Goal: Task Accomplishment & Management: Manage account settings

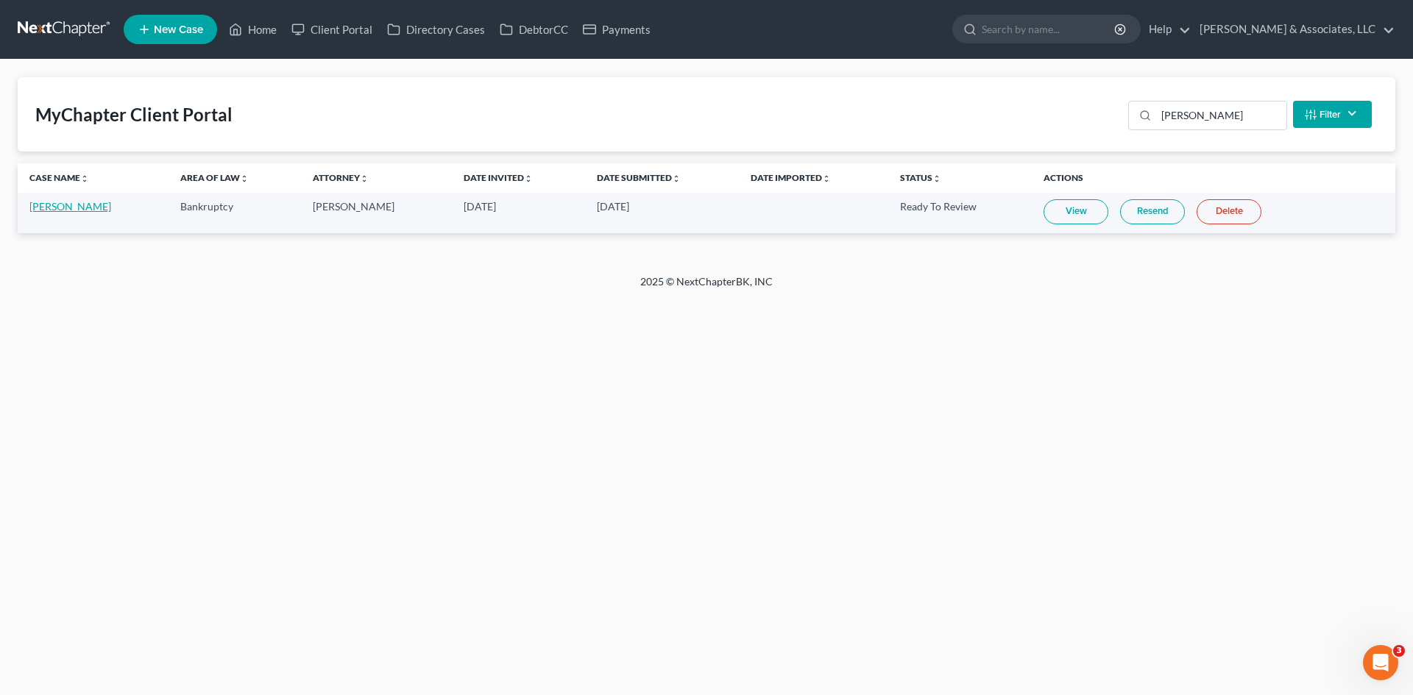
click at [78, 205] on link "[PERSON_NAME]" at bounding box center [70, 206] width 82 height 13
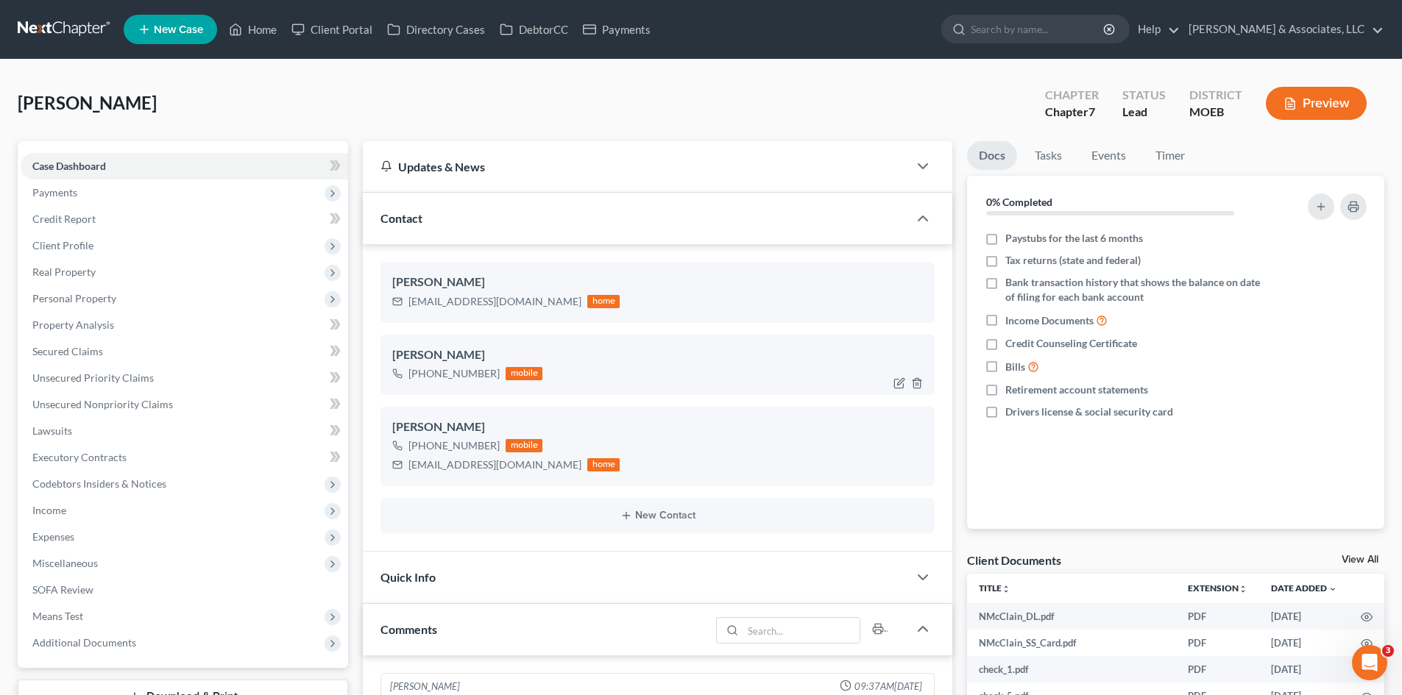
scroll to position [309, 0]
click at [920, 308] on icon "button" at bounding box center [917, 311] width 12 height 12
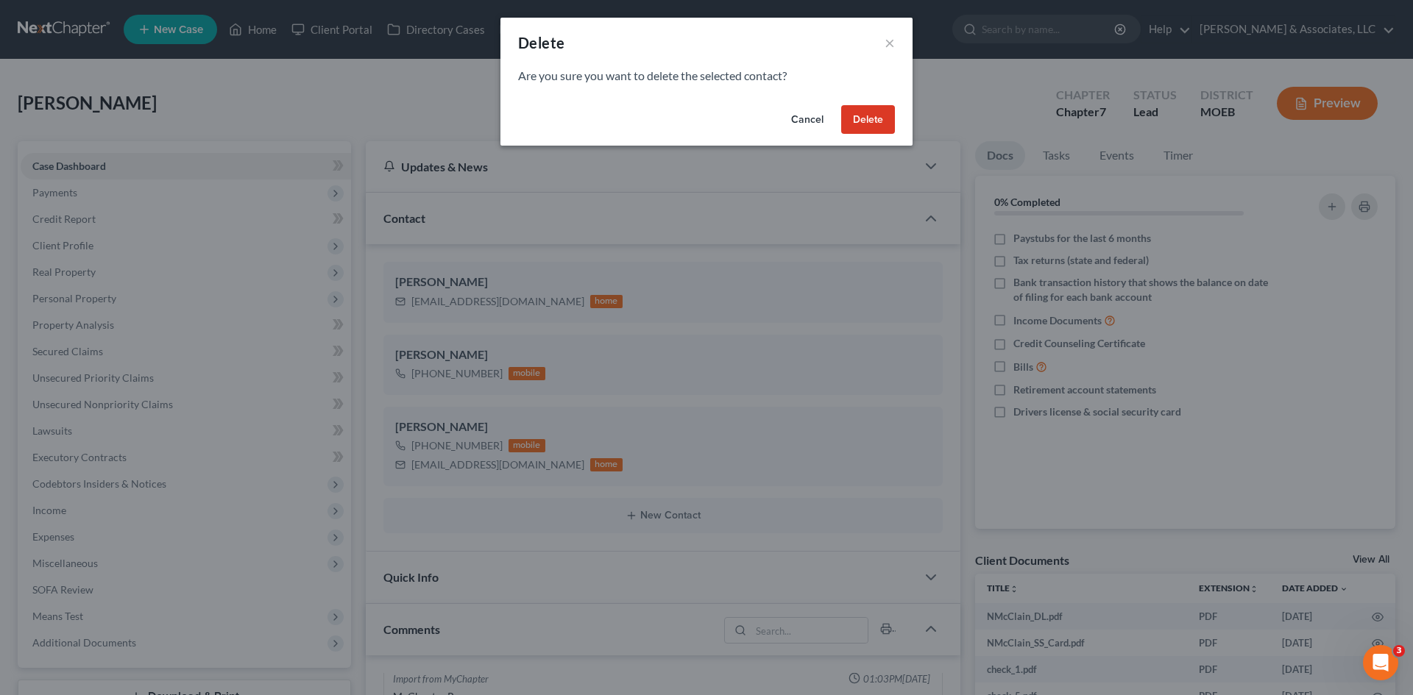
click at [862, 117] on button "Delete" at bounding box center [868, 119] width 54 height 29
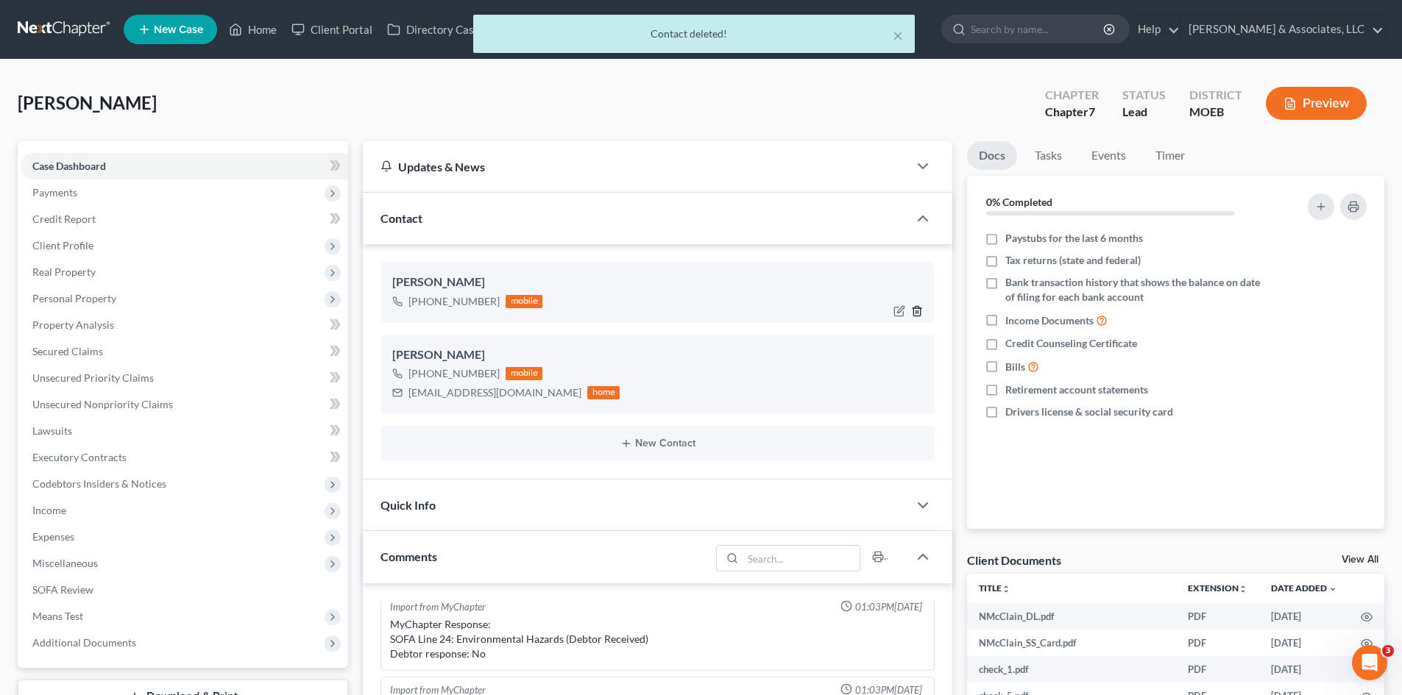
click at [918, 308] on icon "button" at bounding box center [917, 311] width 12 height 12
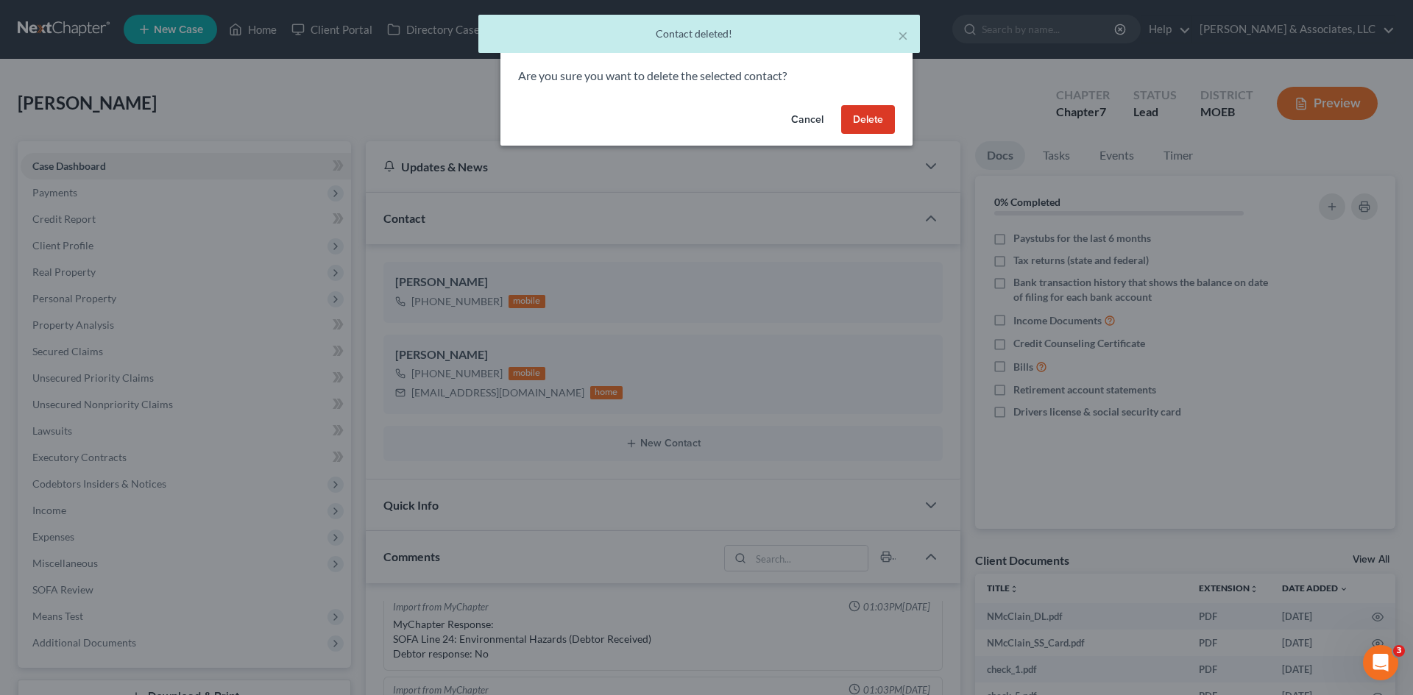
click at [879, 123] on button "Delete" at bounding box center [868, 119] width 54 height 29
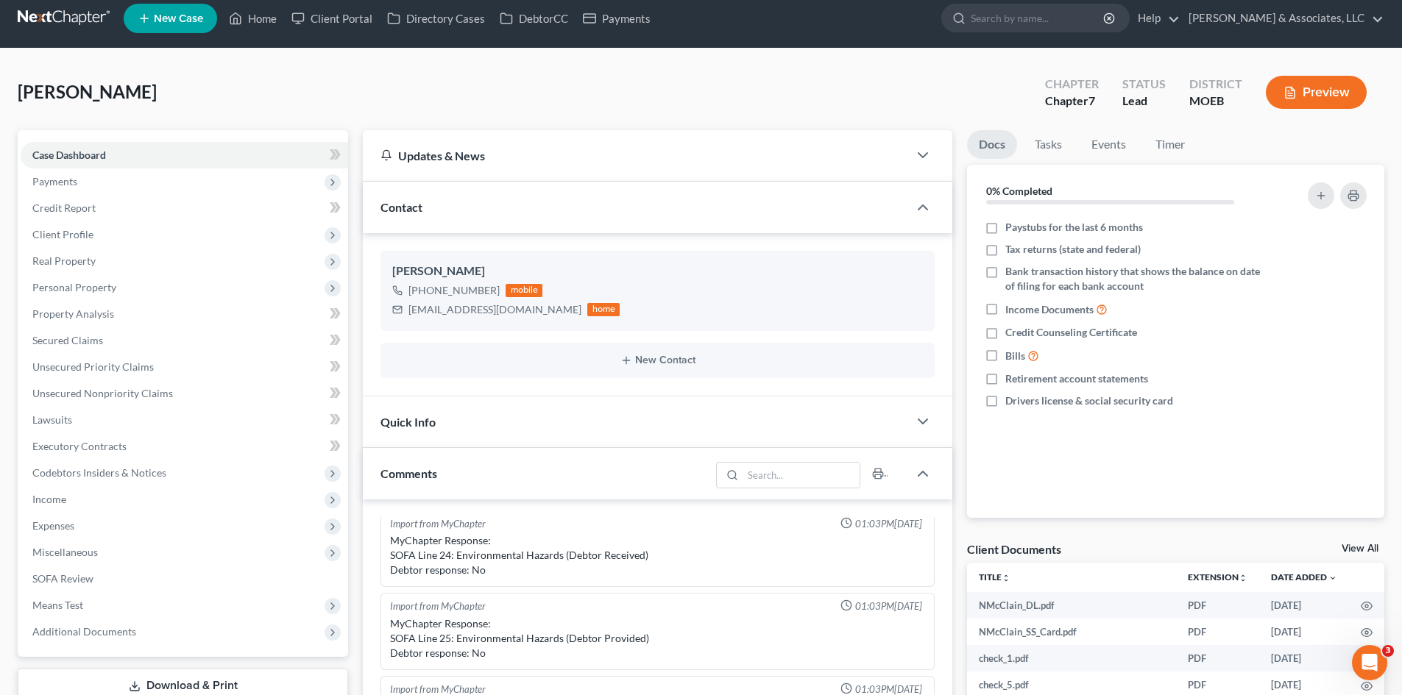
scroll to position [74, 0]
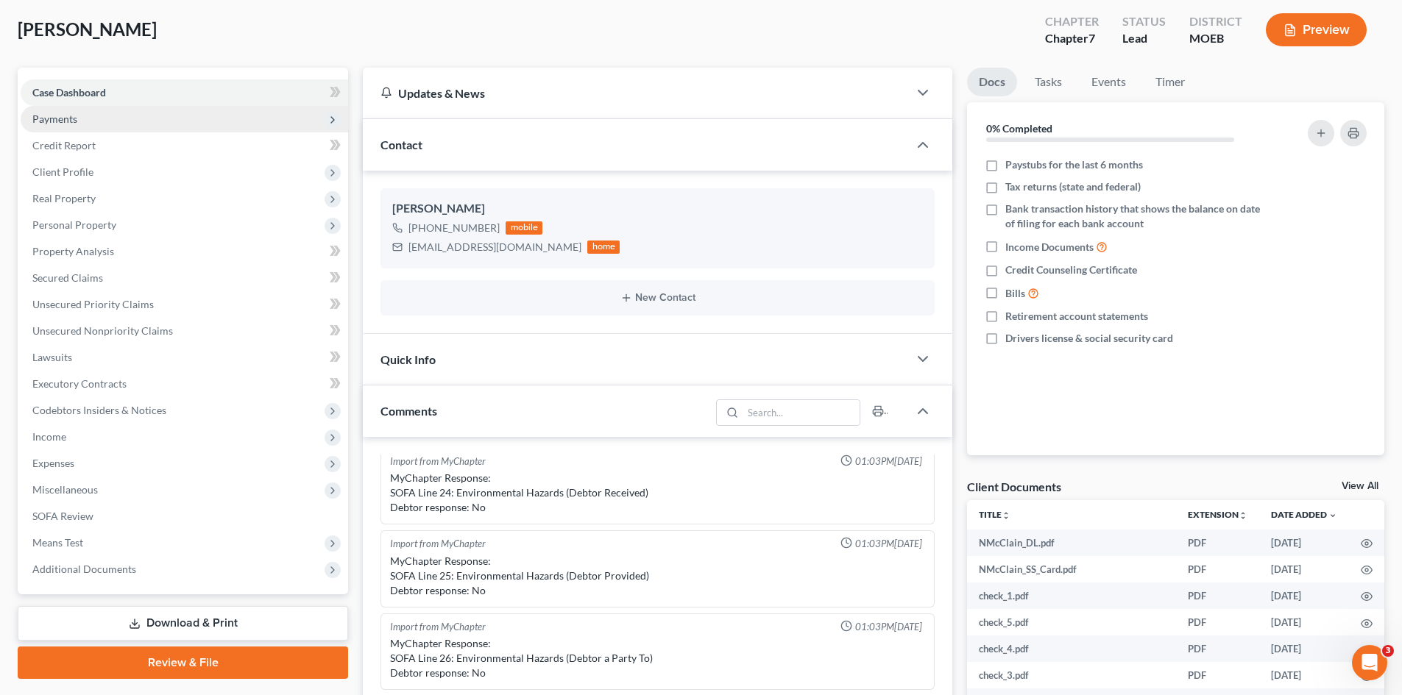
click at [82, 122] on span "Payments" at bounding box center [184, 119] width 327 height 26
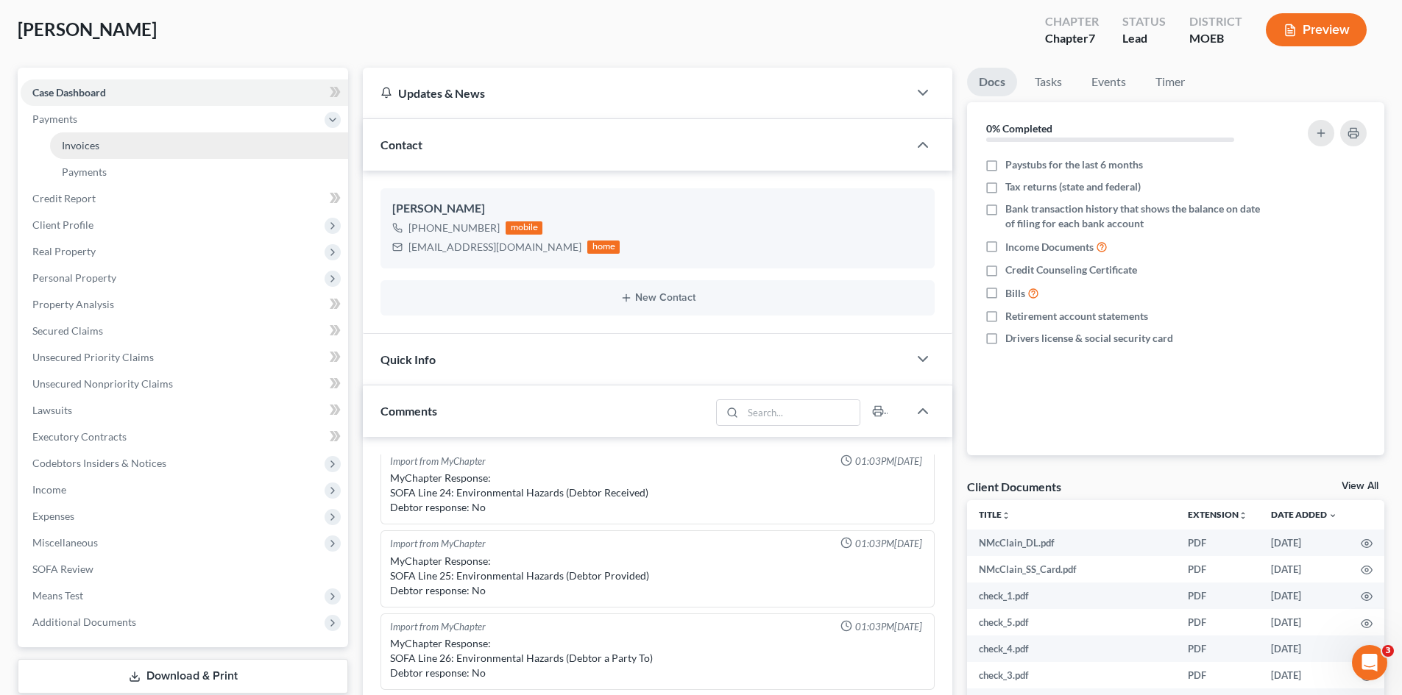
click at [75, 146] on span "Invoices" at bounding box center [81, 145] width 38 height 13
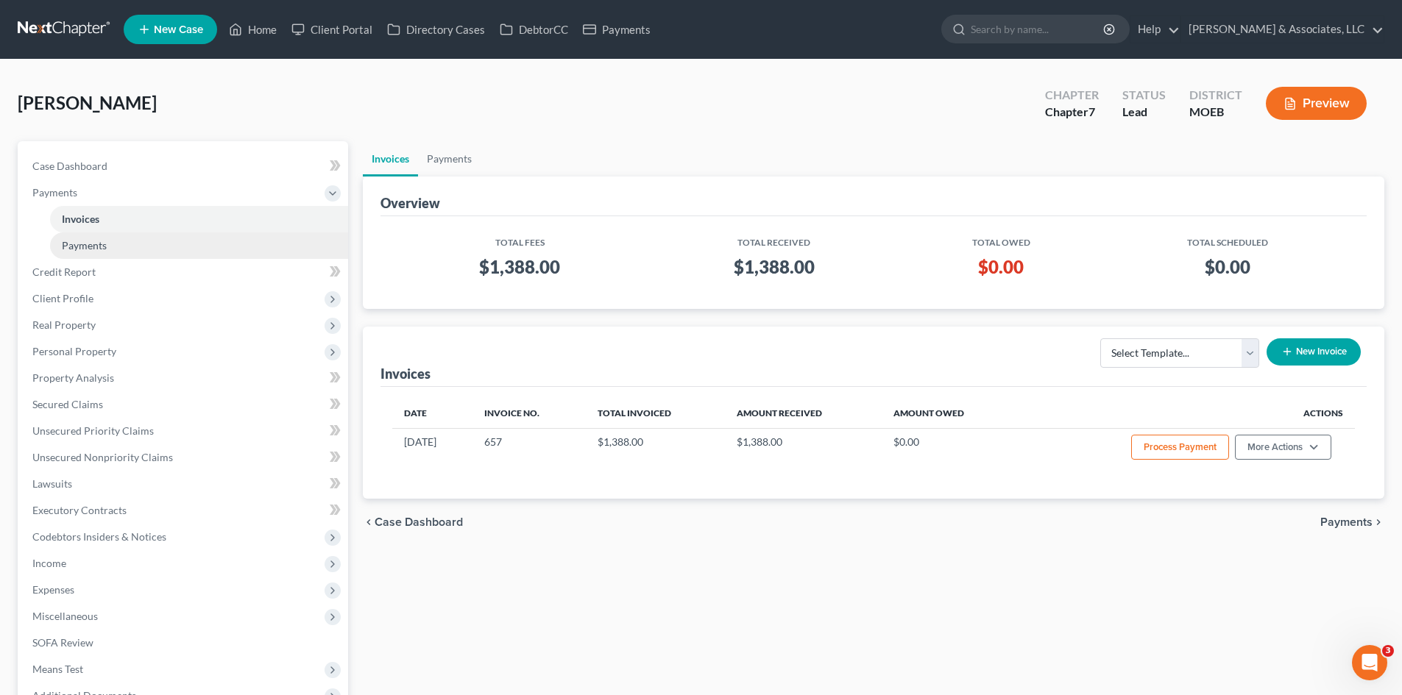
click at [130, 245] on link "Payments" at bounding box center [199, 246] width 298 height 26
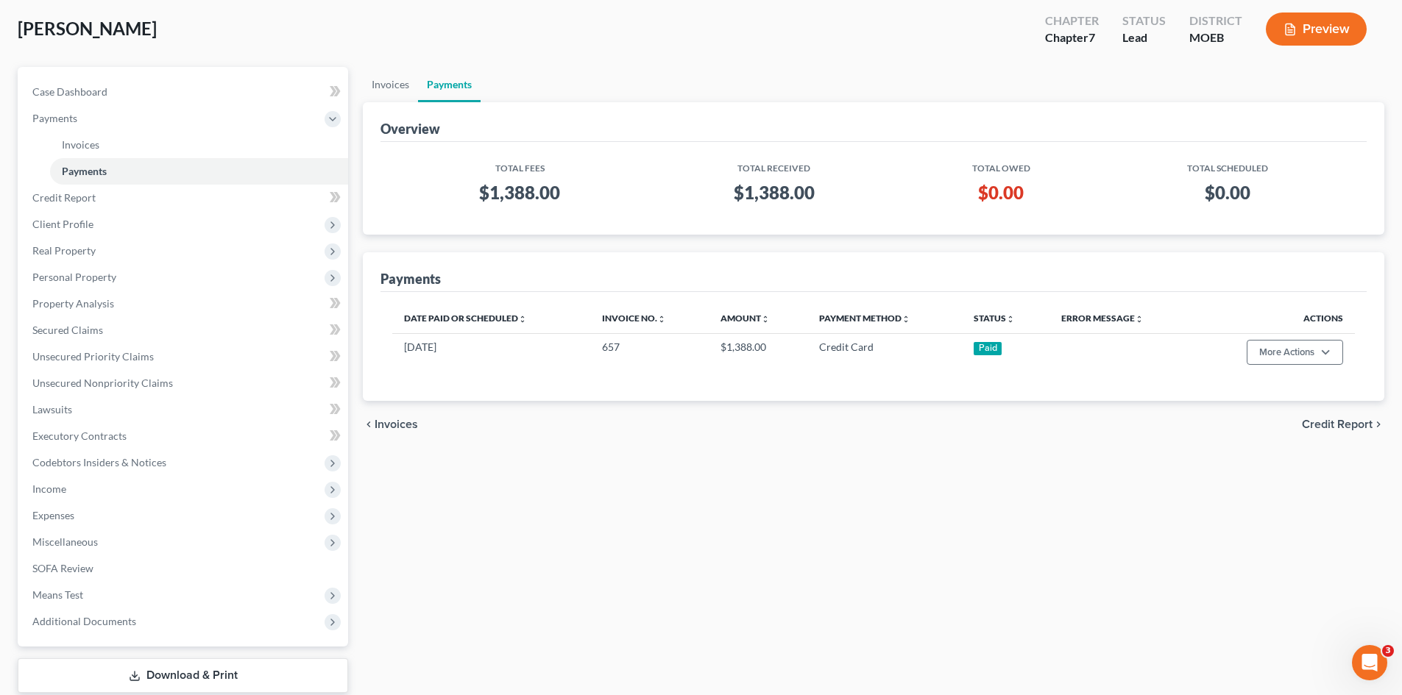
scroll to position [166, 0]
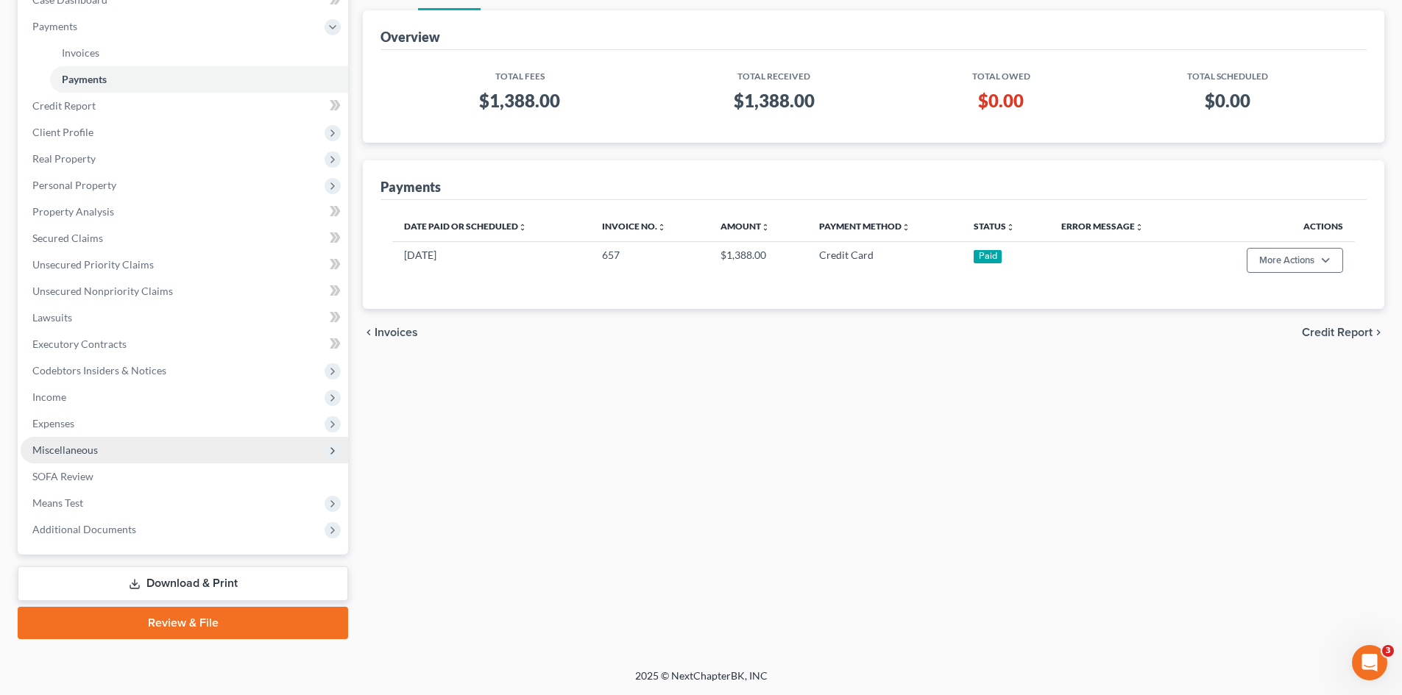
click at [71, 444] on span "Miscellaneous" at bounding box center [64, 450] width 65 height 13
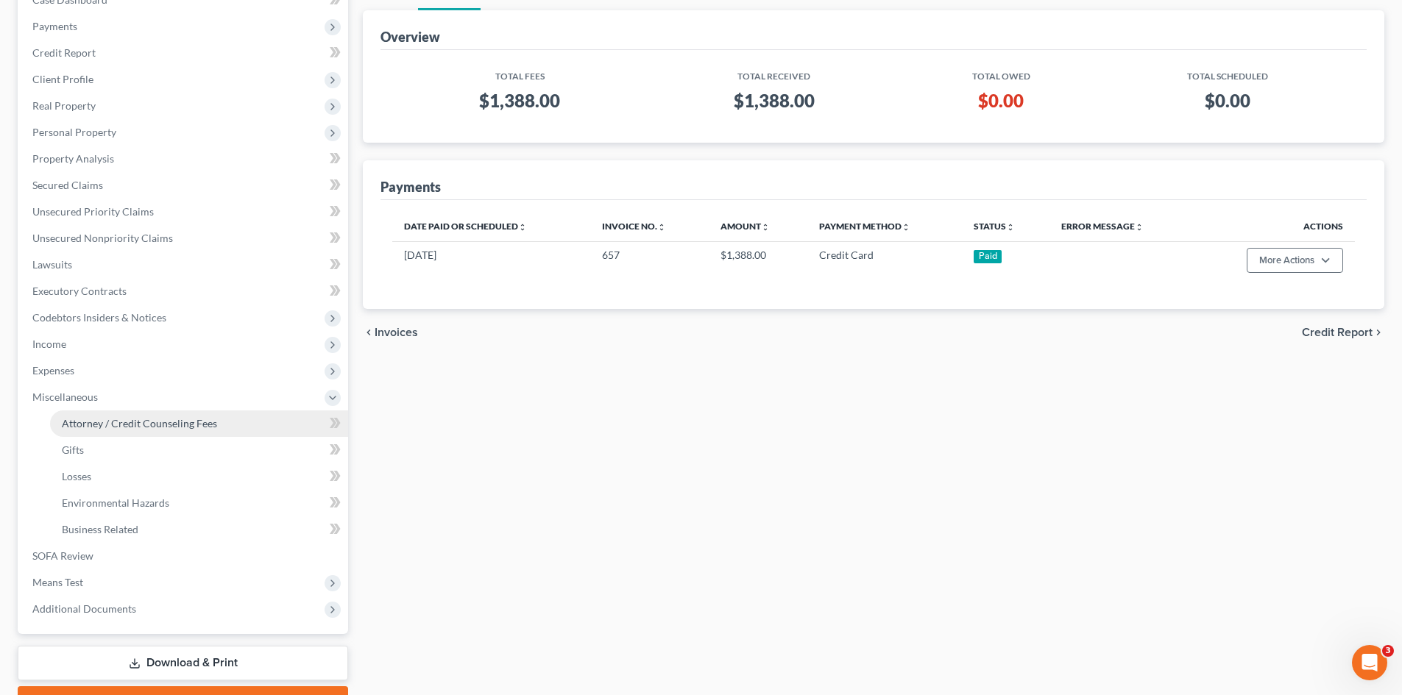
click at [131, 427] on span "Attorney / Credit Counseling Fees" at bounding box center [139, 423] width 155 height 13
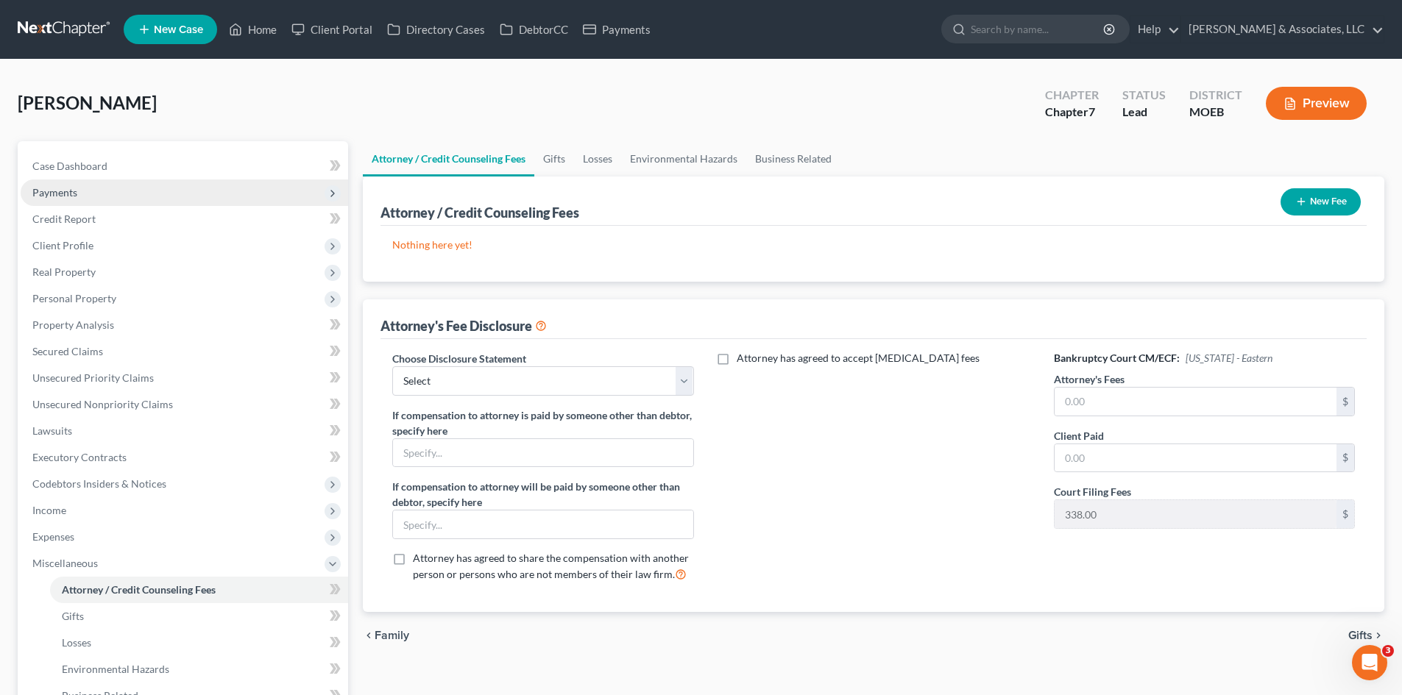
click at [72, 193] on span "Payments" at bounding box center [54, 192] width 45 height 13
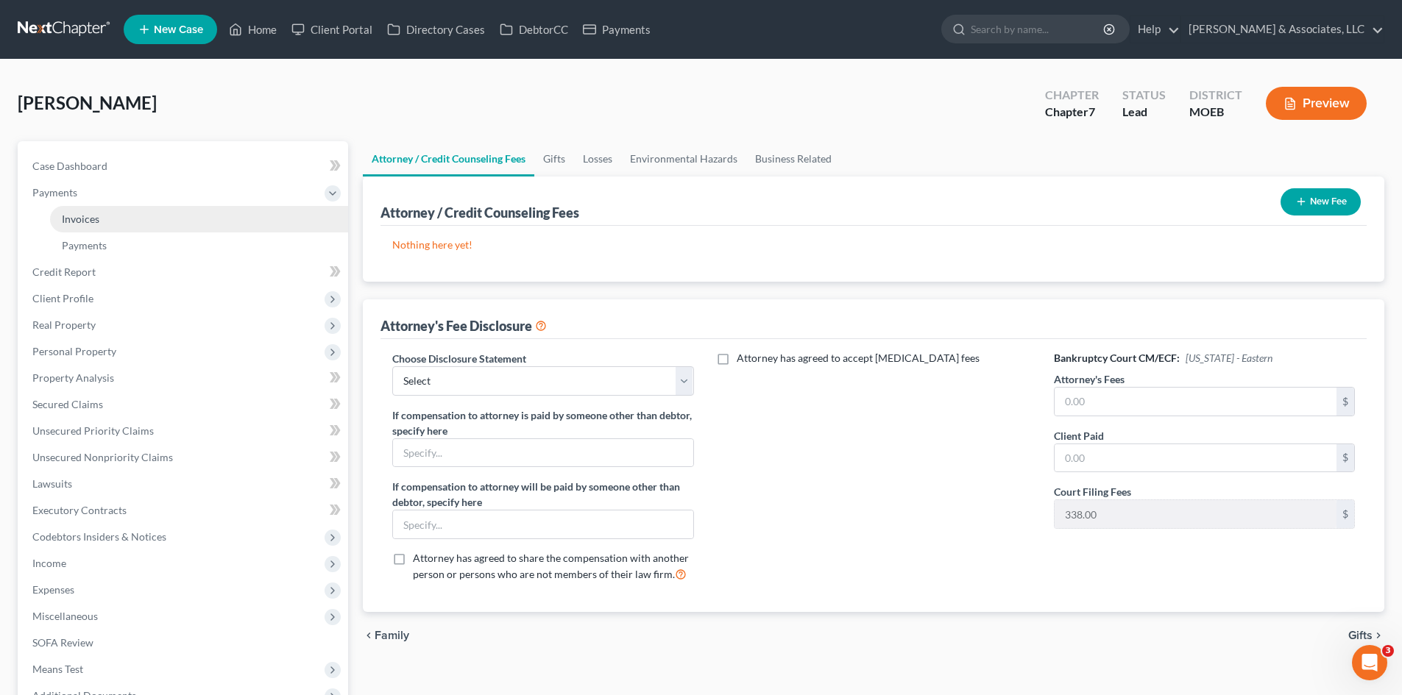
click at [89, 221] on span "Invoices" at bounding box center [81, 219] width 38 height 13
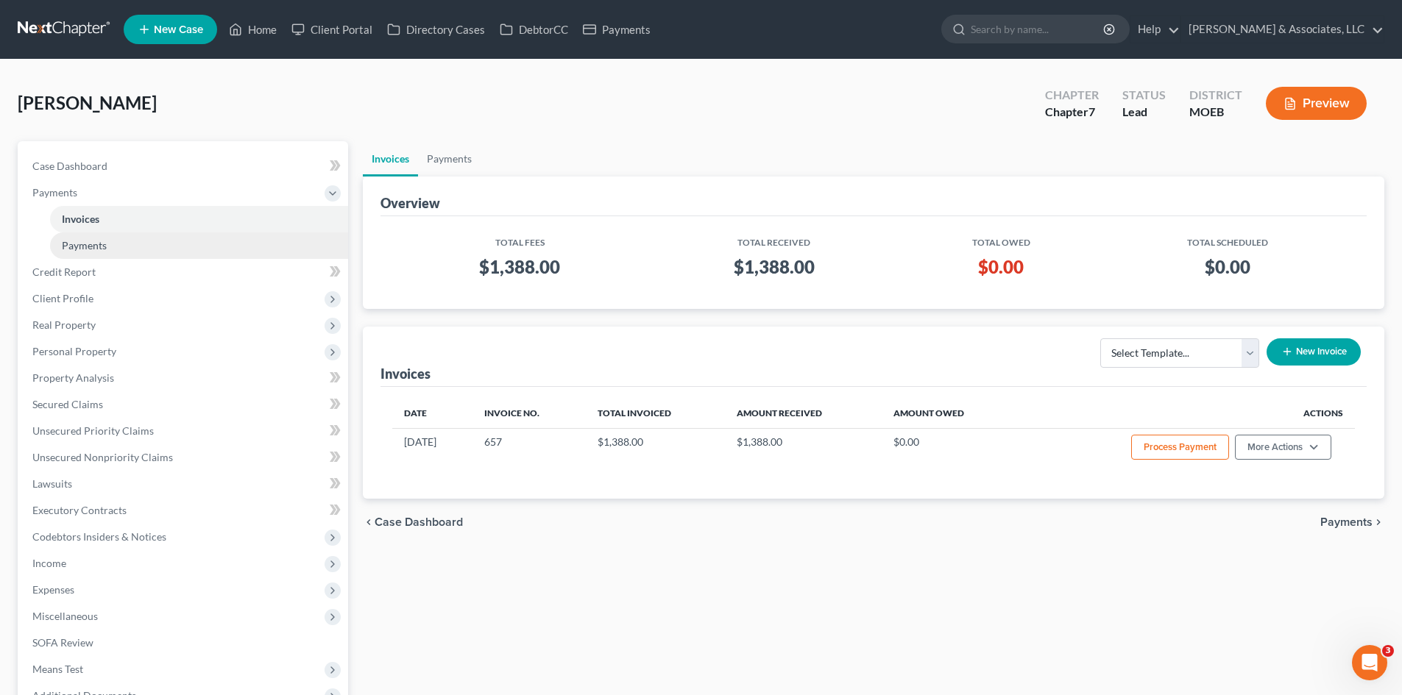
click at [89, 249] on span "Payments" at bounding box center [84, 245] width 45 height 13
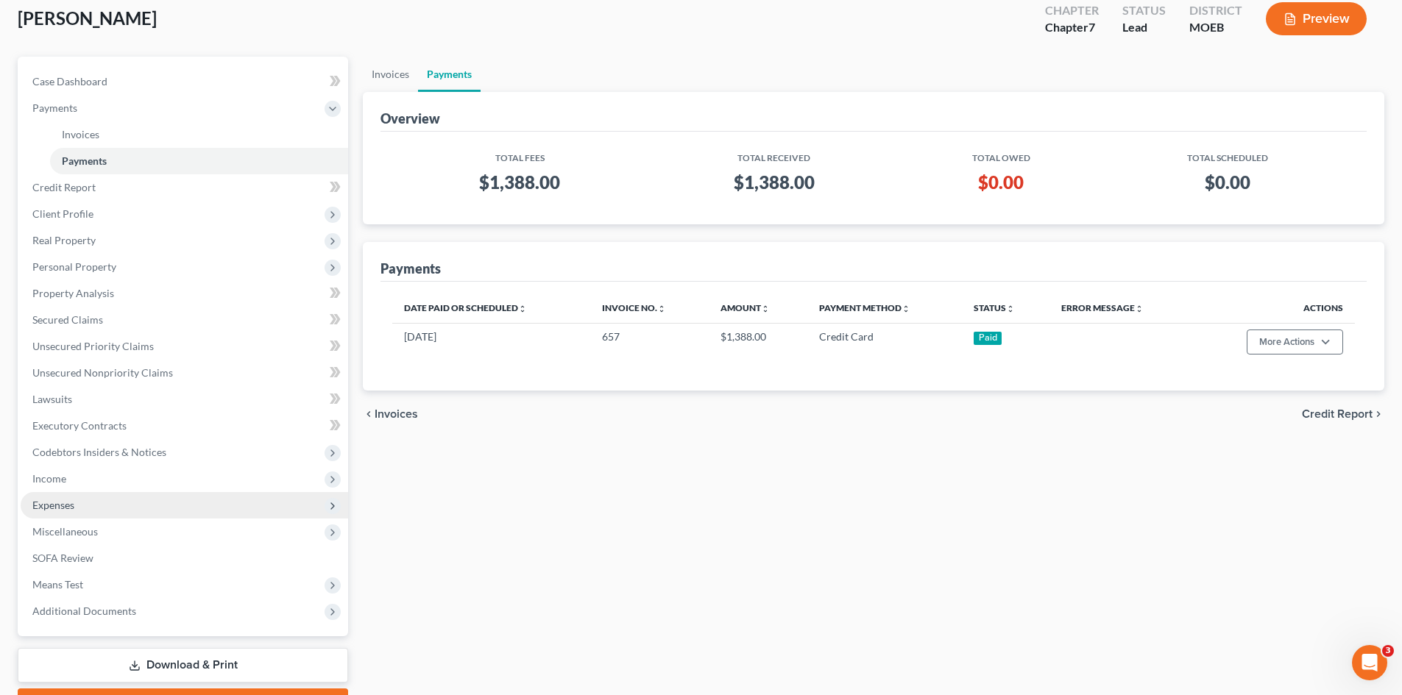
scroll to position [147, 0]
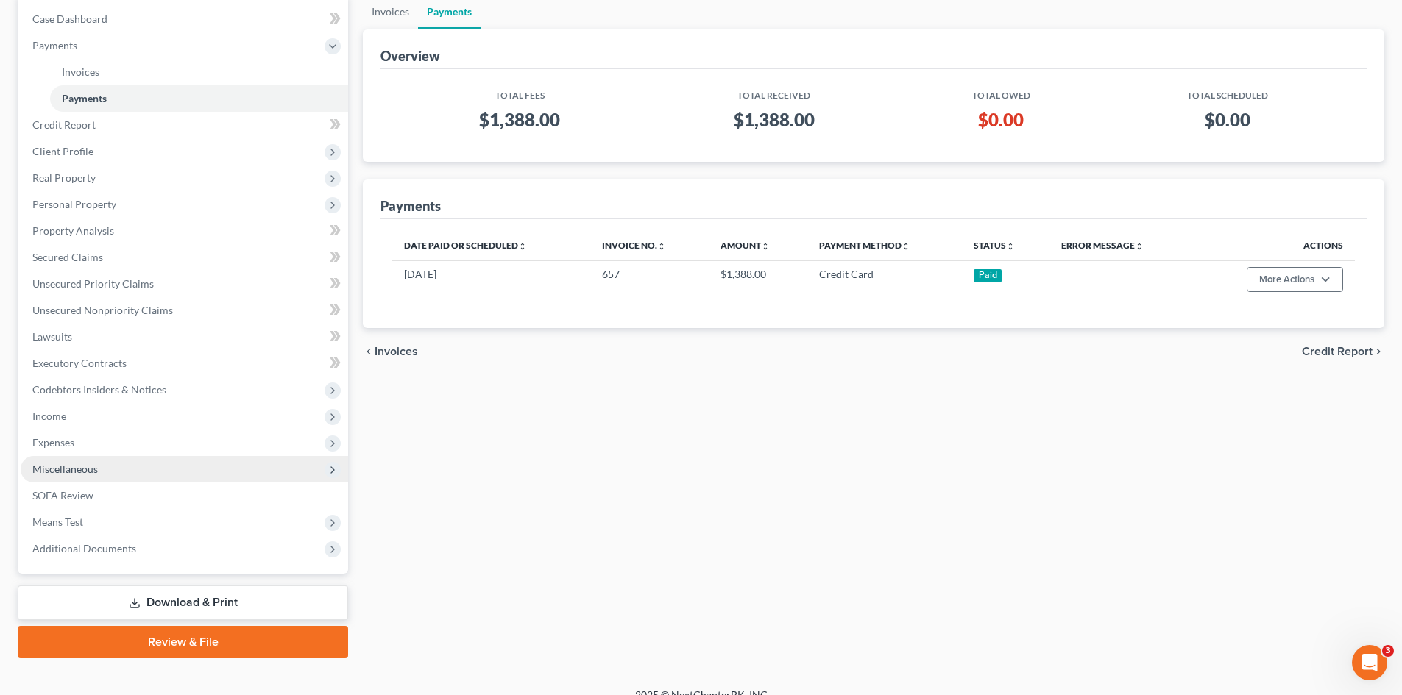
click at [62, 466] on span "Miscellaneous" at bounding box center [64, 469] width 65 height 13
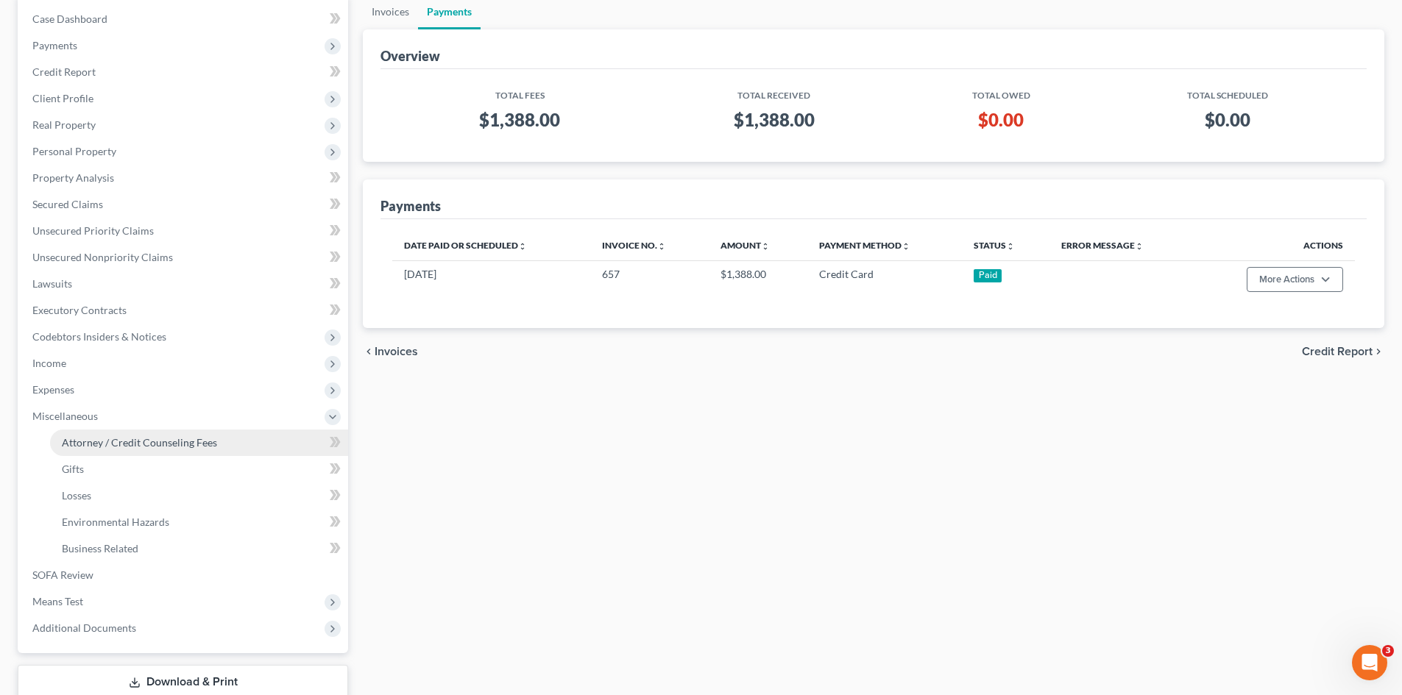
click at [161, 442] on span "Attorney / Credit Counseling Fees" at bounding box center [139, 442] width 155 height 13
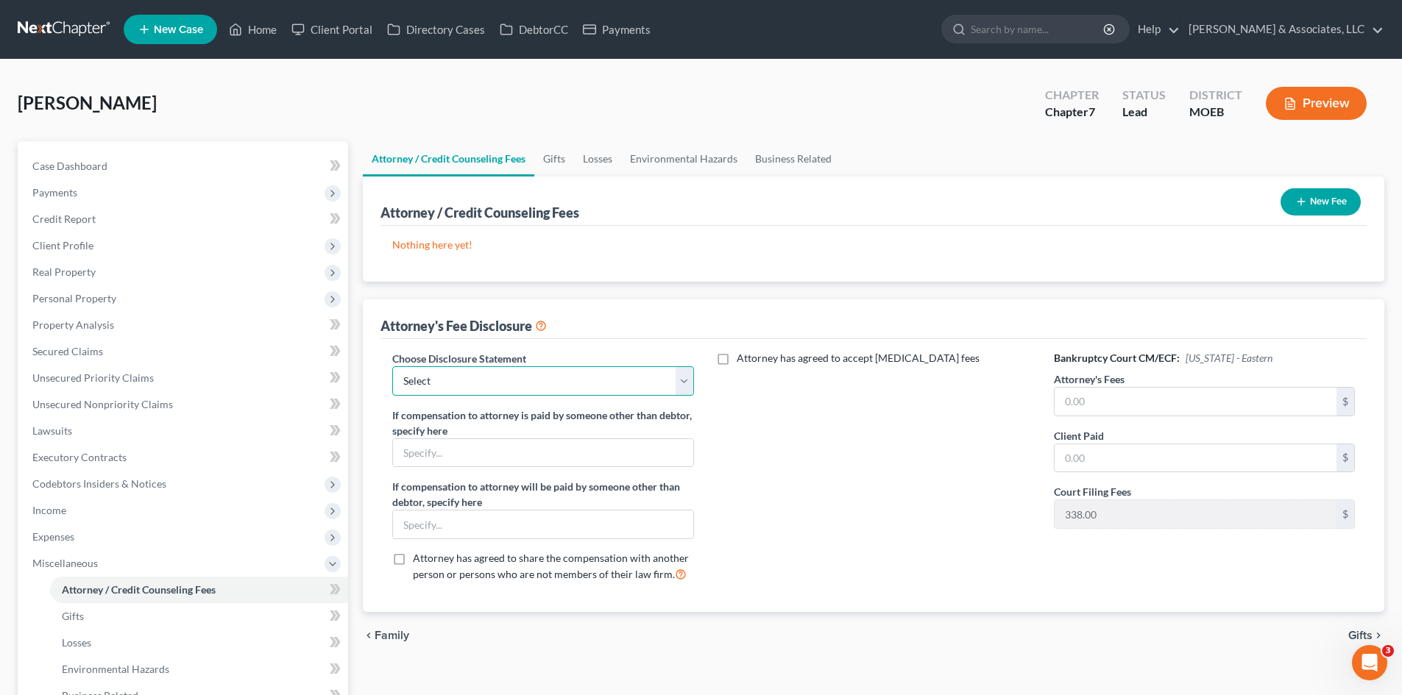
click at [460, 372] on select "Select Disclosure of Compensation Statement" at bounding box center [542, 380] width 301 height 29
select select "0"
click at [392, 366] on select "Select Disclosure of Compensation Statement" at bounding box center [542, 380] width 301 height 29
click at [1102, 401] on input "text" at bounding box center [1195, 402] width 282 height 28
type input "1,050.00"
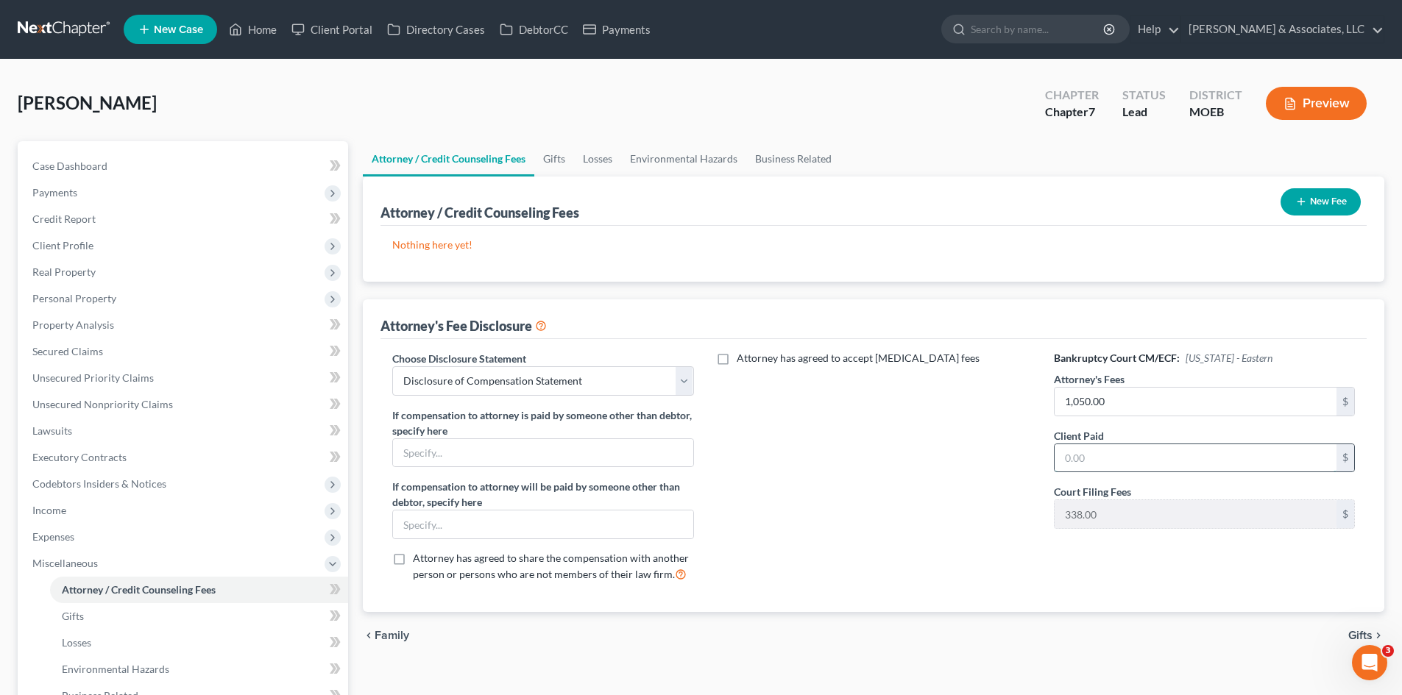
click at [1155, 444] on input "text" at bounding box center [1195, 458] width 282 height 28
type input "1,050.00"
click at [112, 158] on link "Case Dashboard" at bounding box center [184, 166] width 327 height 26
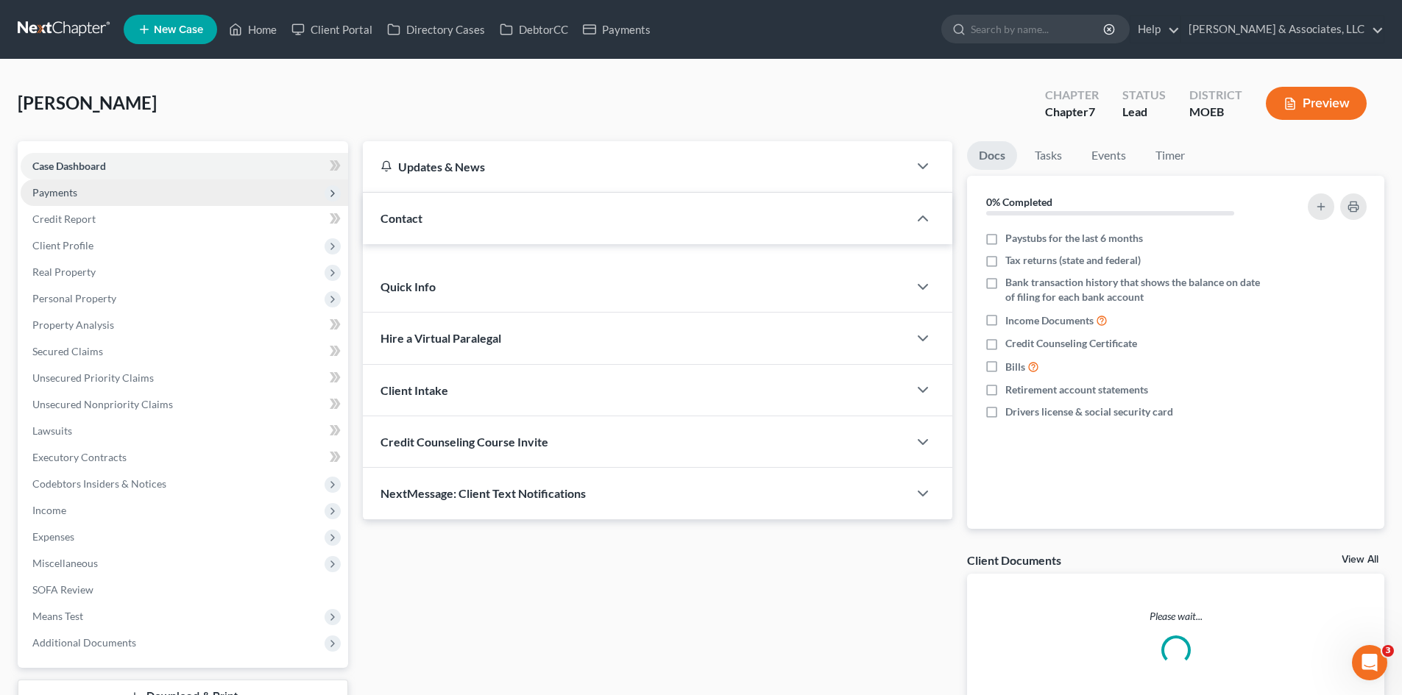
click at [82, 194] on span "Payments" at bounding box center [184, 193] width 327 height 26
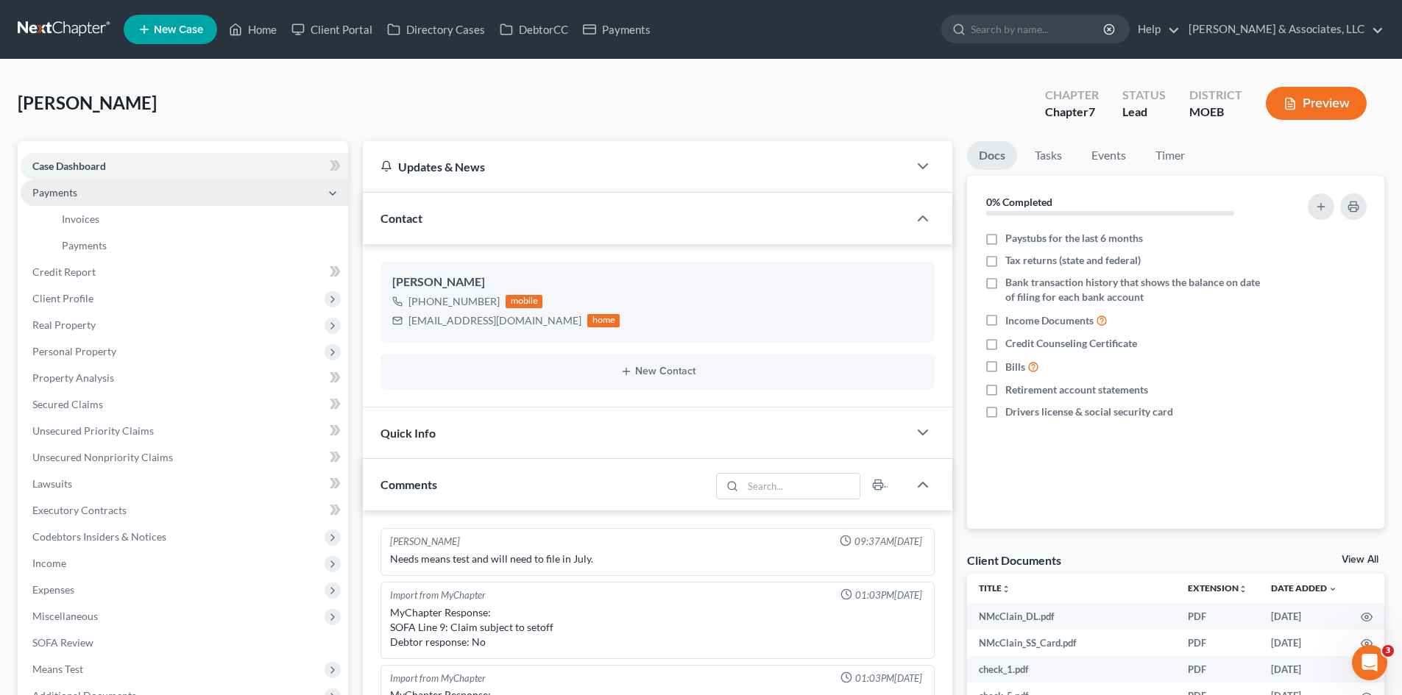
scroll to position [309, 0]
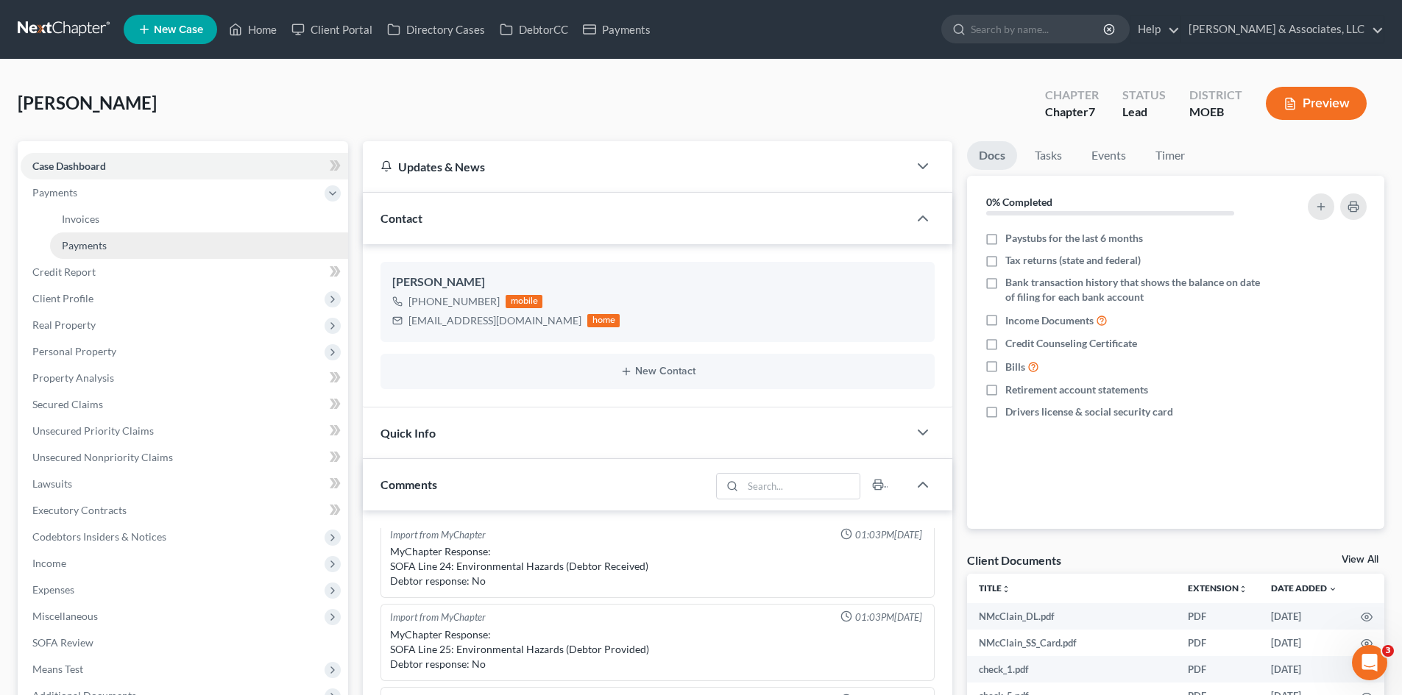
click at [91, 247] on span "Payments" at bounding box center [84, 245] width 45 height 13
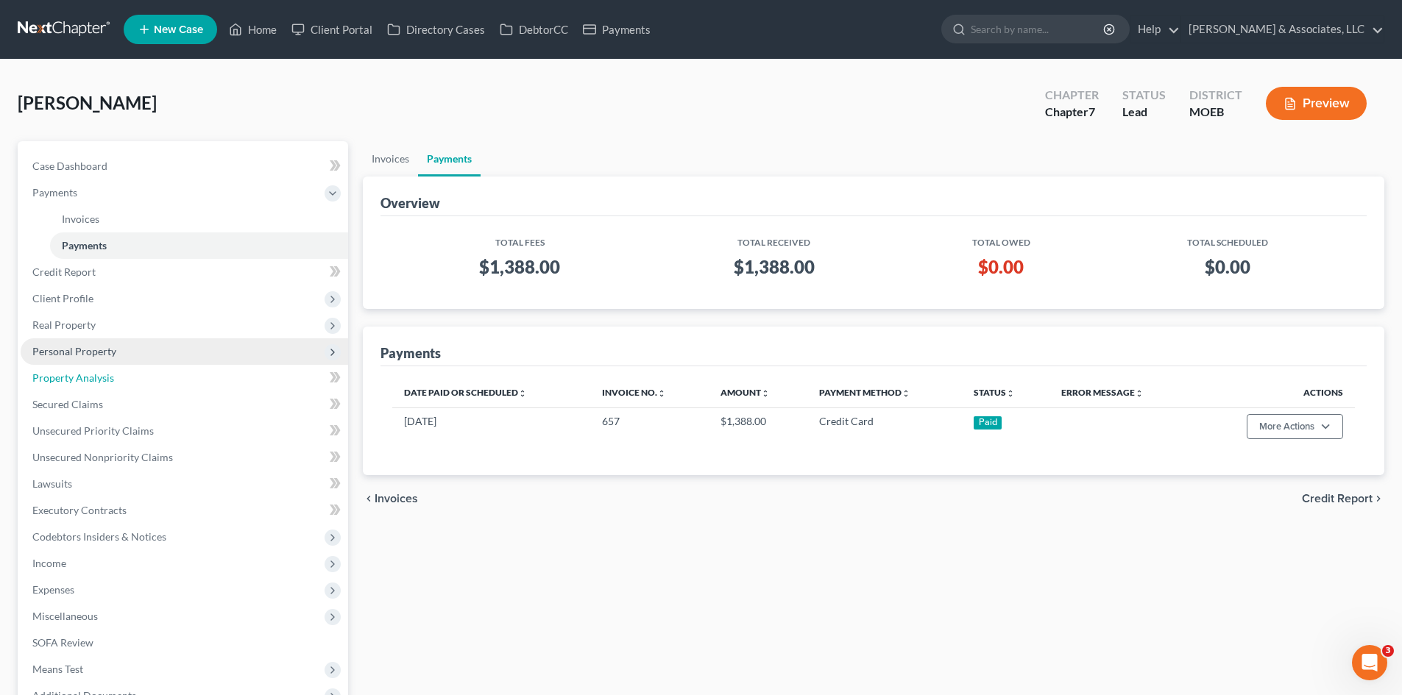
click at [68, 365] on link "Property Analysis" at bounding box center [184, 378] width 327 height 26
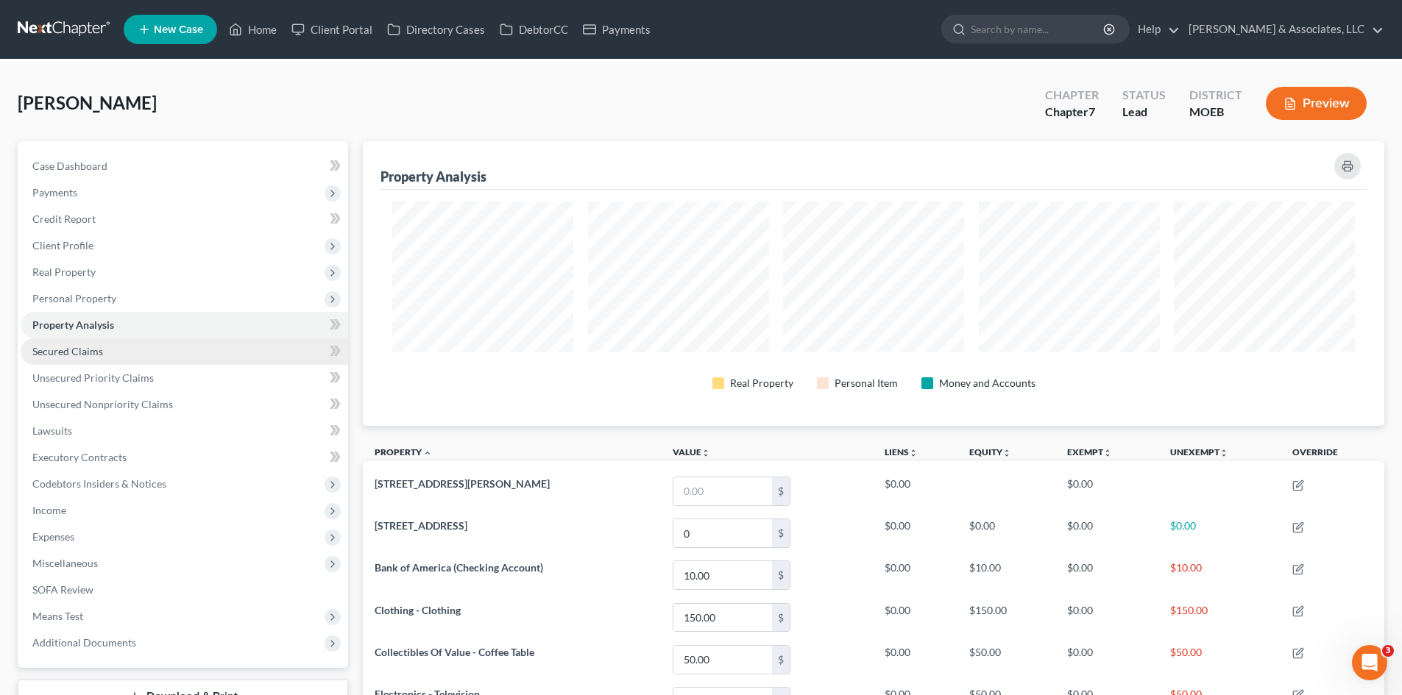
click at [79, 352] on span "Secured Claims" at bounding box center [67, 351] width 71 height 13
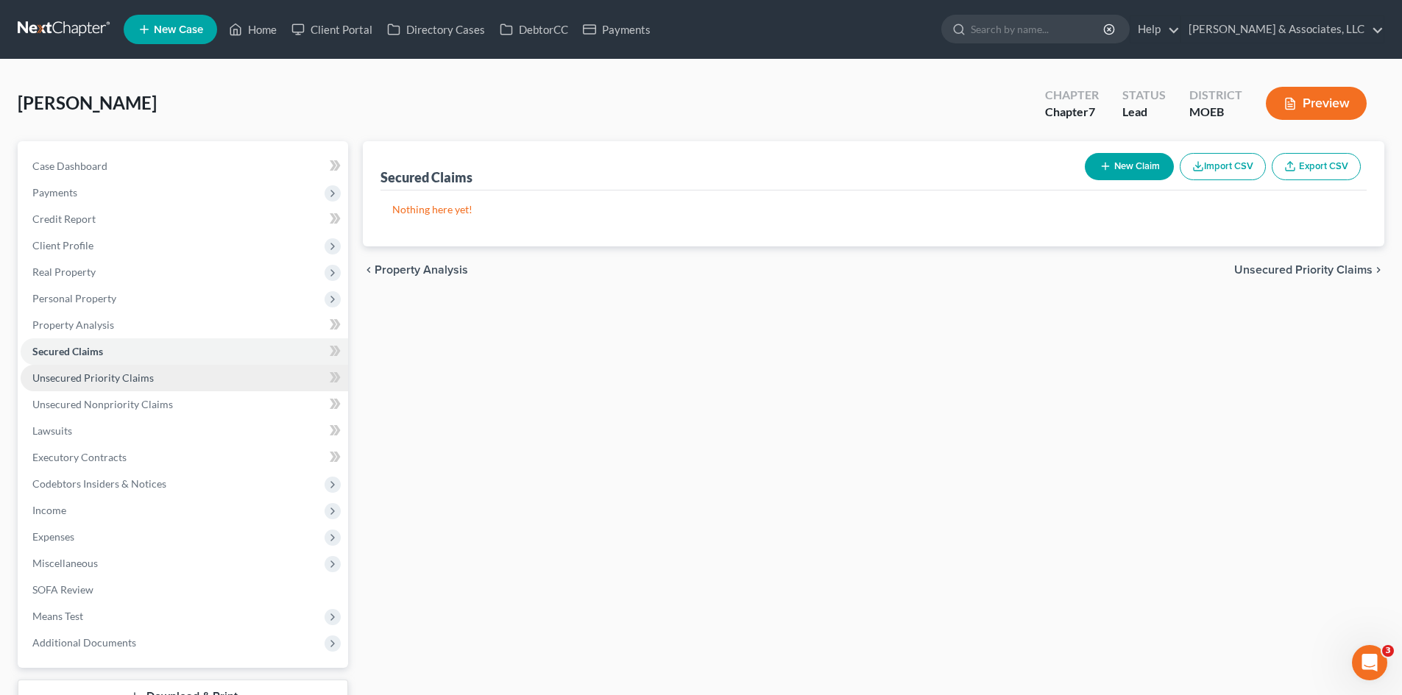
click at [96, 376] on span "Unsecured Priority Claims" at bounding box center [92, 378] width 121 height 13
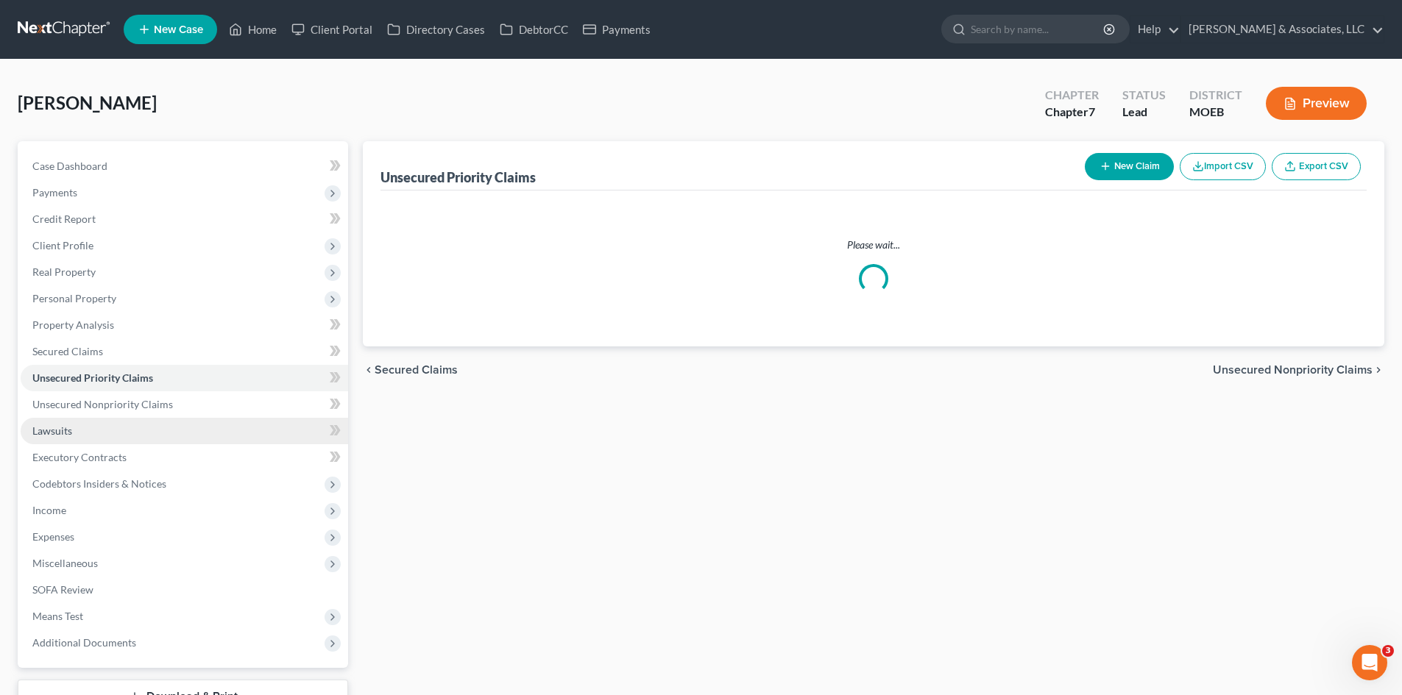
click at [63, 435] on span "Lawsuits" at bounding box center [52, 431] width 40 height 13
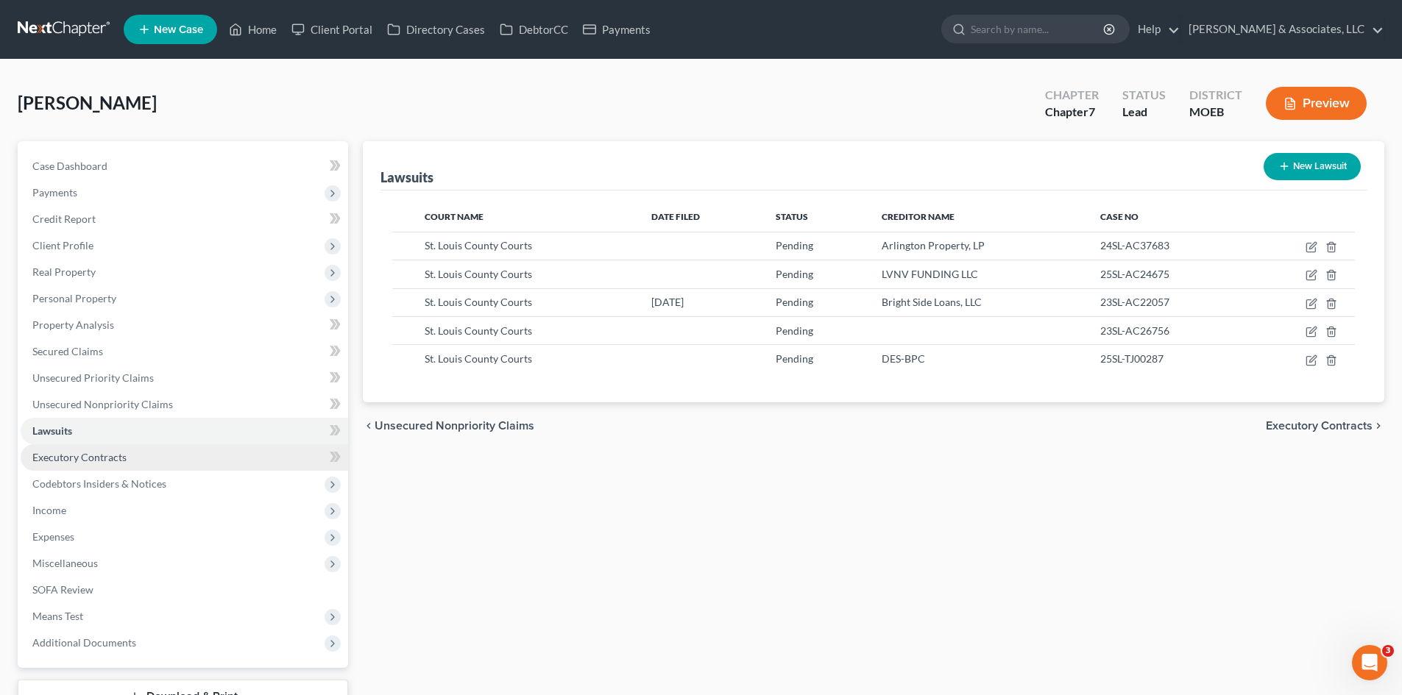
click at [78, 458] on span "Executory Contracts" at bounding box center [79, 457] width 94 height 13
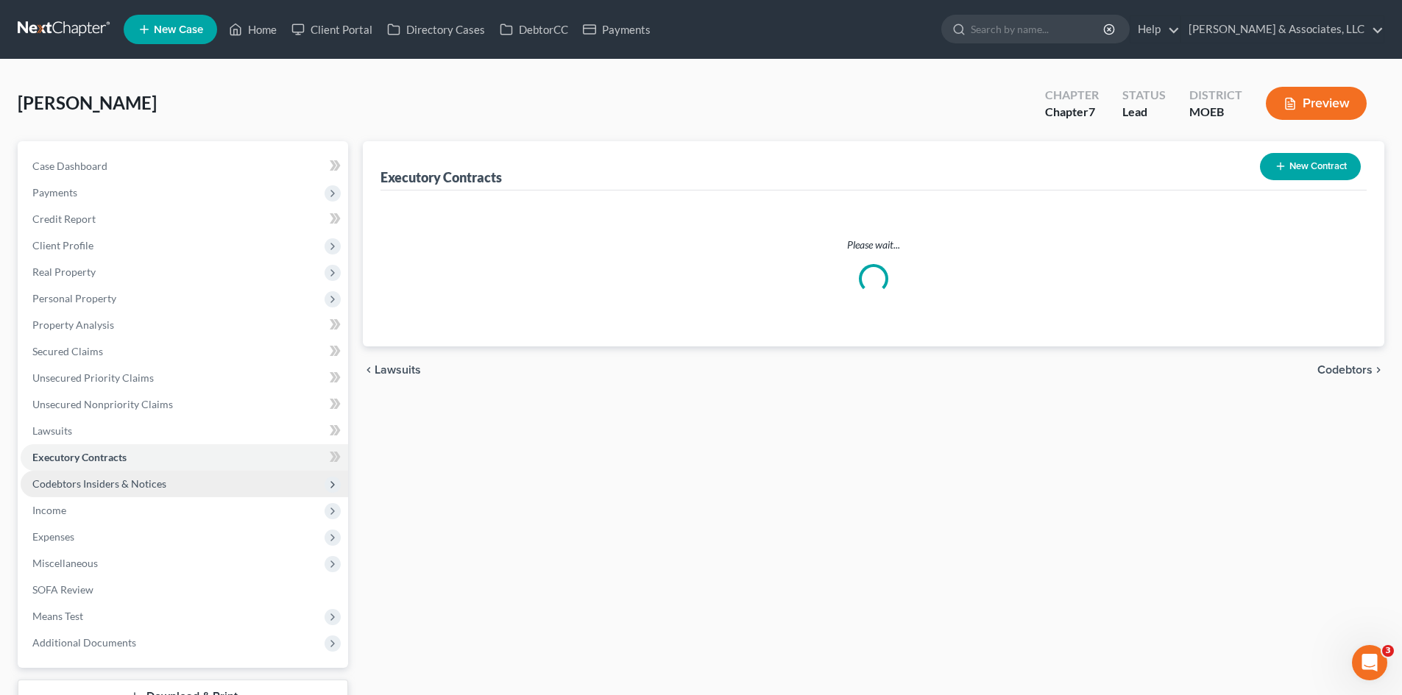
click at [73, 483] on span "Codebtors Insiders & Notices" at bounding box center [99, 484] width 134 height 13
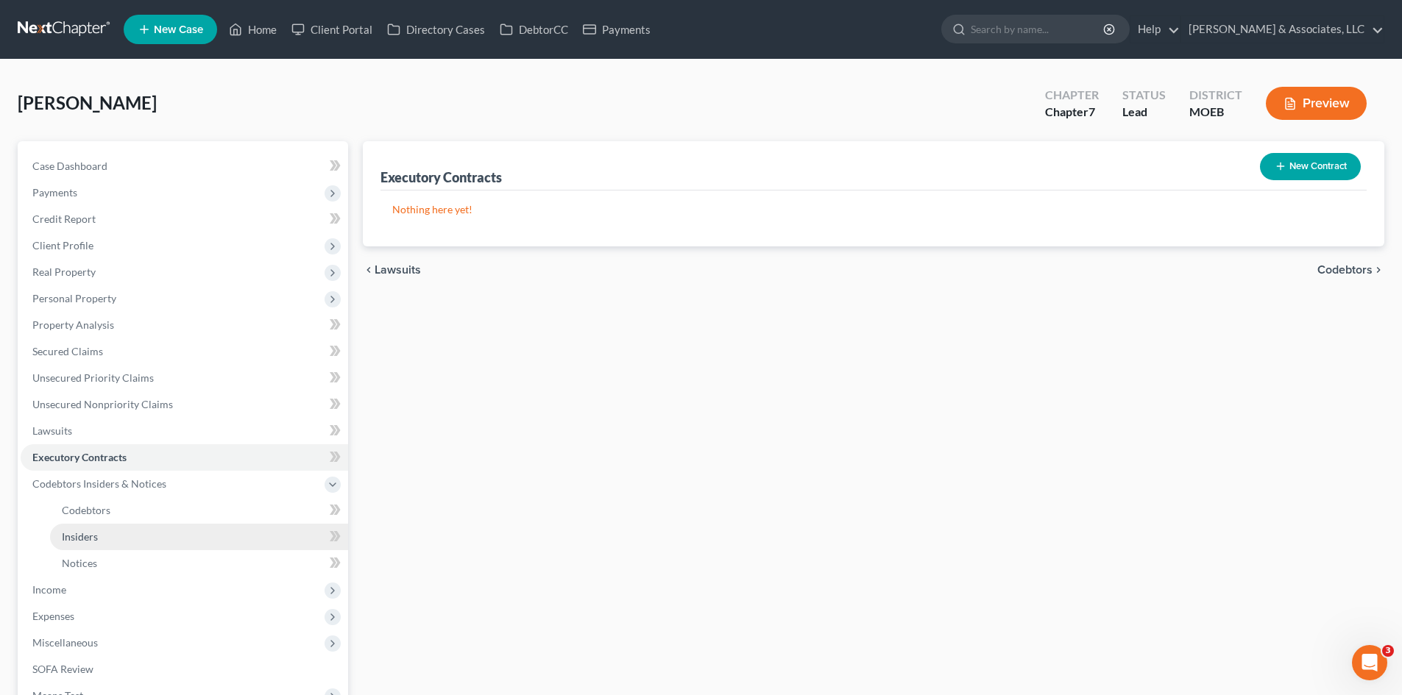
click at [85, 535] on span "Insiders" at bounding box center [80, 537] width 36 height 13
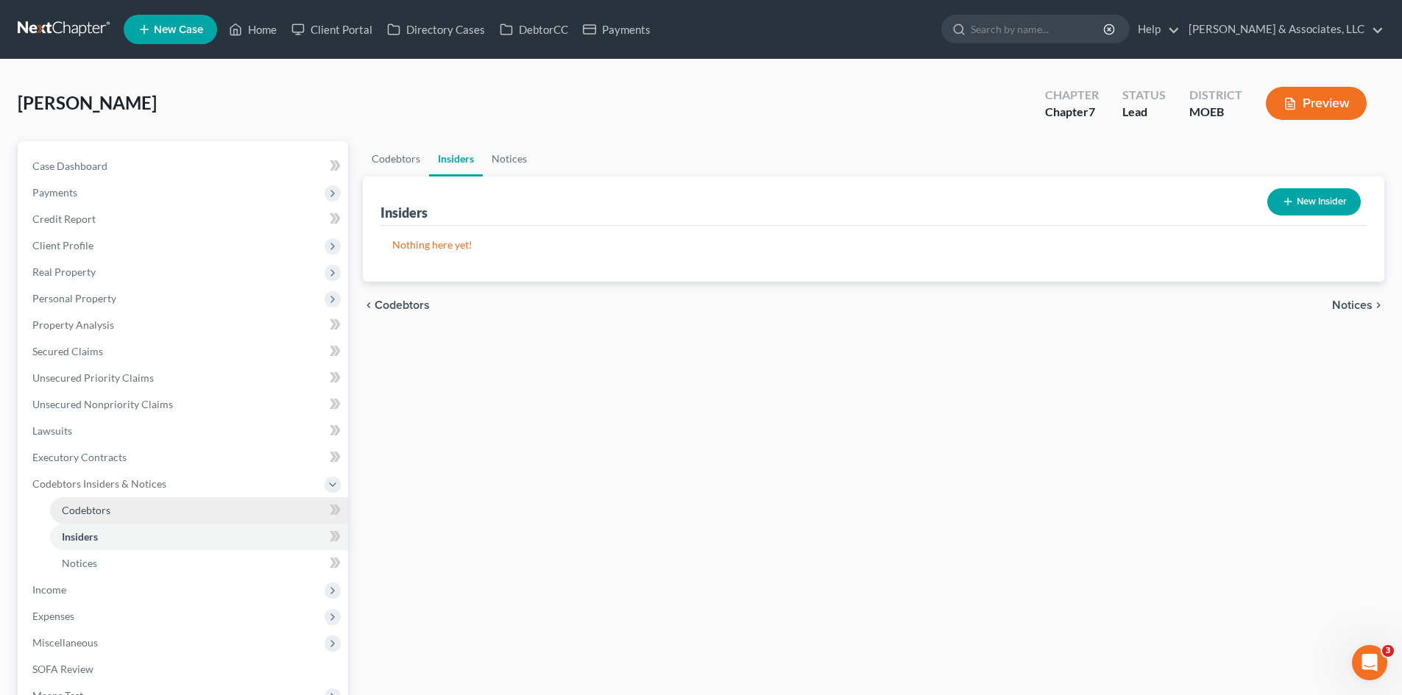
click at [89, 514] on span "Codebtors" at bounding box center [86, 510] width 49 height 13
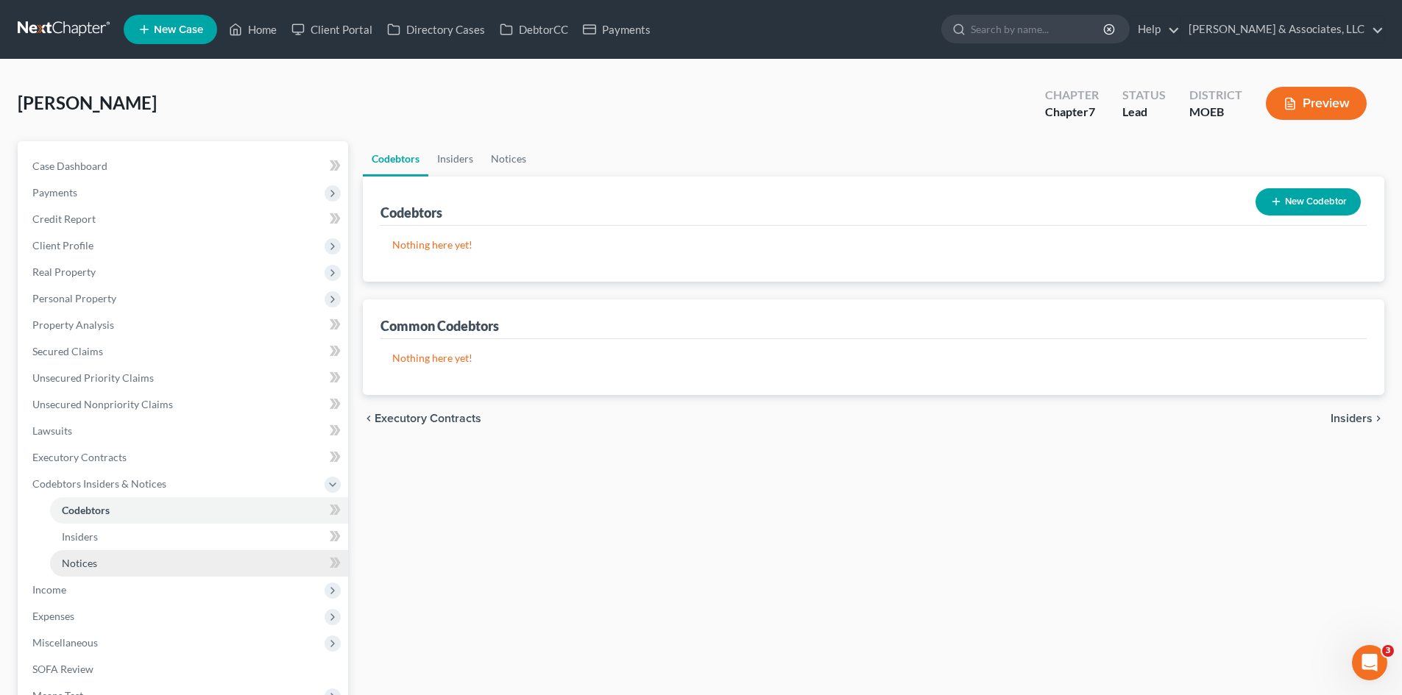
click at [102, 564] on link "Notices" at bounding box center [199, 563] width 298 height 26
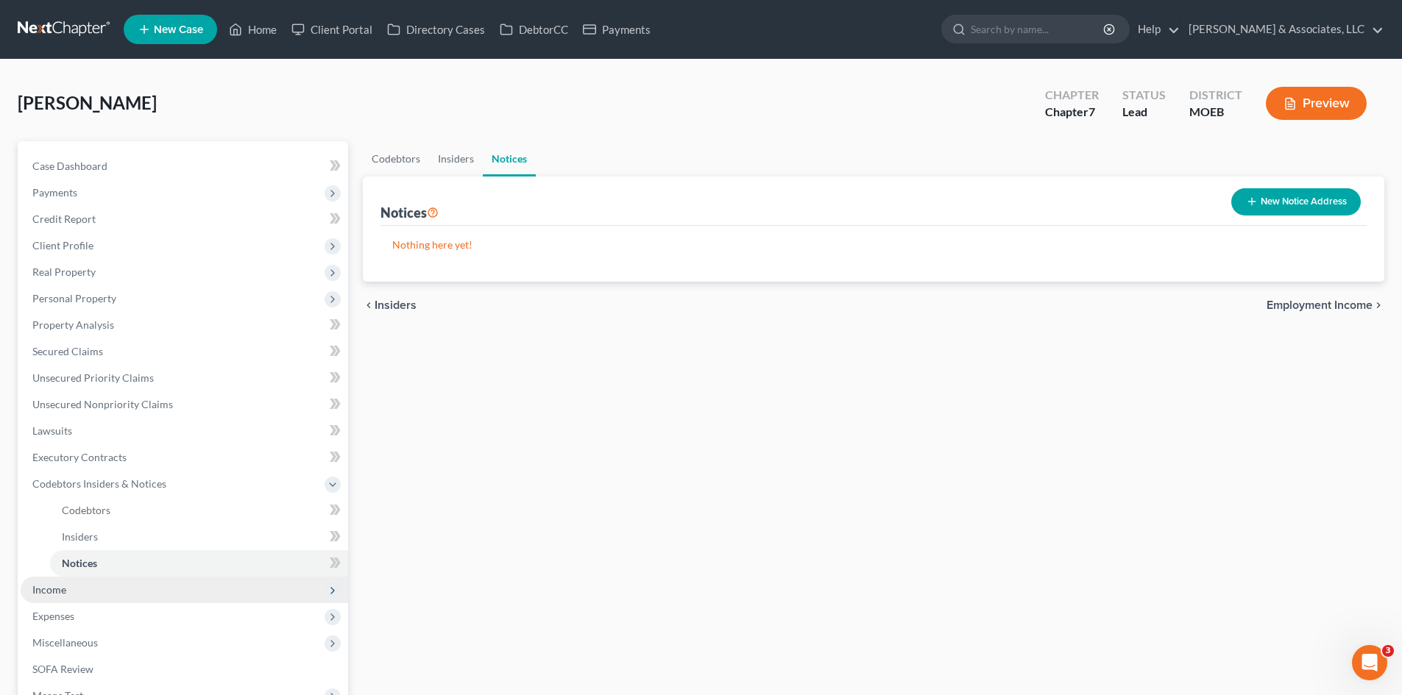
click at [46, 589] on span "Income" at bounding box center [49, 590] width 34 height 13
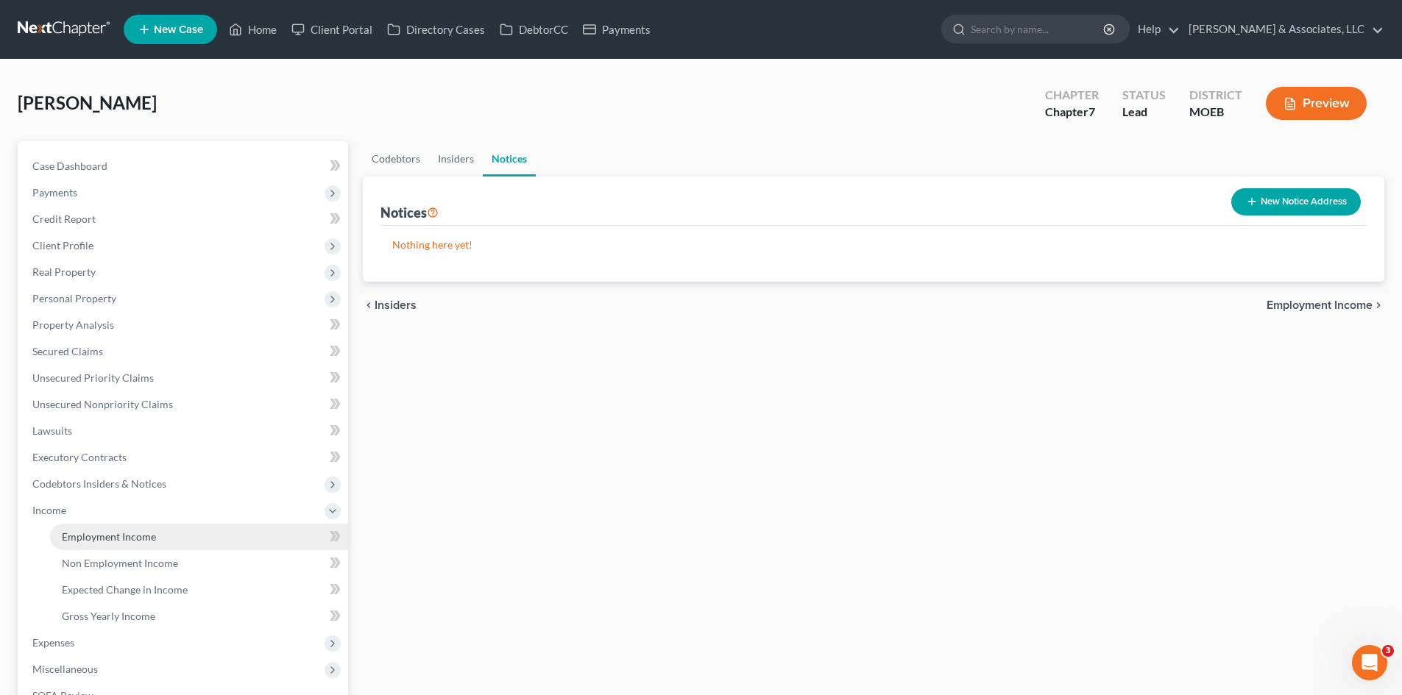
click at [133, 542] on span "Employment Income" at bounding box center [109, 537] width 94 height 13
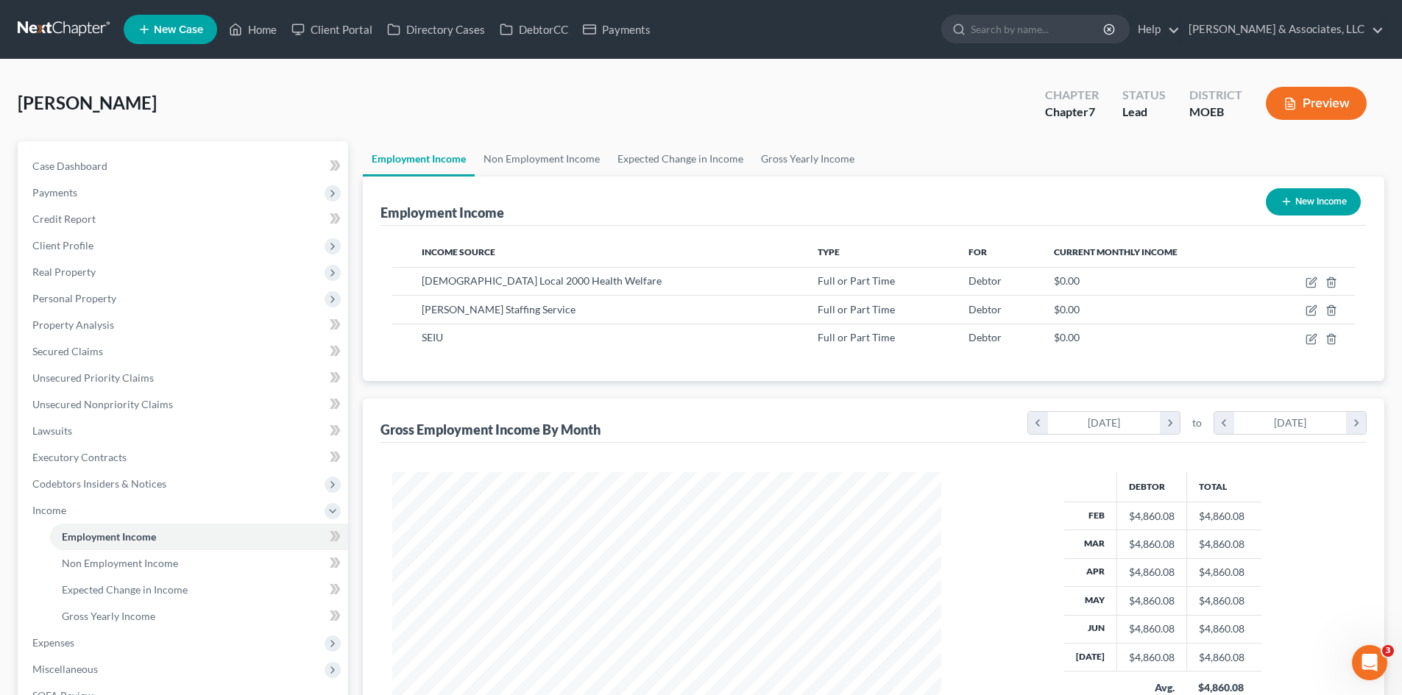
scroll to position [274, 578]
click at [114, 561] on span "Non Employment Income" at bounding box center [120, 563] width 116 height 13
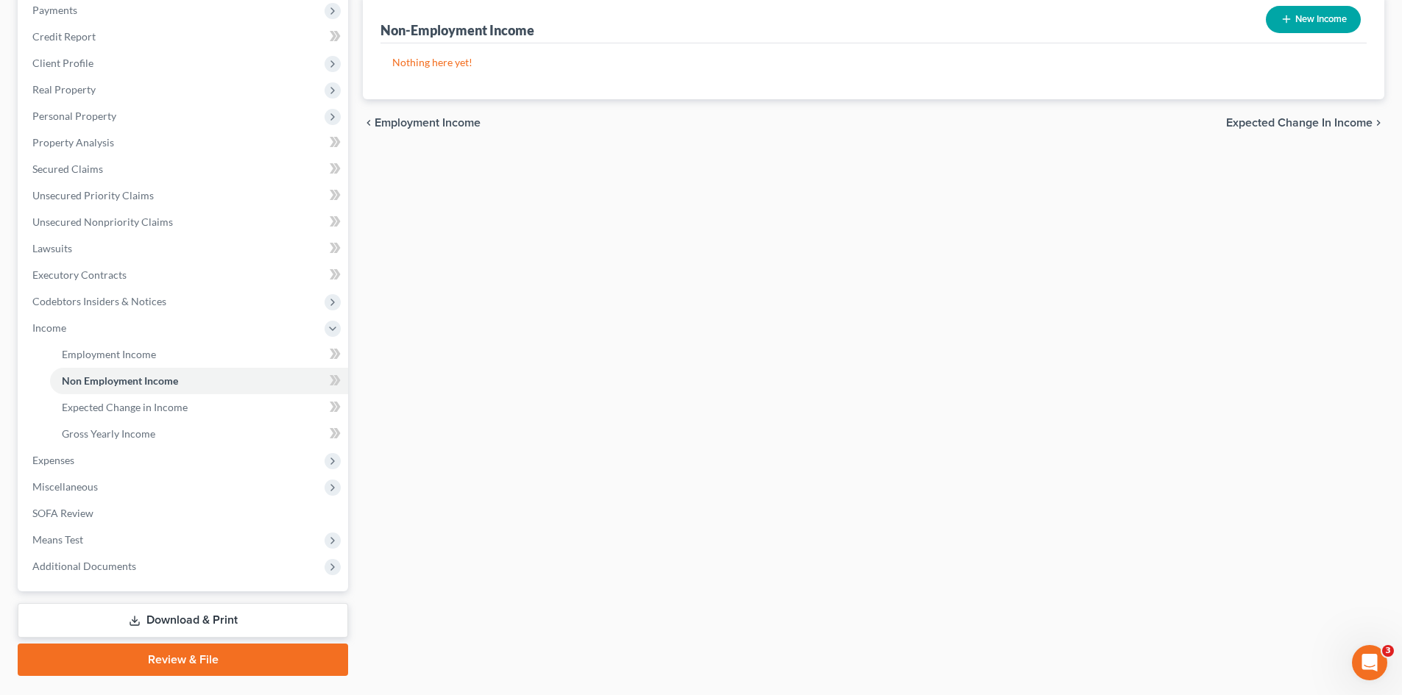
scroll to position [219, 0]
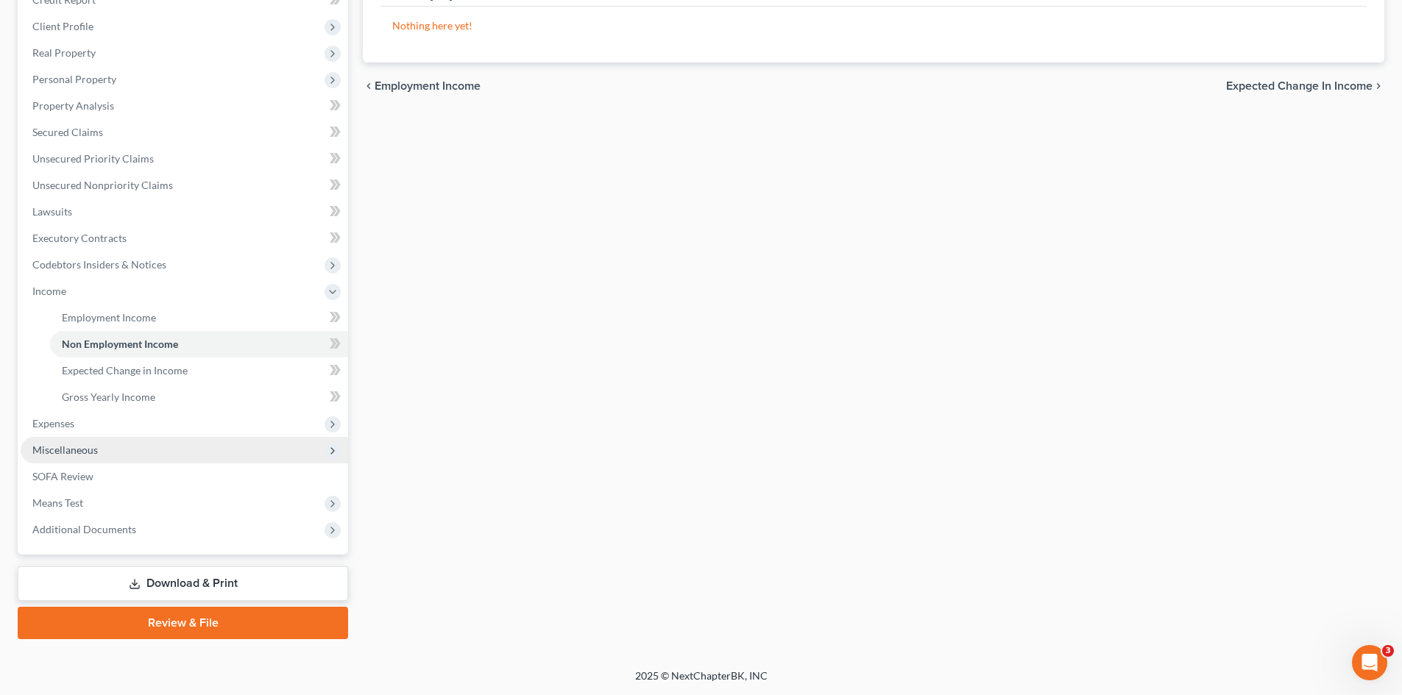
click at [84, 451] on span "Miscellaneous" at bounding box center [64, 450] width 65 height 13
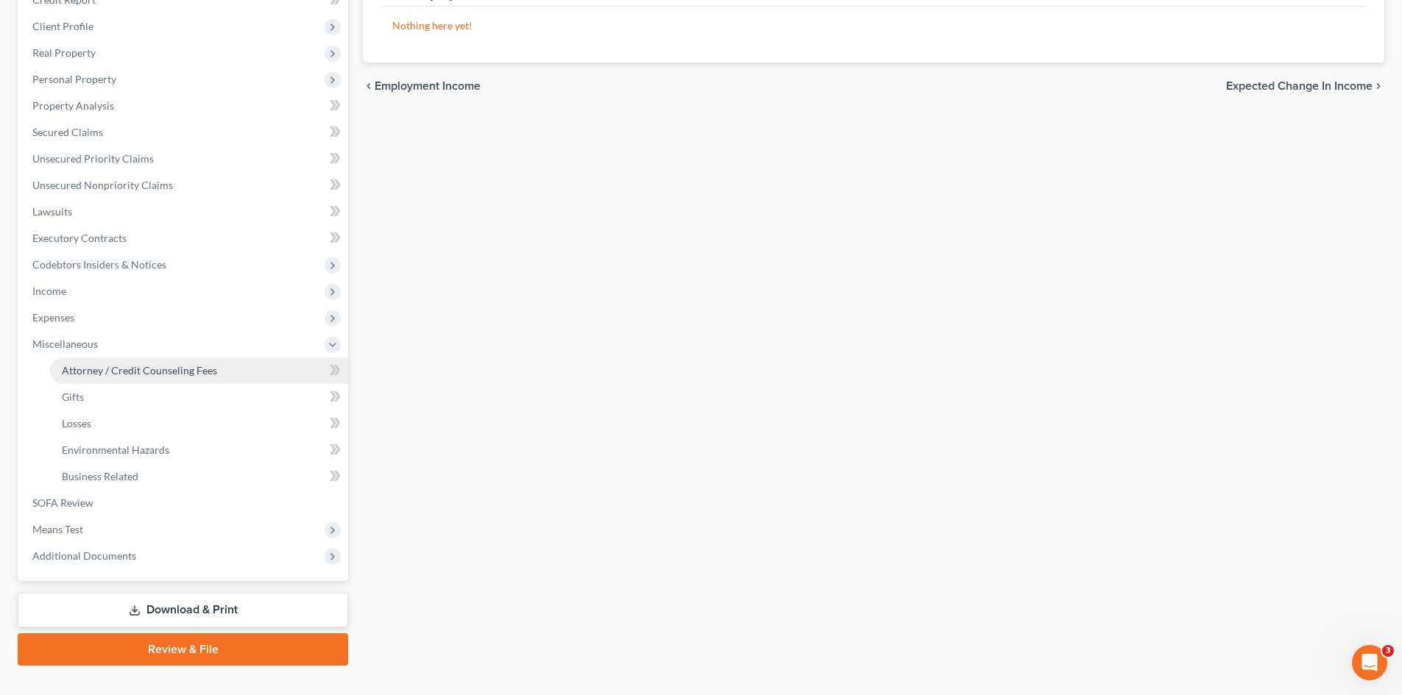
drag, startPoint x: 146, startPoint y: 370, endPoint x: 157, endPoint y: 366, distance: 10.9
click at [146, 369] on span "Attorney / Credit Counseling Fees" at bounding box center [139, 370] width 155 height 13
select select "0"
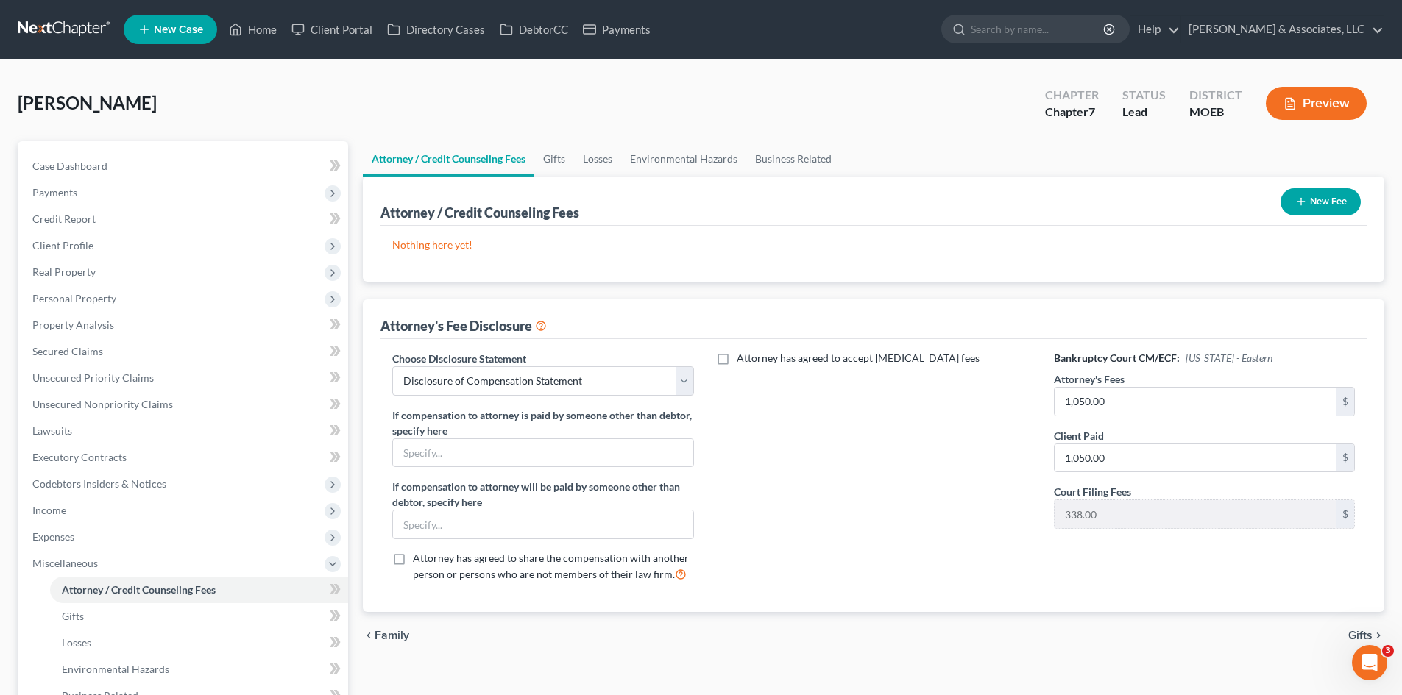
click at [1313, 205] on button "New Fee" at bounding box center [1320, 201] width 80 height 27
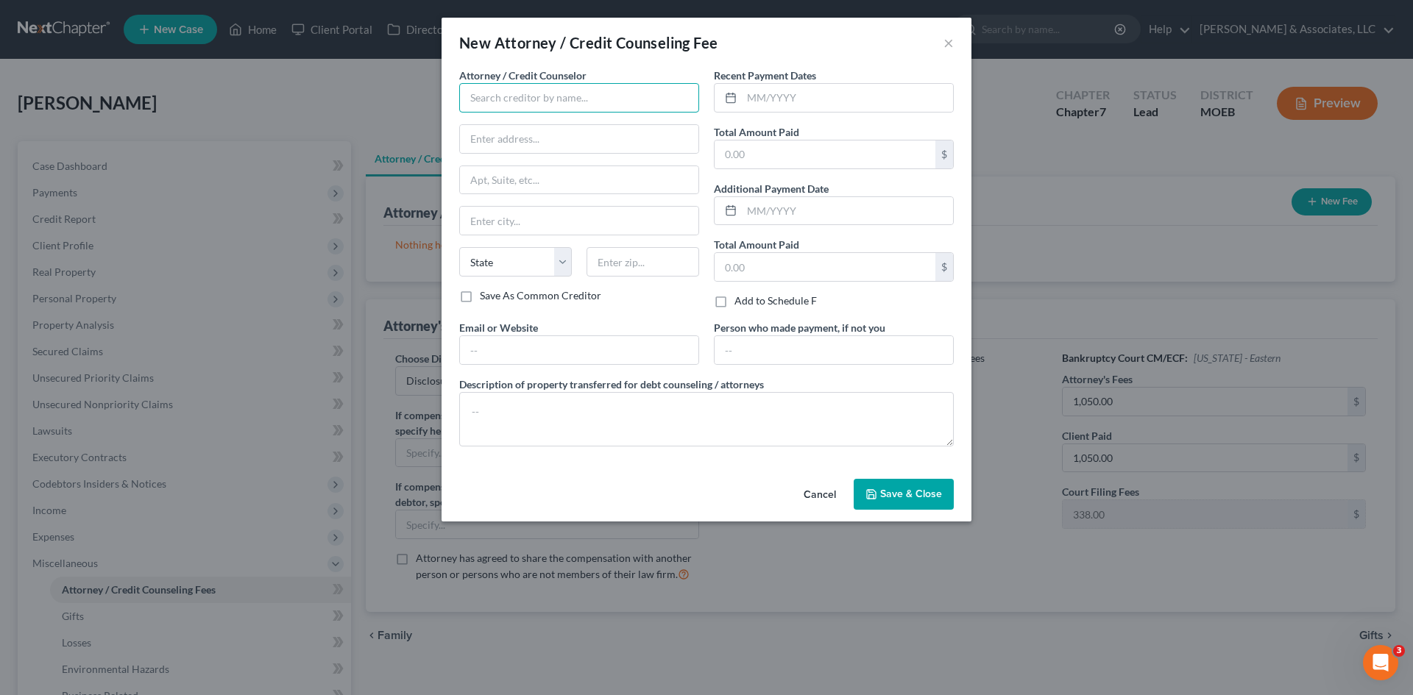
click at [536, 98] on input "text" at bounding box center [579, 97] width 240 height 29
click at [531, 123] on div "[PERSON_NAME] & Associates" at bounding box center [547, 123] width 153 height 15
type input "[PERSON_NAME] & Associates"
type input "[STREET_ADDRESS]"
type input "Saint [PERSON_NAME]"
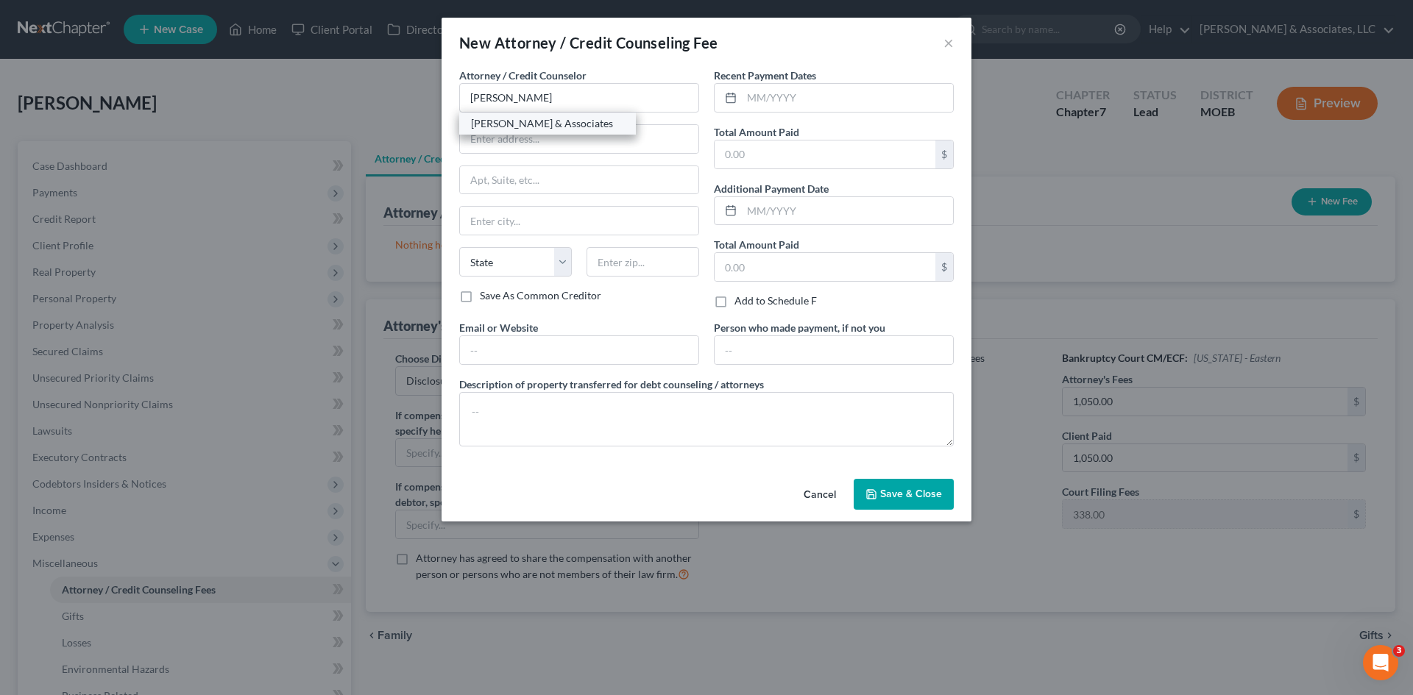
select select "26"
type input "63303"
click at [522, 347] on input "text" at bounding box center [579, 350] width 238 height 28
type input "[URL][DOMAIN_NAME]"
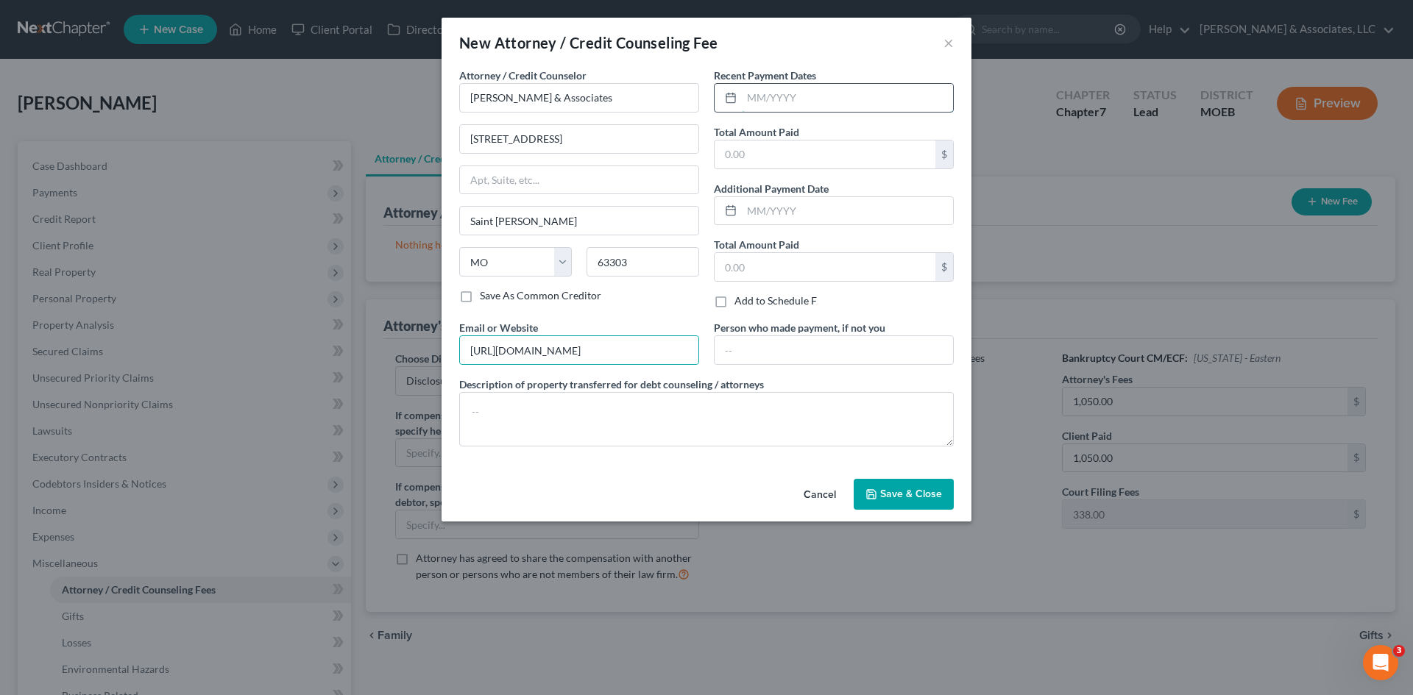
click at [806, 100] on input "text" at bounding box center [847, 98] width 211 height 28
type input "[DATE]"
click at [806, 148] on input "text" at bounding box center [824, 155] width 221 height 28
type input "1,050.00"
click at [893, 488] on span "Save & Close" at bounding box center [911, 494] width 62 height 13
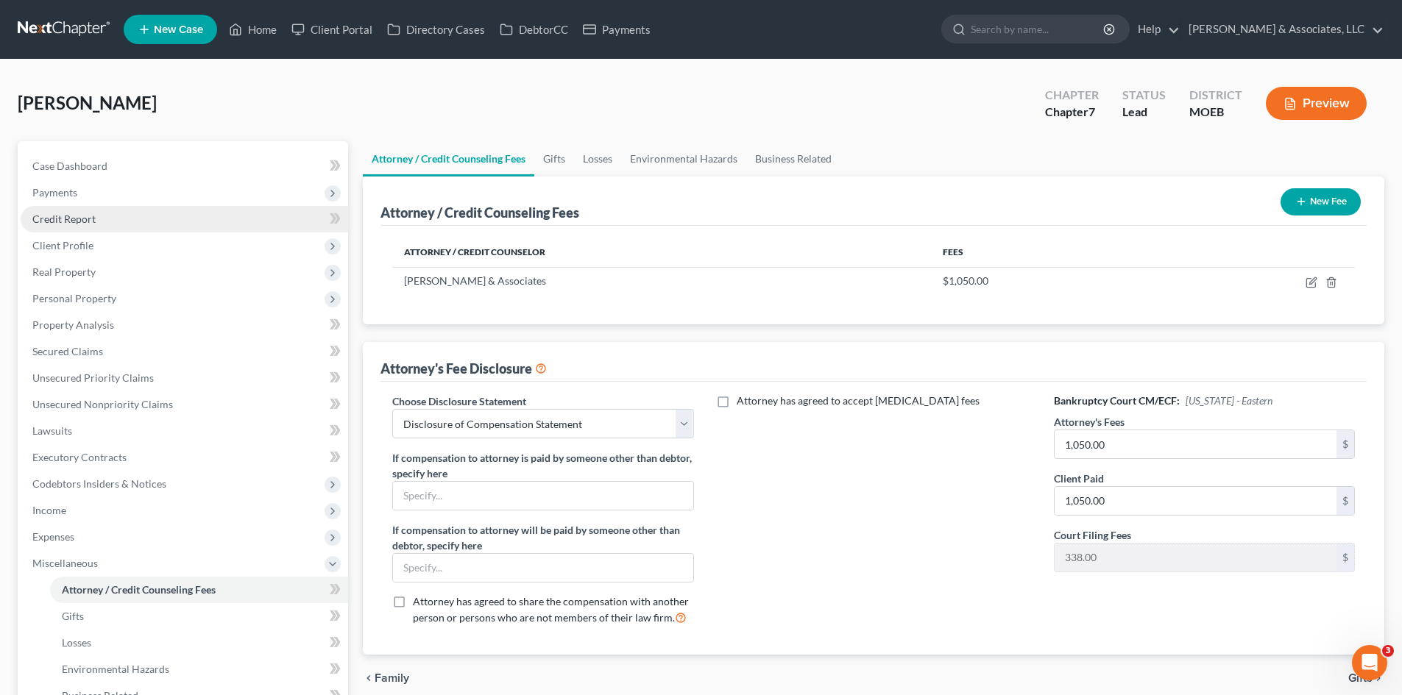
click at [63, 219] on span "Credit Report" at bounding box center [63, 219] width 63 height 13
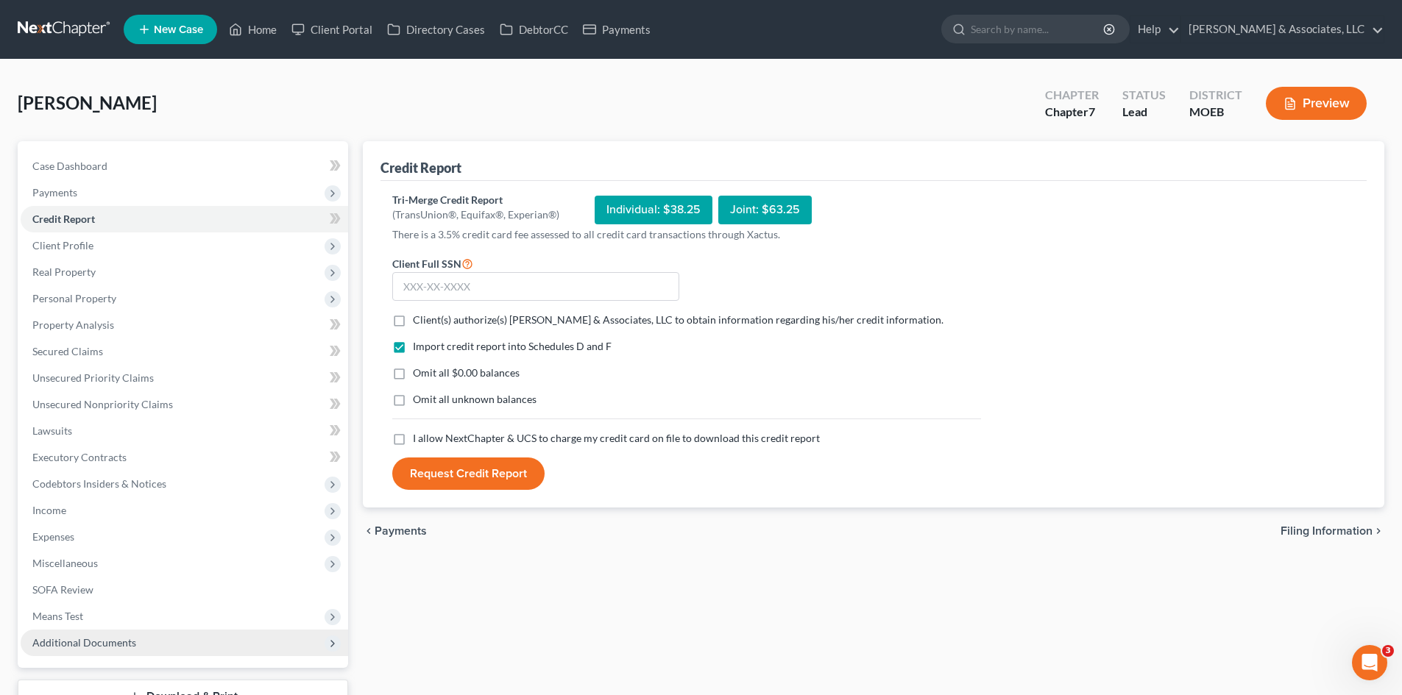
scroll to position [113, 0]
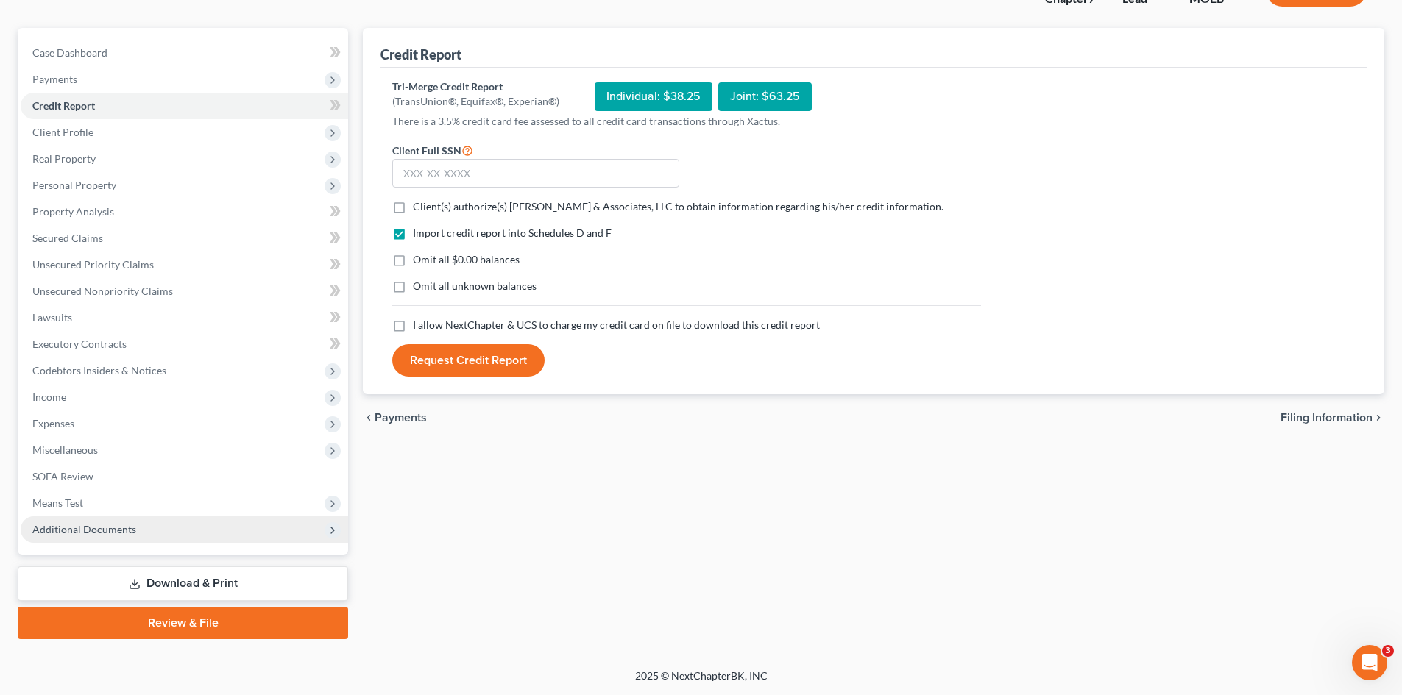
click at [114, 528] on span "Additional Documents" at bounding box center [84, 529] width 104 height 13
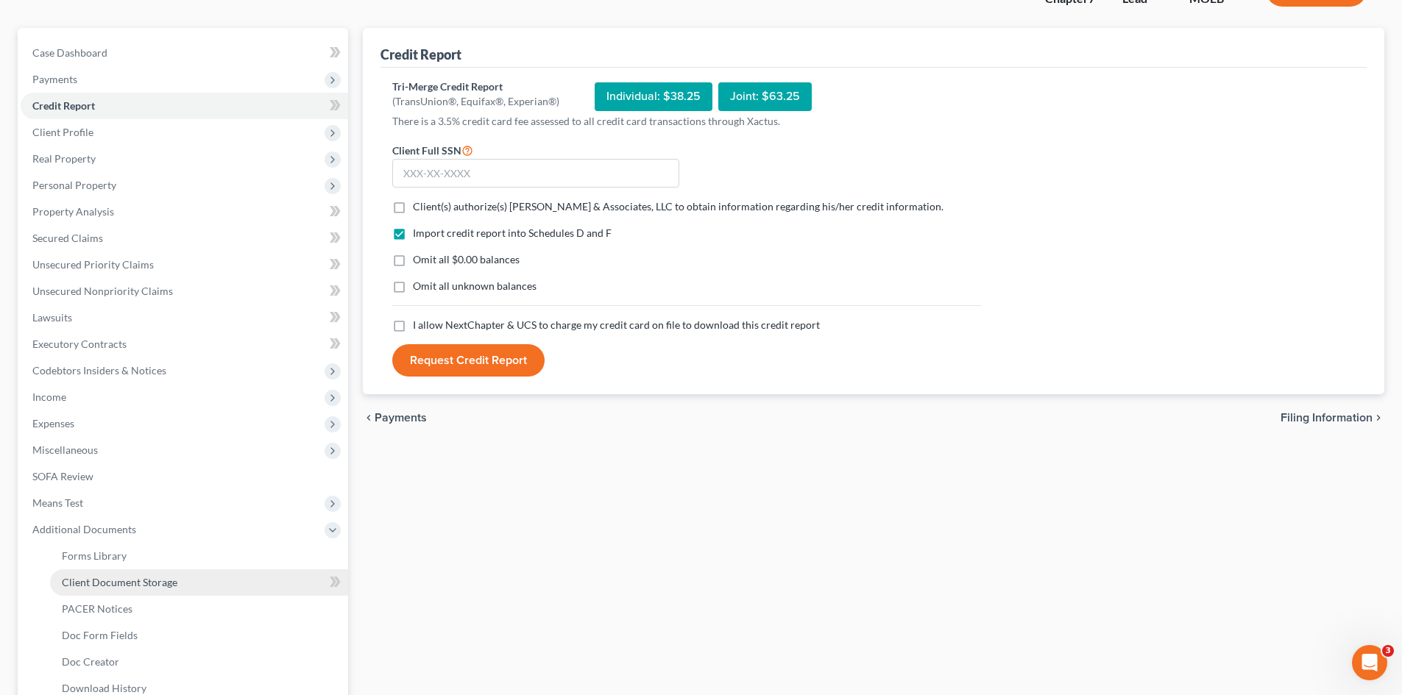
click at [137, 581] on span "Client Document Storage" at bounding box center [120, 582] width 116 height 13
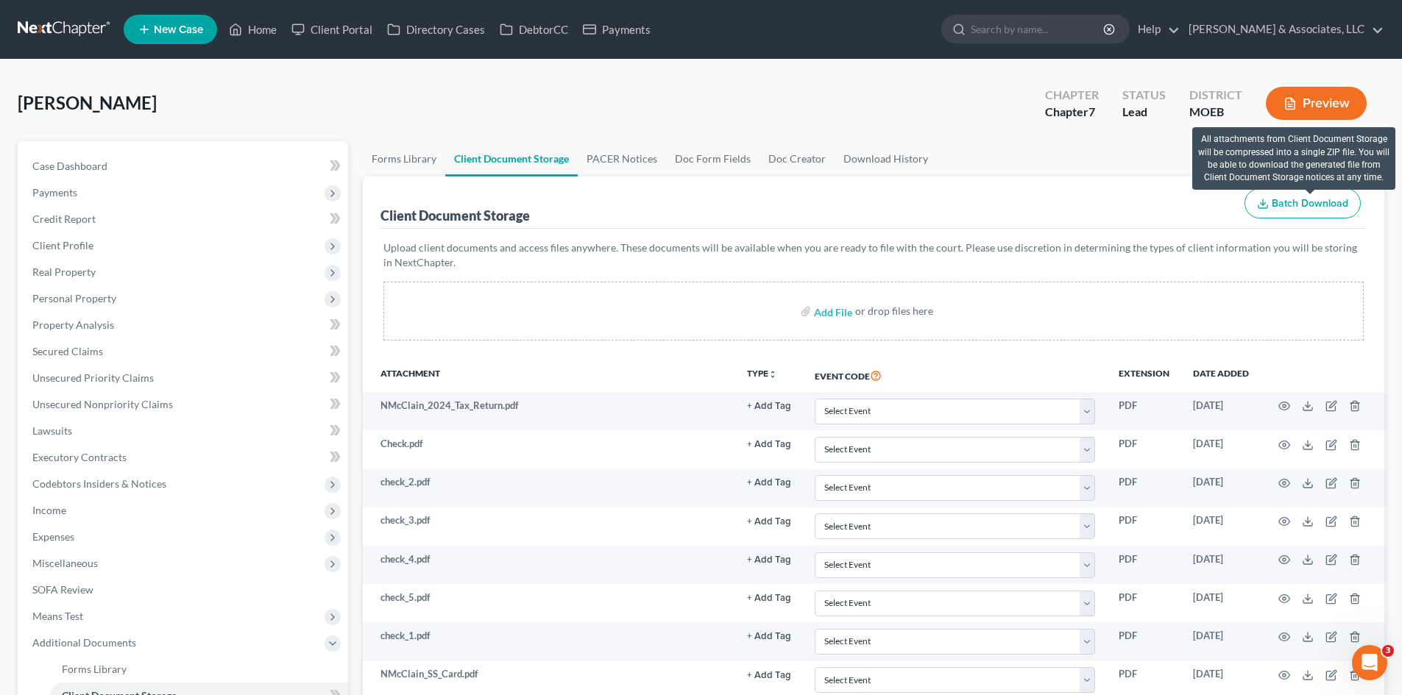
click at [1305, 209] on span "Batch Download" at bounding box center [1310, 203] width 77 height 13
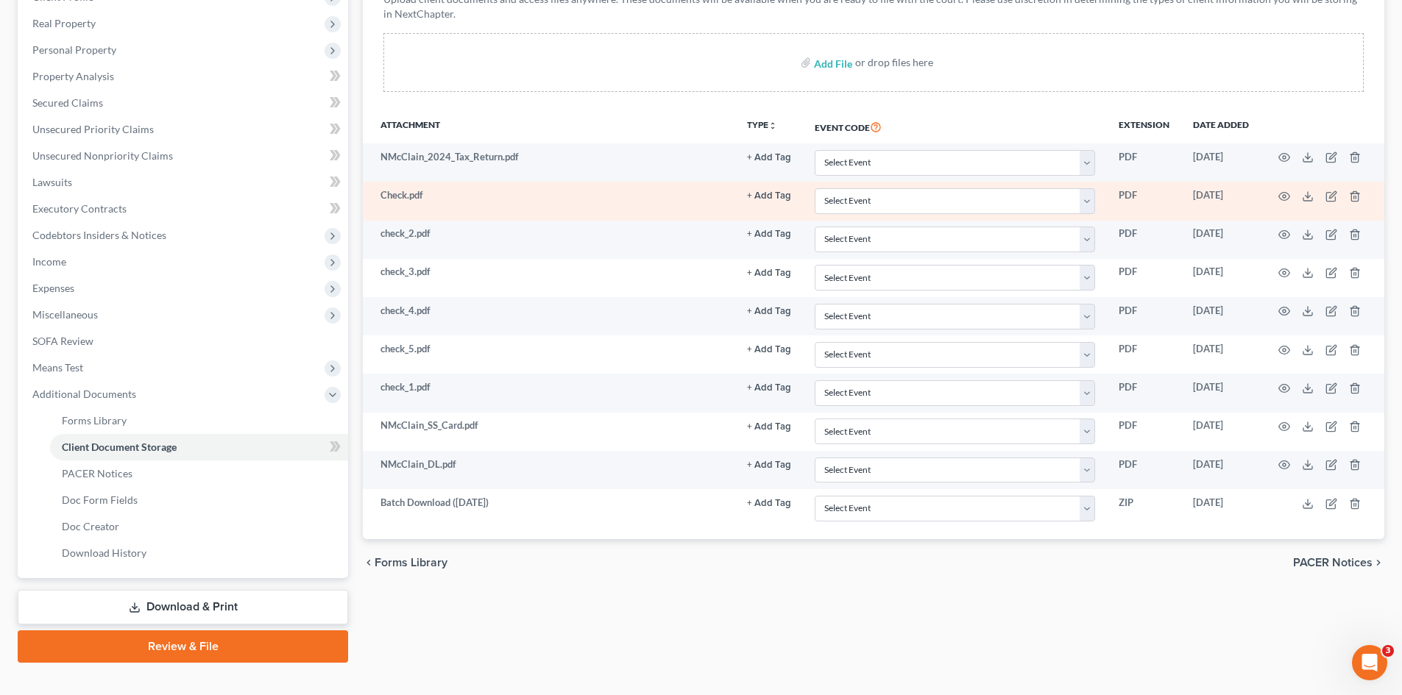
scroll to position [272, 0]
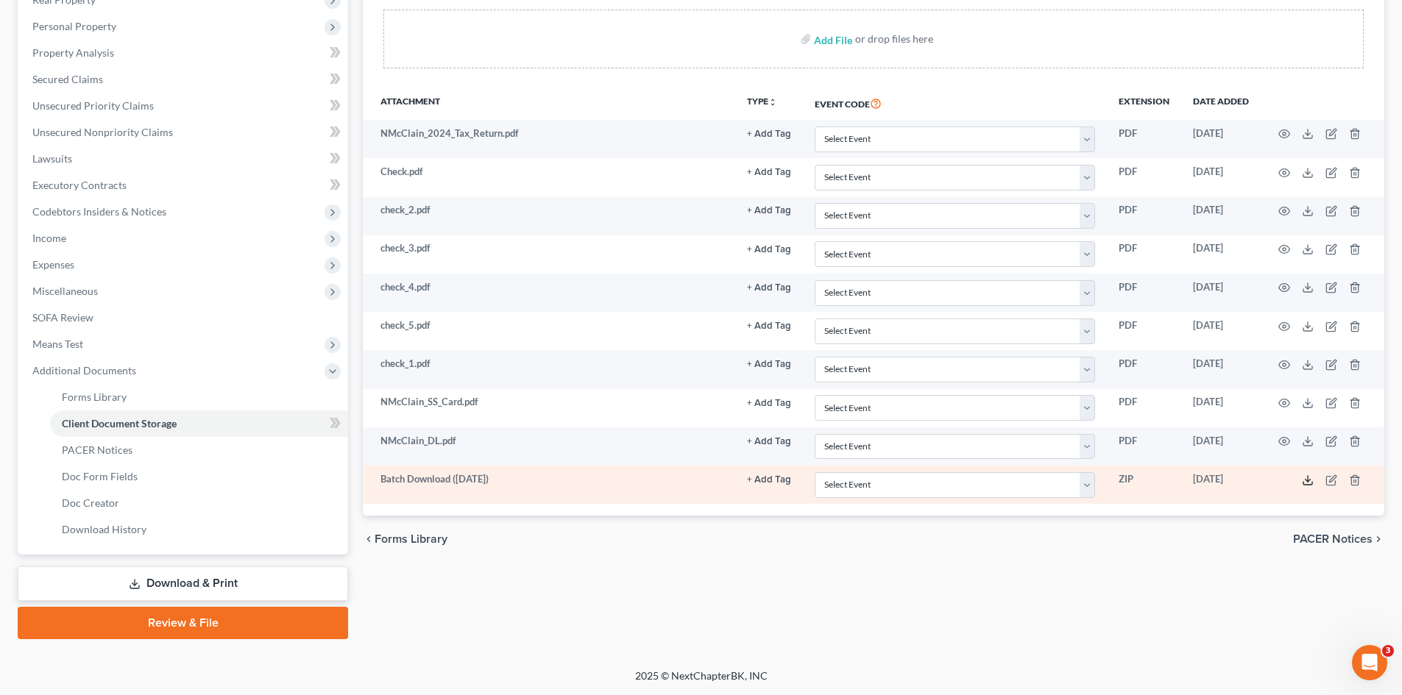
click at [1307, 481] on polyline at bounding box center [1307, 480] width 5 height 2
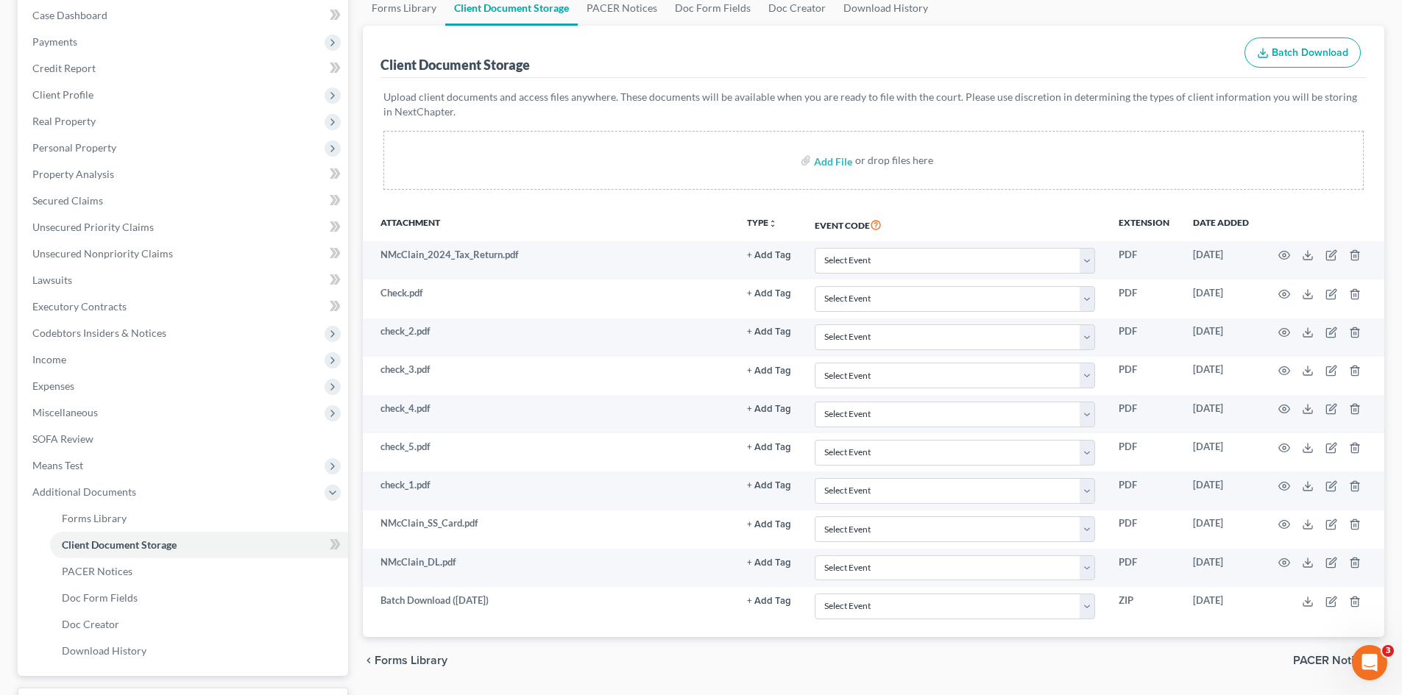
scroll to position [0, 0]
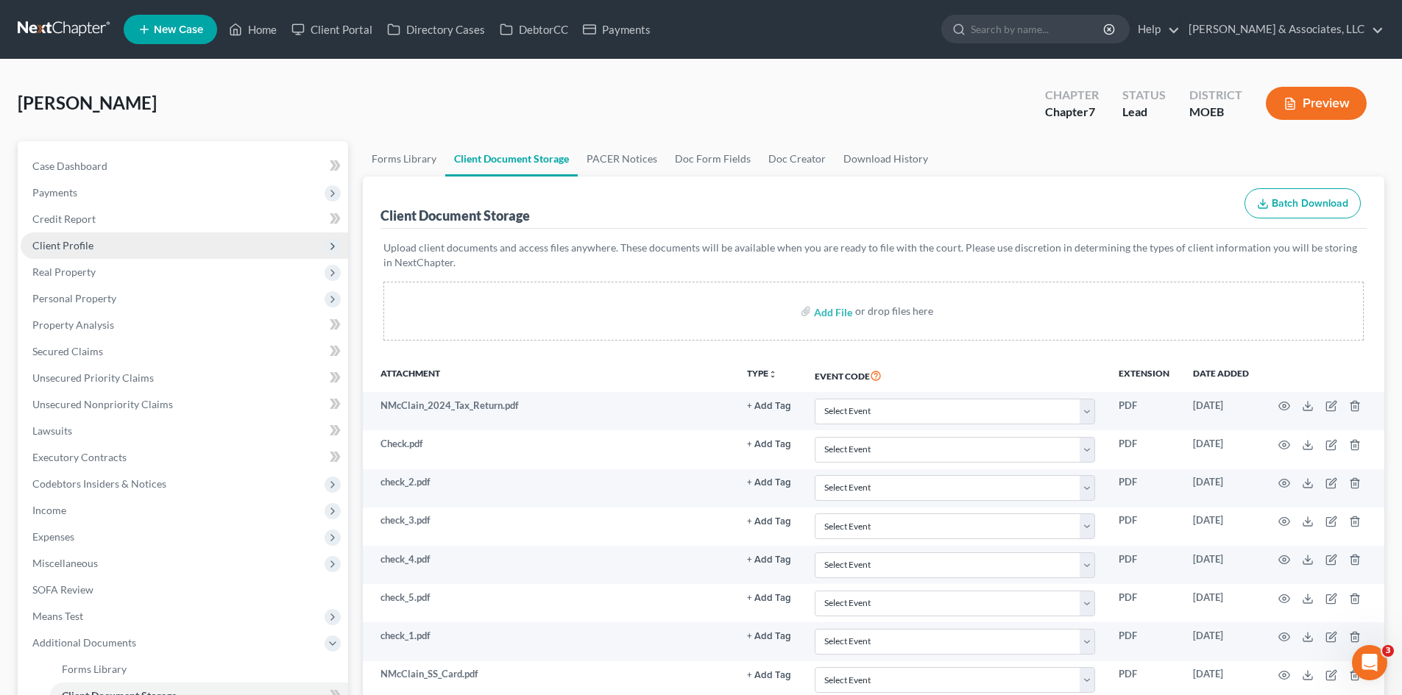
click at [89, 255] on span "Client Profile" at bounding box center [184, 246] width 327 height 26
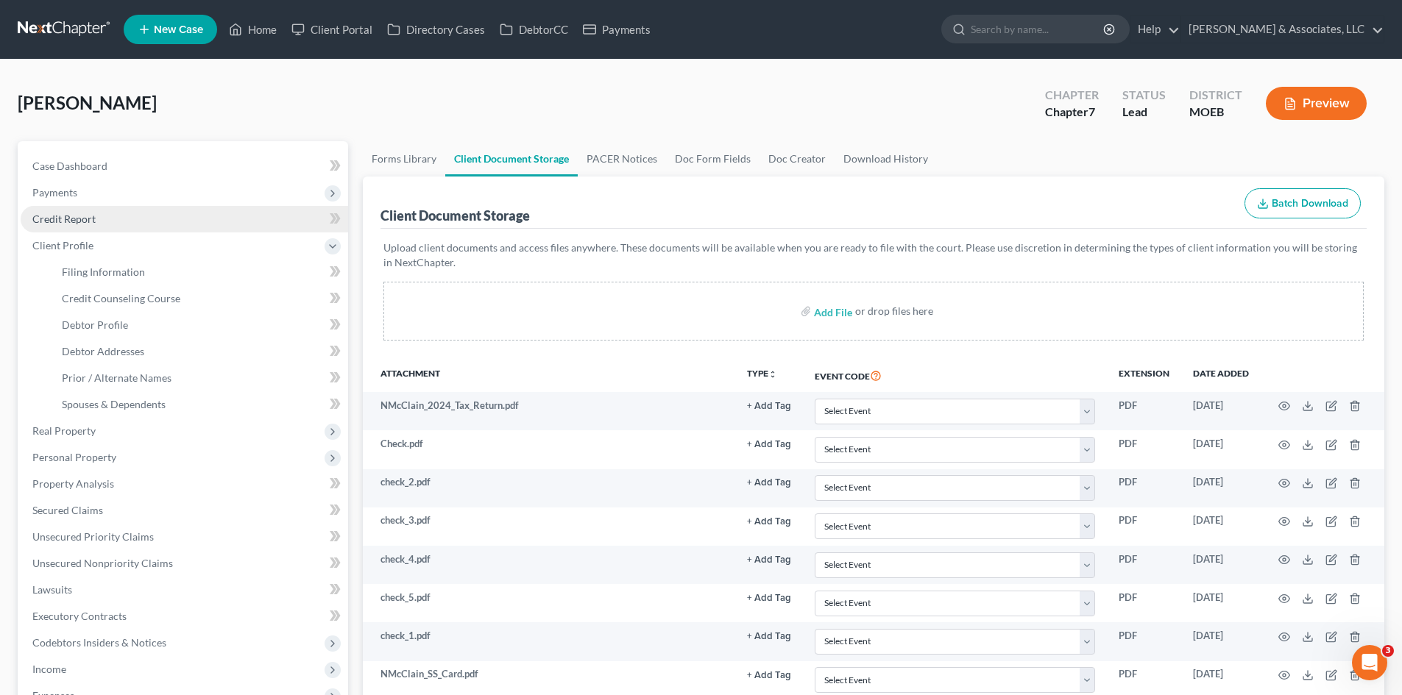
click at [68, 221] on span "Credit Report" at bounding box center [63, 219] width 63 height 13
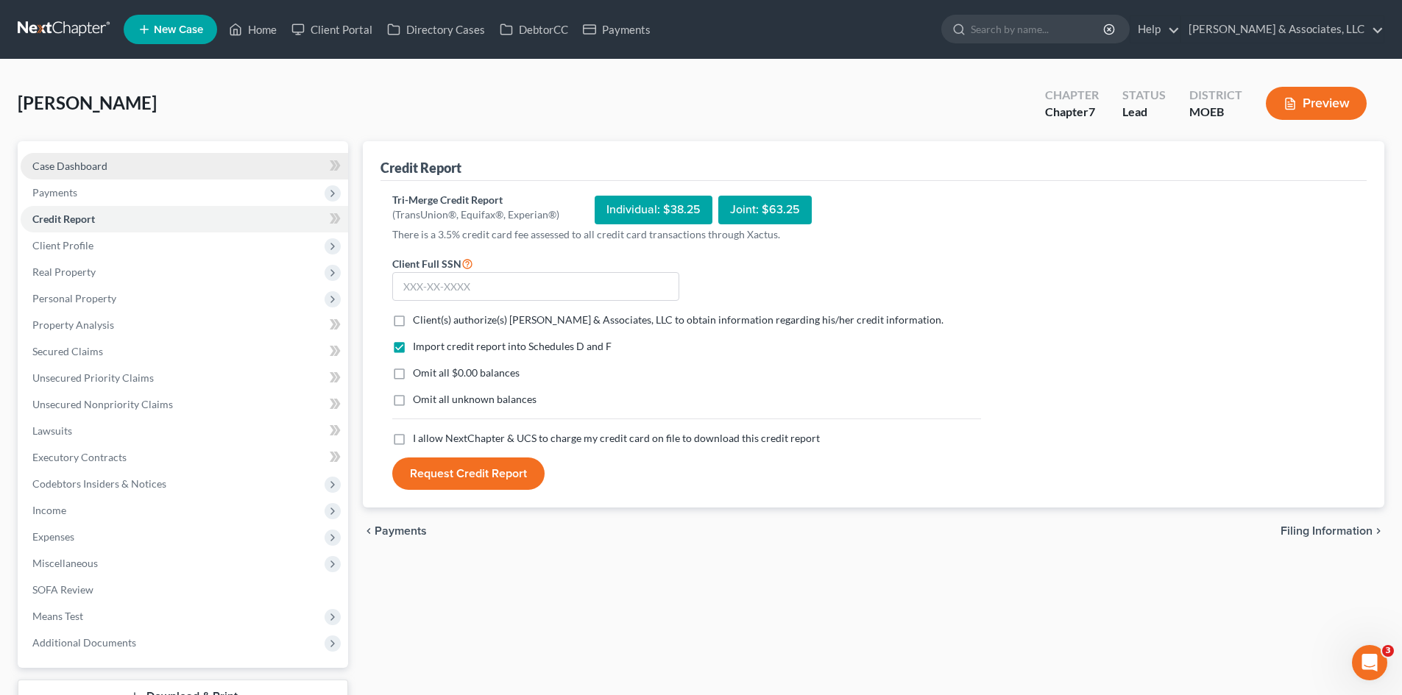
click at [79, 170] on span "Case Dashboard" at bounding box center [69, 166] width 75 height 13
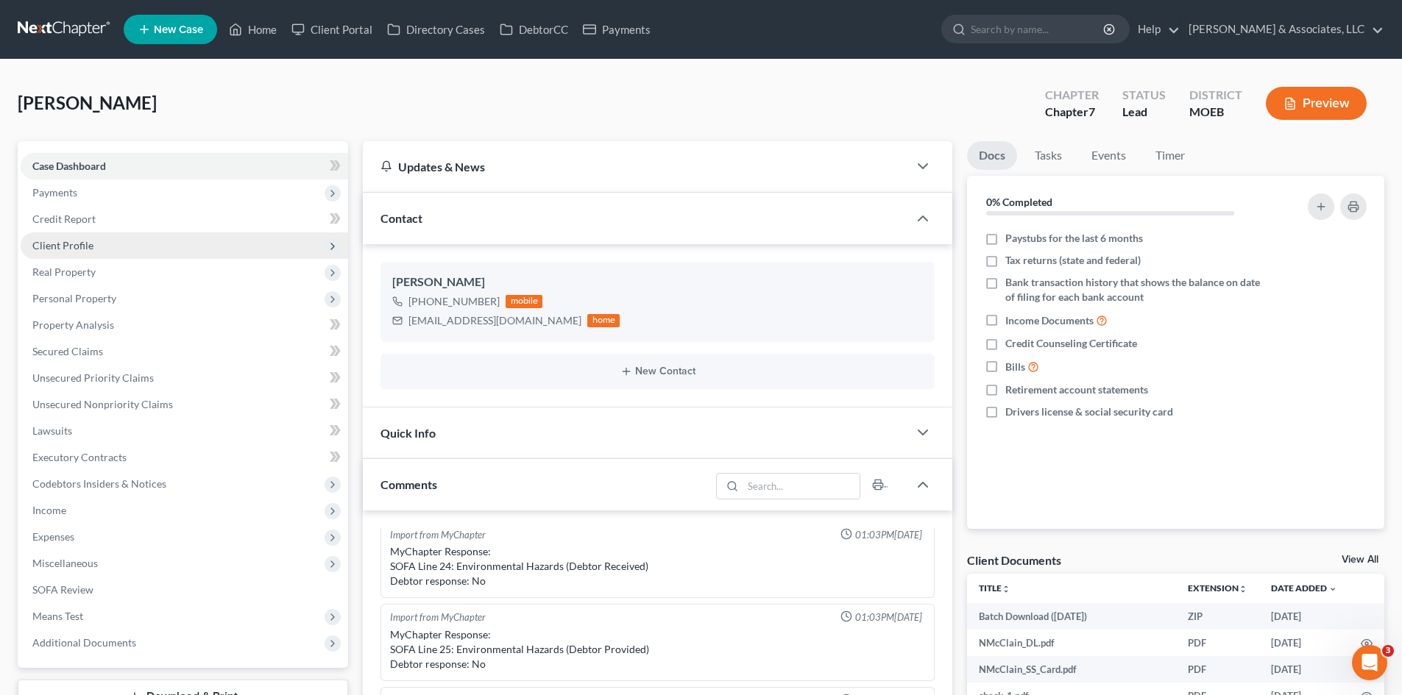
click at [78, 243] on span "Client Profile" at bounding box center [62, 245] width 61 height 13
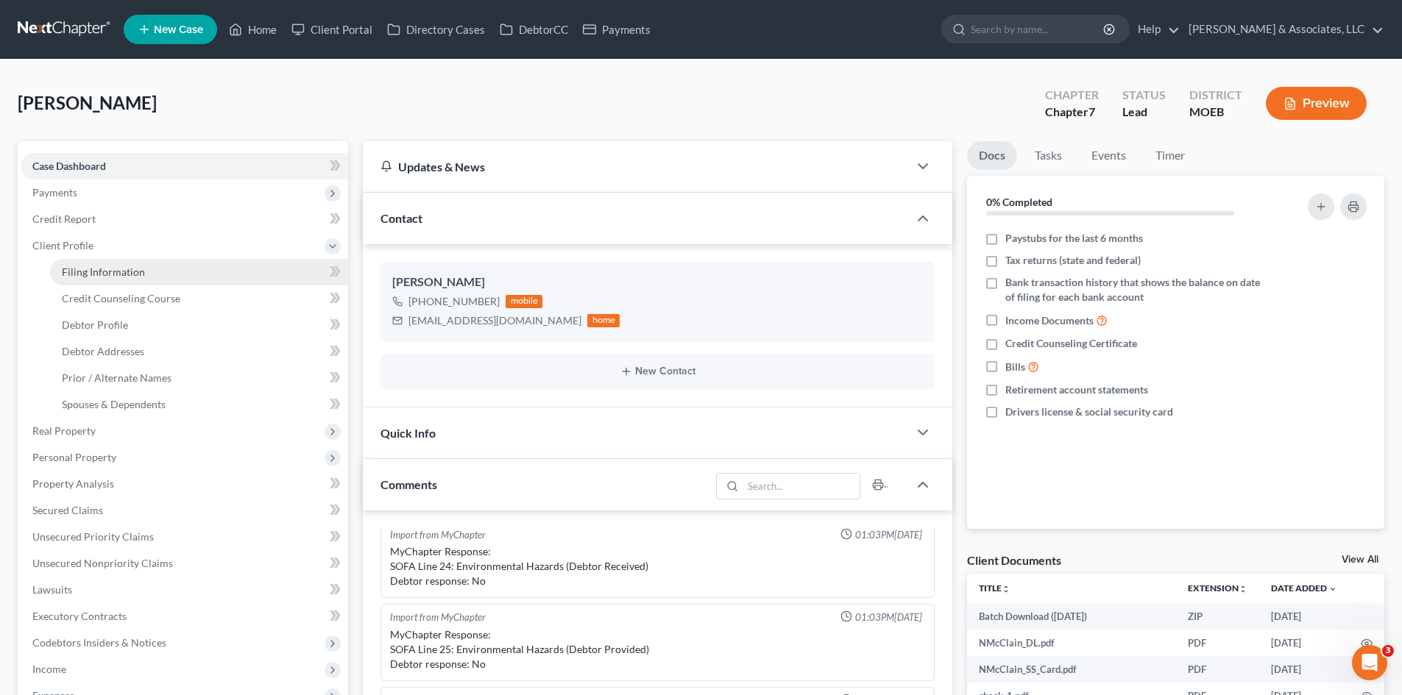
click at [91, 270] on span "Filing Information" at bounding box center [103, 272] width 83 height 13
select select "1"
select select "0"
select select "26"
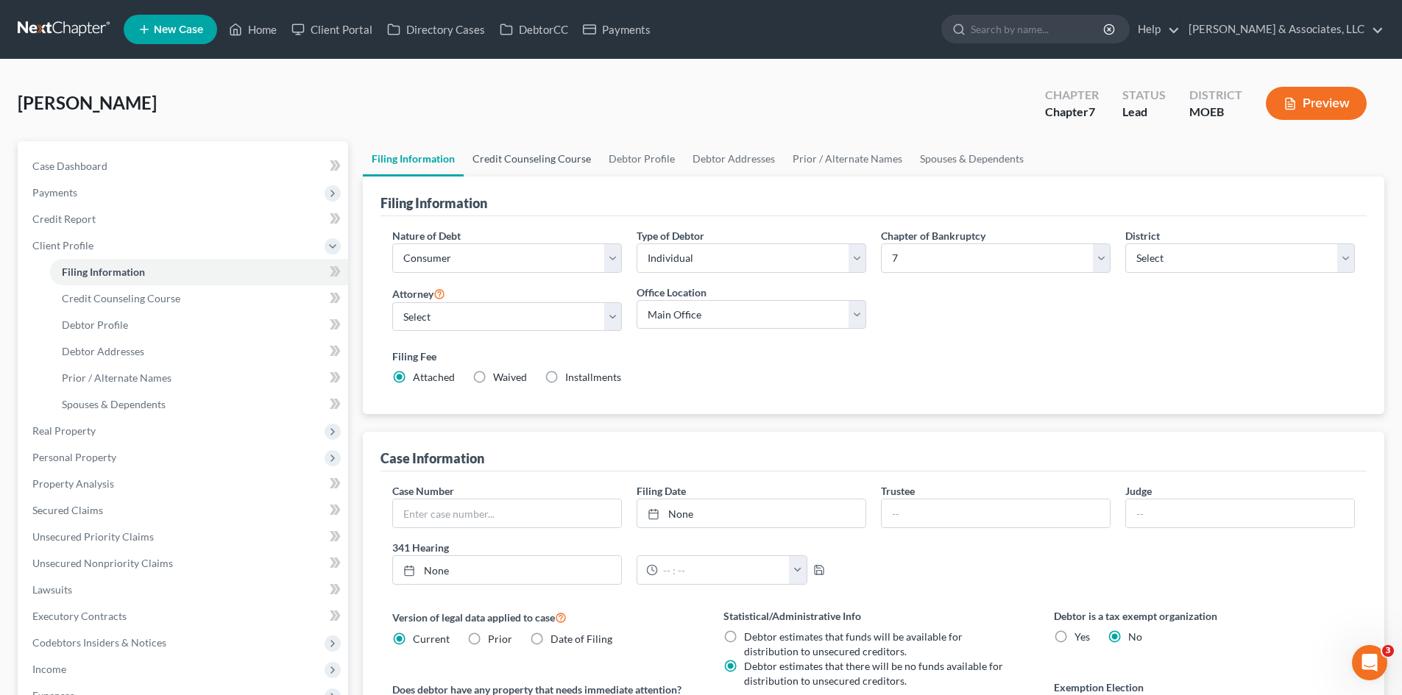
click at [514, 153] on link "Credit Counseling Course" at bounding box center [532, 158] width 136 height 35
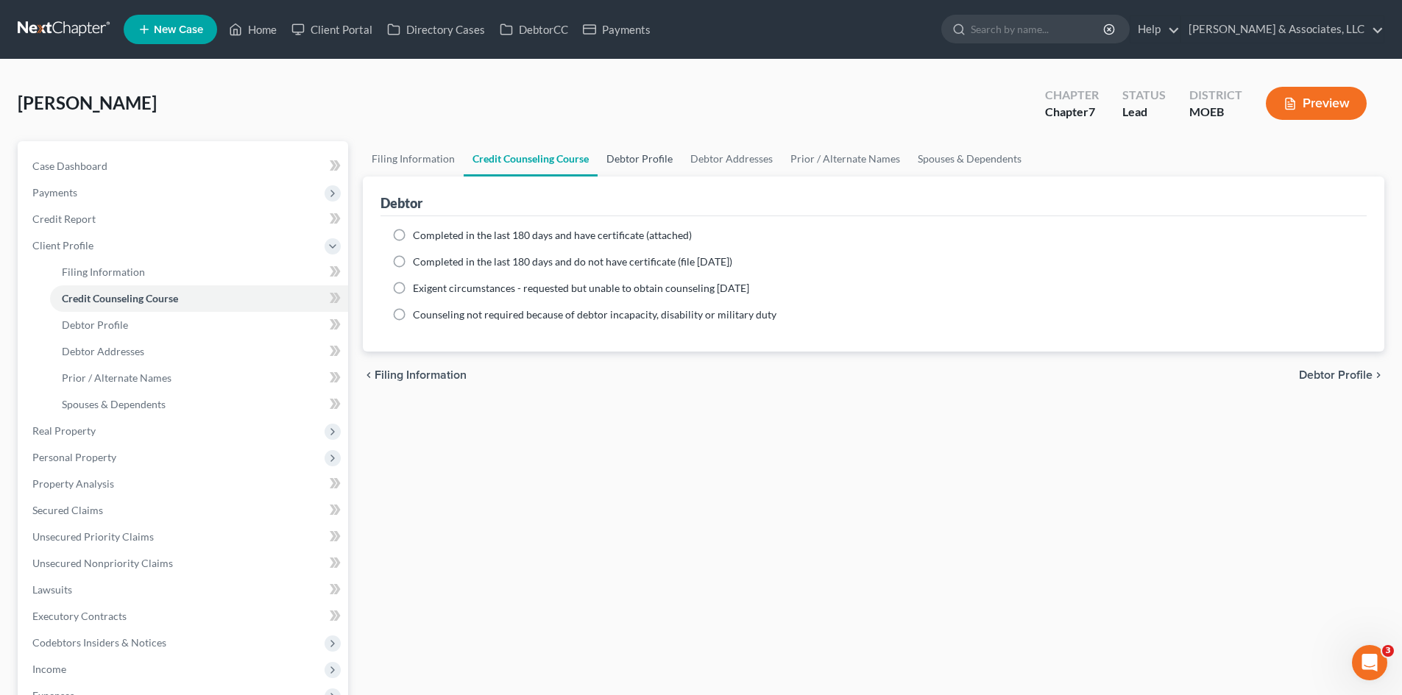
click at [645, 161] on link "Debtor Profile" at bounding box center [639, 158] width 84 height 35
select select "0"
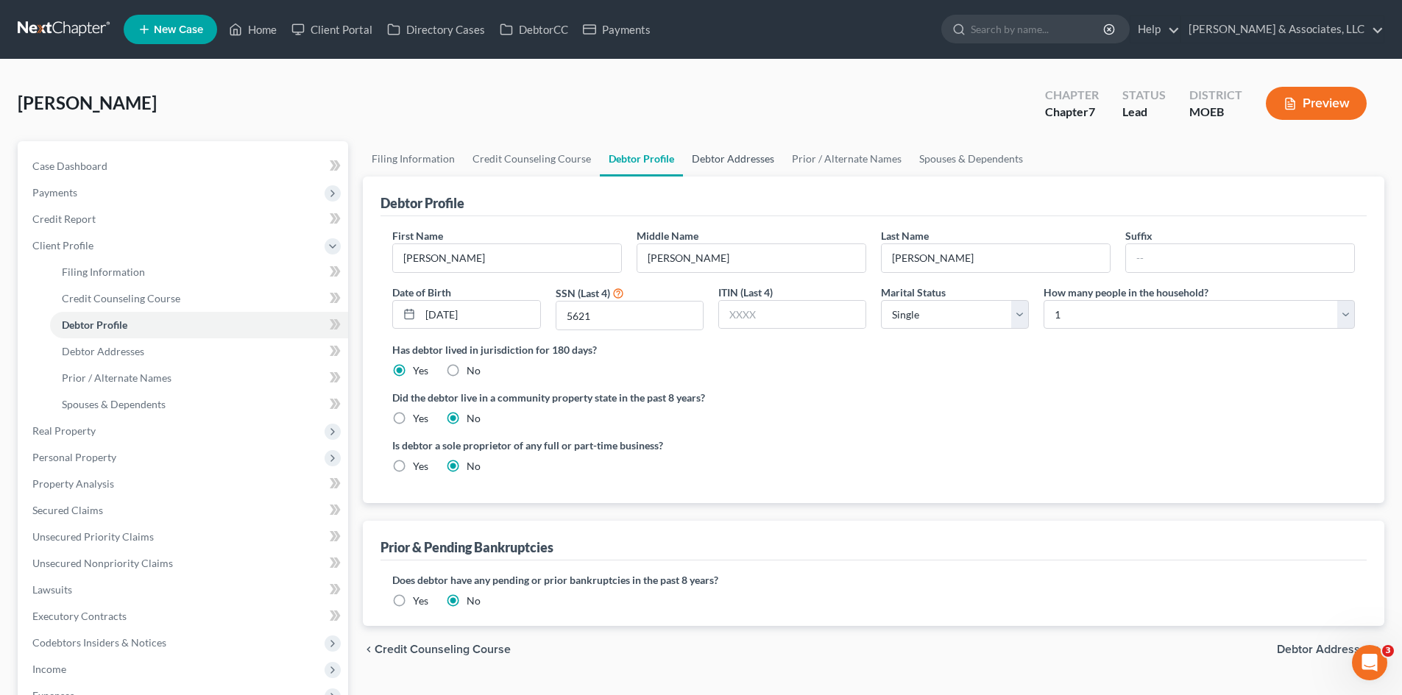
click at [727, 161] on link "Debtor Addresses" at bounding box center [733, 158] width 100 height 35
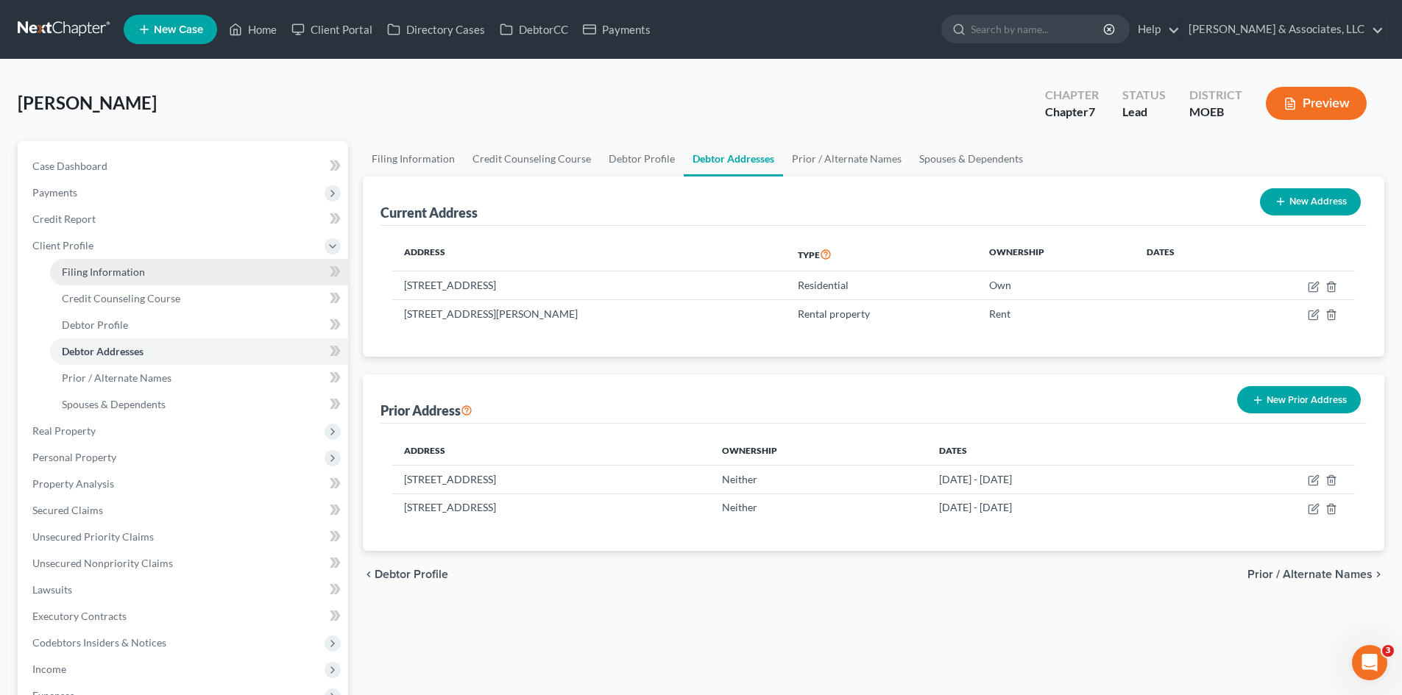
click at [103, 280] on link "Filing Information" at bounding box center [199, 272] width 298 height 26
select select "1"
select select "0"
select select "45"
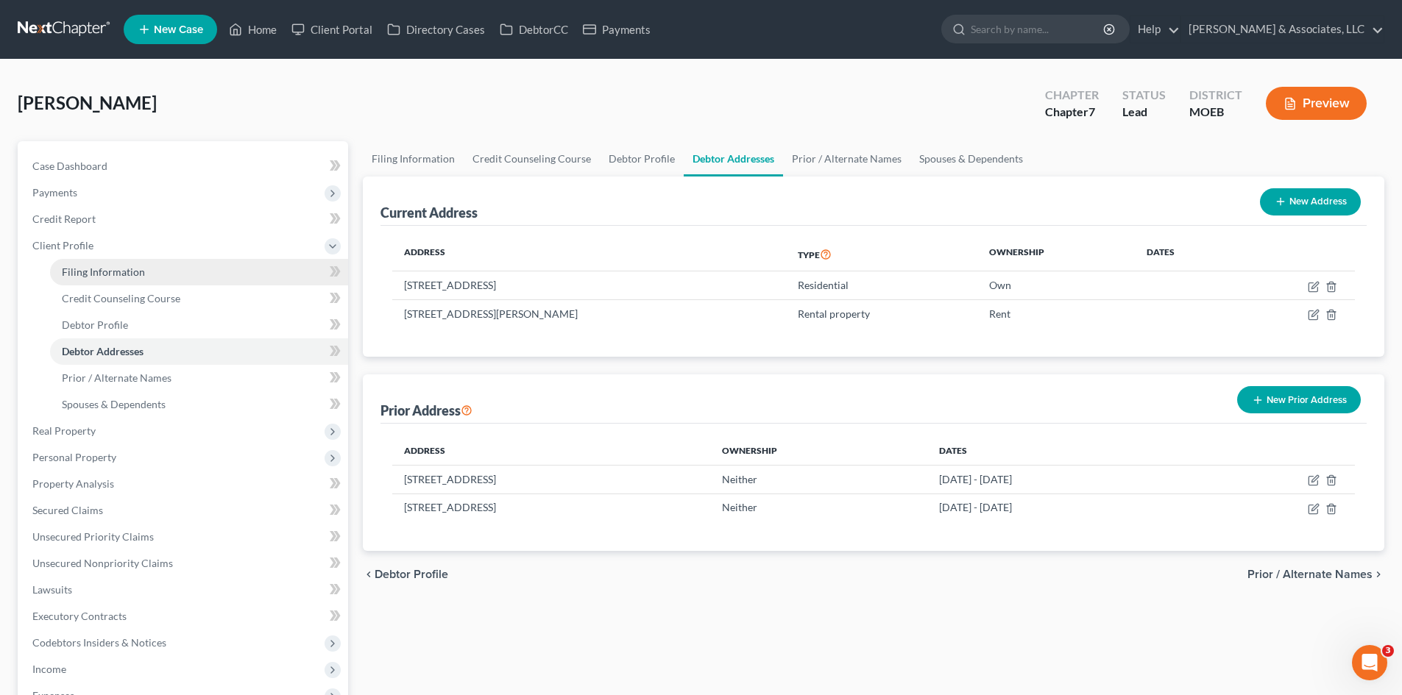
select select "0"
select select "26"
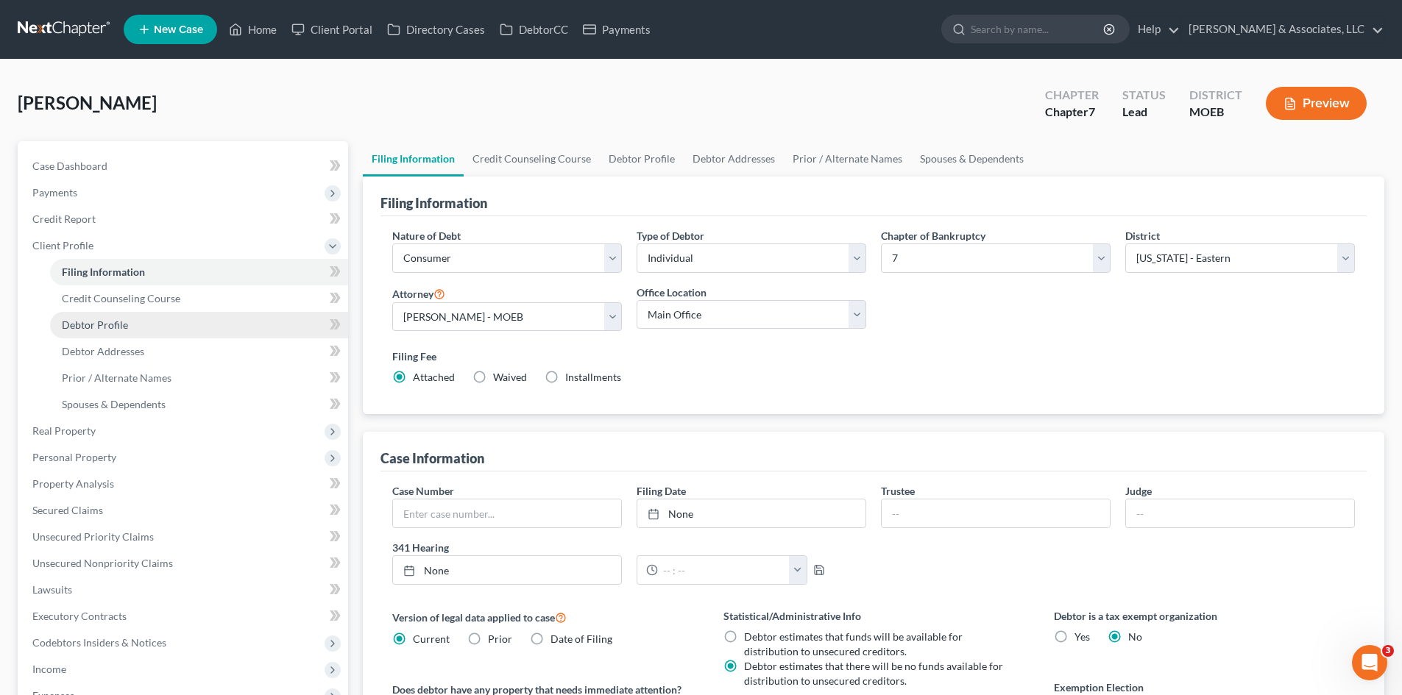
click at [121, 320] on span "Debtor Profile" at bounding box center [95, 325] width 66 height 13
select select "0"
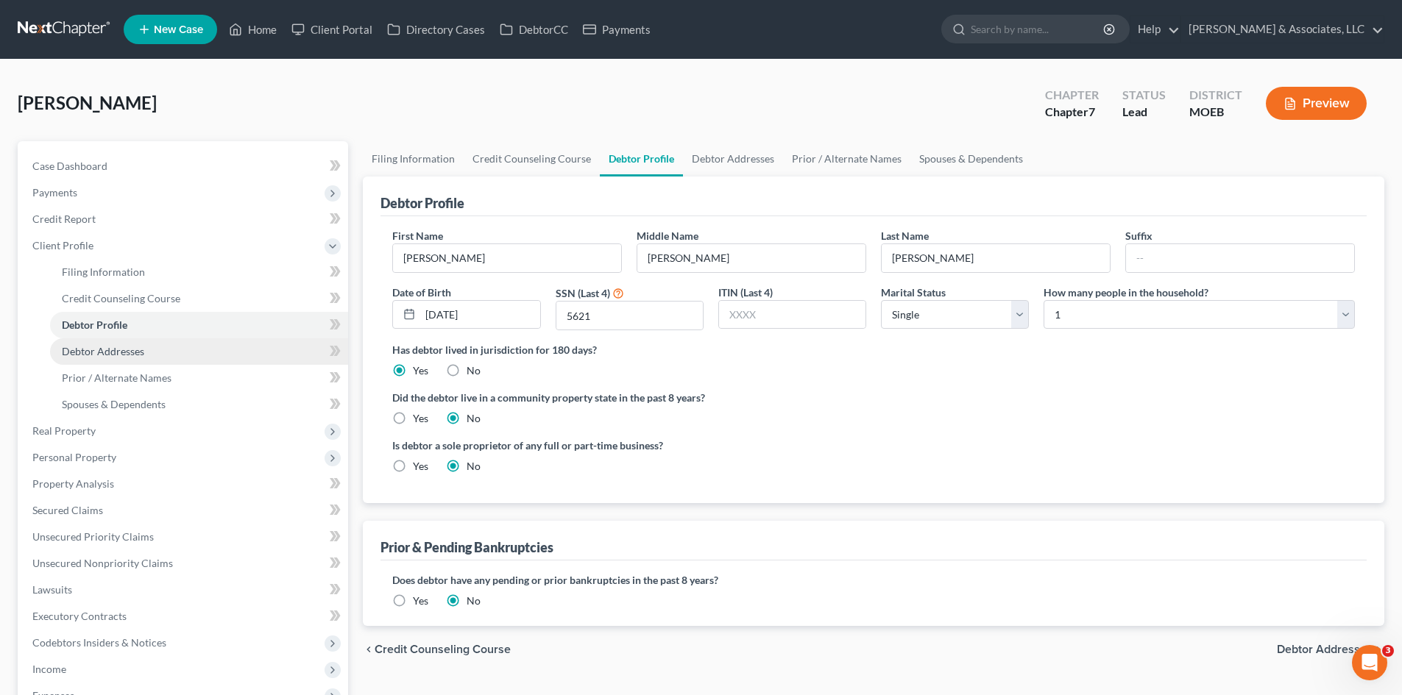
click at [126, 345] on span "Debtor Addresses" at bounding box center [103, 351] width 82 height 13
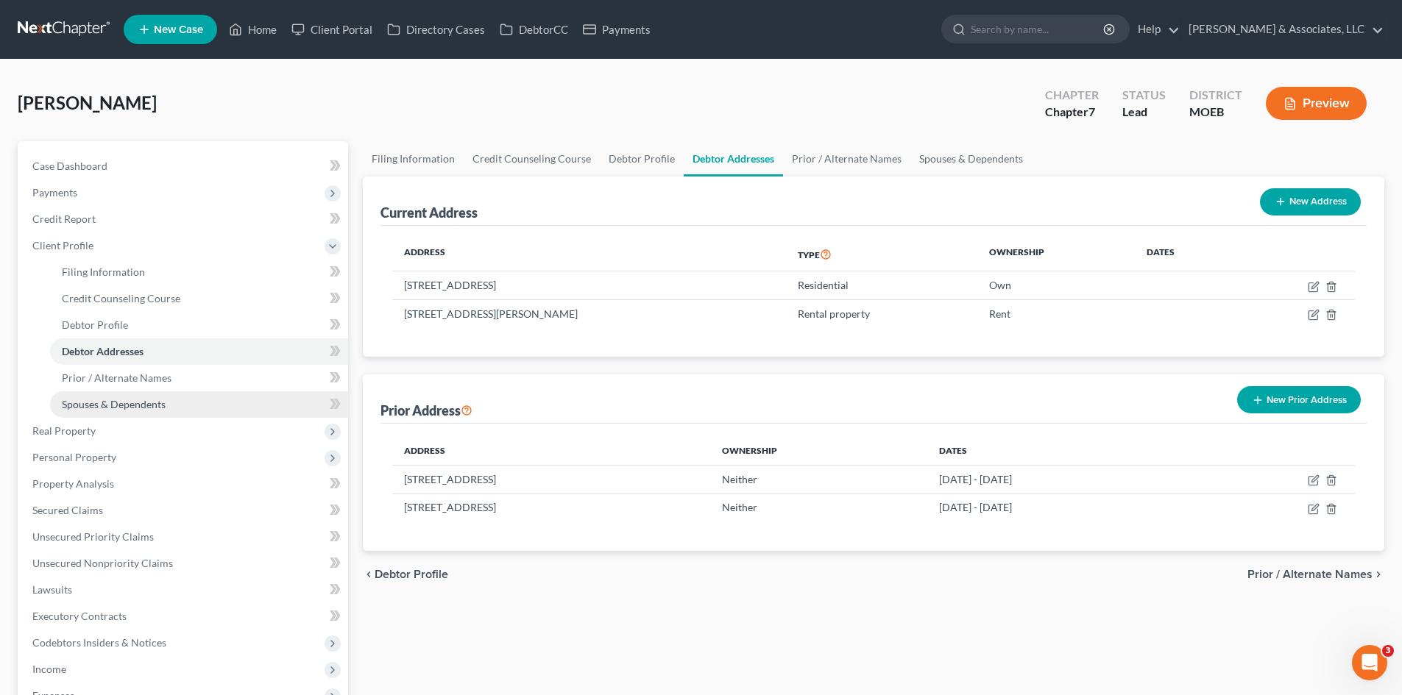
click at [138, 403] on span "Spouses & Dependents" at bounding box center [114, 404] width 104 height 13
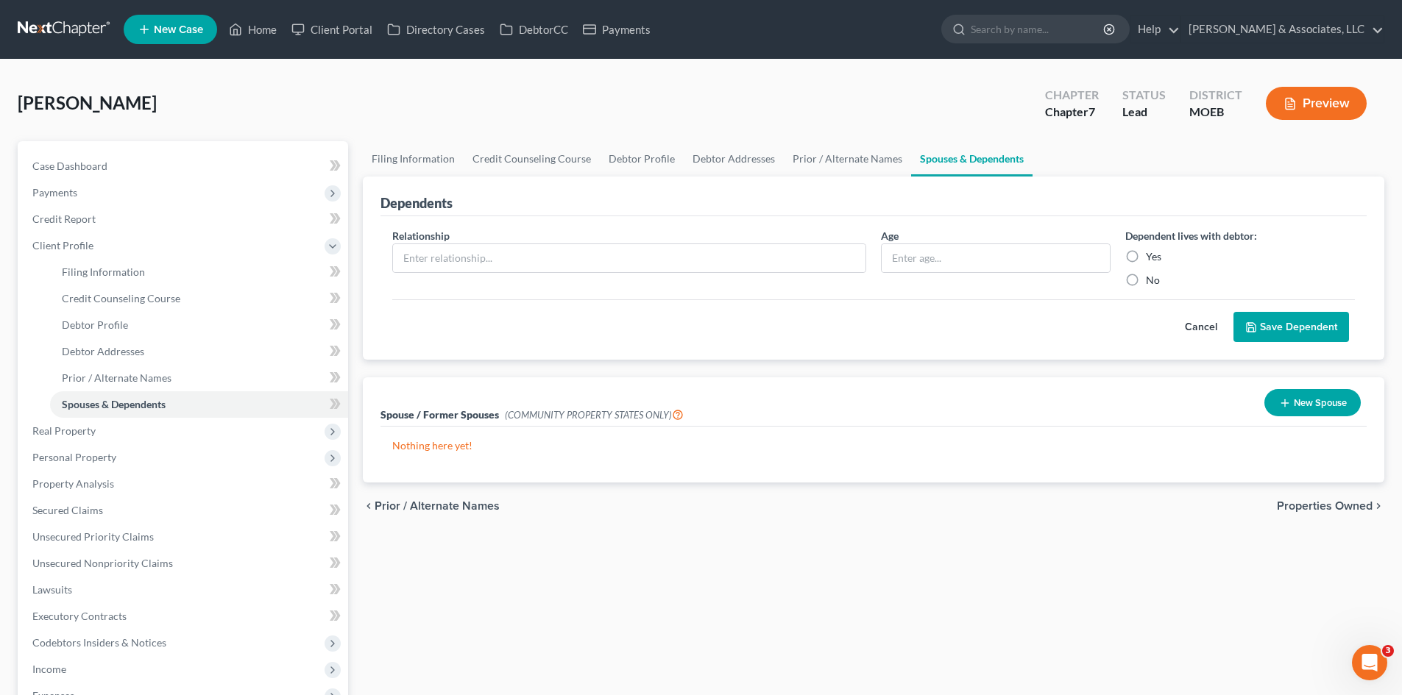
drag, startPoint x: 1202, startPoint y: 327, endPoint x: 990, endPoint y: 385, distance: 220.5
click at [1203, 327] on button "Cancel" at bounding box center [1201, 327] width 65 height 29
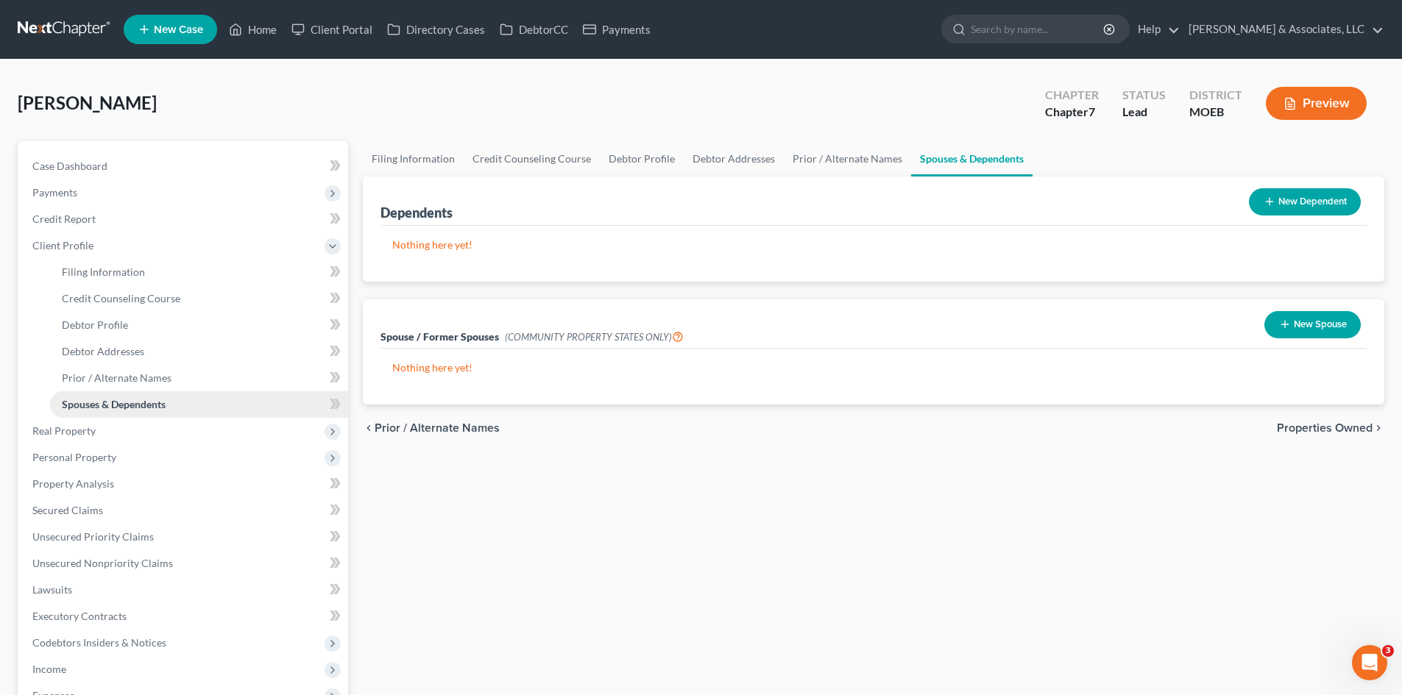
click at [135, 408] on span "Spouses & Dependents" at bounding box center [114, 404] width 104 height 13
click at [61, 428] on span "Real Property" at bounding box center [63, 431] width 63 height 13
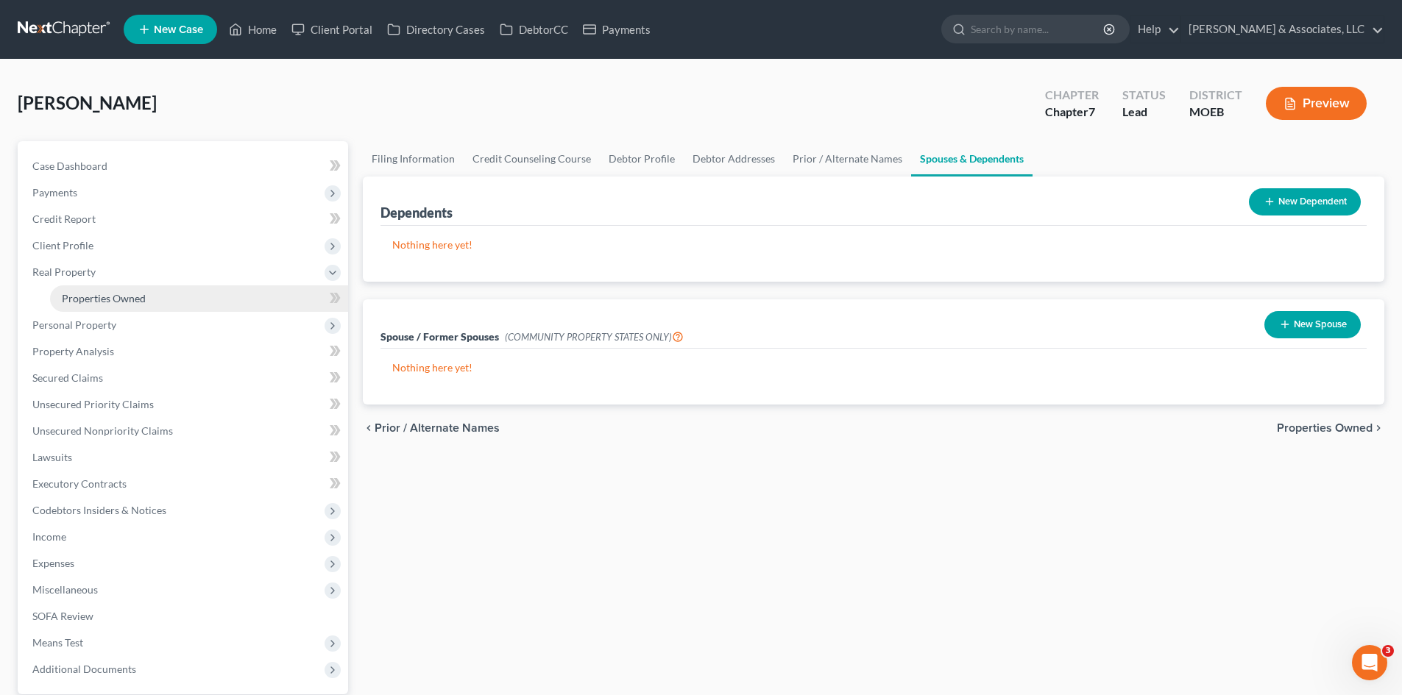
click at [116, 302] on span "Properties Owned" at bounding box center [104, 298] width 84 height 13
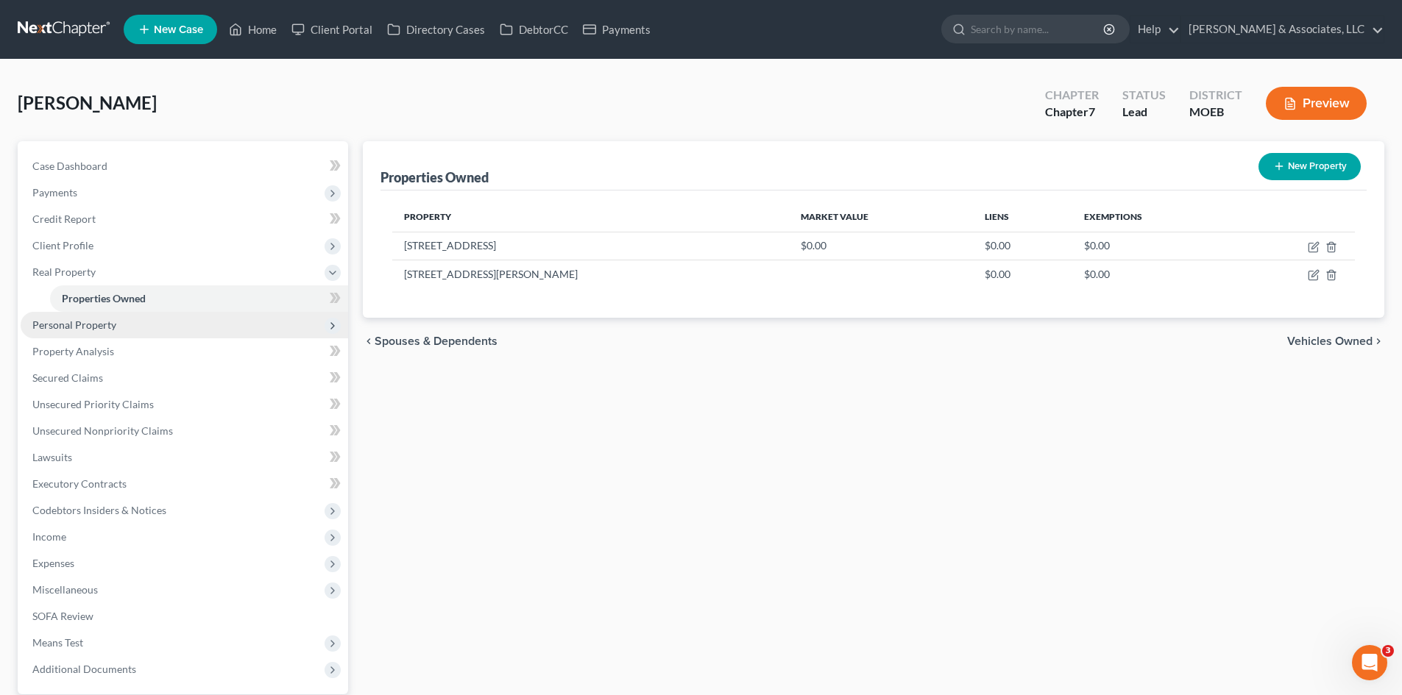
click at [77, 327] on span "Personal Property" at bounding box center [74, 325] width 84 height 13
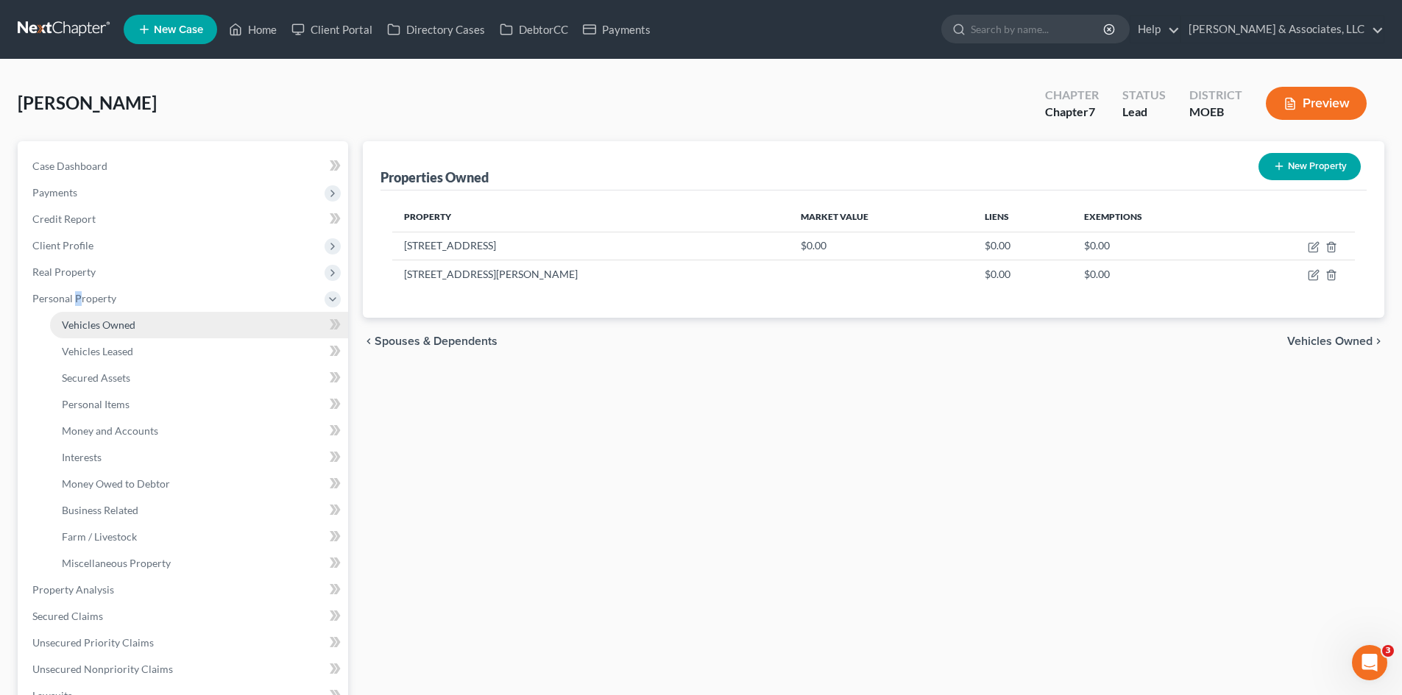
click at [131, 330] on span "Vehicles Owned" at bounding box center [99, 325] width 74 height 13
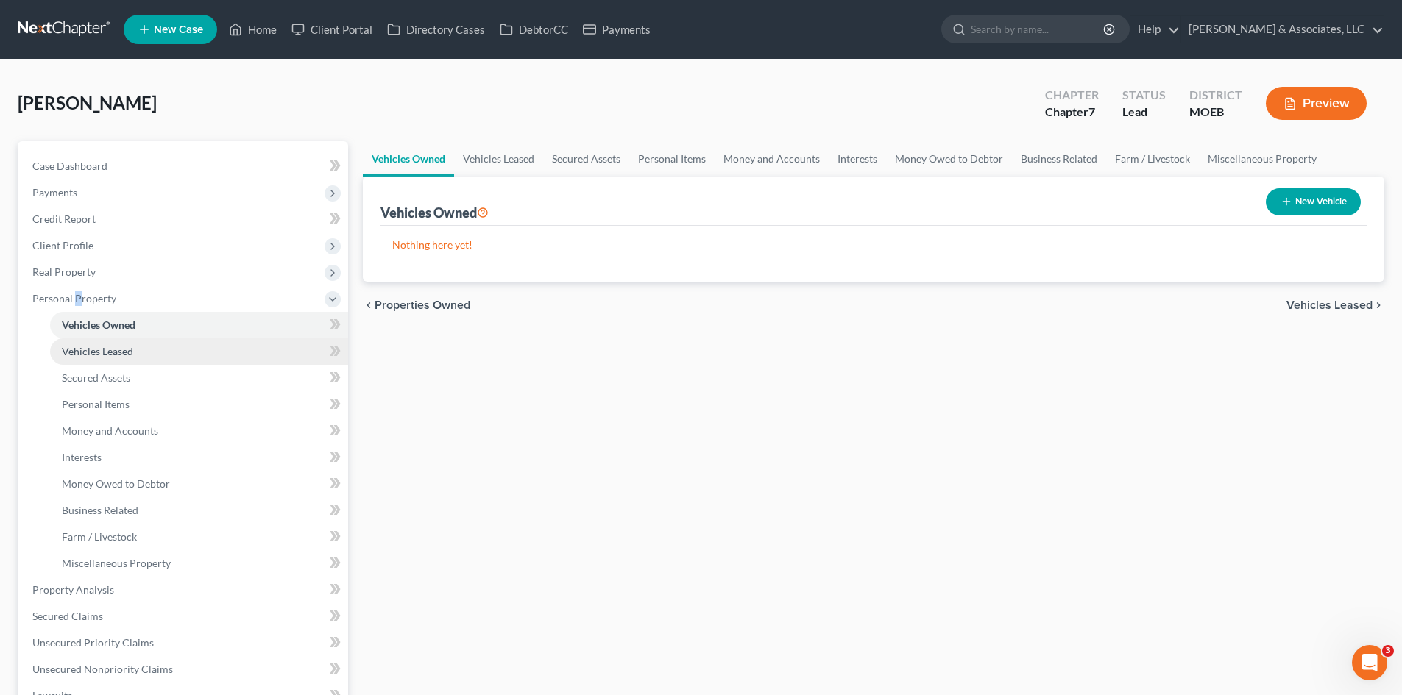
click at [113, 353] on span "Vehicles Leased" at bounding box center [97, 351] width 71 height 13
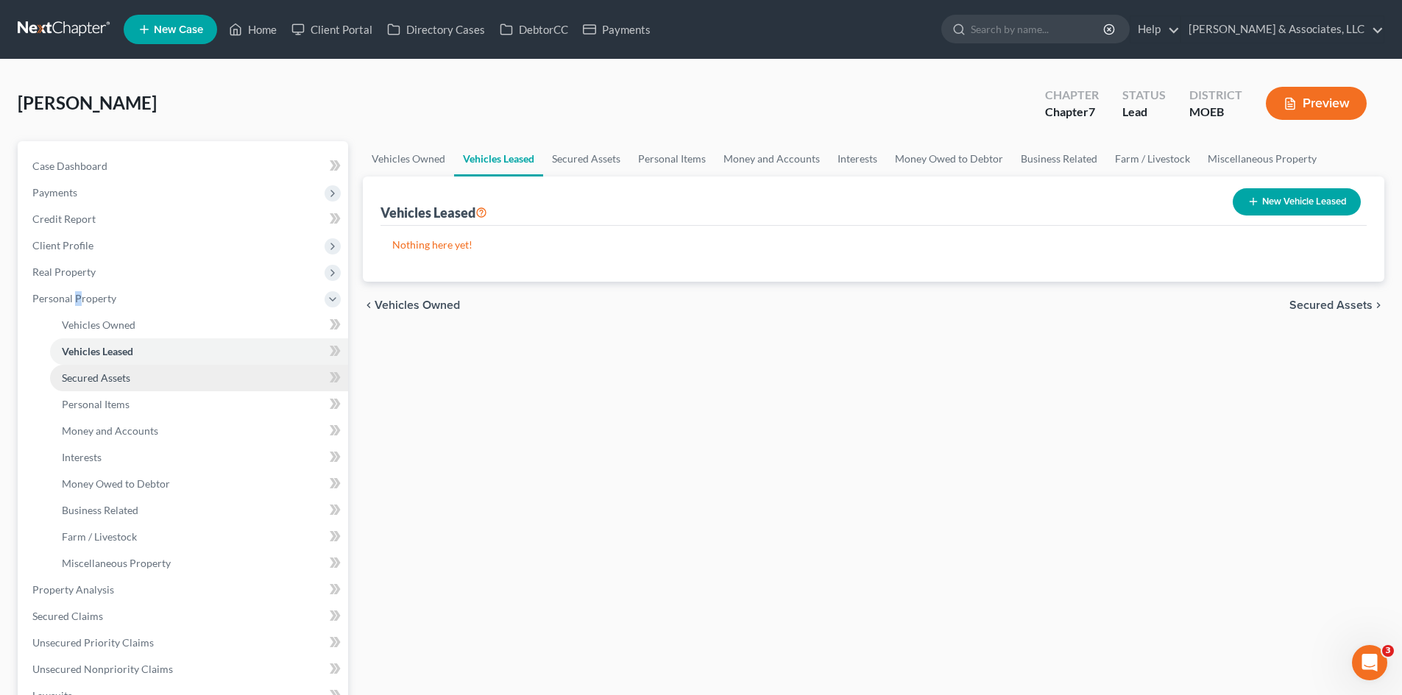
click at [118, 375] on span "Secured Assets" at bounding box center [96, 378] width 68 height 13
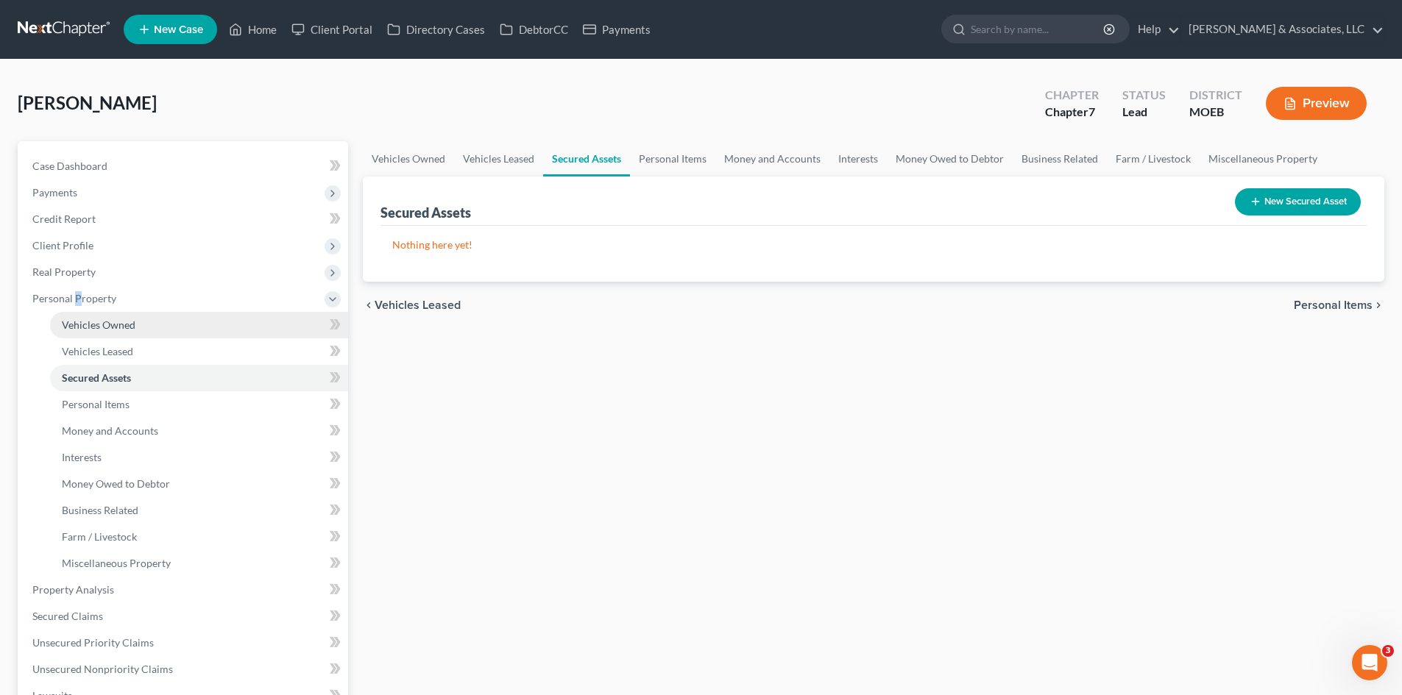
click at [115, 332] on link "Vehicles Owned" at bounding box center [199, 325] width 298 height 26
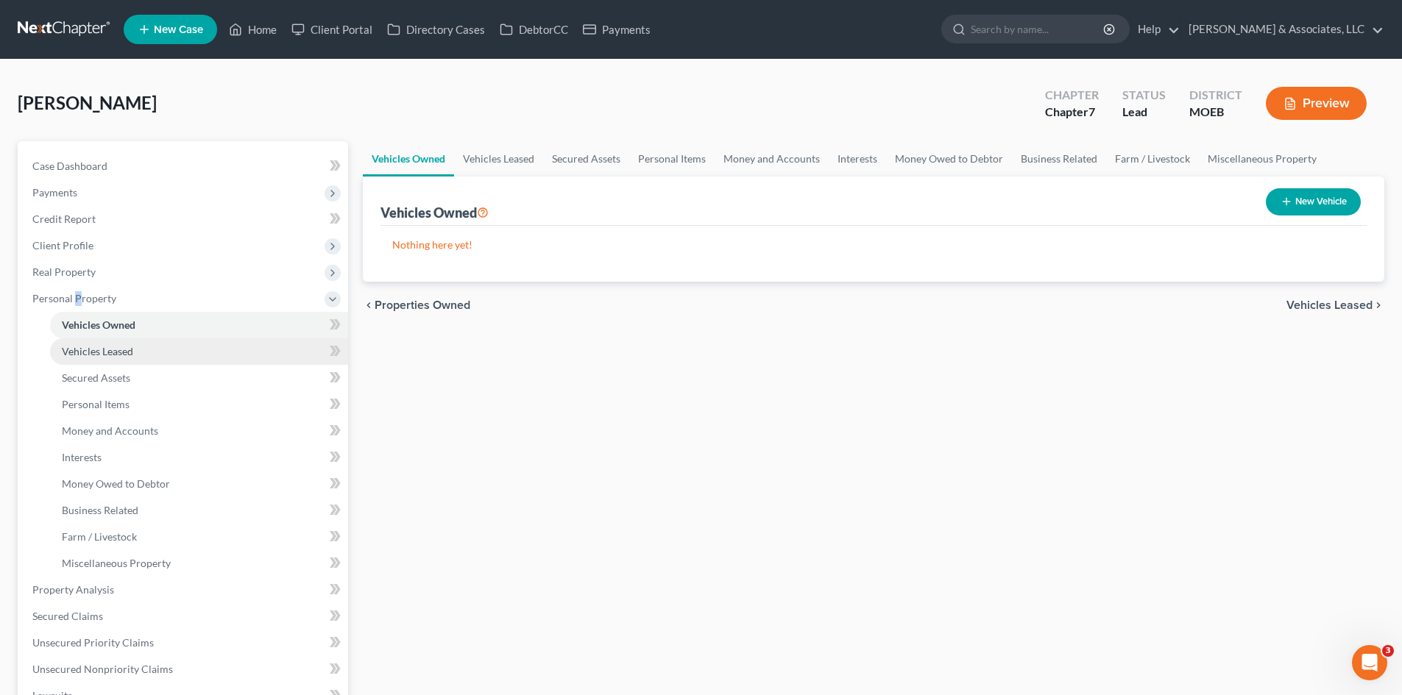
click at [146, 348] on link "Vehicles Leased" at bounding box center [199, 351] width 298 height 26
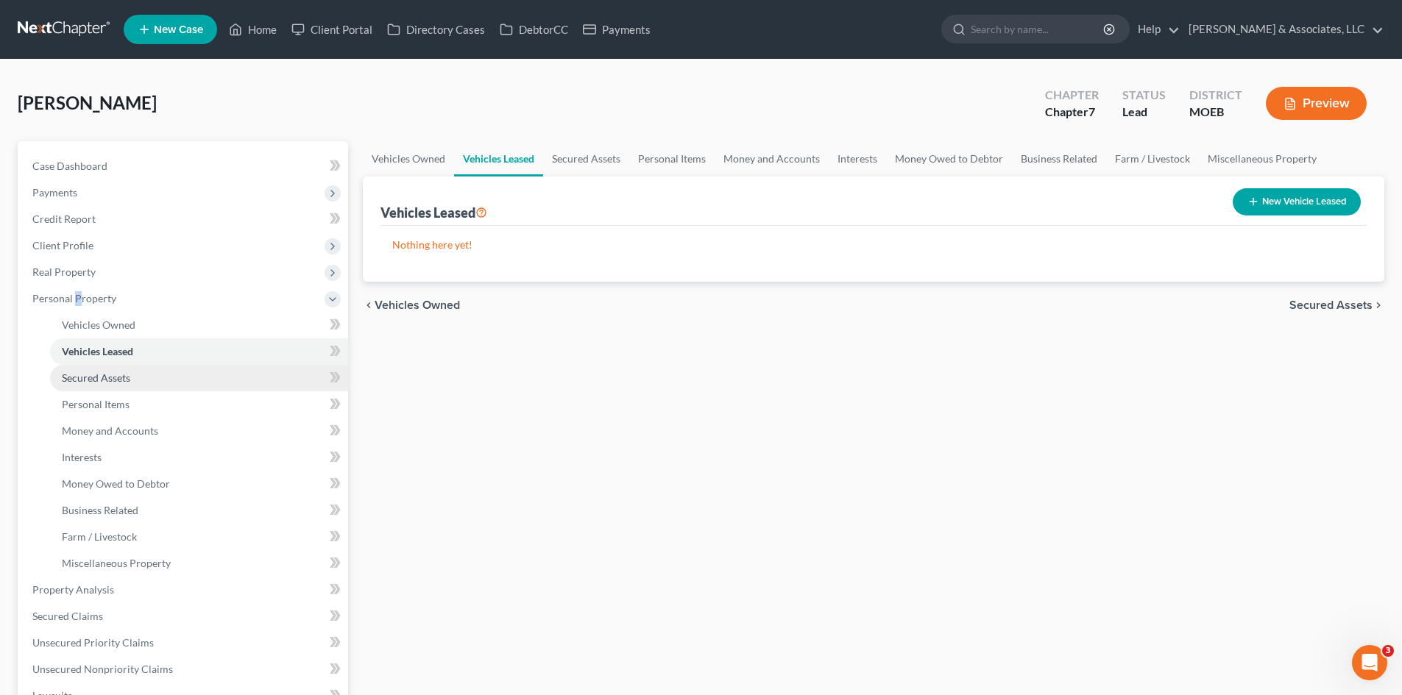
click at [128, 375] on span "Secured Assets" at bounding box center [96, 378] width 68 height 13
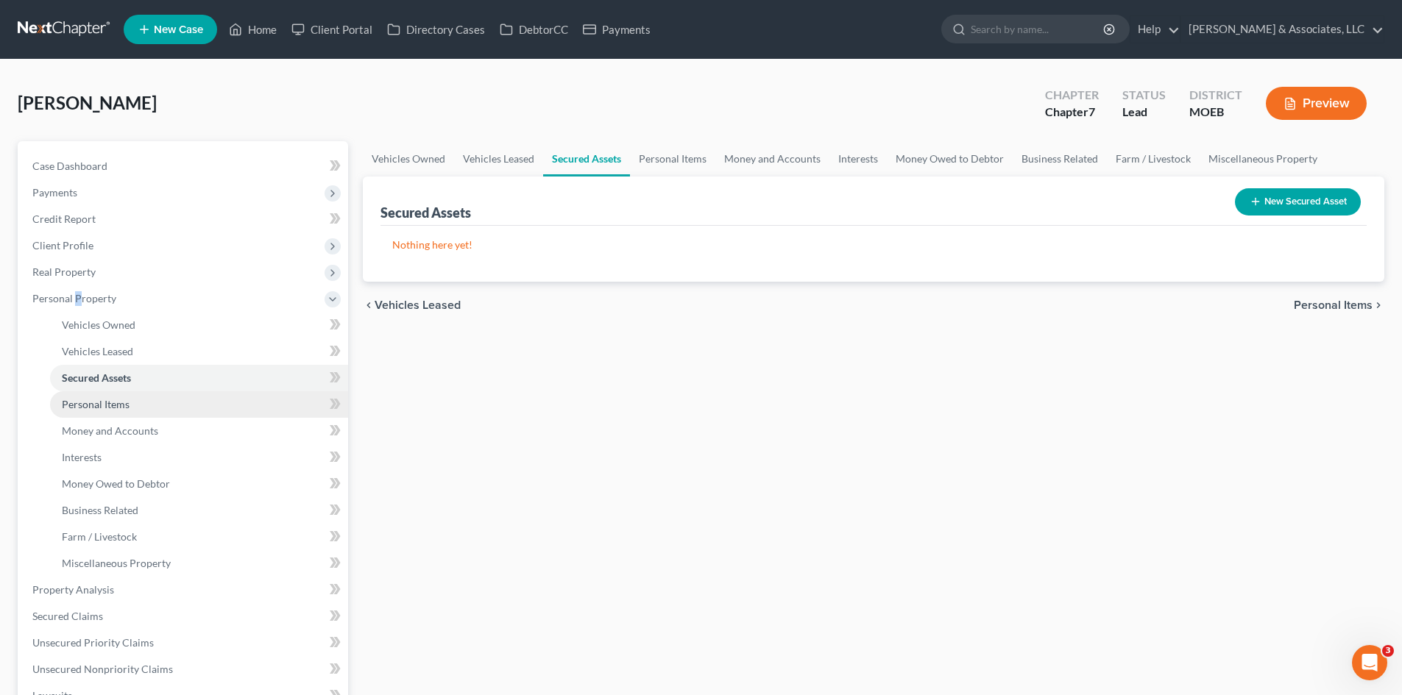
click at [116, 406] on span "Personal Items" at bounding box center [96, 404] width 68 height 13
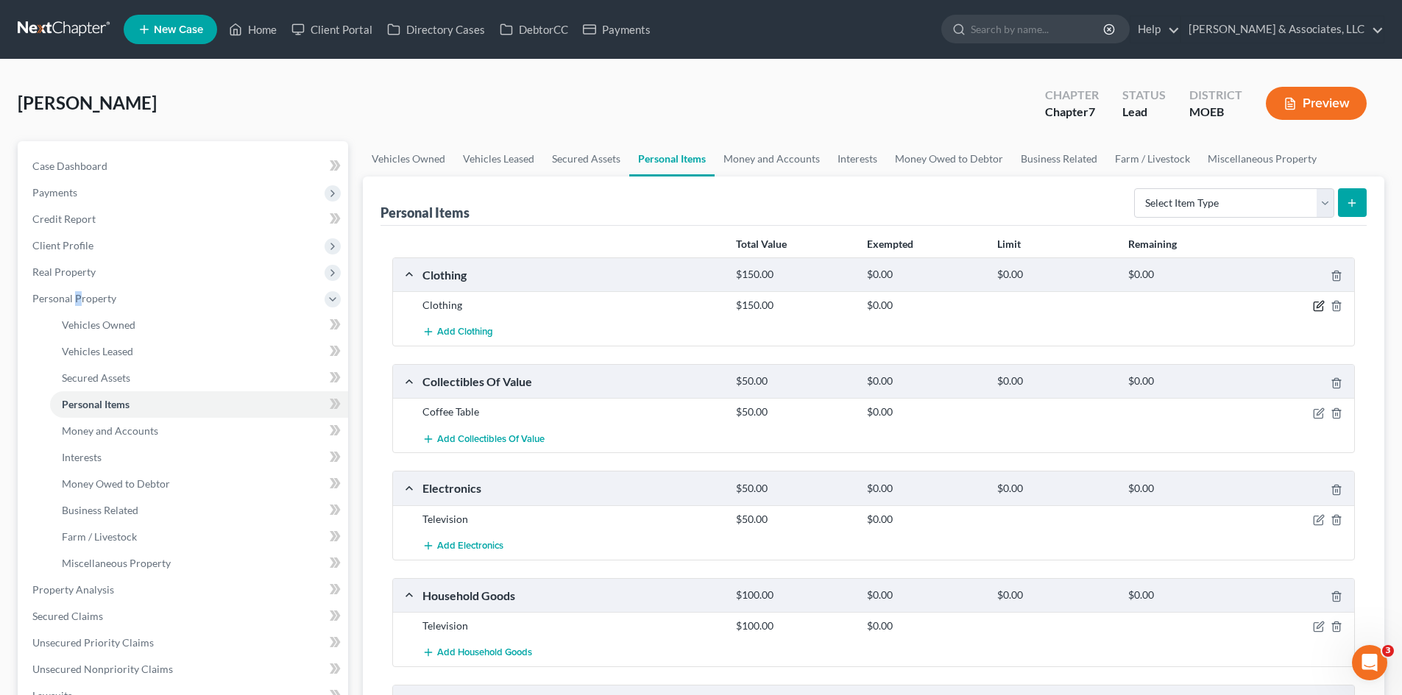
click at [1320, 308] on icon "button" at bounding box center [1319, 306] width 12 height 12
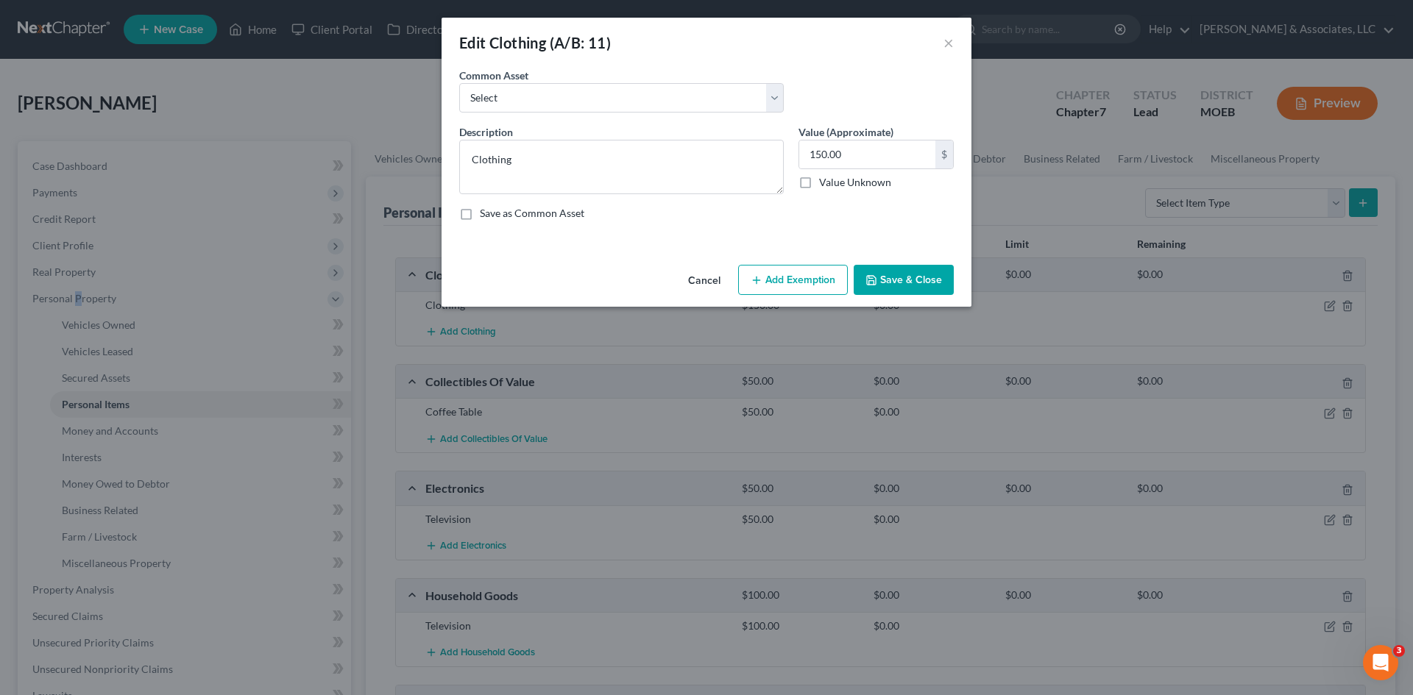
drag, startPoint x: 811, startPoint y: 276, endPoint x: 709, endPoint y: 236, distance: 109.0
click at [809, 276] on button "Add Exemption" at bounding box center [793, 280] width 110 height 31
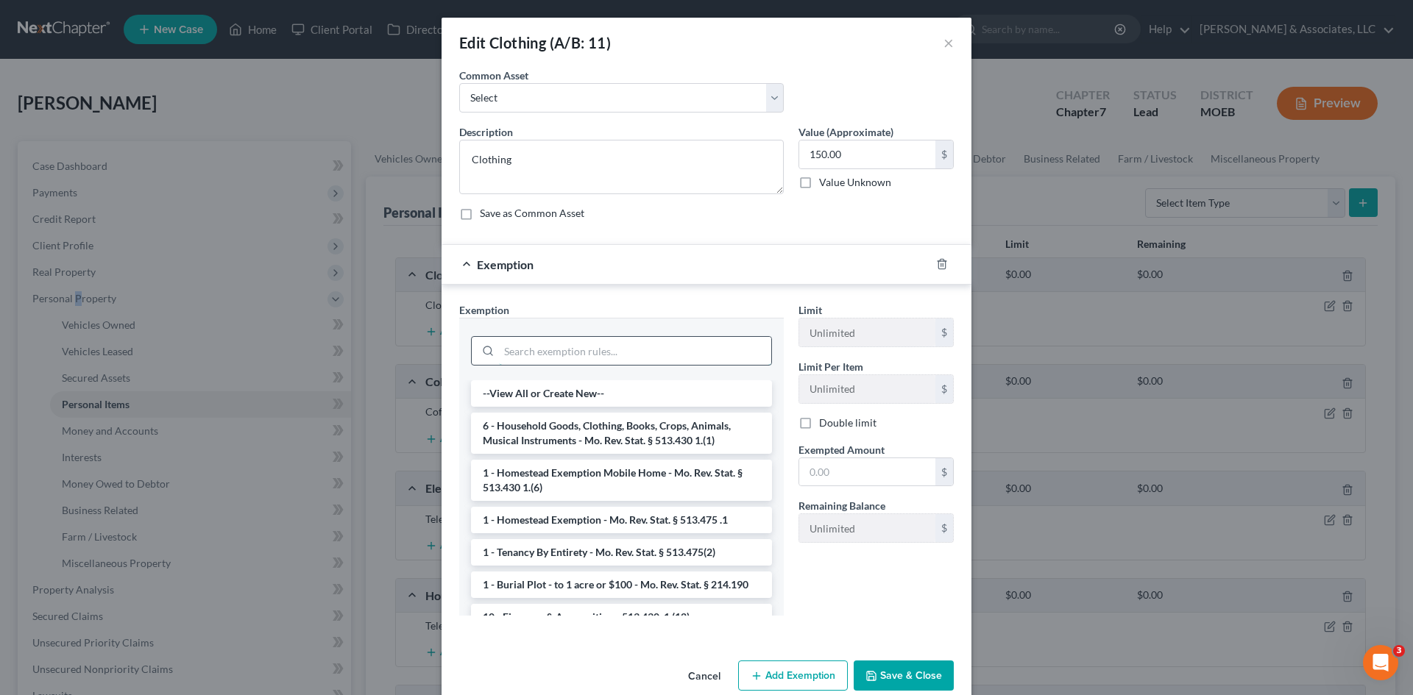
click at [592, 358] on input "search" at bounding box center [635, 351] width 272 height 28
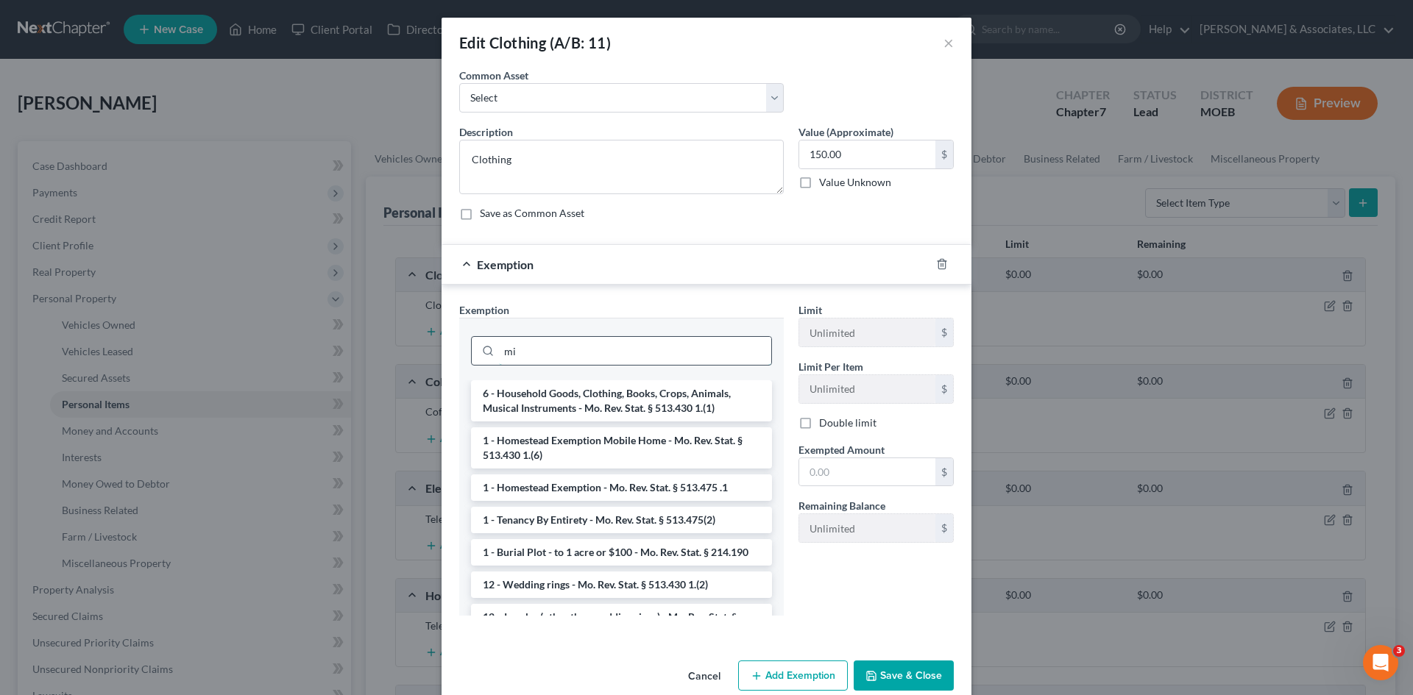
type input "m"
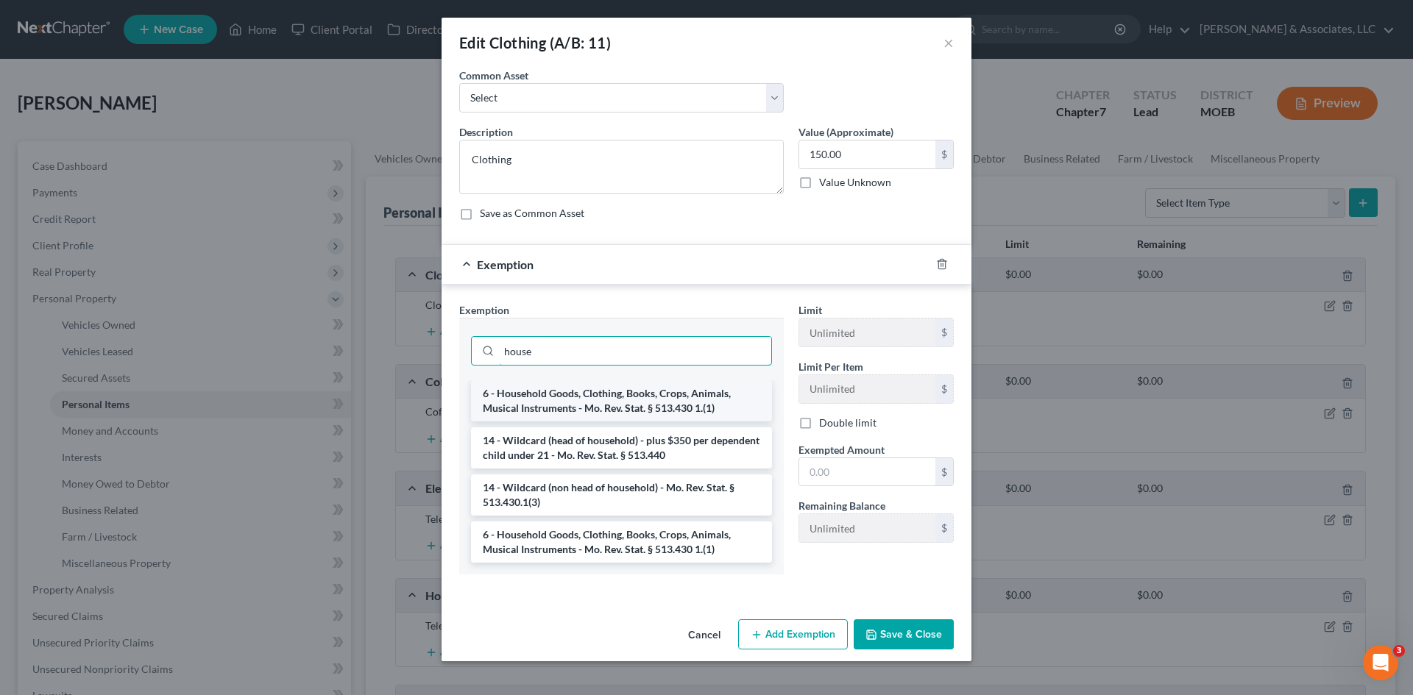
type input "house"
click at [664, 403] on li "6 - Household Goods, Clothing, Books, Crops, Animals, Musical Instruments - Mo.…" at bounding box center [621, 400] width 301 height 41
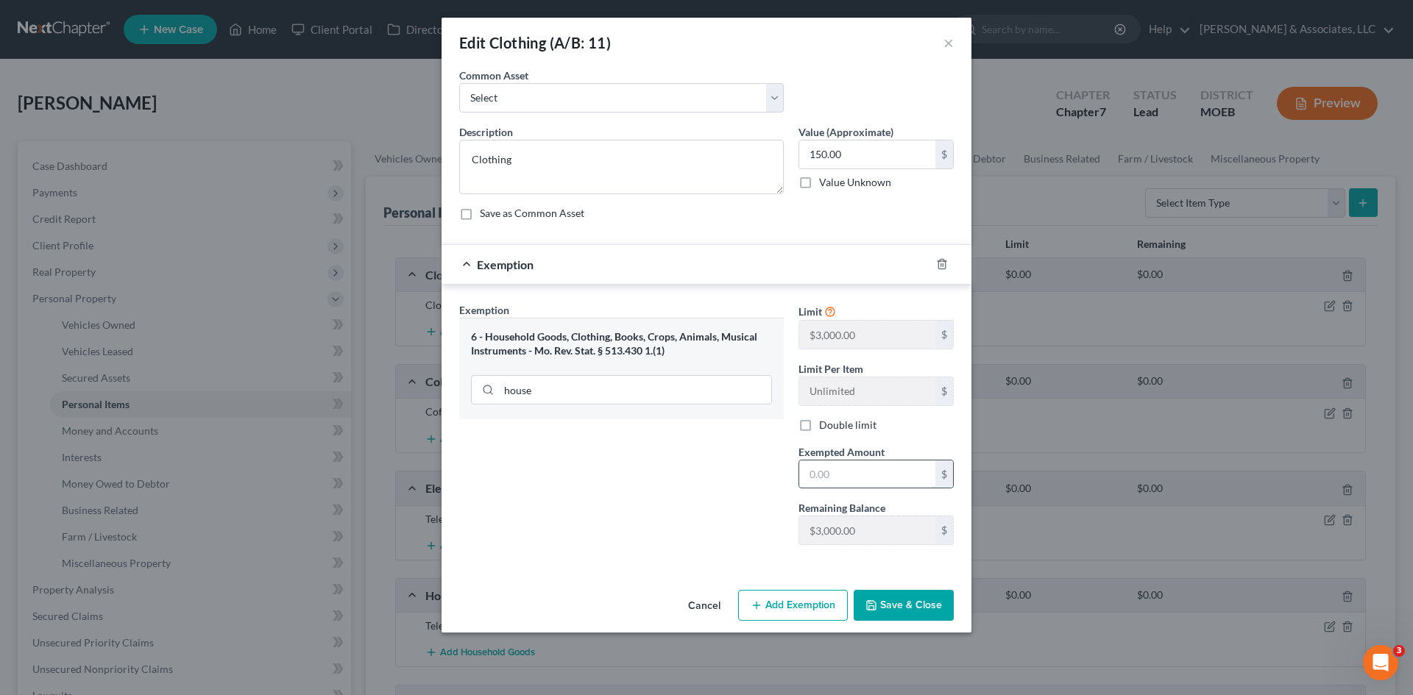
click at [843, 469] on input "text" at bounding box center [867, 475] width 136 height 28
type input "150.00"
click at [886, 603] on button "Save & Close" at bounding box center [904, 605] width 100 height 31
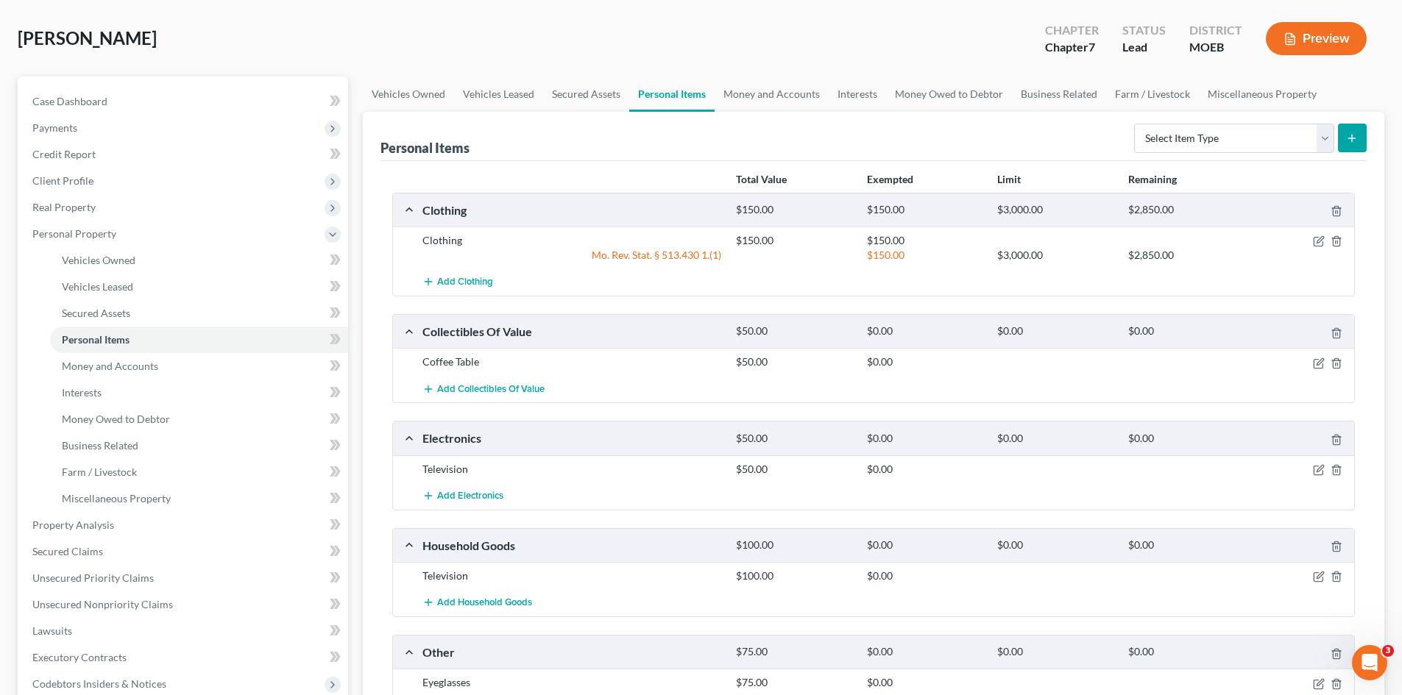
scroll to position [147, 0]
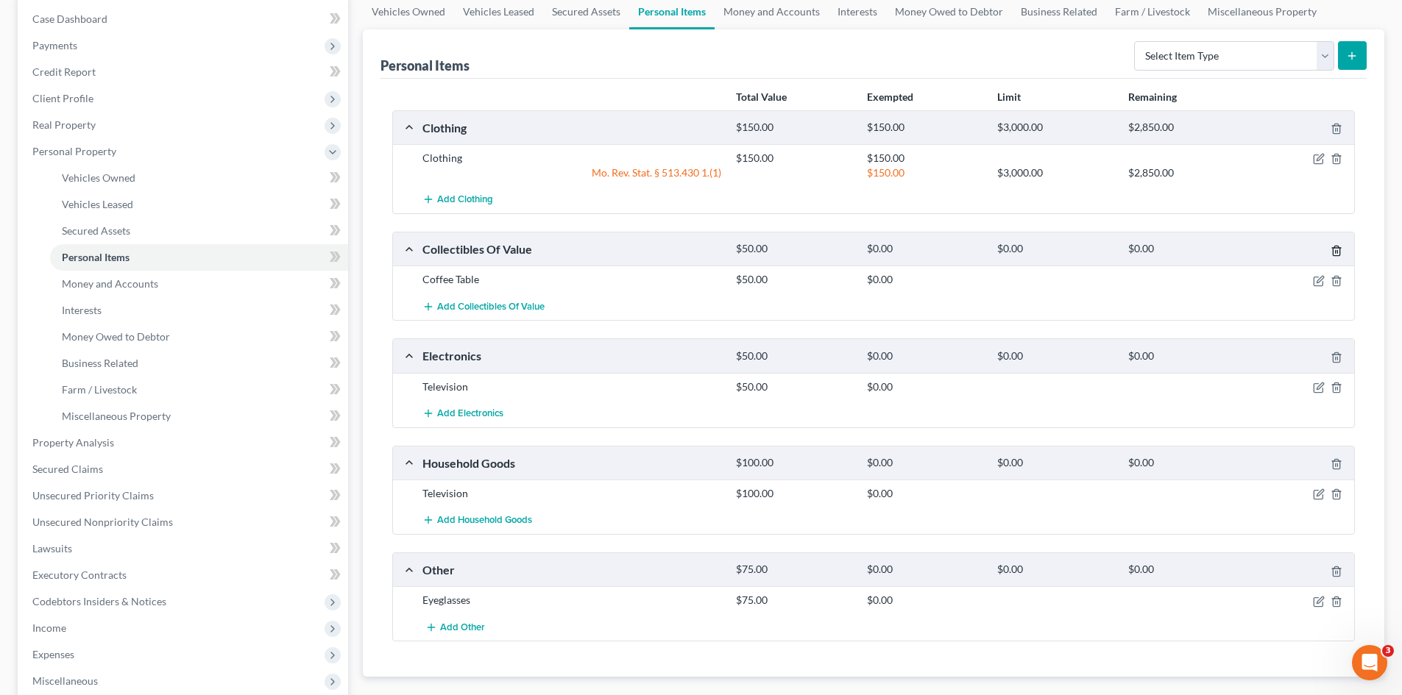
click at [1333, 253] on icon "button" at bounding box center [1336, 251] width 12 height 12
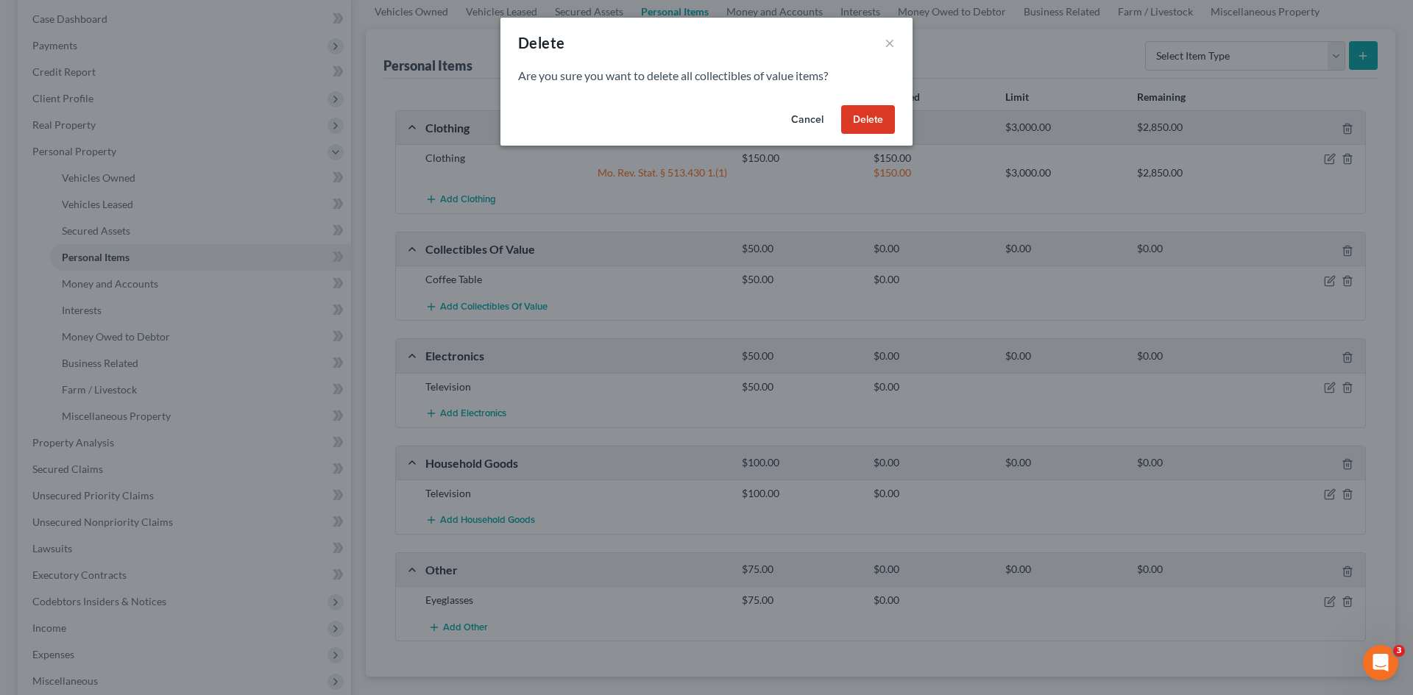
click at [878, 130] on button "Delete" at bounding box center [868, 119] width 54 height 29
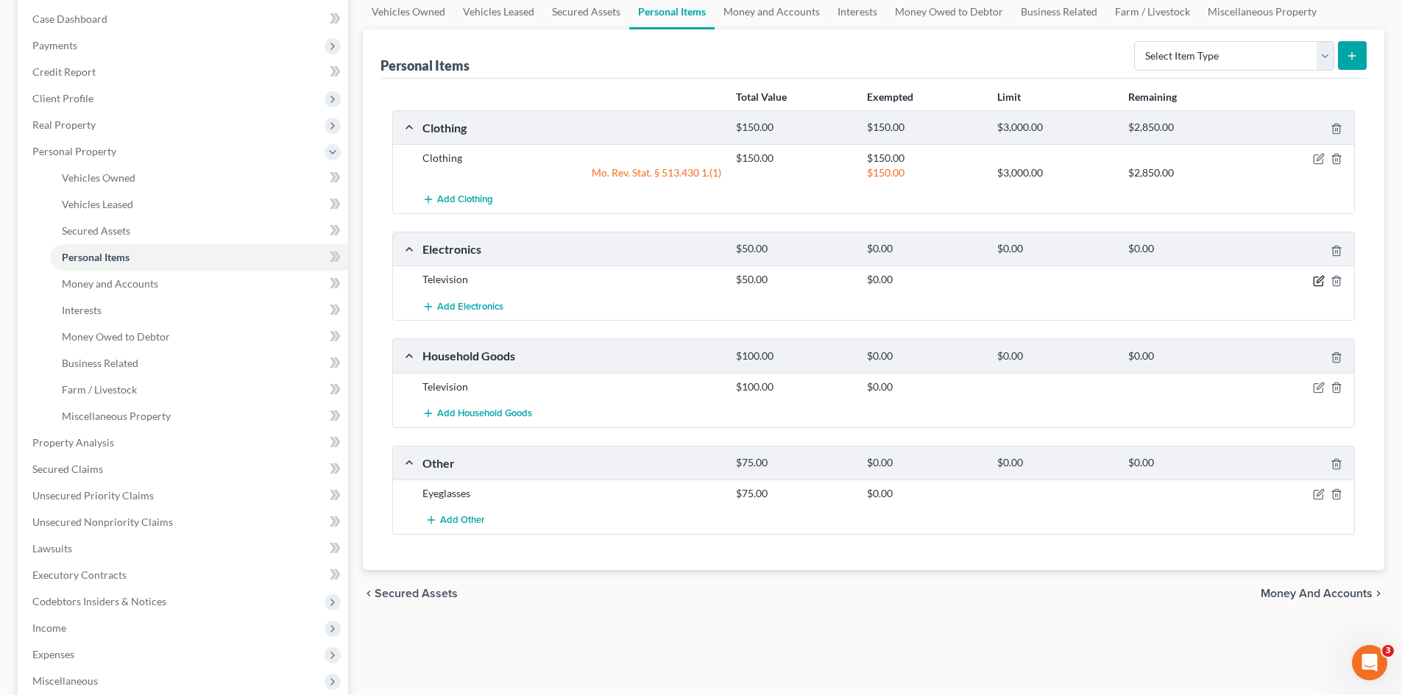
click at [1316, 278] on icon "button" at bounding box center [1319, 281] width 12 height 12
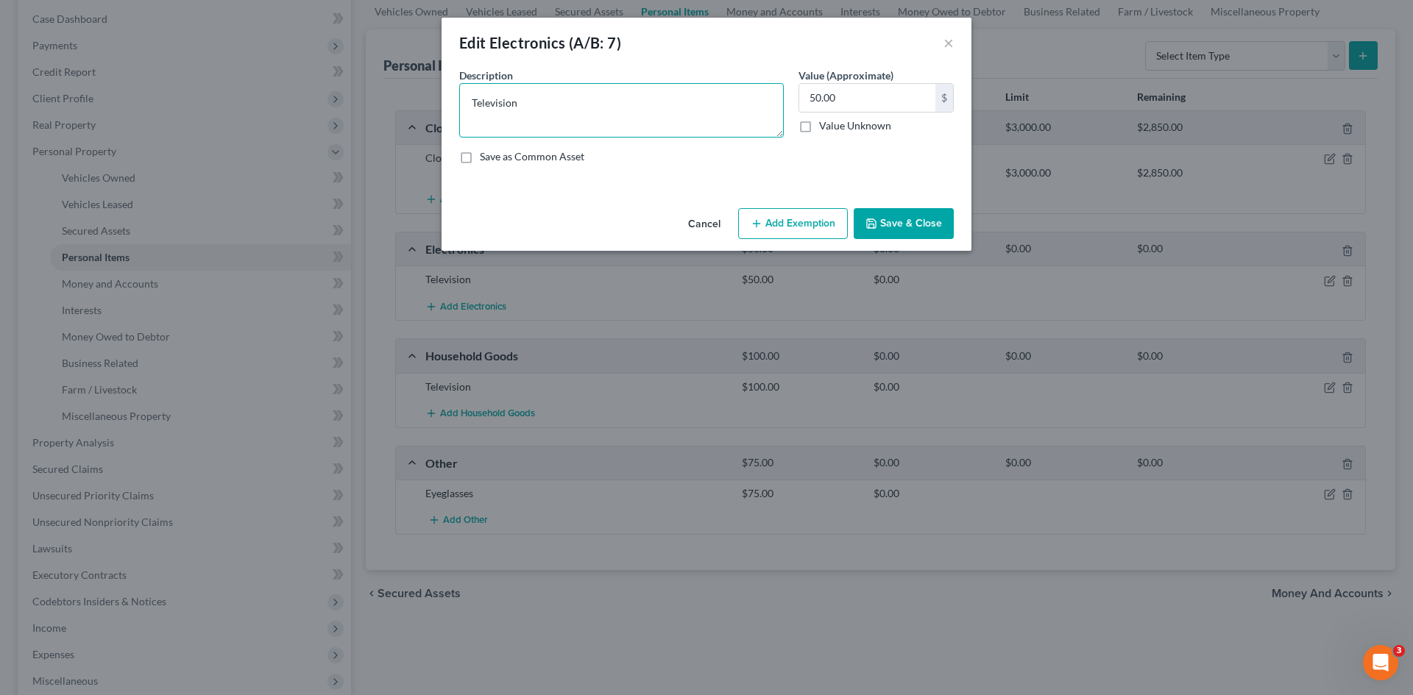
click at [551, 104] on textarea "Television" at bounding box center [621, 110] width 325 height 54
type textarea "Television, cell phone"
click at [618, 106] on textarea "Television, cell phone" at bounding box center [621, 110] width 325 height 54
click at [845, 96] on input "50.00" at bounding box center [867, 98] width 136 height 28
type input "1"
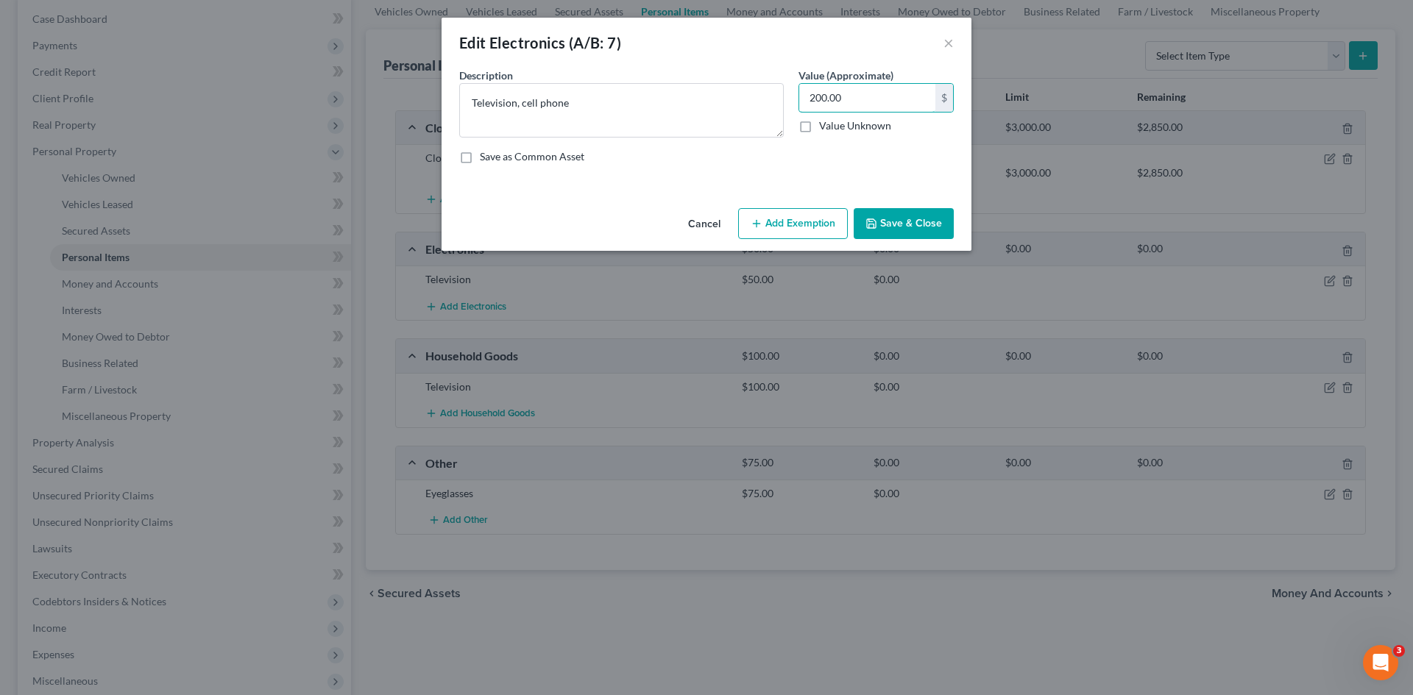
type input "200.00"
click at [807, 224] on button "Add Exemption" at bounding box center [793, 223] width 110 height 31
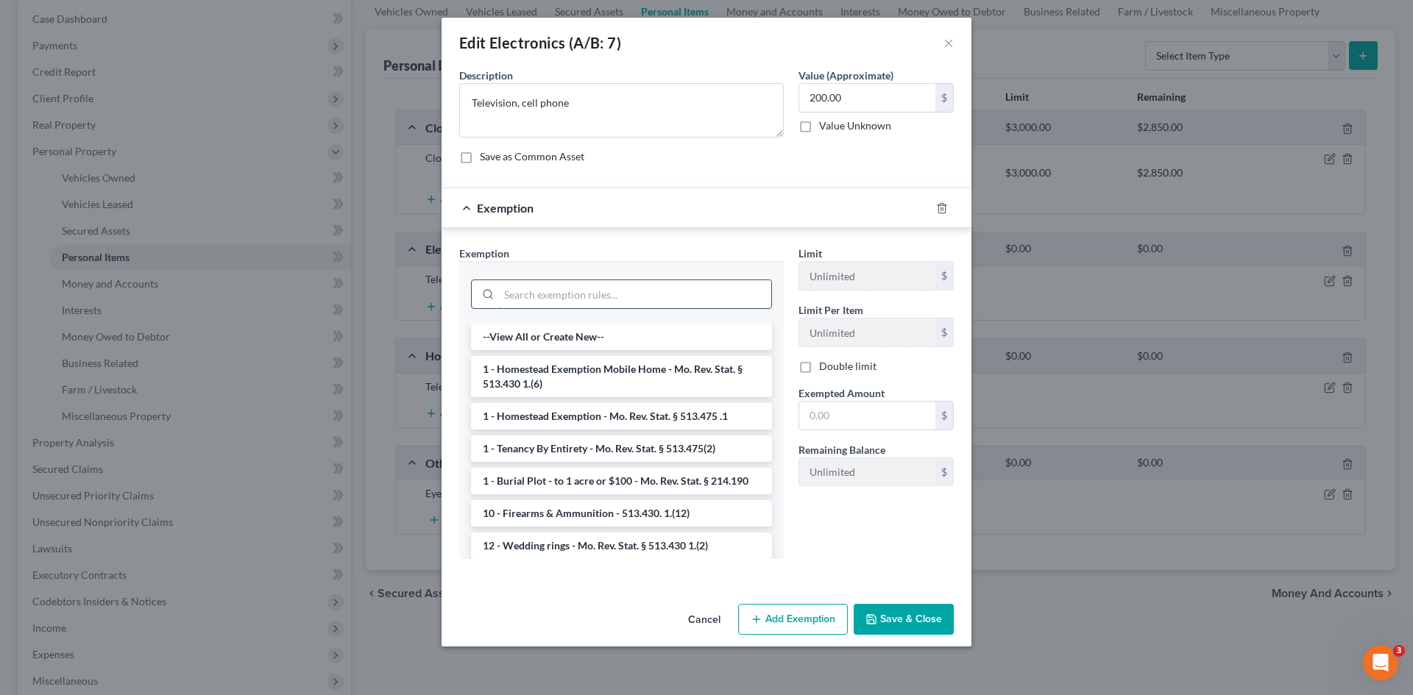
click at [588, 292] on input "search" at bounding box center [635, 294] width 272 height 28
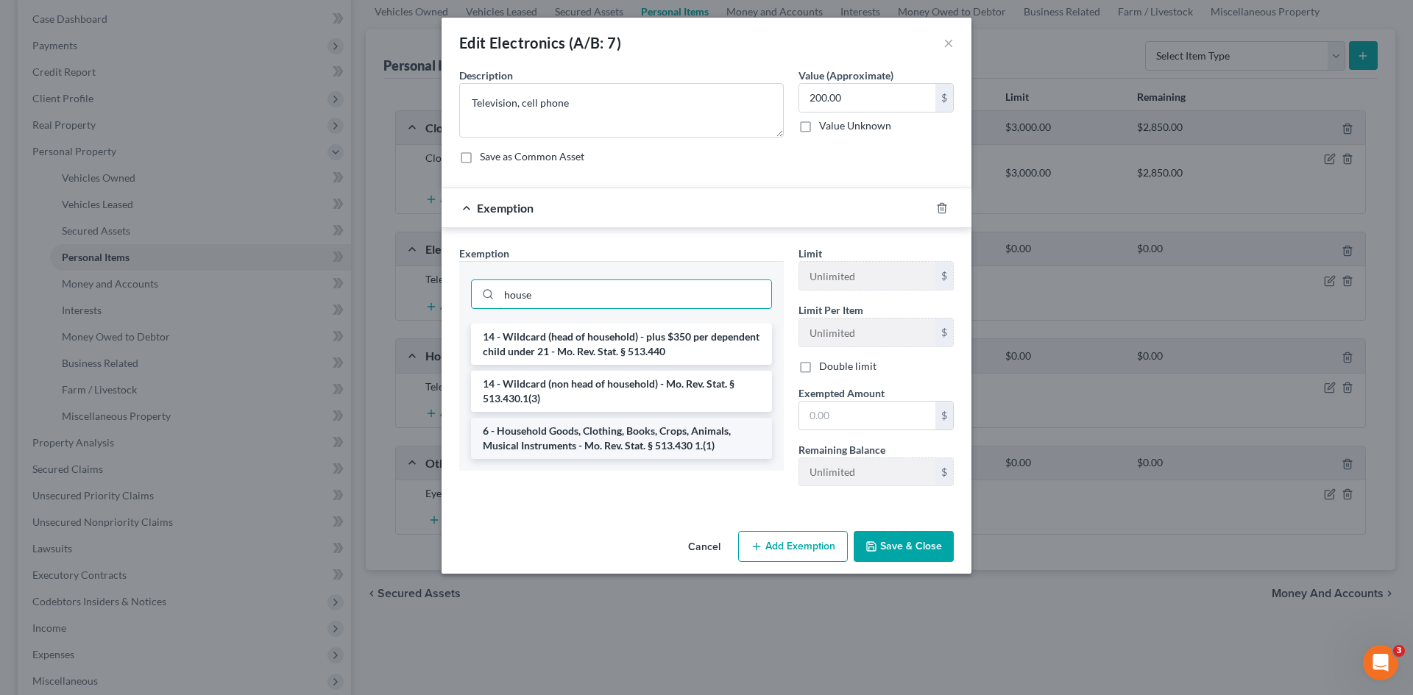
type input "house"
click at [614, 433] on li "6 - Household Goods, Clothing, Books, Crops, Animals, Musical Instruments - Mo.…" at bounding box center [621, 438] width 301 height 41
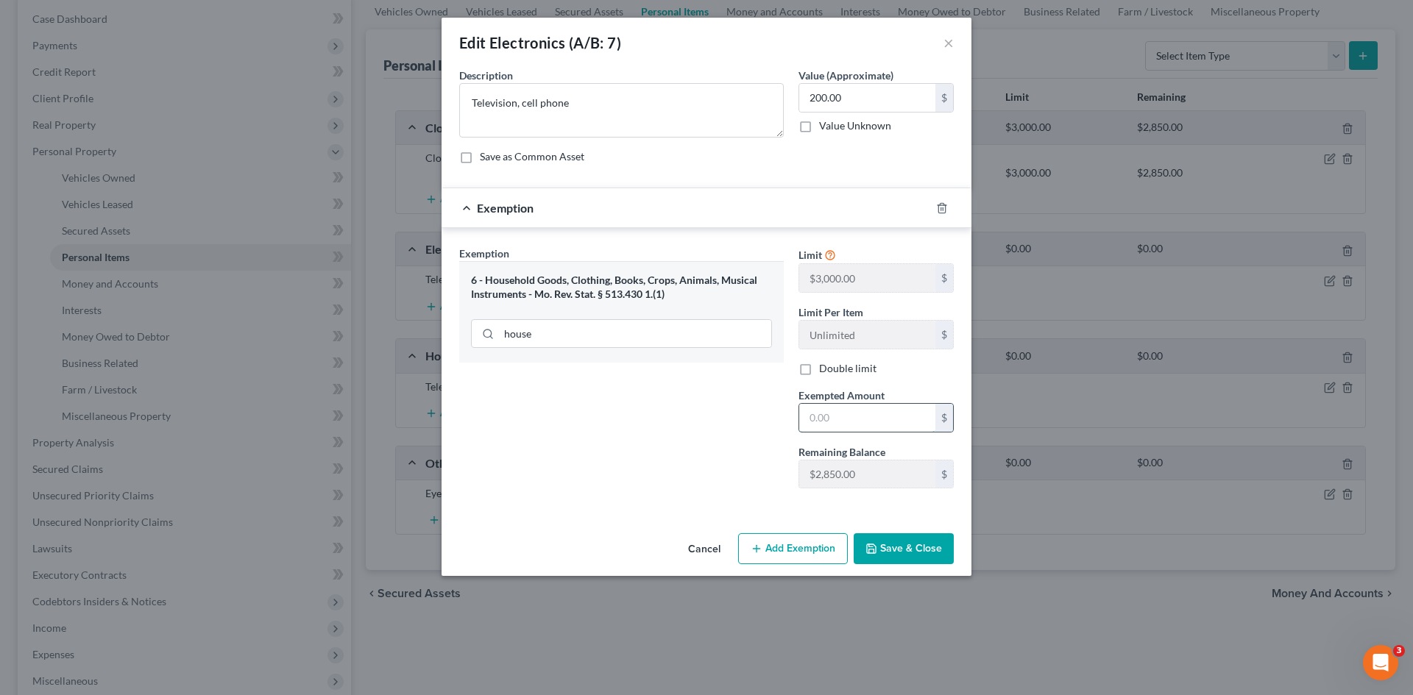
click at [862, 415] on input "text" at bounding box center [867, 418] width 136 height 28
type input "200.00"
click at [915, 546] on button "Save & Close" at bounding box center [904, 548] width 100 height 31
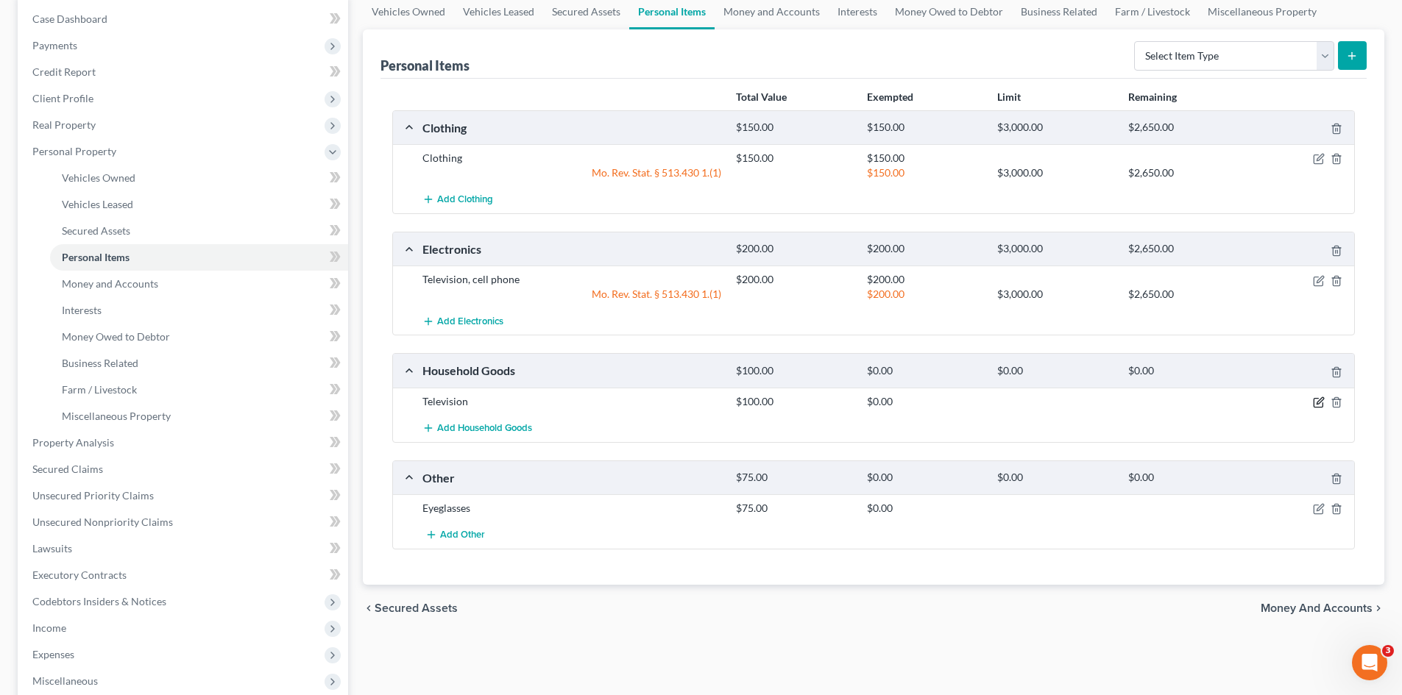
click at [1318, 400] on icon "button" at bounding box center [1319, 403] width 12 height 12
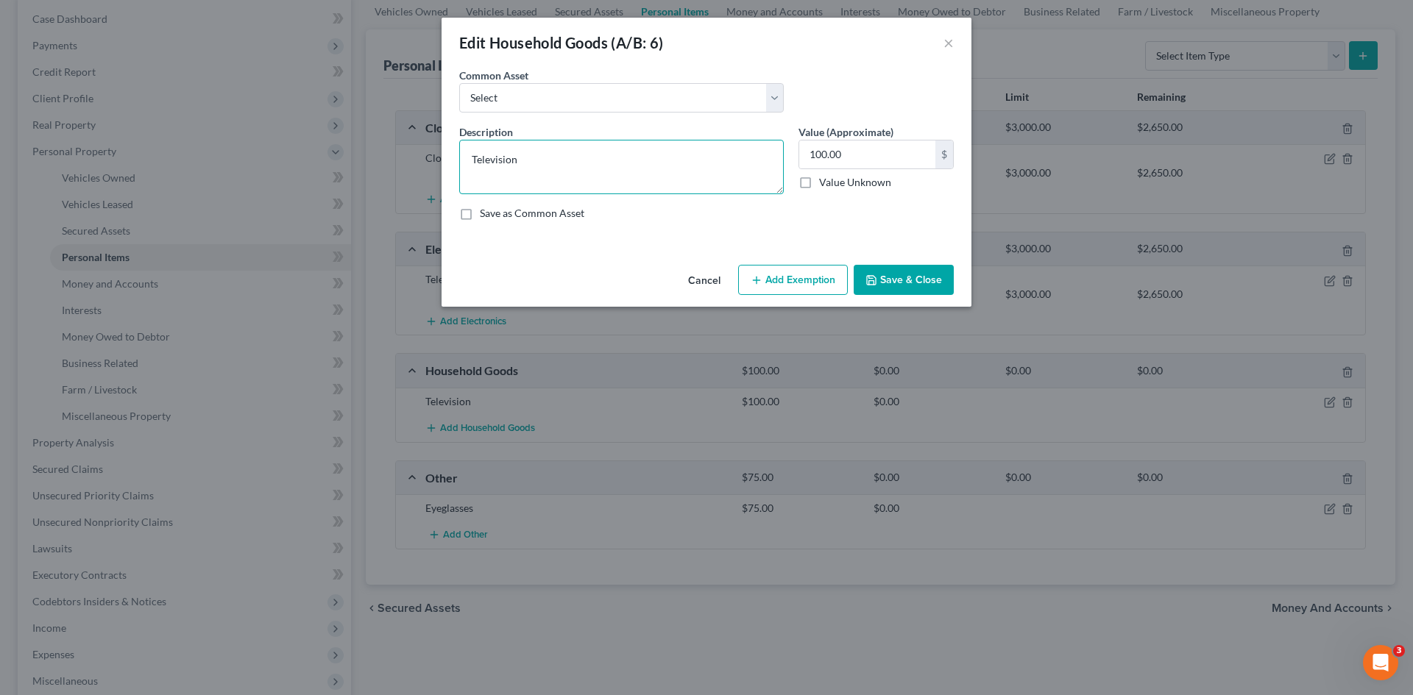
drag, startPoint x: 522, startPoint y: 155, endPoint x: 355, endPoint y: 165, distance: 167.3
click at [366, 164] on div "Edit Household Goods (A/B: 6) × An exemption set must first be selected from th…" at bounding box center [706, 347] width 1413 height 695
type textarea "Small appliances, furniture"
click at [860, 160] on input "100.00" at bounding box center [867, 155] width 136 height 28
type input "750.00"
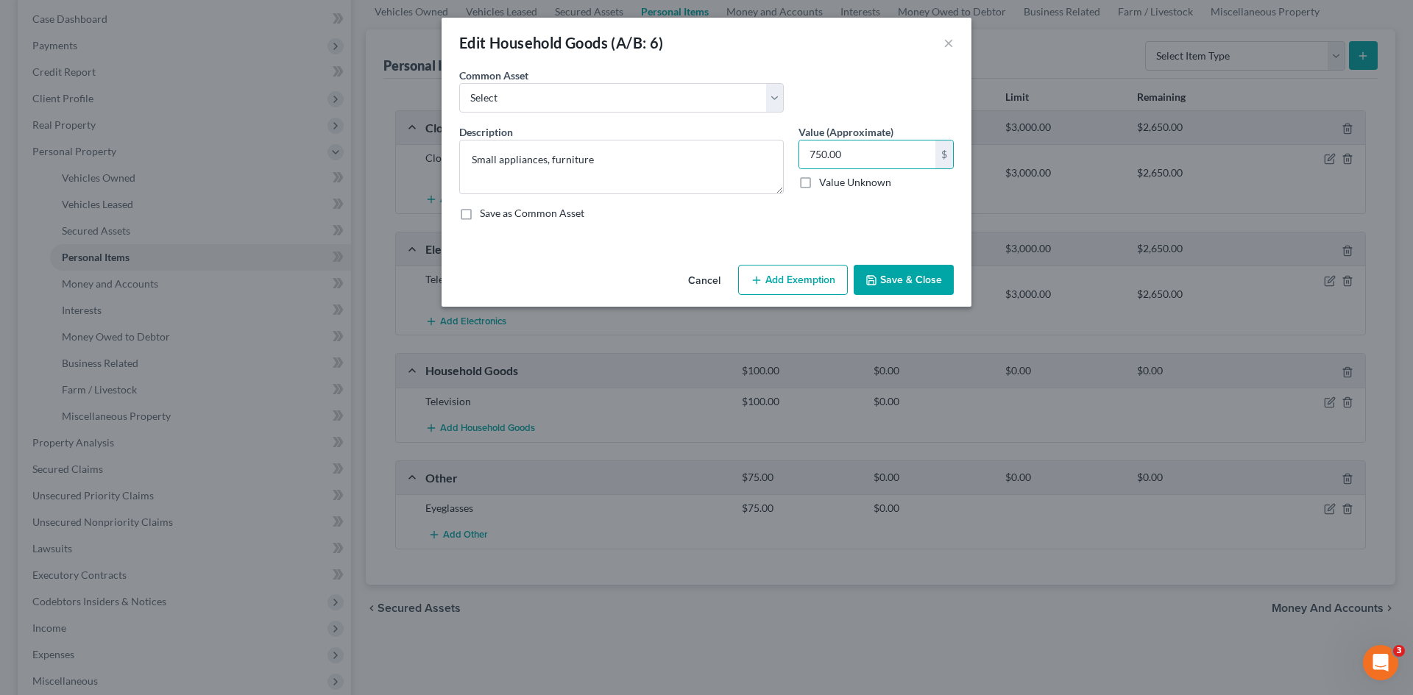
click at [786, 296] on div "Cancel Add Exemption Save & Close" at bounding box center [707, 283] width 530 height 49
click at [784, 287] on button "Add Exemption" at bounding box center [793, 280] width 110 height 31
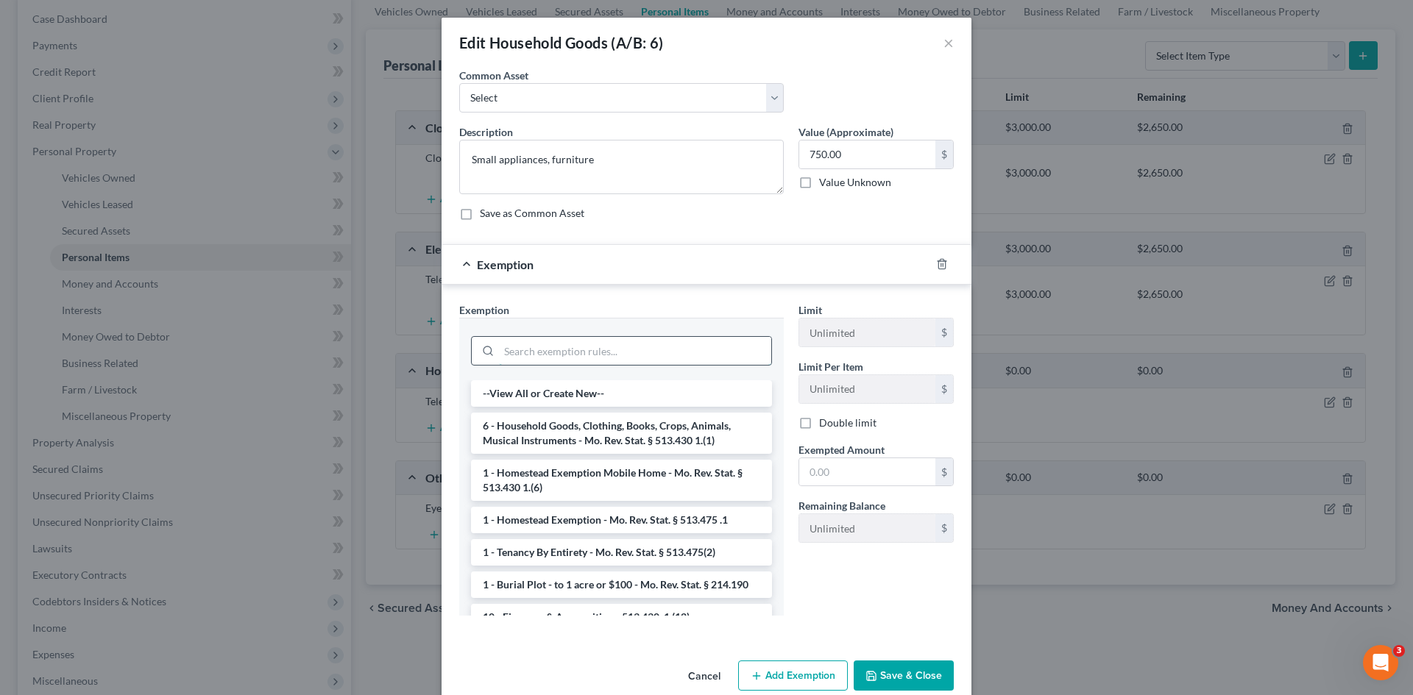
click at [589, 352] on input "search" at bounding box center [635, 351] width 272 height 28
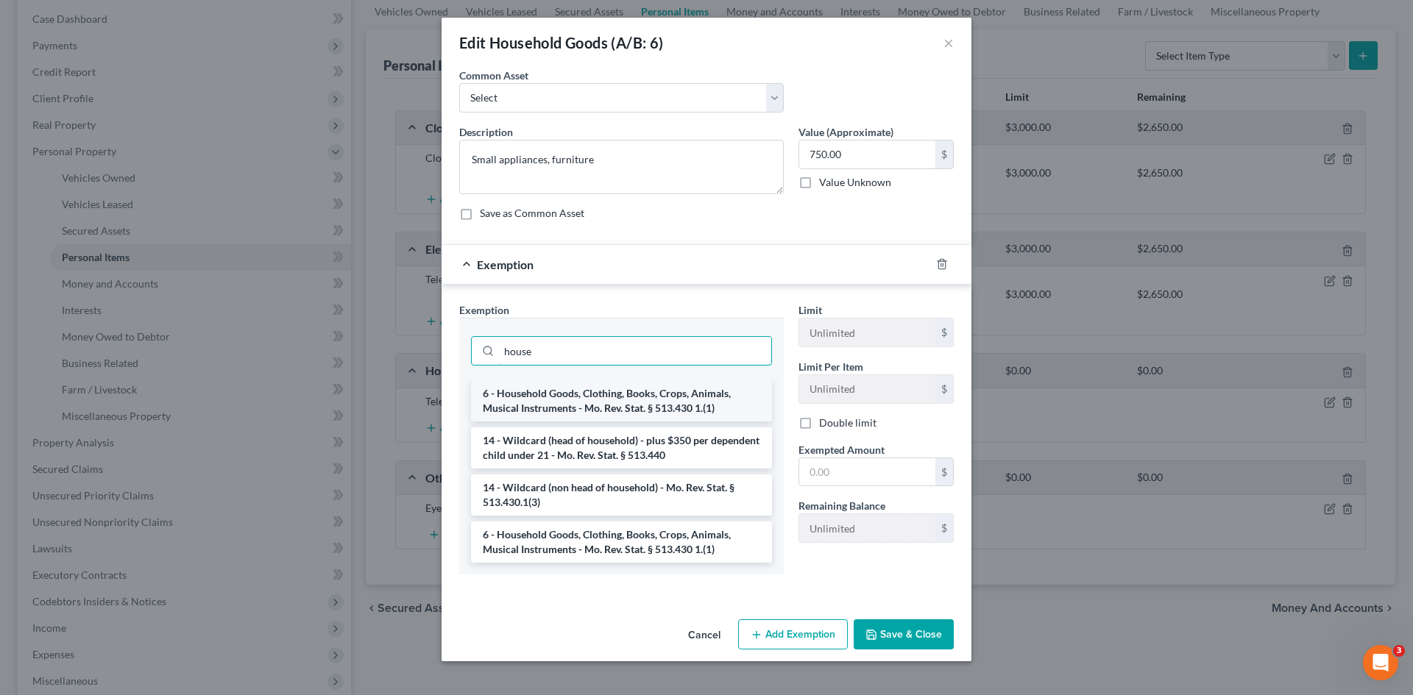
type input "house"
click at [668, 404] on li "6 - Household Goods, Clothing, Books, Crops, Animals, Musical Instruments - Mo.…" at bounding box center [621, 400] width 301 height 41
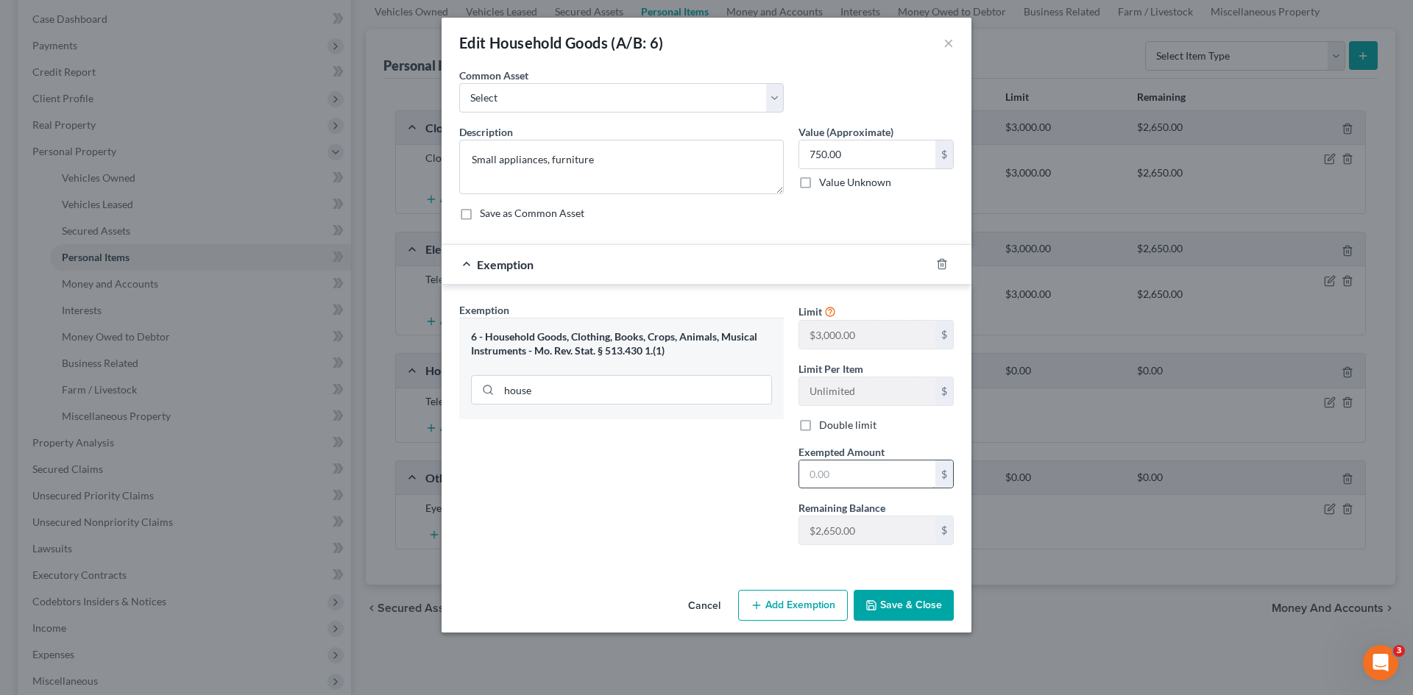
click at [842, 483] on input "text" at bounding box center [867, 475] width 136 height 28
type input "750.00"
click at [898, 608] on button "Save & Close" at bounding box center [904, 605] width 100 height 31
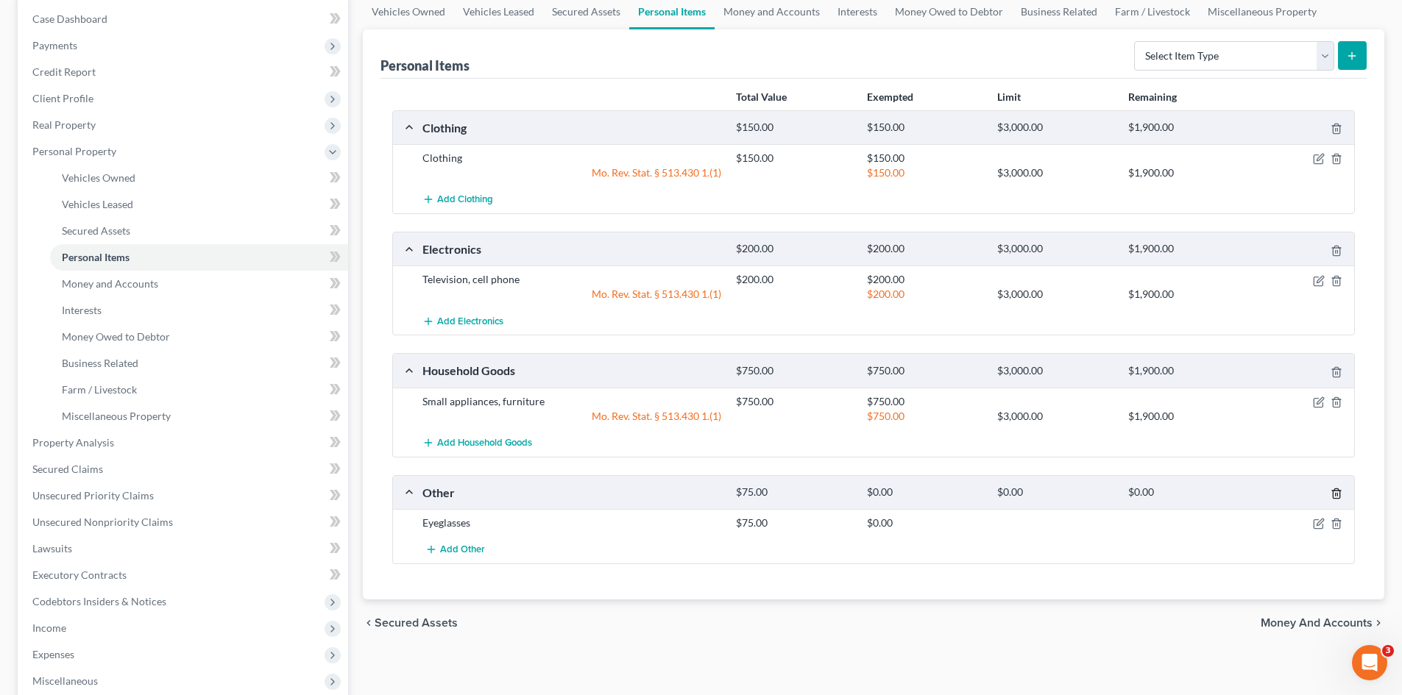
click at [1333, 491] on polyline "button" at bounding box center [1336, 491] width 9 height 0
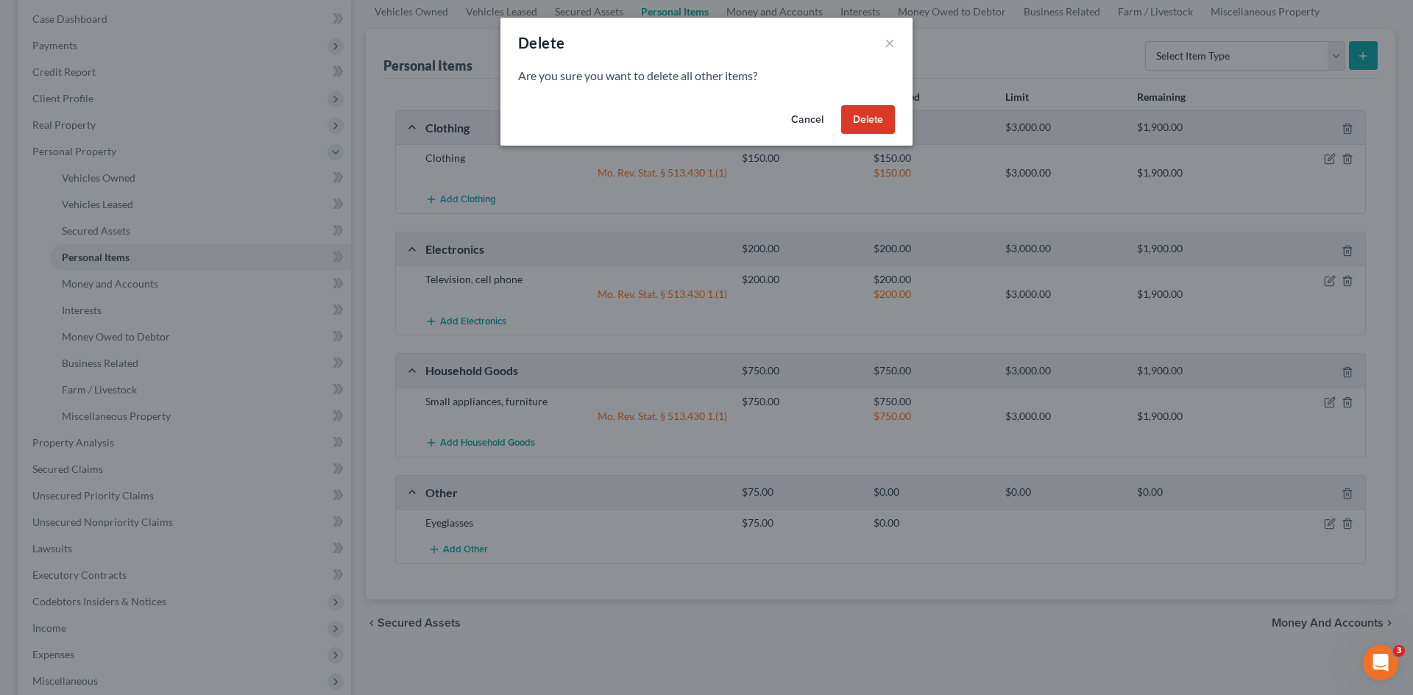
click at [879, 113] on button "Delete" at bounding box center [868, 119] width 54 height 29
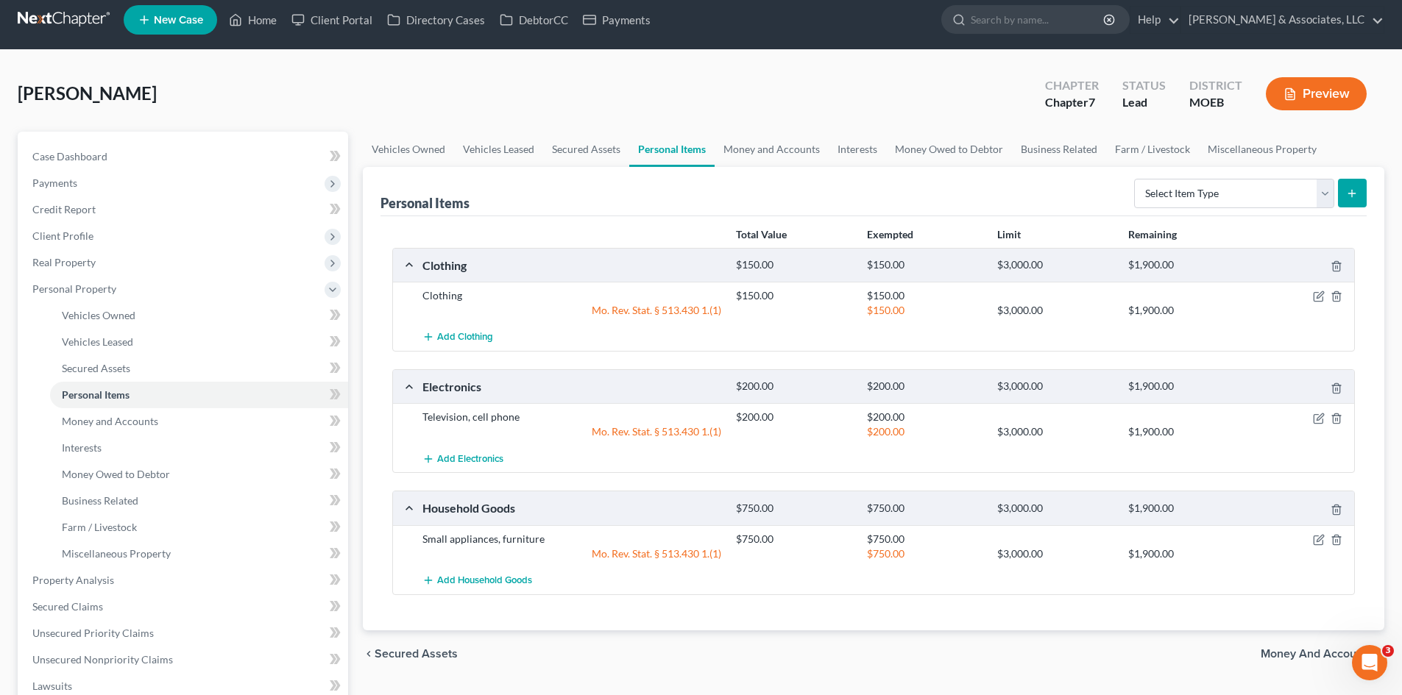
scroll to position [0, 0]
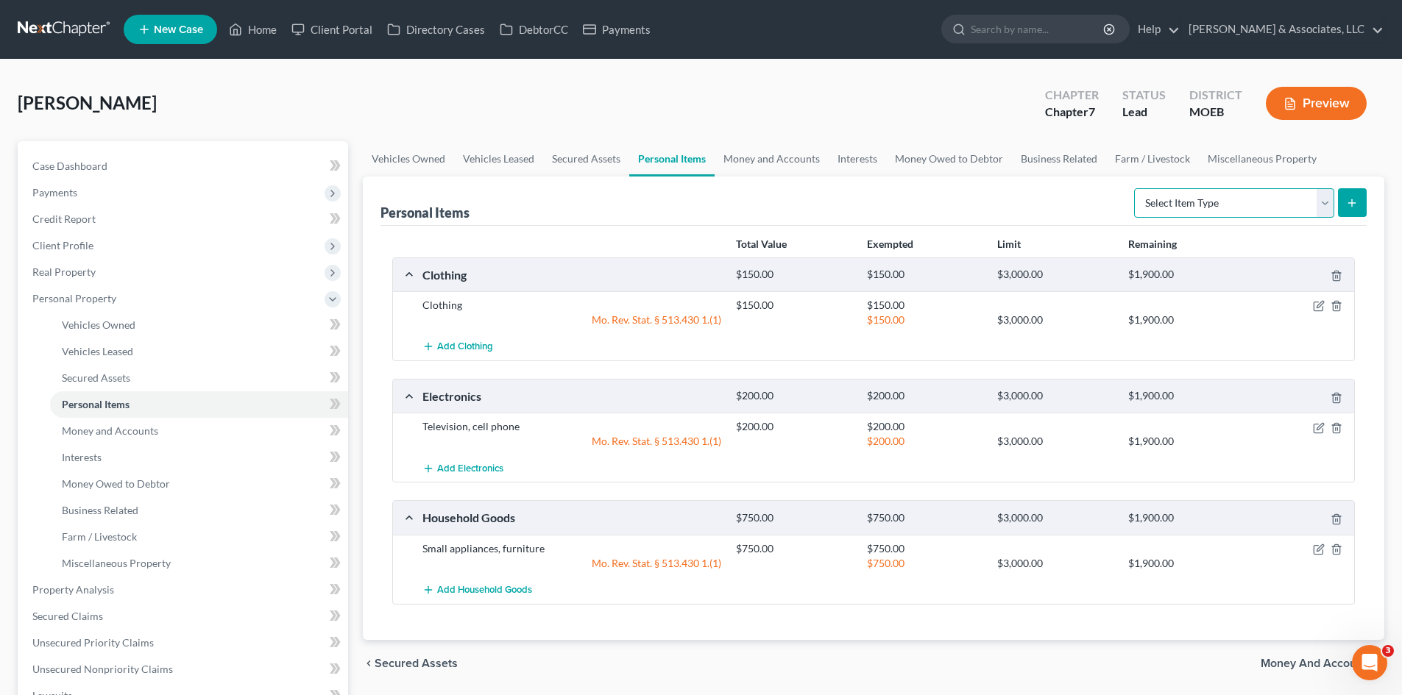
drag, startPoint x: 1309, startPoint y: 205, endPoint x: 1298, endPoint y: 210, distance: 11.9
click at [1309, 205] on select "Select Item Type Clothing (A/B: 11) Collectibles Of Value (A/B: 8) Electronics …" at bounding box center [1234, 202] width 200 height 29
select select "jewelry"
click at [1136, 188] on select "Select Item Type Clothing (A/B: 11) Collectibles Of Value (A/B: 8) Electronics …" at bounding box center [1234, 202] width 200 height 29
click at [1350, 207] on icon "submit" at bounding box center [1352, 203] width 12 height 12
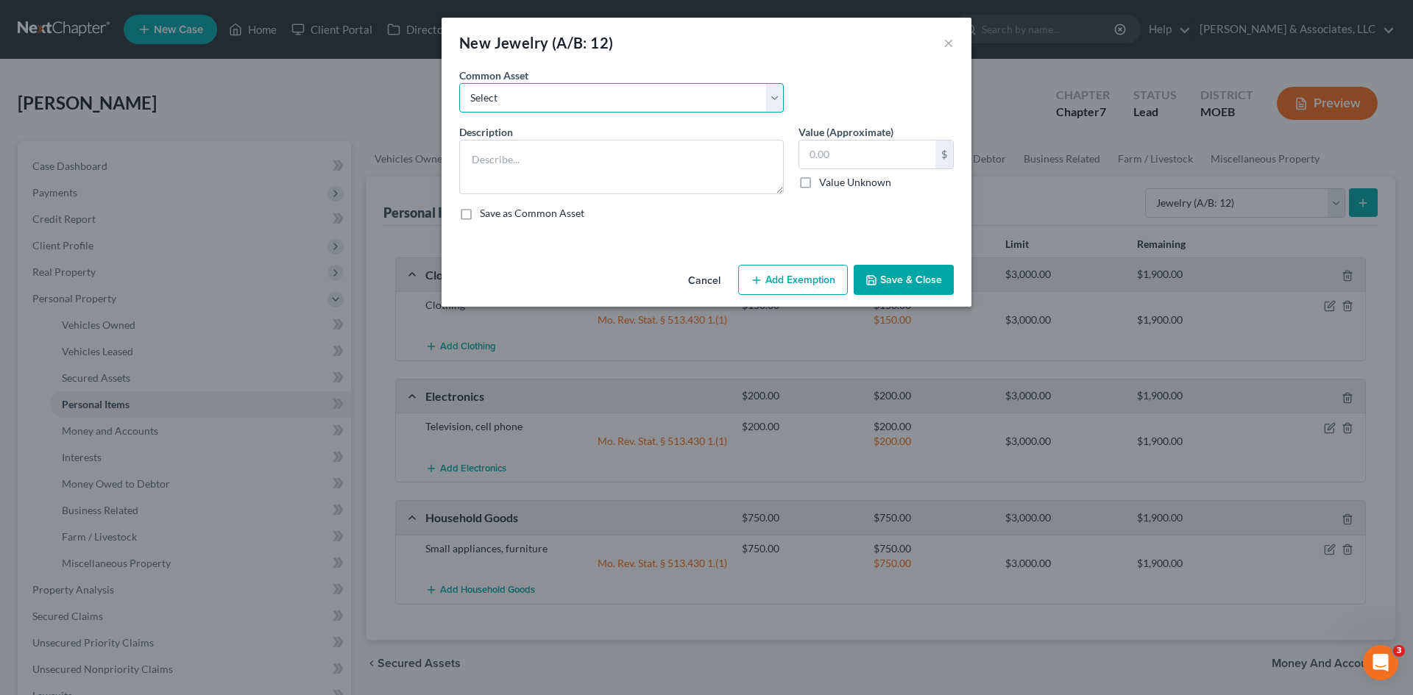
click at [734, 107] on select "Select Costume jewelry" at bounding box center [621, 97] width 325 height 29
select select "0"
click at [459, 83] on select "Select Costume jewelry" at bounding box center [621, 97] width 325 height 29
type textarea "Costume jewelry"
click at [873, 144] on input "50.00" at bounding box center [867, 155] width 136 height 28
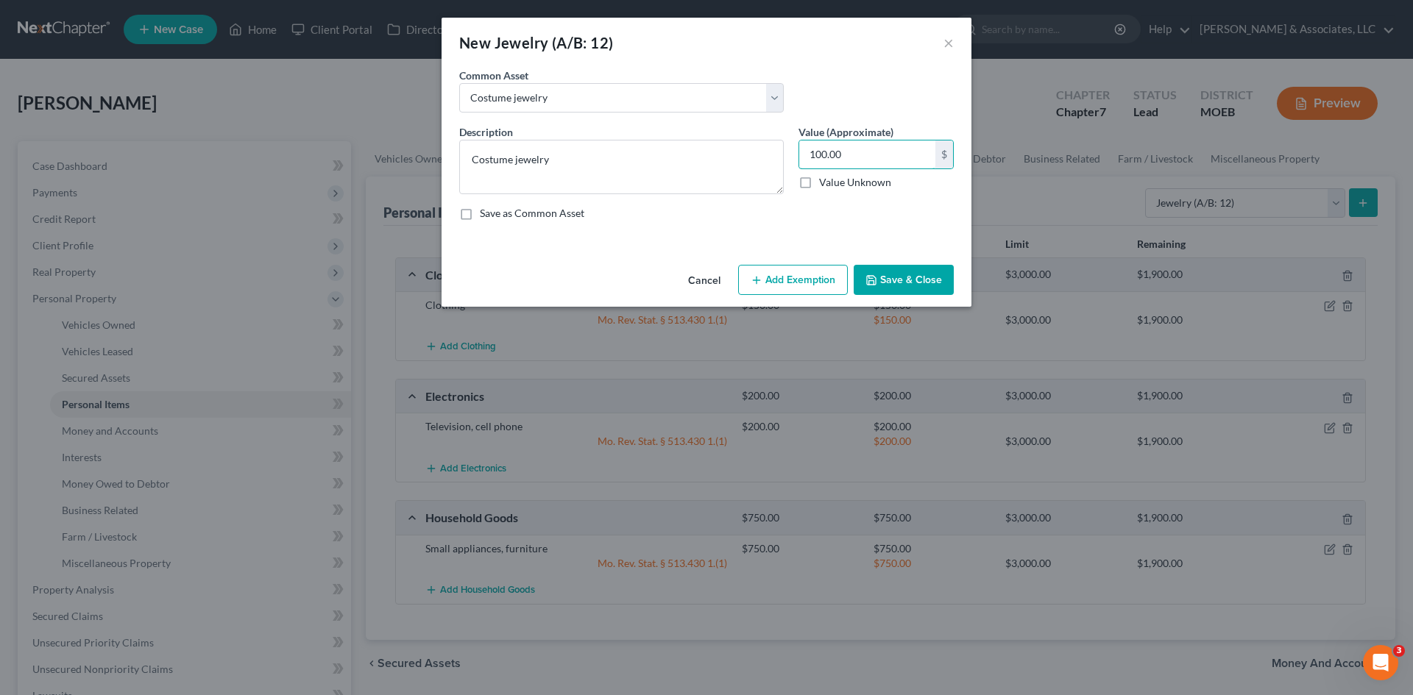
type input "100.00"
click at [794, 273] on button "Add Exemption" at bounding box center [793, 280] width 110 height 31
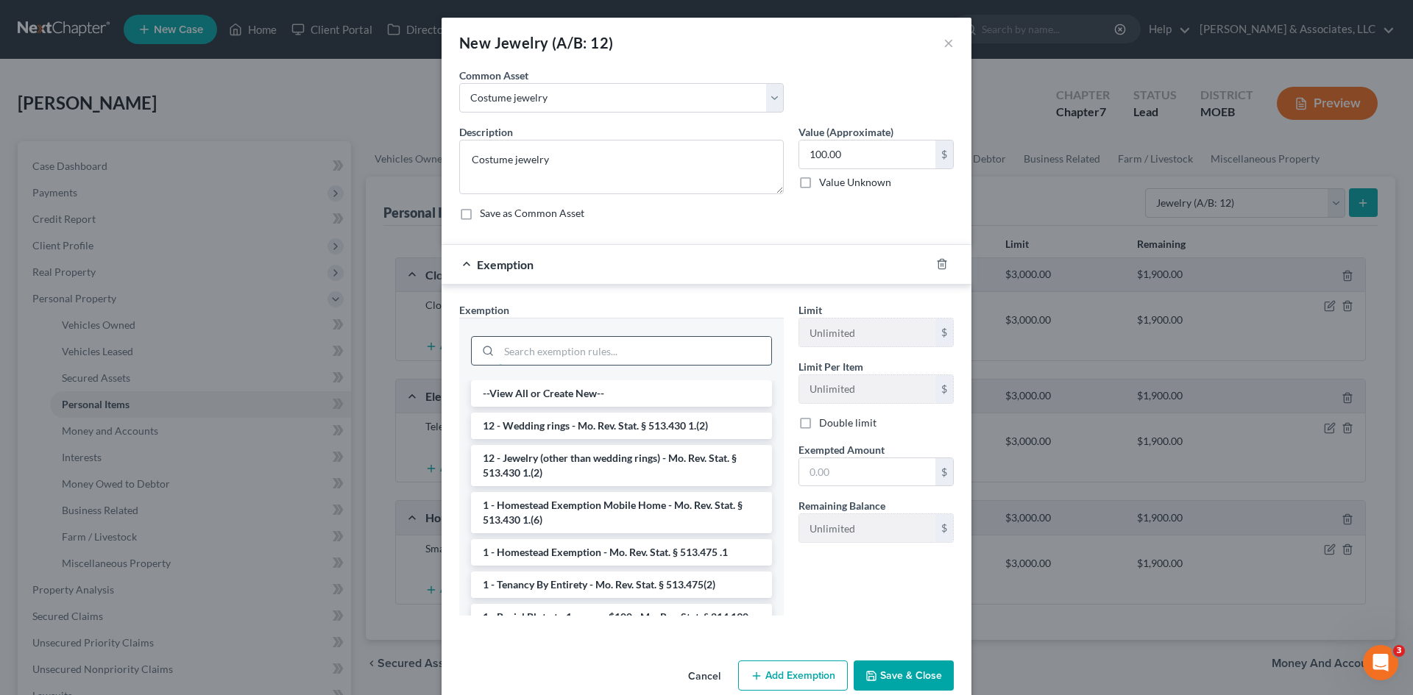
click at [583, 349] on input "search" at bounding box center [635, 351] width 272 height 28
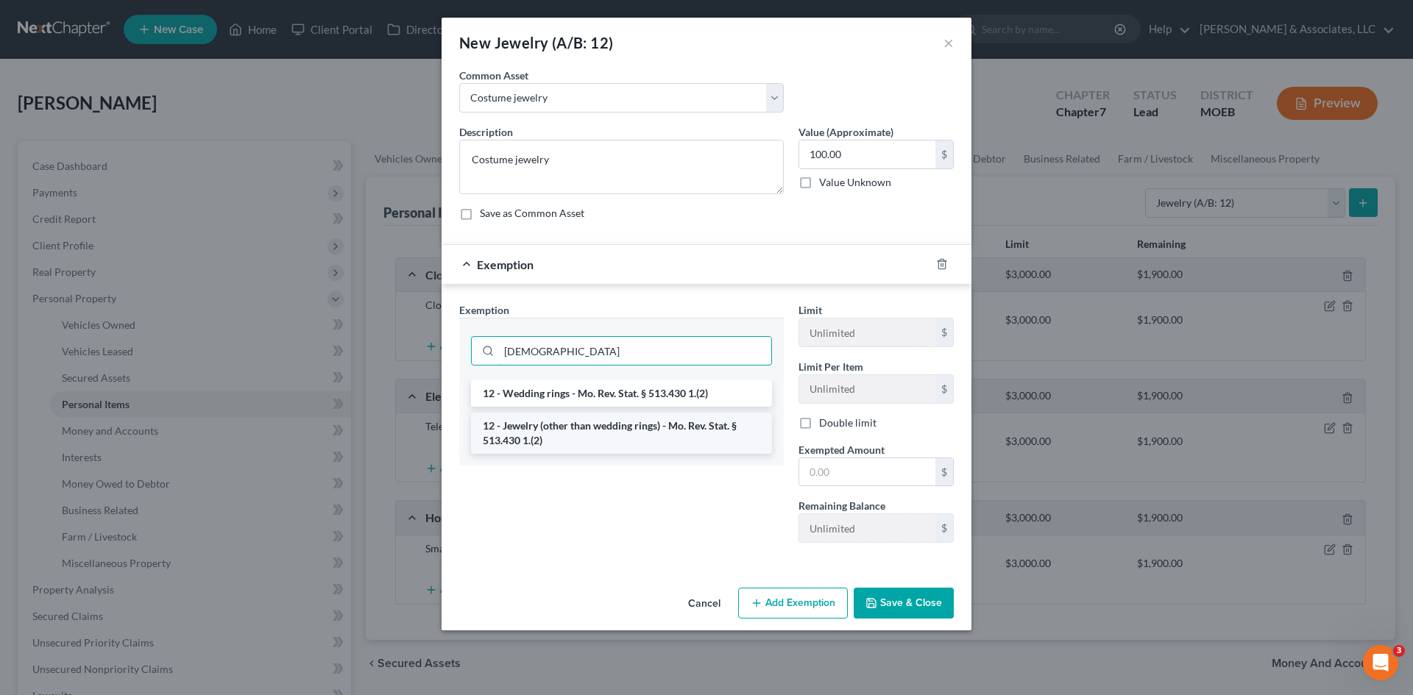
type input "[DEMOGRAPHIC_DATA]"
drag, startPoint x: 632, startPoint y: 433, endPoint x: 721, endPoint y: 460, distance: 93.1
click at [631, 433] on li "12 - Jewelry (other than wedding rings) - Mo. Rev. Stat. § 513.430 1.(2)" at bounding box center [621, 433] width 301 height 41
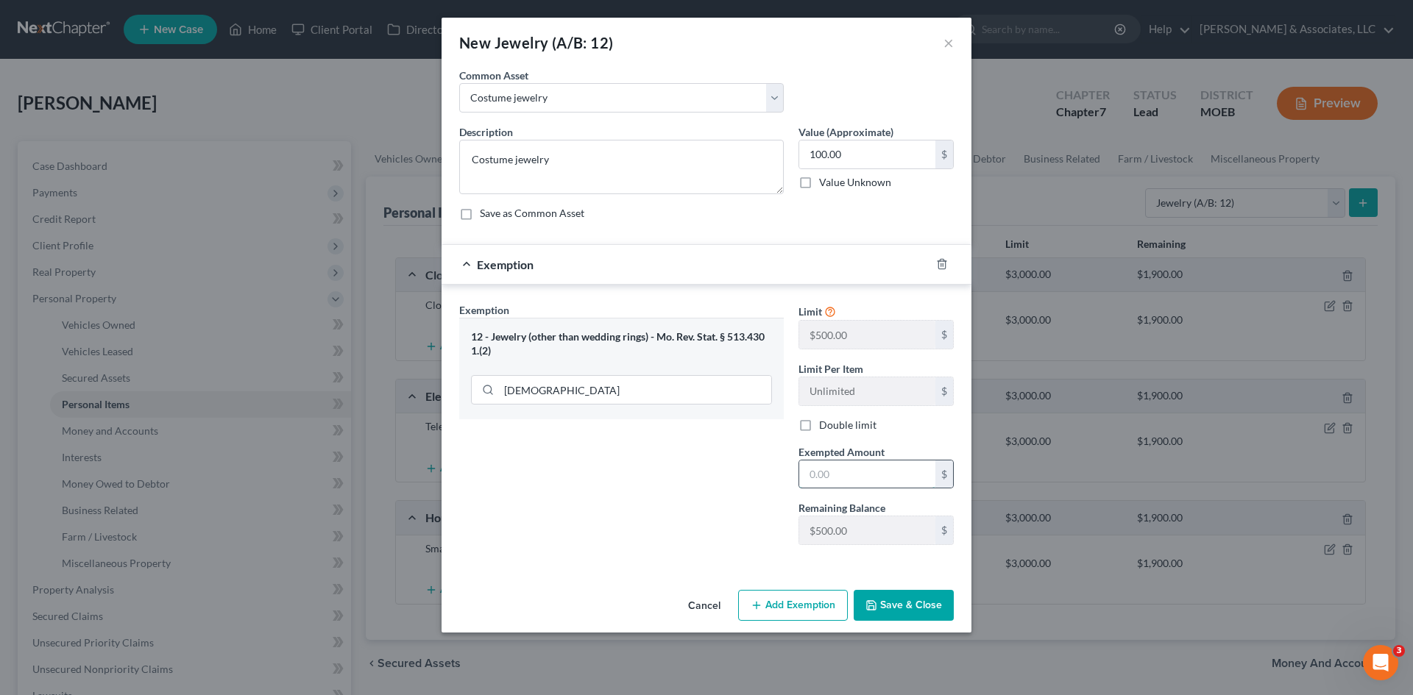
click at [847, 474] on input "text" at bounding box center [867, 475] width 136 height 28
type input "100.00"
click at [901, 605] on button "Save & Close" at bounding box center [904, 605] width 100 height 31
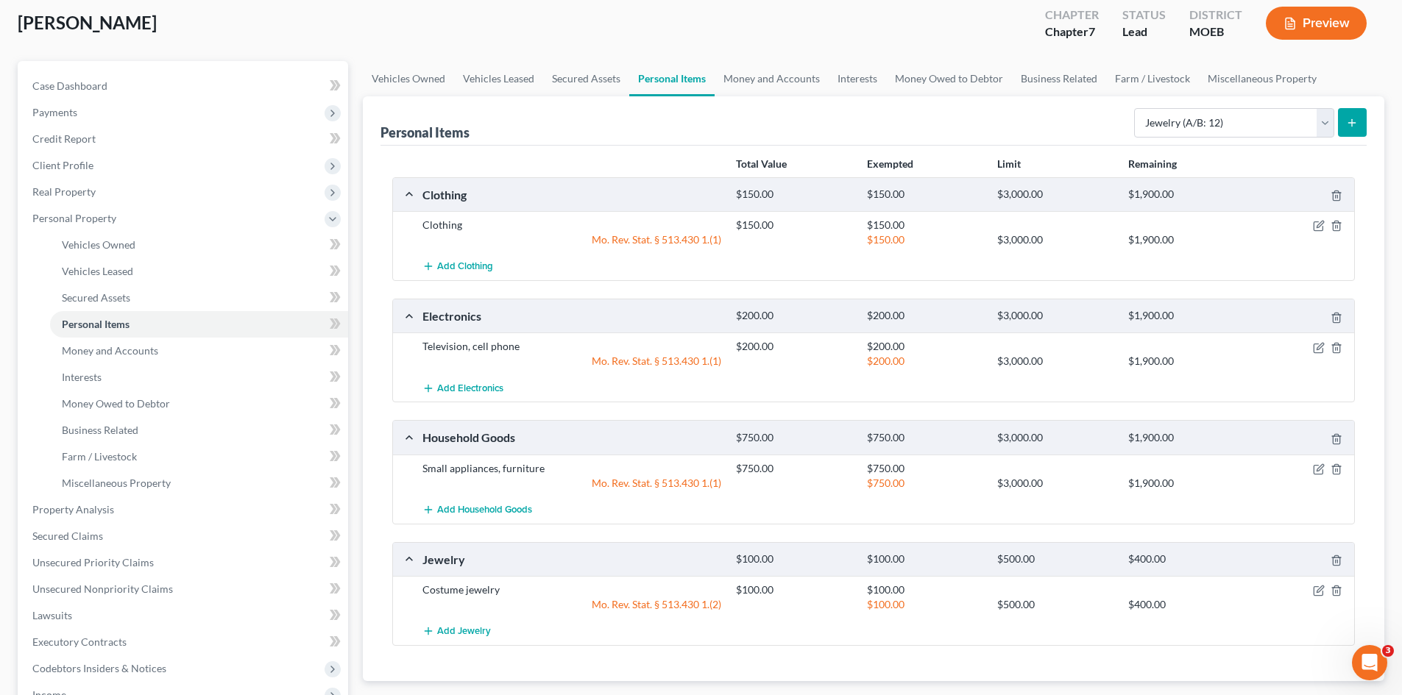
scroll to position [74, 0]
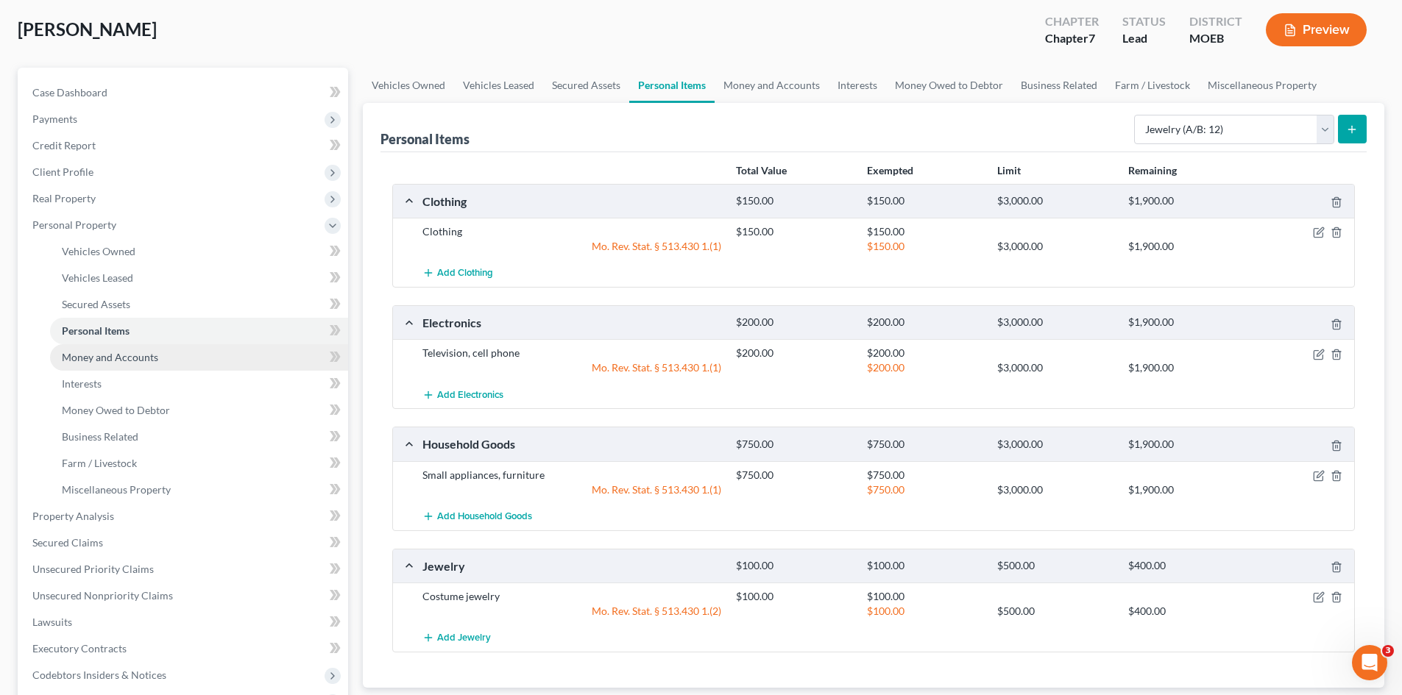
drag, startPoint x: 149, startPoint y: 355, endPoint x: 141, endPoint y: 362, distance: 11.5
click at [149, 355] on span "Money and Accounts" at bounding box center [110, 357] width 96 height 13
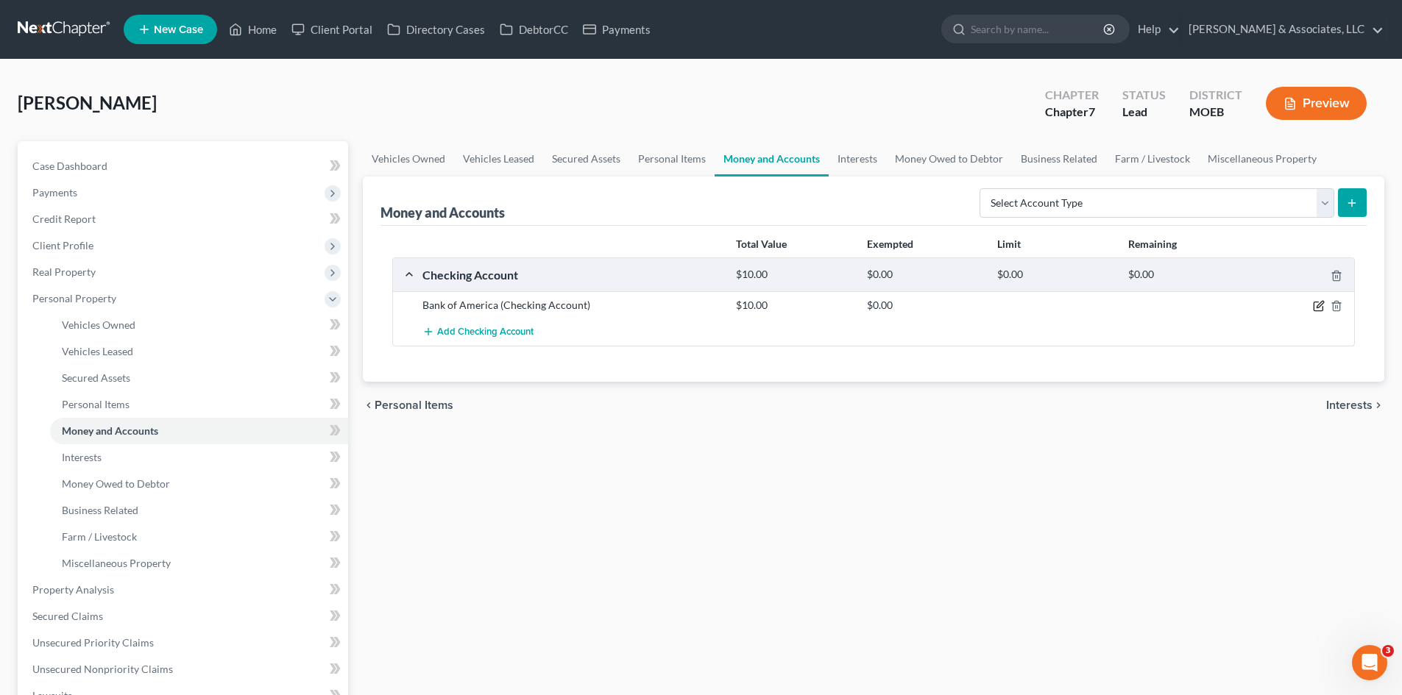
click at [1319, 304] on icon "button" at bounding box center [1319, 305] width 7 height 7
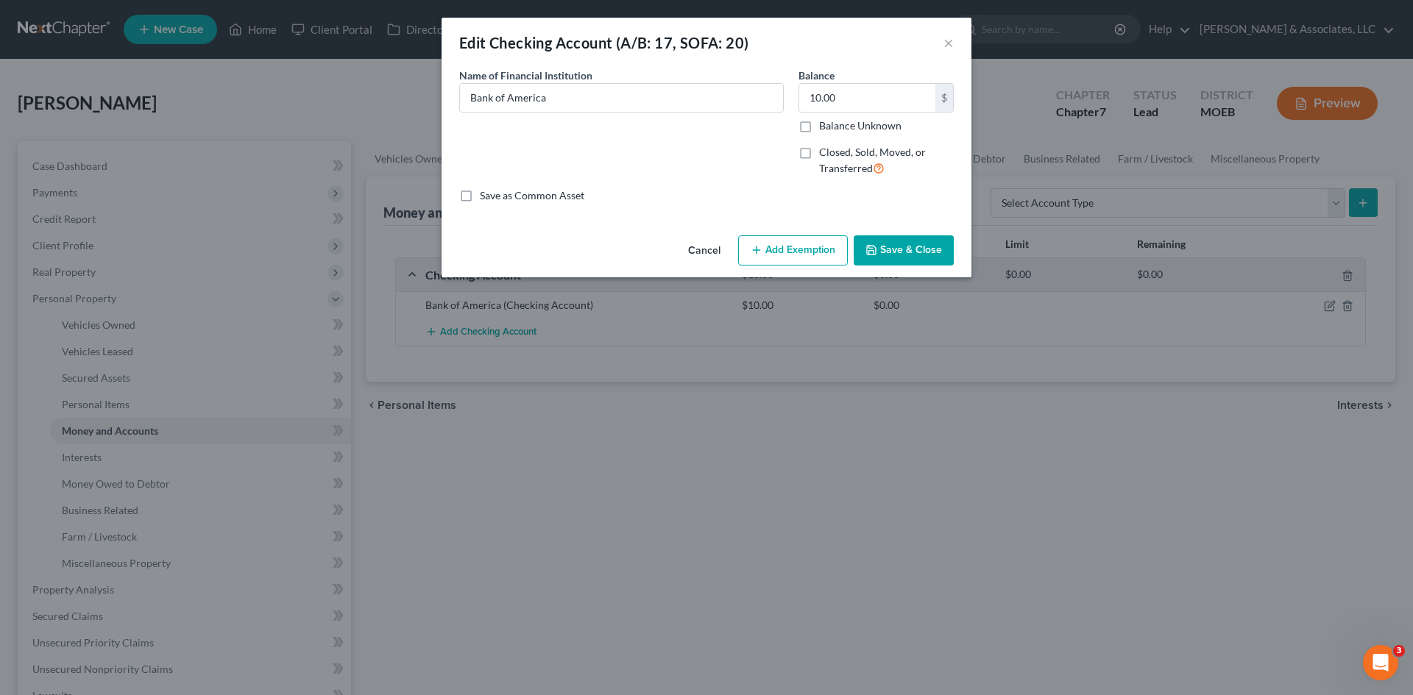
click at [801, 250] on button "Add Exemption" at bounding box center [793, 250] width 110 height 31
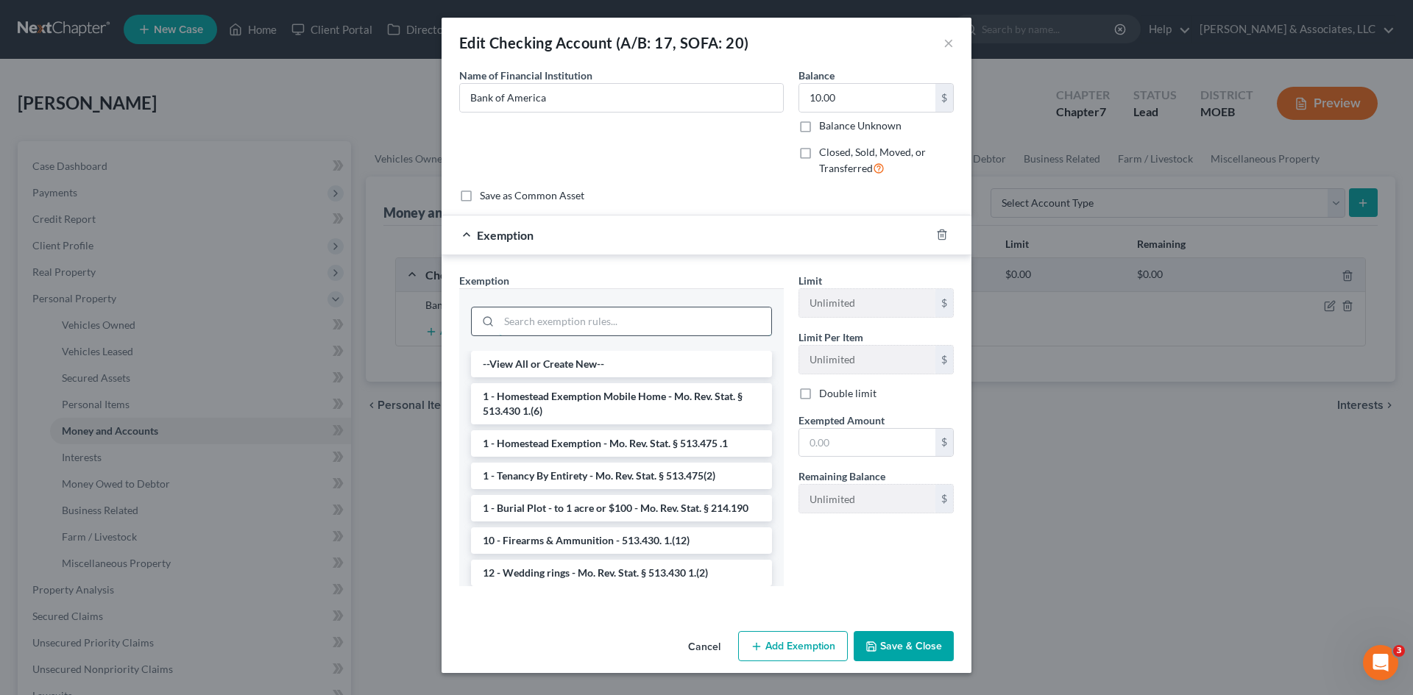
click at [556, 328] on input "search" at bounding box center [635, 322] width 272 height 28
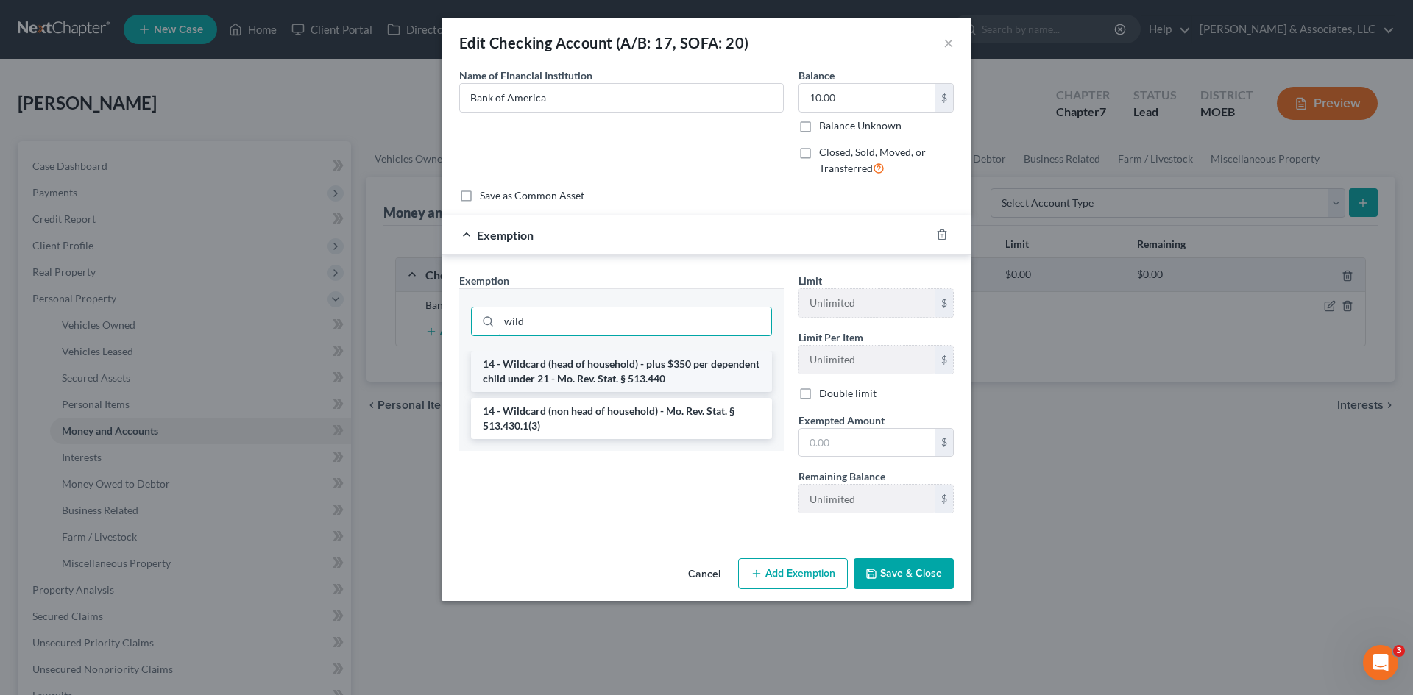
type input "wild"
click at [533, 378] on li "14 - Wildcard (head of household) - plus $350 per dependent child under 21 - Mo…" at bounding box center [621, 371] width 301 height 41
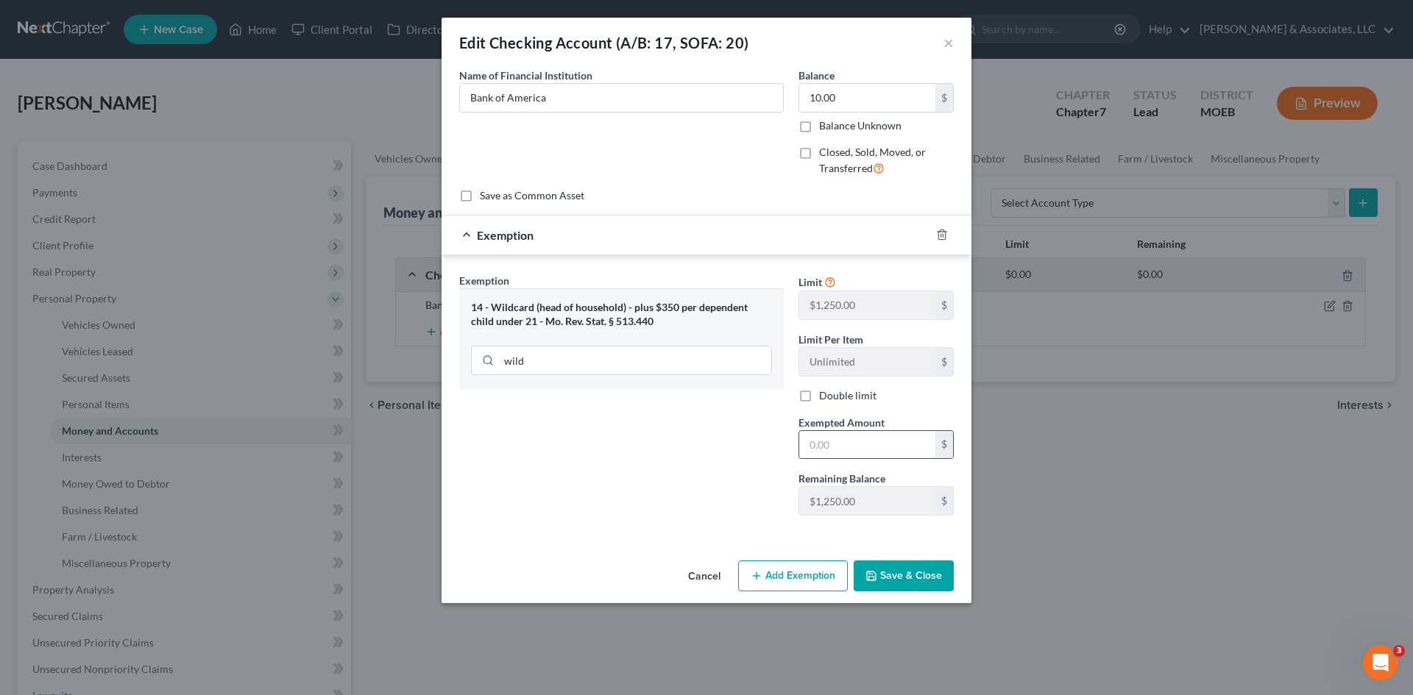
click at [816, 456] on input "text" at bounding box center [867, 445] width 136 height 28
type input "10.00"
click at [922, 575] on button "Save & Close" at bounding box center [904, 576] width 100 height 31
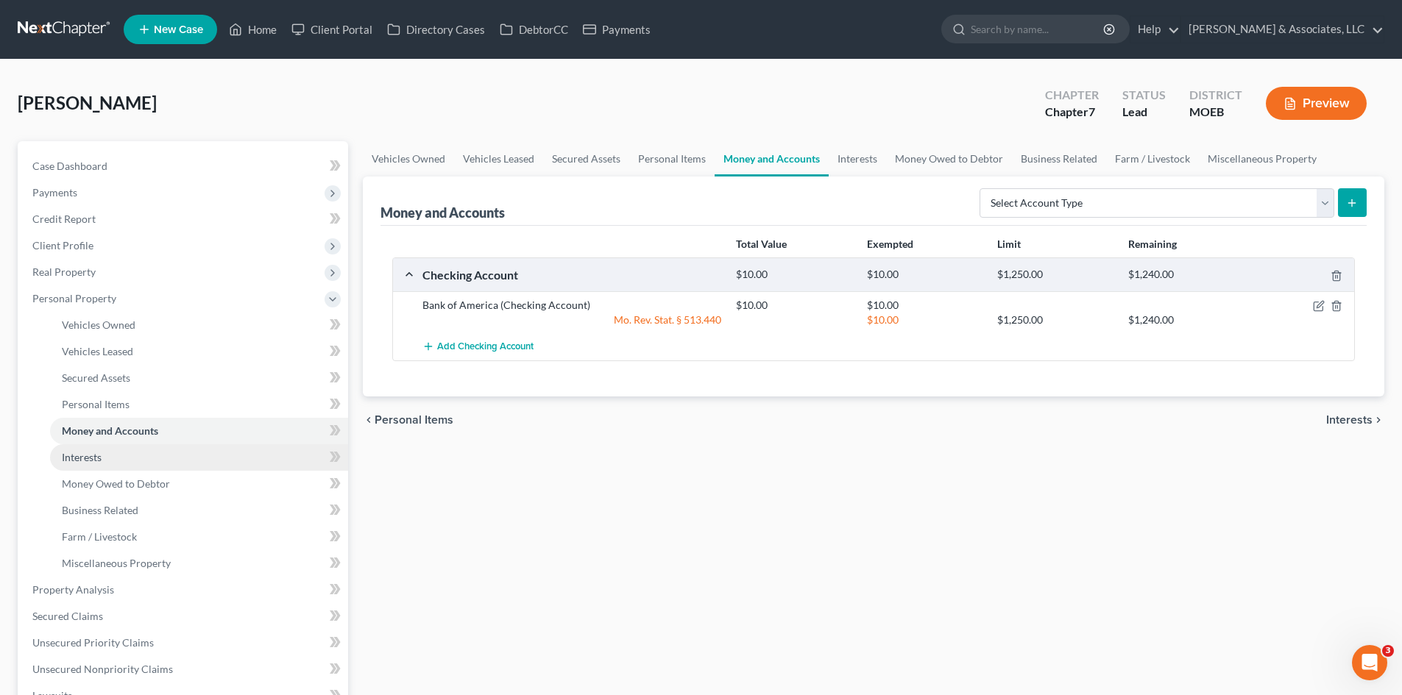
click at [64, 461] on span "Interests" at bounding box center [82, 457] width 40 height 13
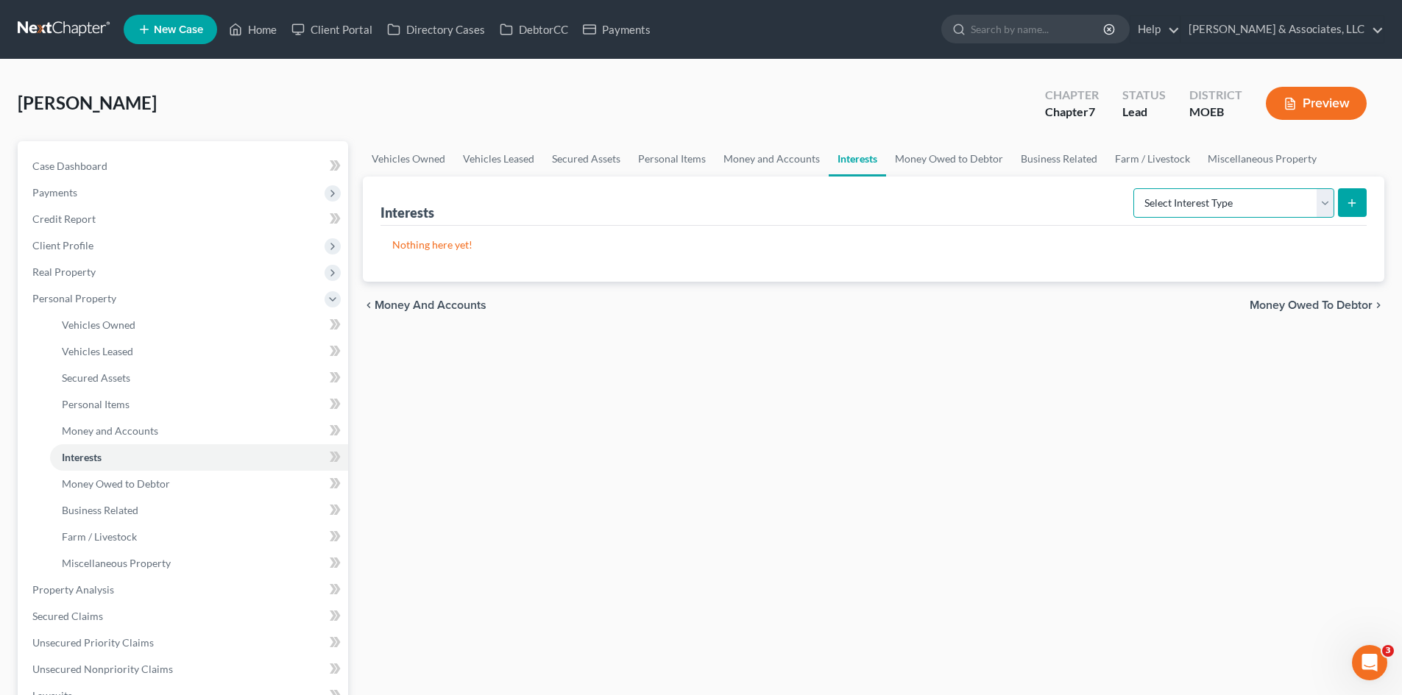
click at [1231, 203] on select "Select Interest Type 401K (A/B: 21) Annuity (A/B: 23) Bond (A/B: 18) Education …" at bounding box center [1233, 202] width 201 height 29
click at [820, 426] on div "Vehicles Owned Vehicles Leased Secured Assets Personal Items Money and Accounts…" at bounding box center [873, 579] width 1036 height 876
click at [131, 485] on span "Money Owed to Debtor" at bounding box center [116, 484] width 108 height 13
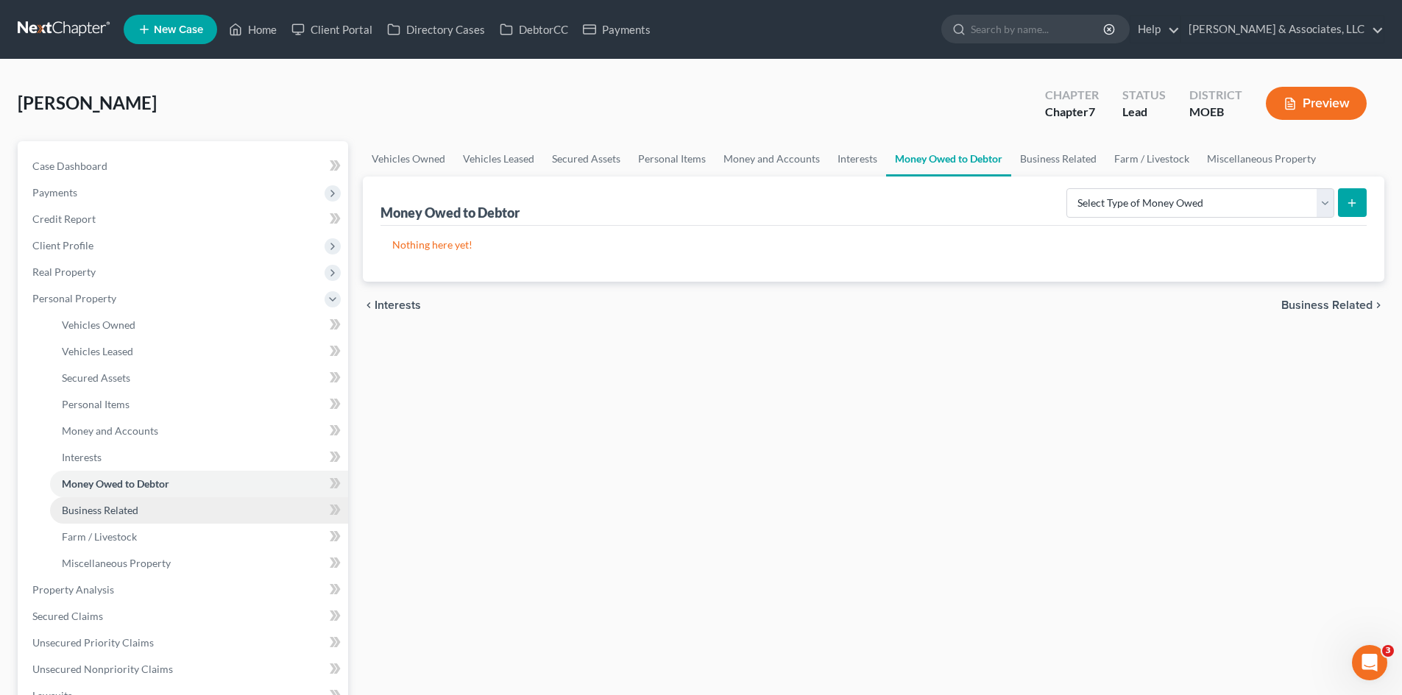
click at [124, 509] on span "Business Related" at bounding box center [100, 510] width 77 height 13
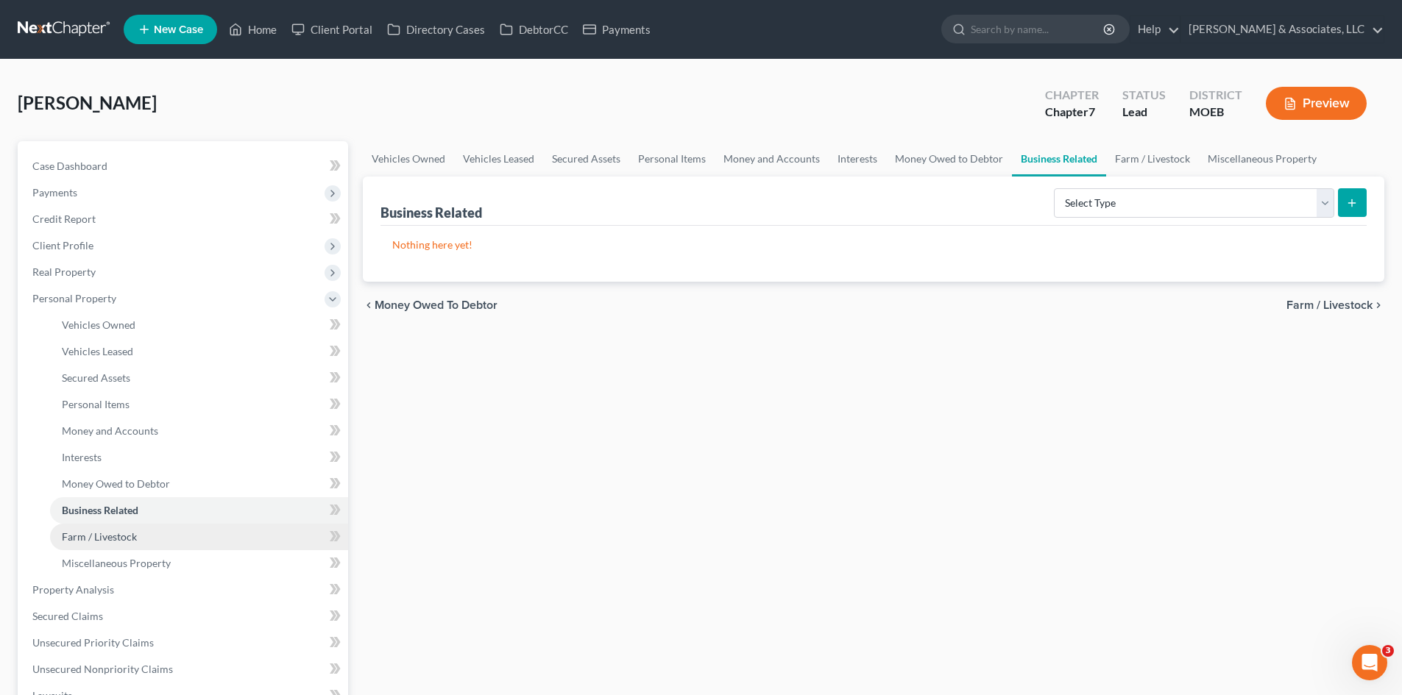
click at [117, 542] on span "Farm / Livestock" at bounding box center [99, 537] width 75 height 13
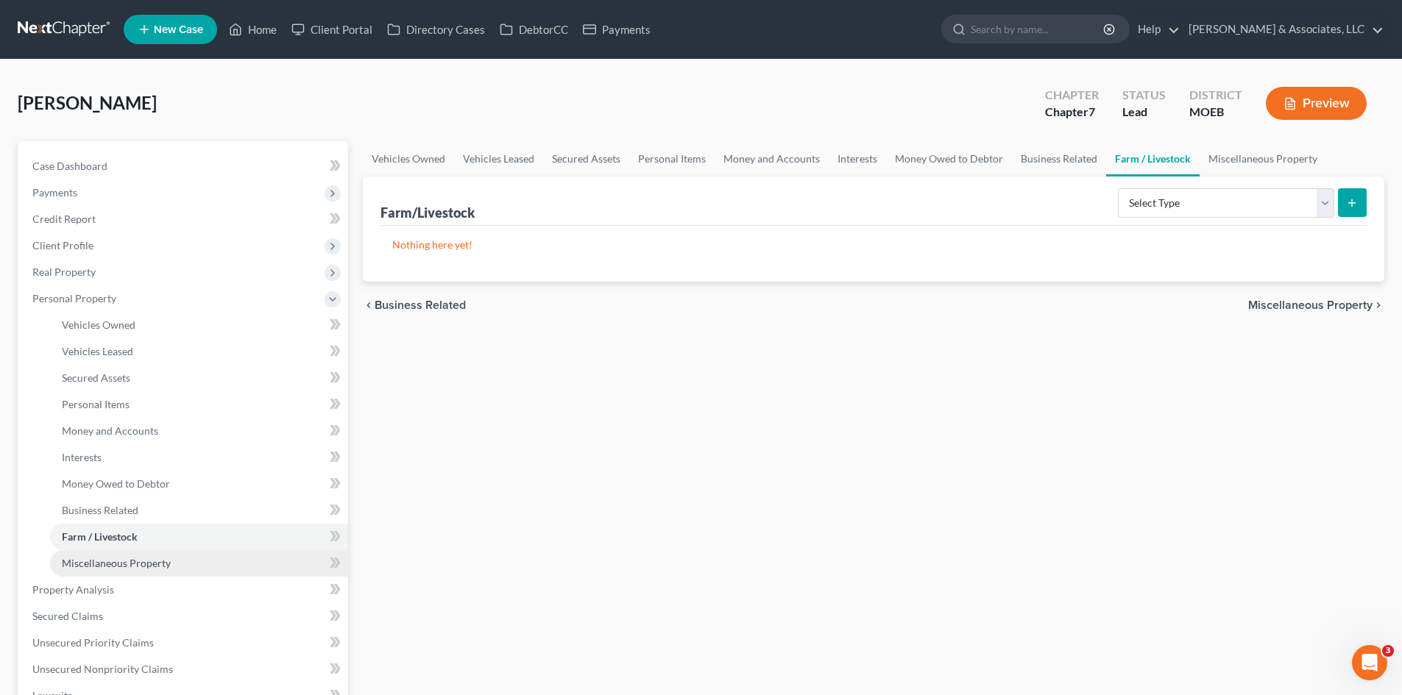
click at [110, 557] on span "Miscellaneous Property" at bounding box center [116, 563] width 109 height 13
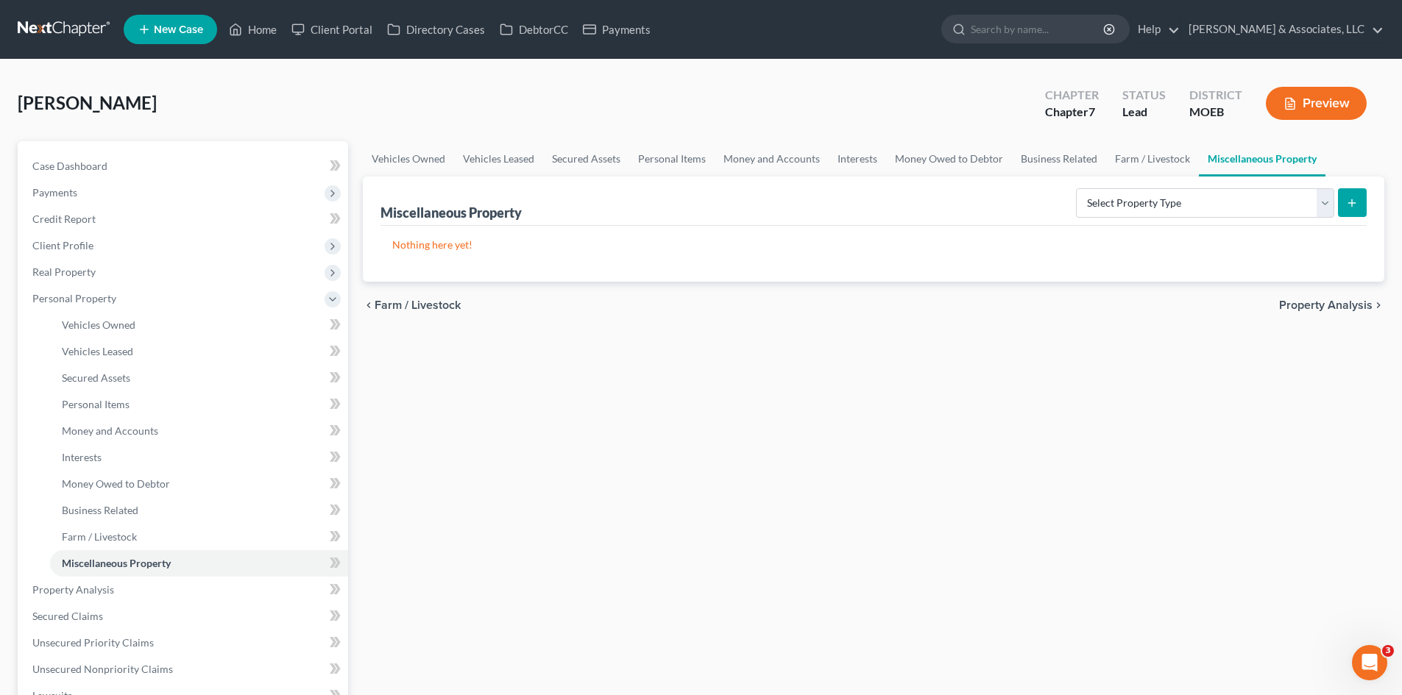
drag, startPoint x: 464, startPoint y: 373, endPoint x: 349, endPoint y: 377, distance: 114.9
click at [466, 373] on div "Vehicles Owned Vehicles Leased Secured Assets Personal Items Money and Accounts…" at bounding box center [873, 579] width 1036 height 876
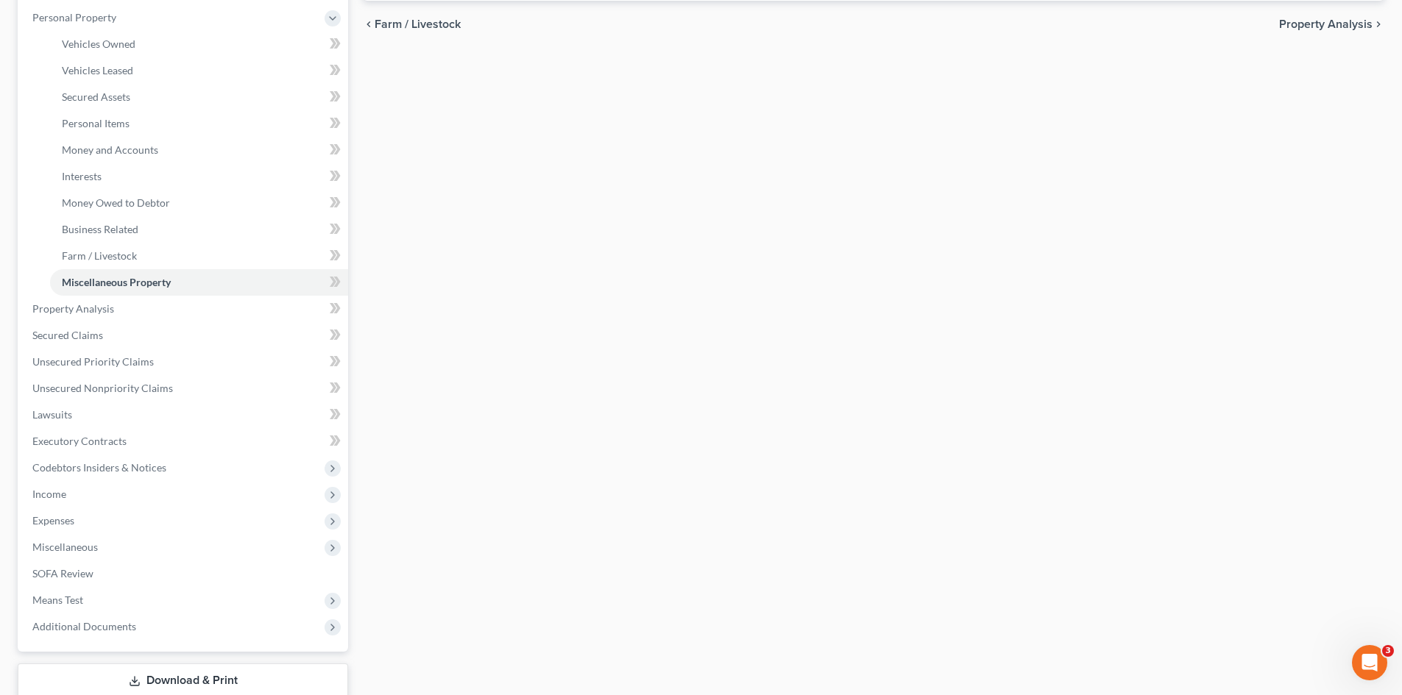
scroll to position [294, 0]
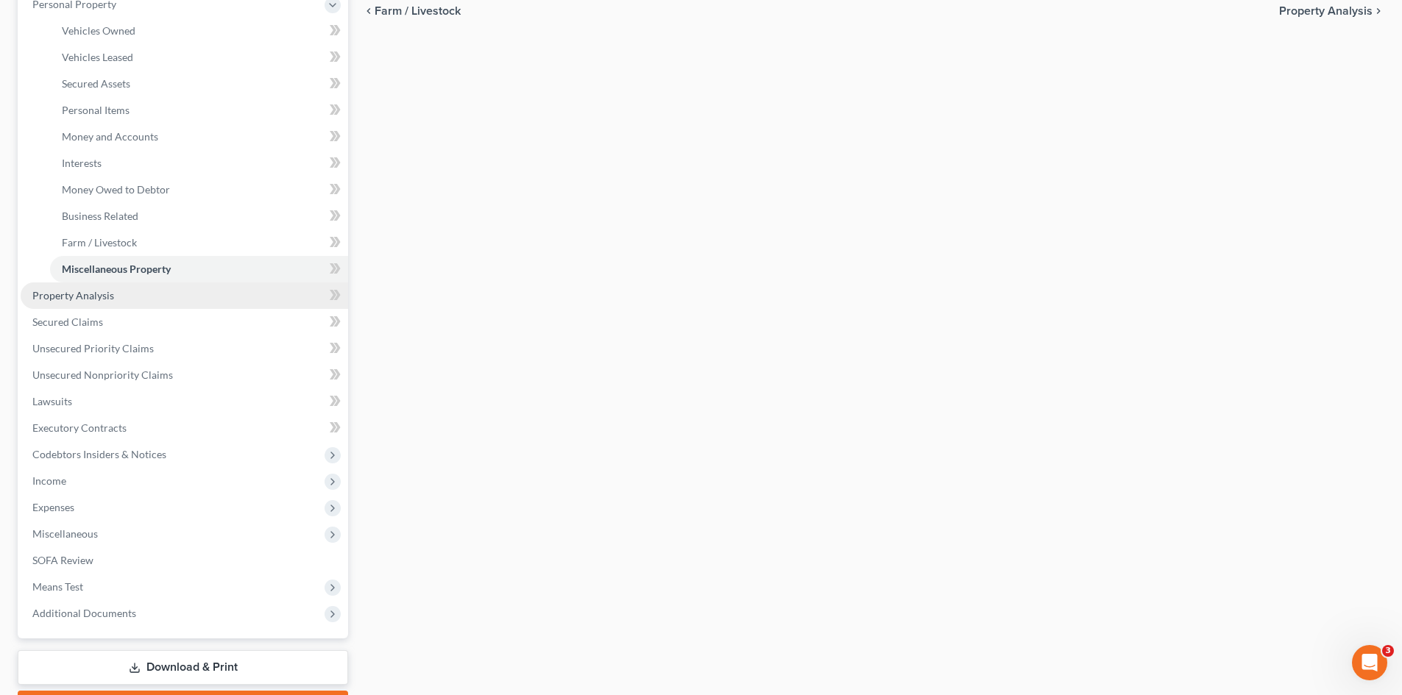
click at [101, 294] on span "Property Analysis" at bounding box center [73, 295] width 82 height 13
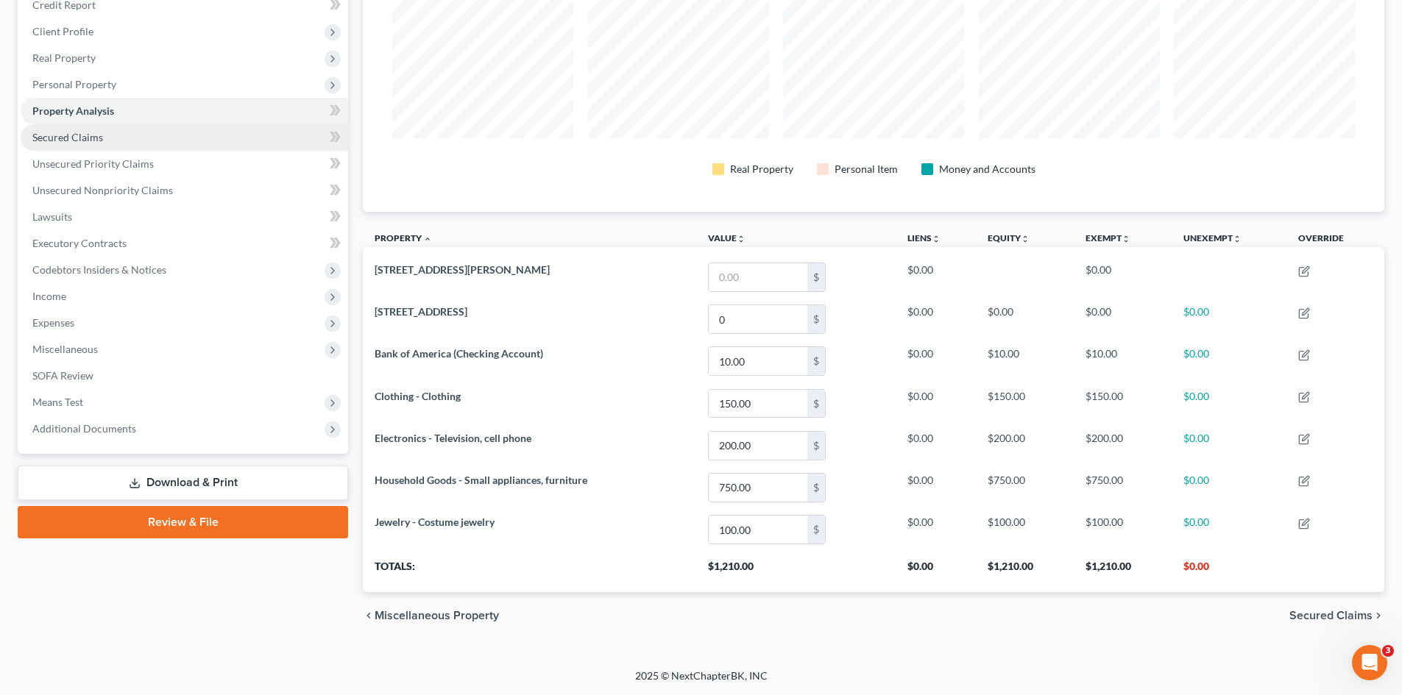
click at [99, 142] on span "Secured Claims" at bounding box center [67, 137] width 71 height 13
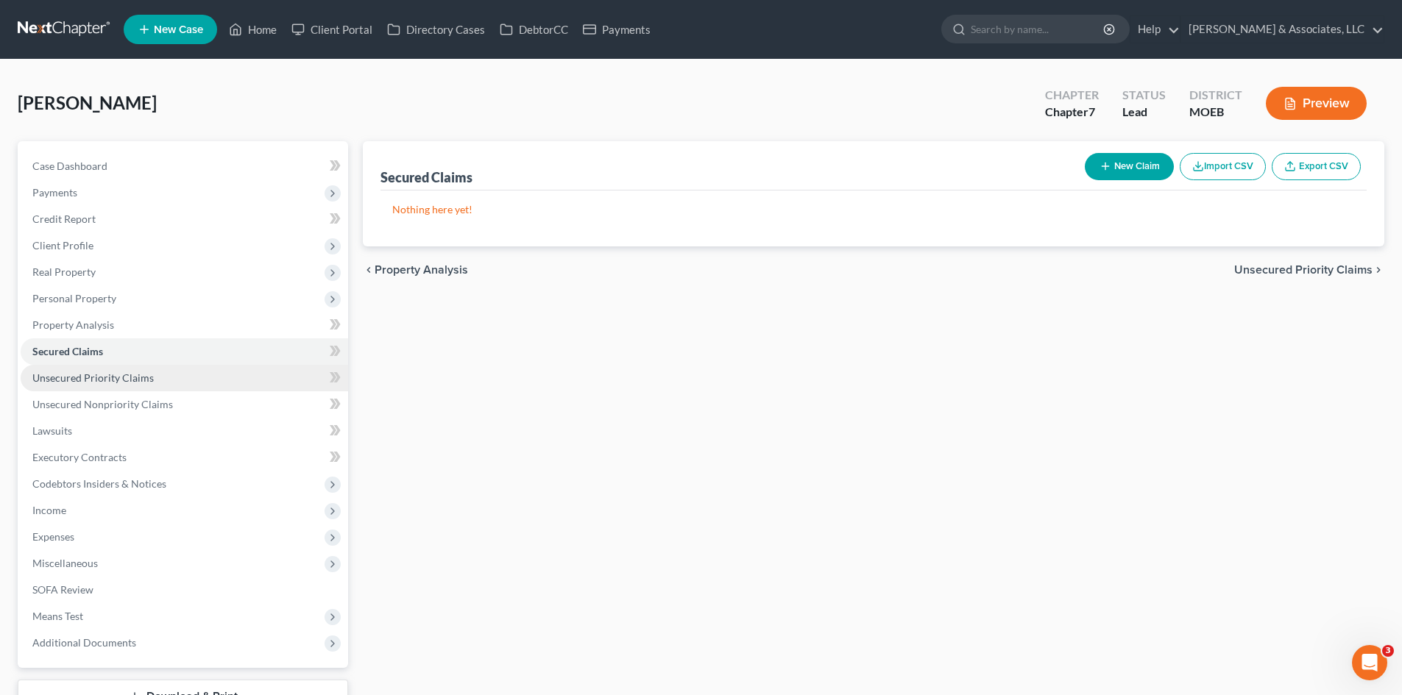
click at [127, 378] on span "Unsecured Priority Claims" at bounding box center [92, 378] width 121 height 13
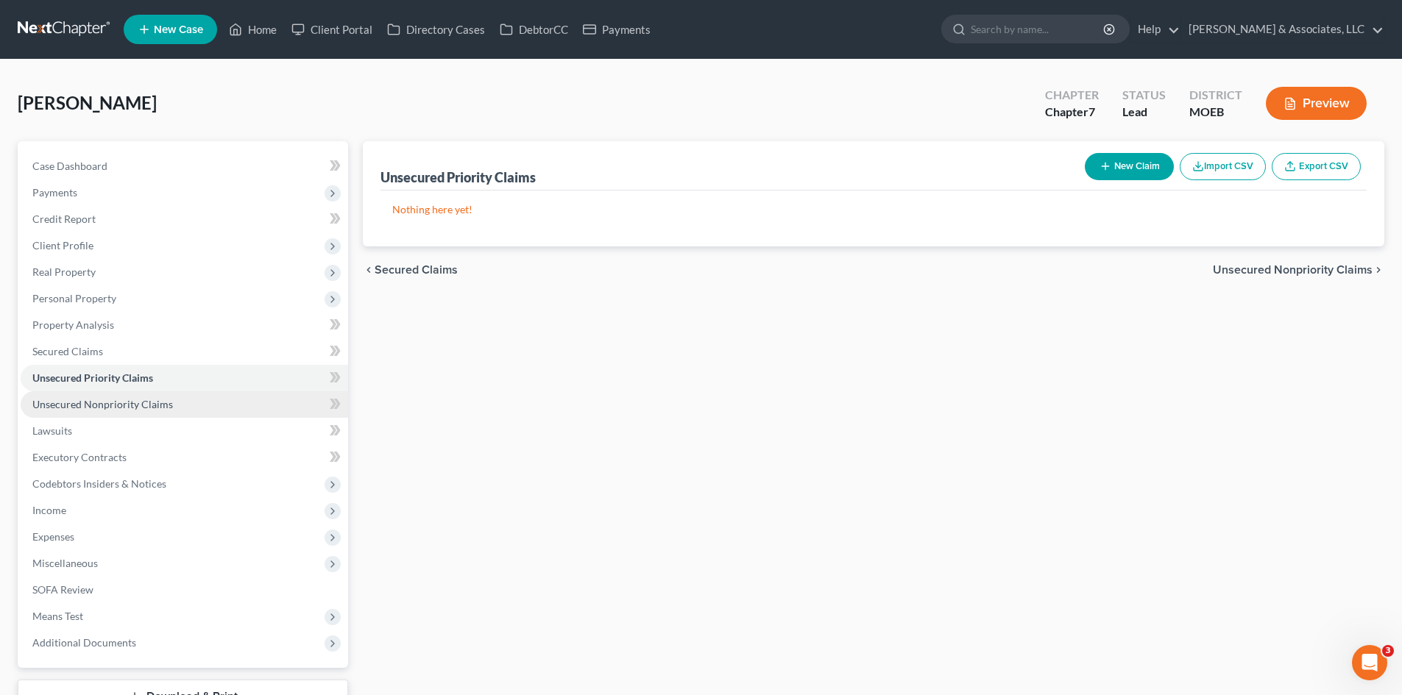
click at [63, 397] on link "Unsecured Nonpriority Claims" at bounding box center [184, 404] width 327 height 26
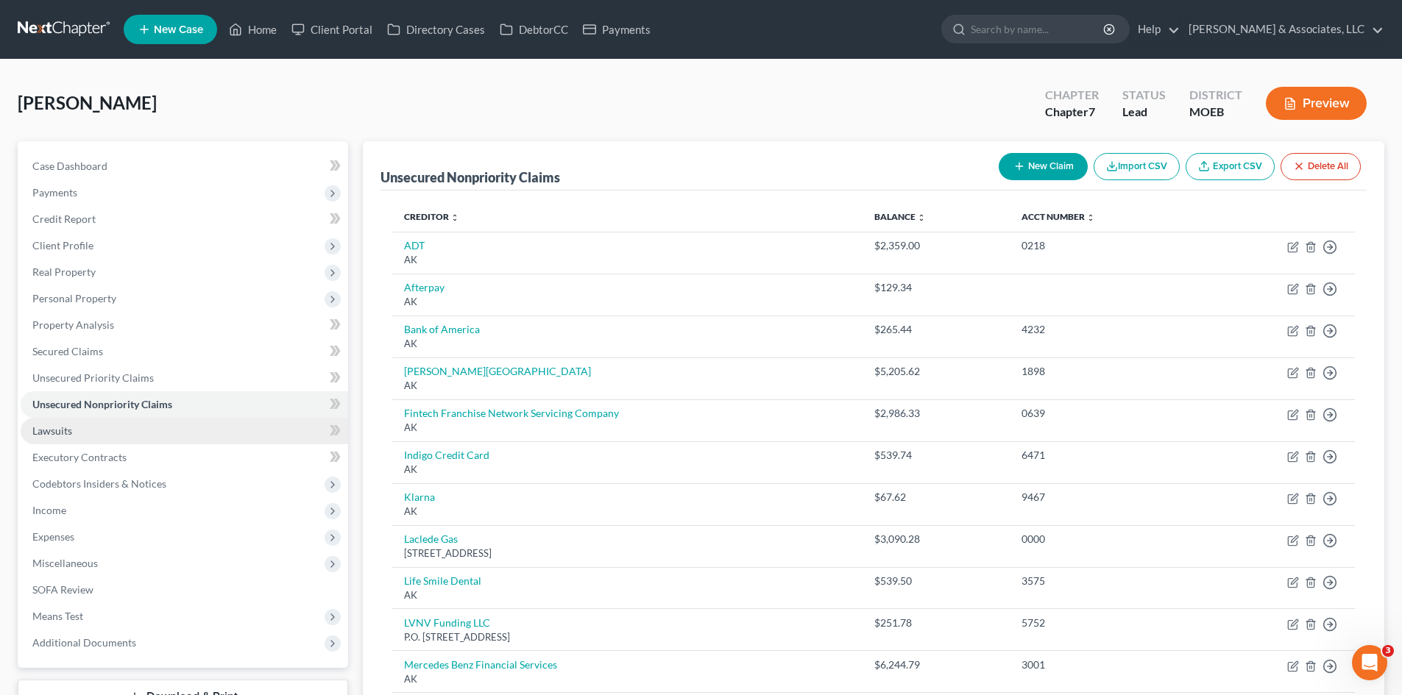
click at [62, 431] on span "Lawsuits" at bounding box center [52, 431] width 40 height 13
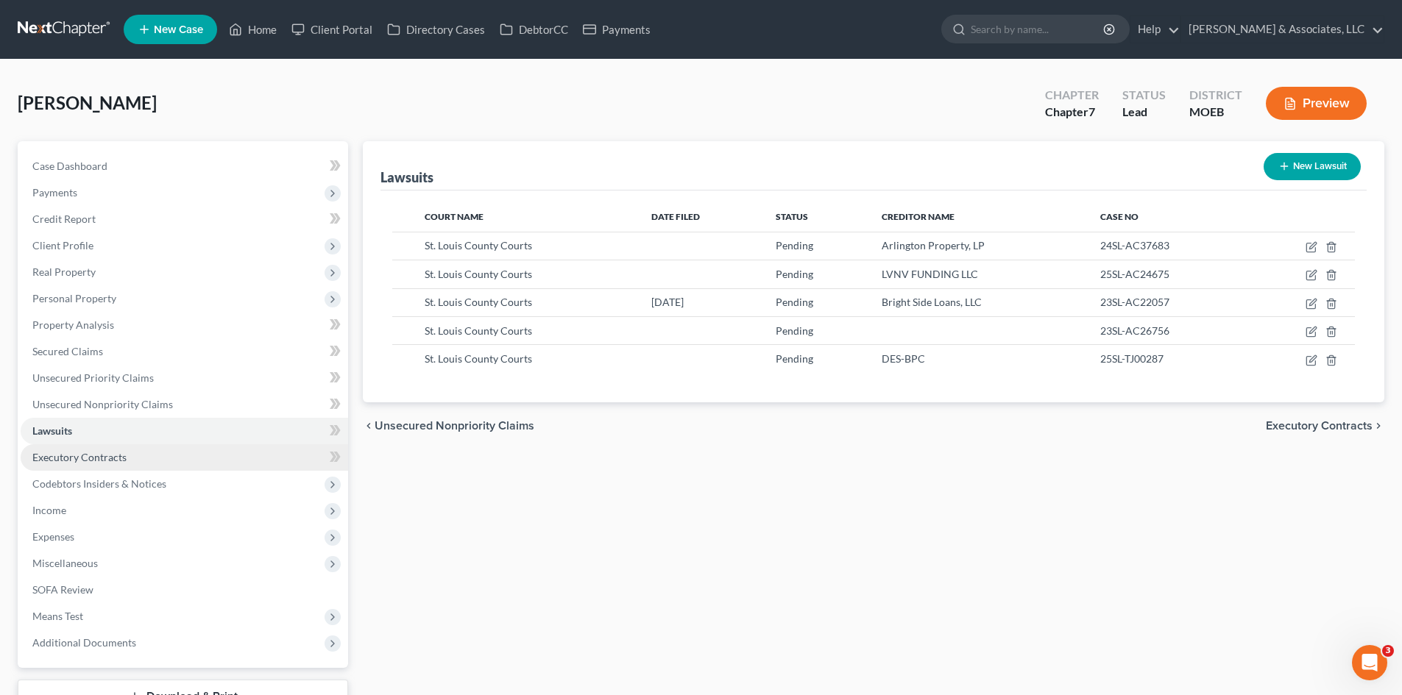
click at [73, 454] on span "Executory Contracts" at bounding box center [79, 457] width 94 height 13
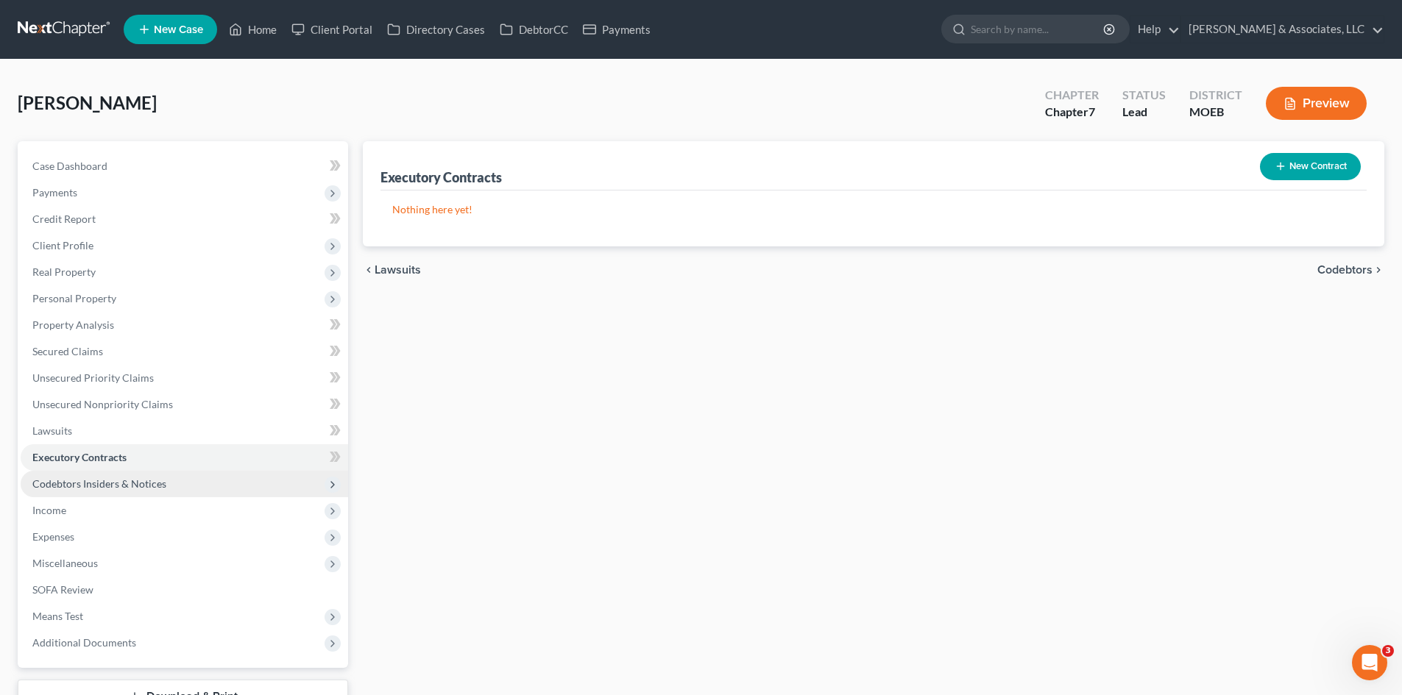
click at [89, 484] on span "Codebtors Insiders & Notices" at bounding box center [99, 484] width 134 height 13
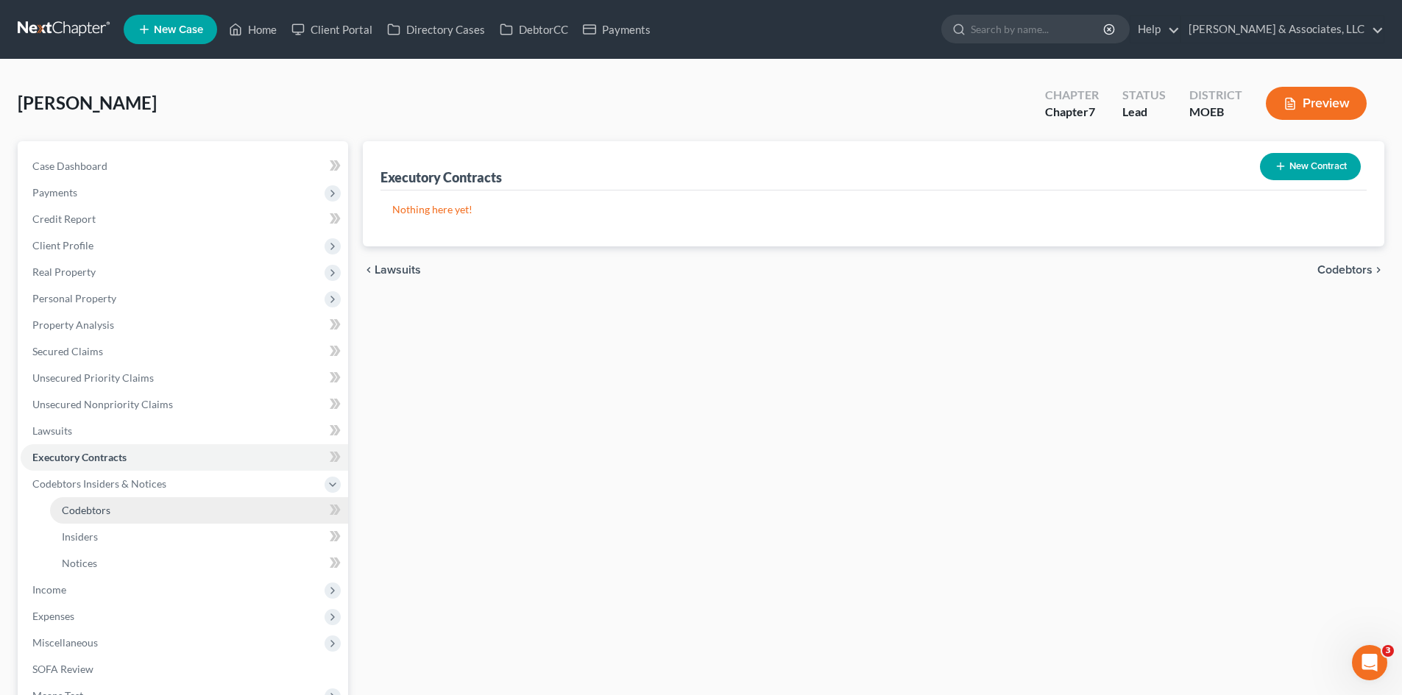
click at [88, 515] on span "Codebtors" at bounding box center [86, 510] width 49 height 13
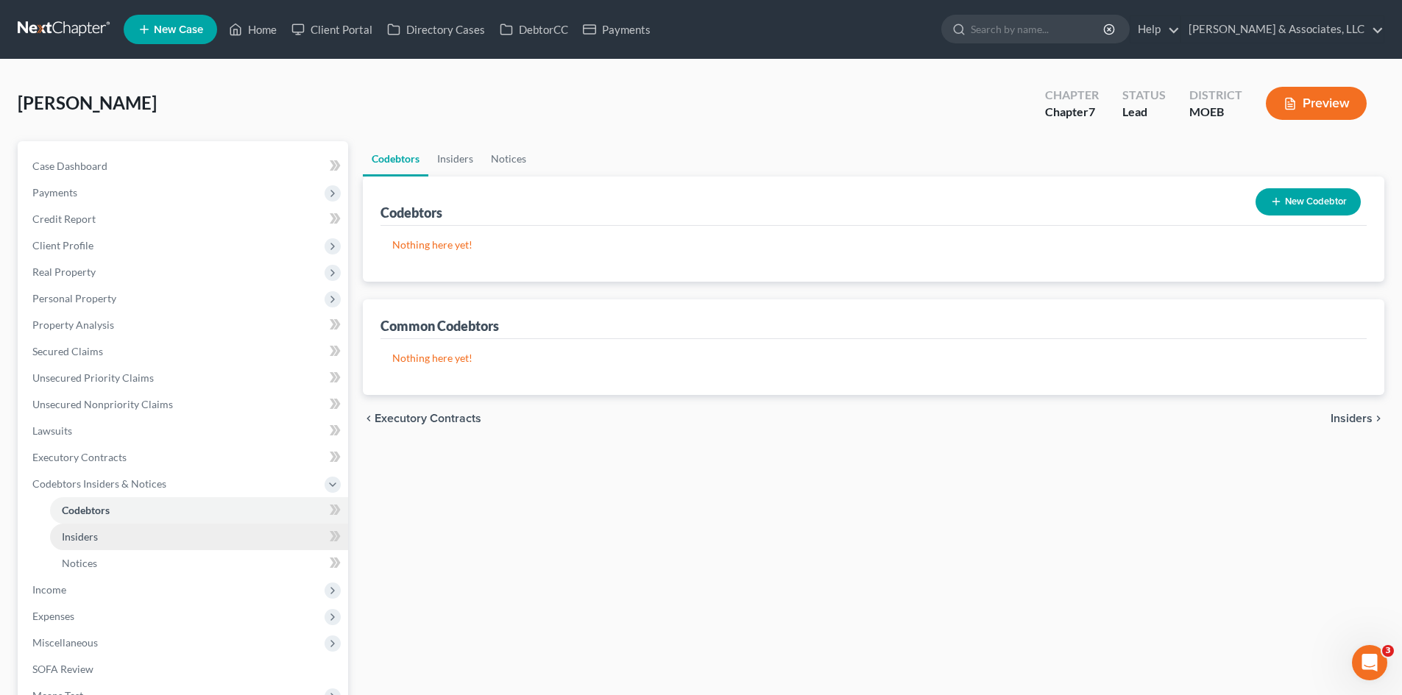
drag, startPoint x: 82, startPoint y: 536, endPoint x: 77, endPoint y: 547, distance: 12.2
click at [81, 536] on span "Insiders" at bounding box center [80, 537] width 36 height 13
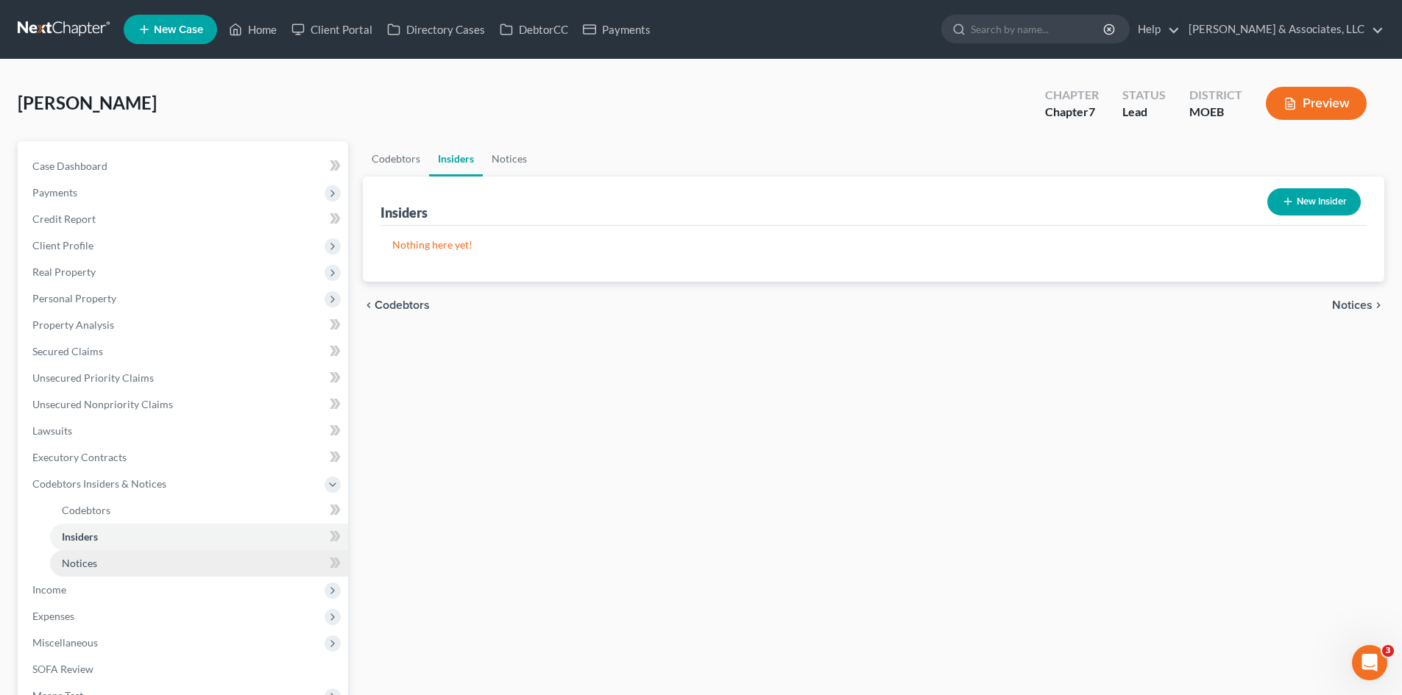
click at [74, 557] on span "Notices" at bounding box center [79, 563] width 35 height 13
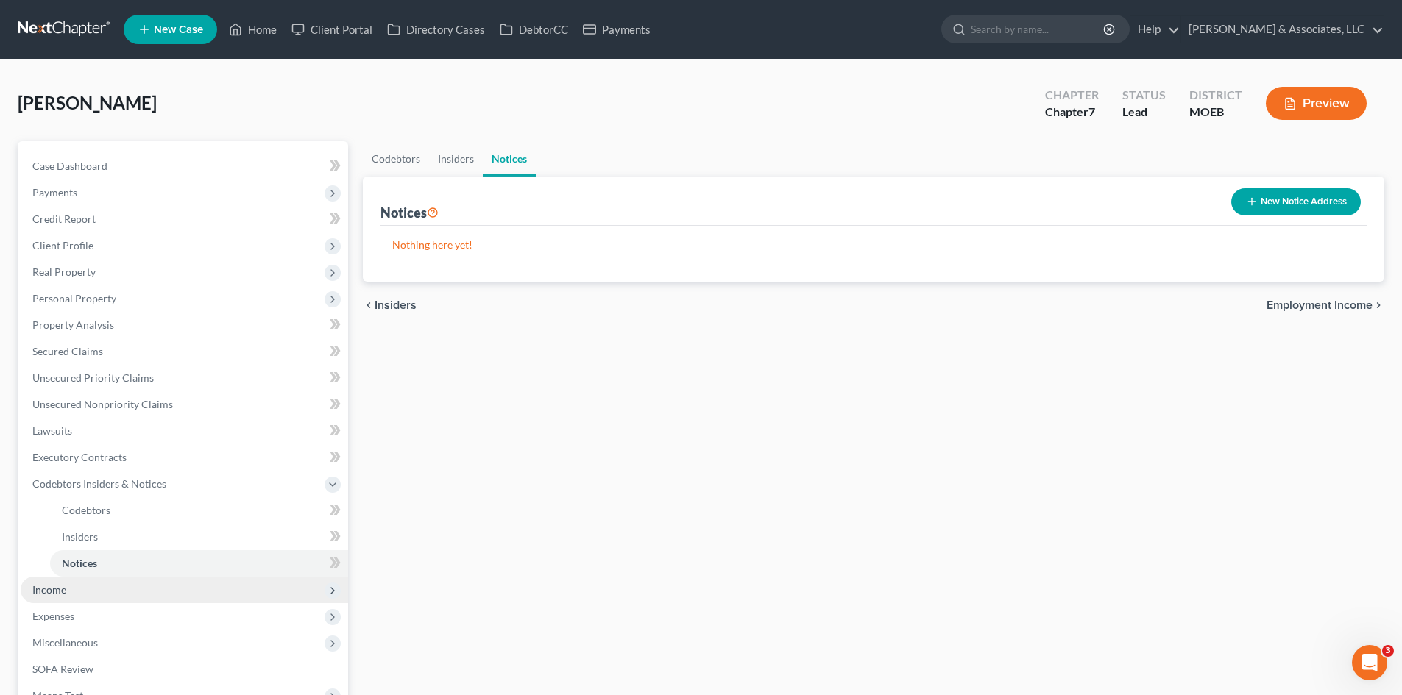
click at [45, 586] on span "Income" at bounding box center [49, 590] width 34 height 13
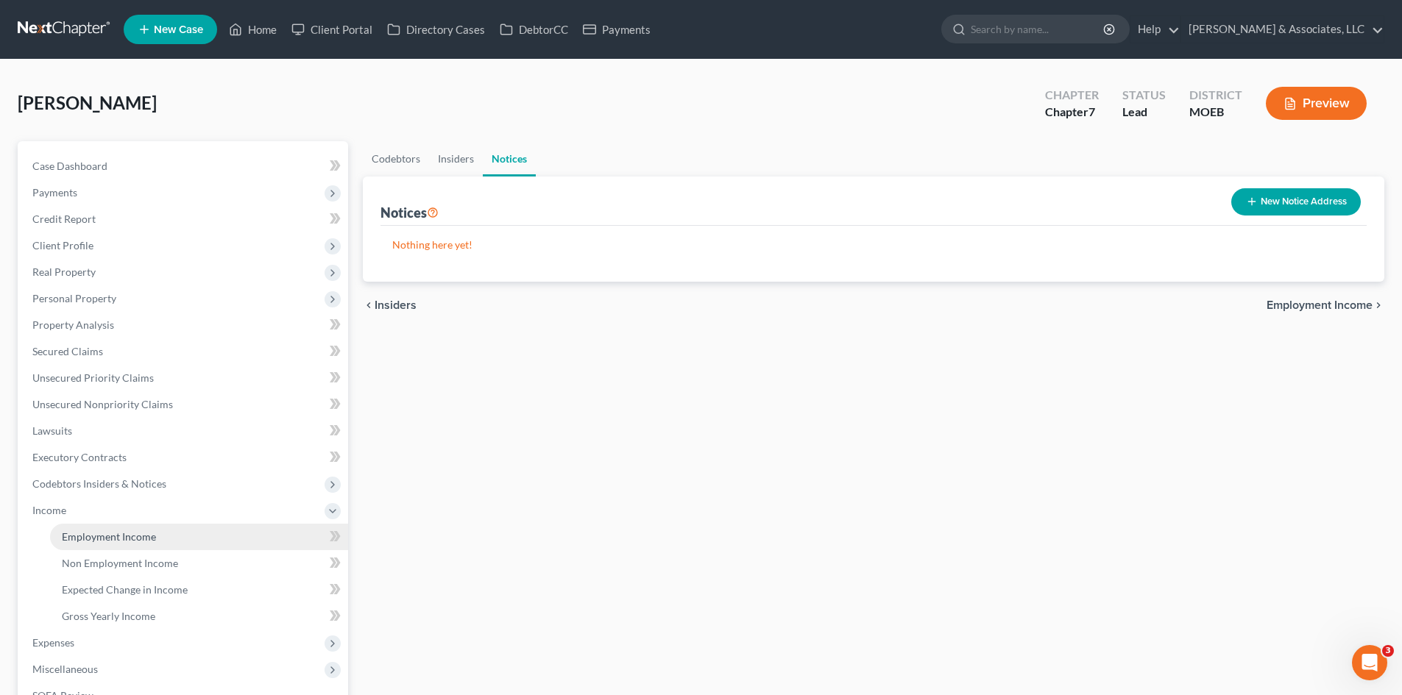
click at [156, 539] on link "Employment Income" at bounding box center [199, 537] width 298 height 26
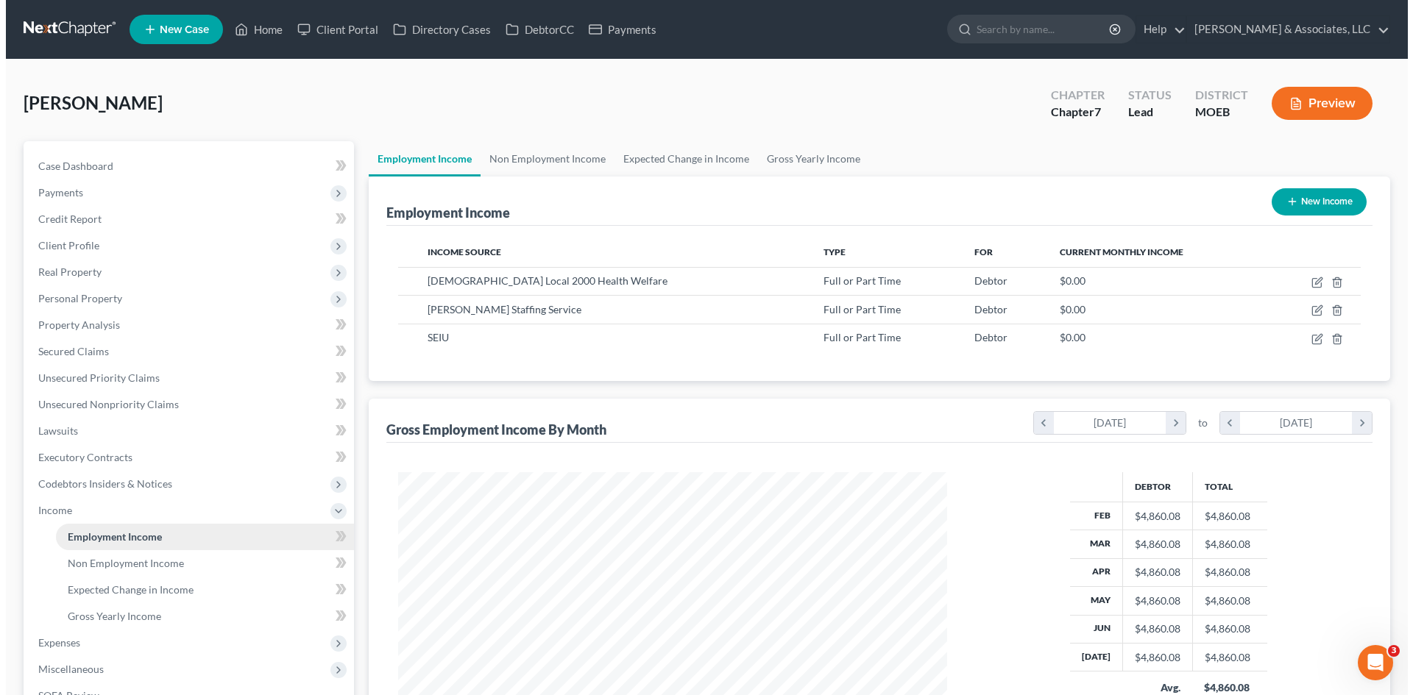
scroll to position [274, 578]
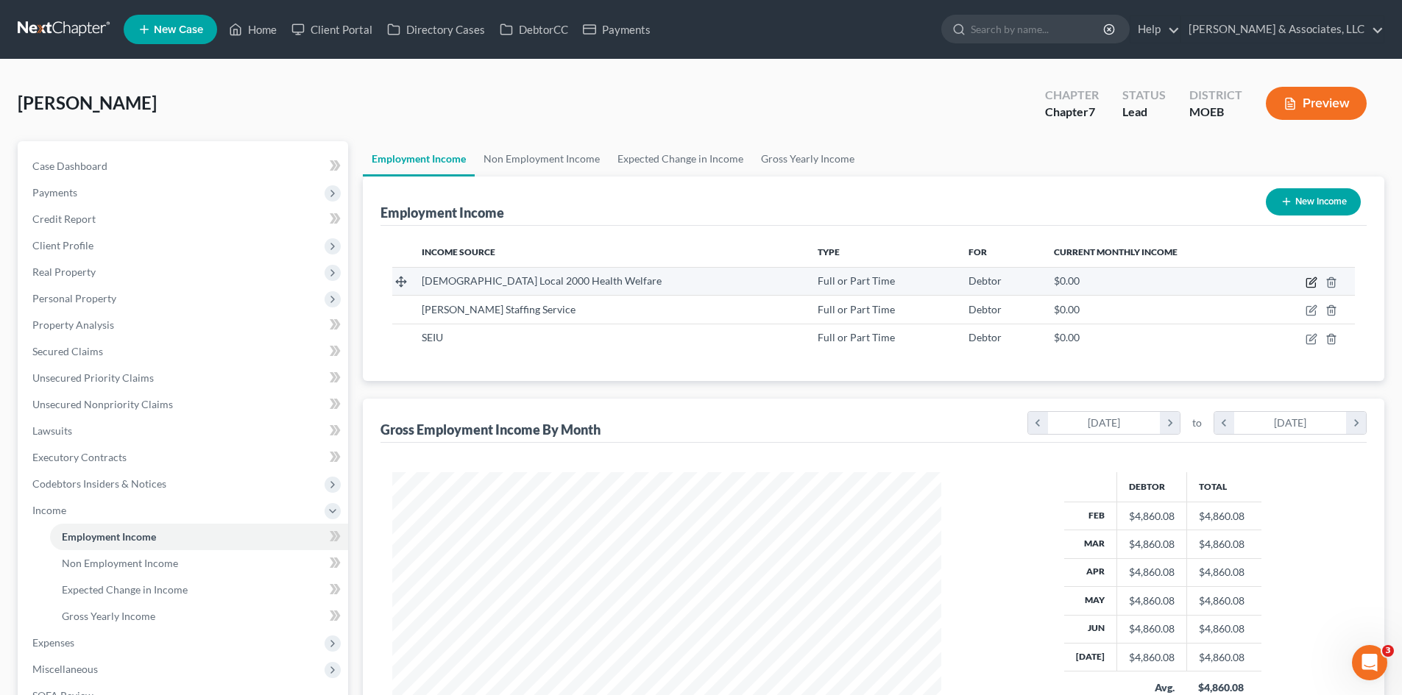
click at [1313, 284] on icon "button" at bounding box center [1311, 283] width 12 height 12
select select "0"
select select "26"
select select "3"
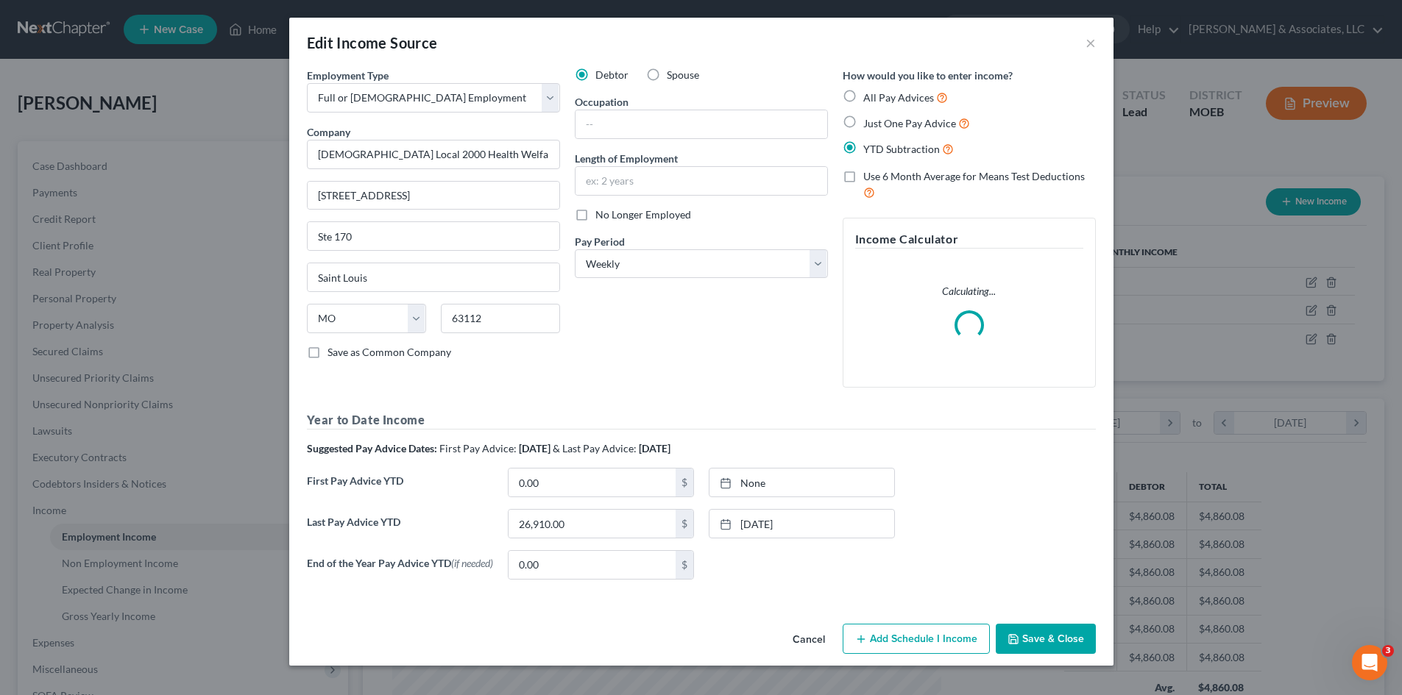
scroll to position [277, 584]
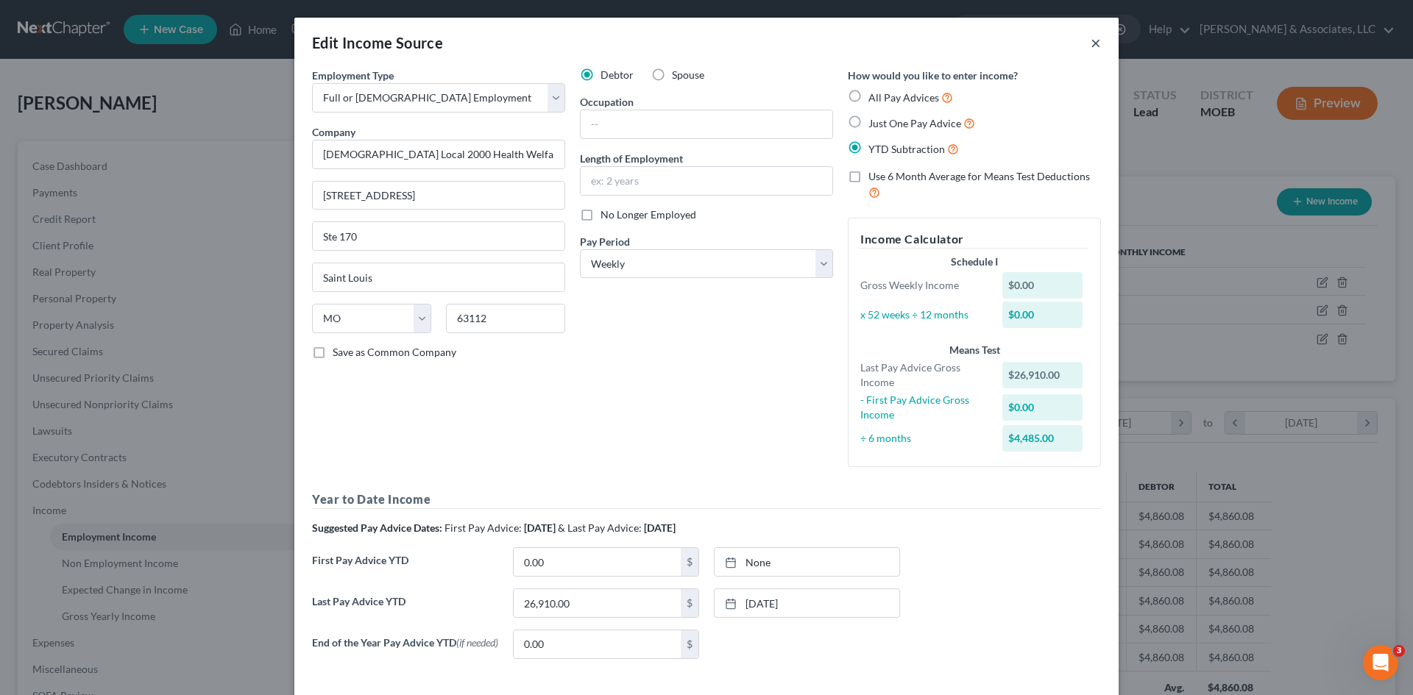
click at [1091, 42] on button "×" at bounding box center [1096, 43] width 10 height 18
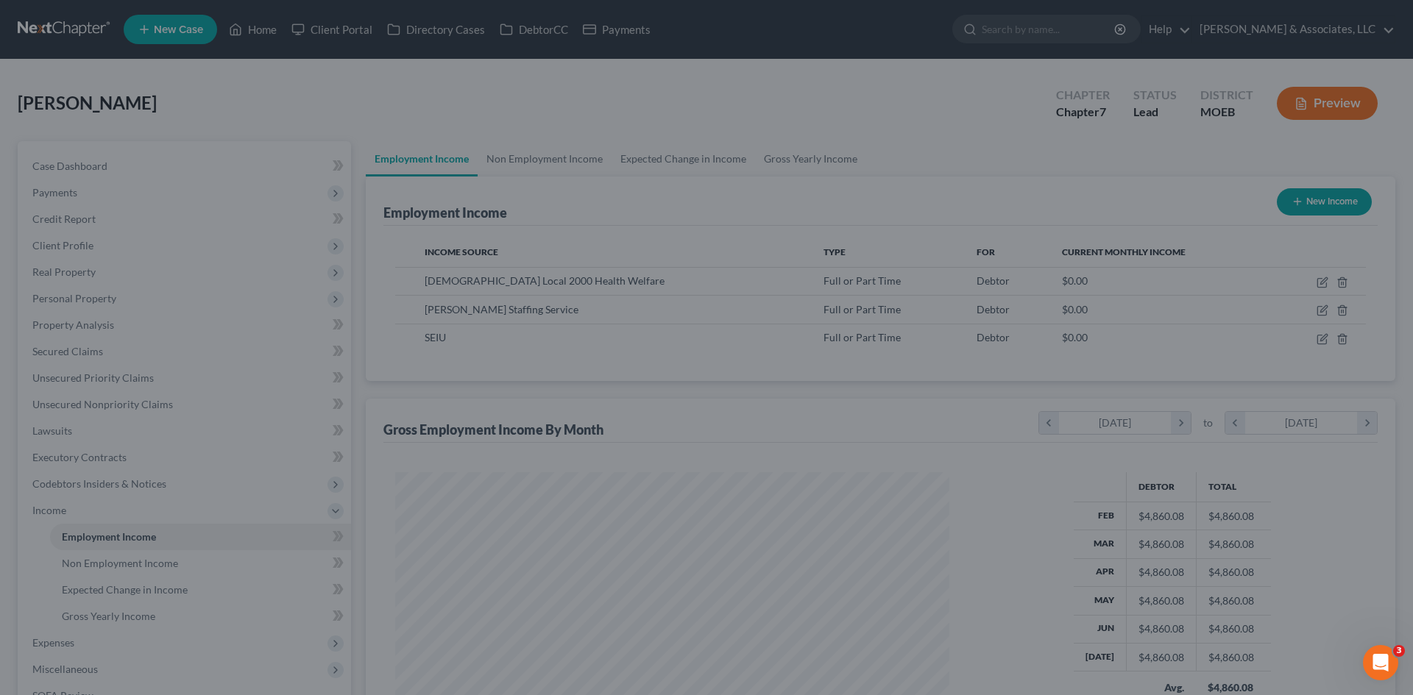
scroll to position [735563, 735259]
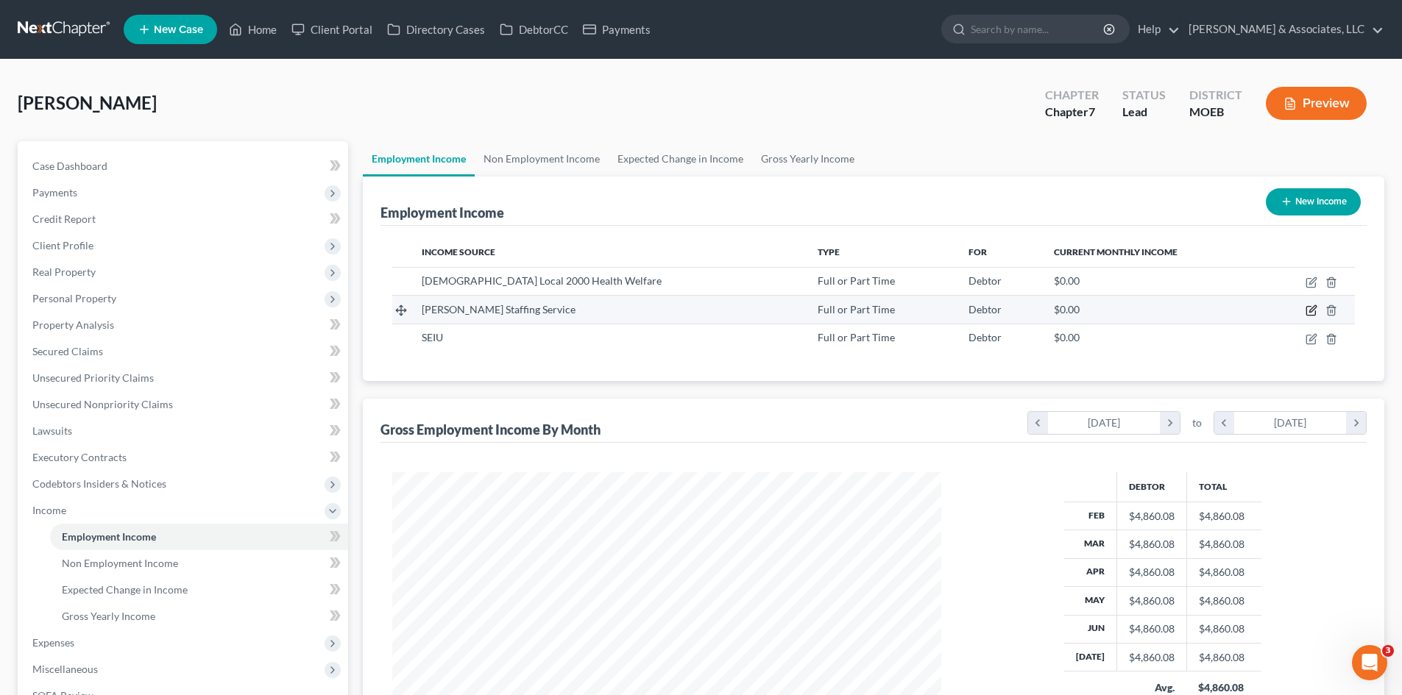
click at [1313, 308] on icon "button" at bounding box center [1311, 311] width 12 height 12
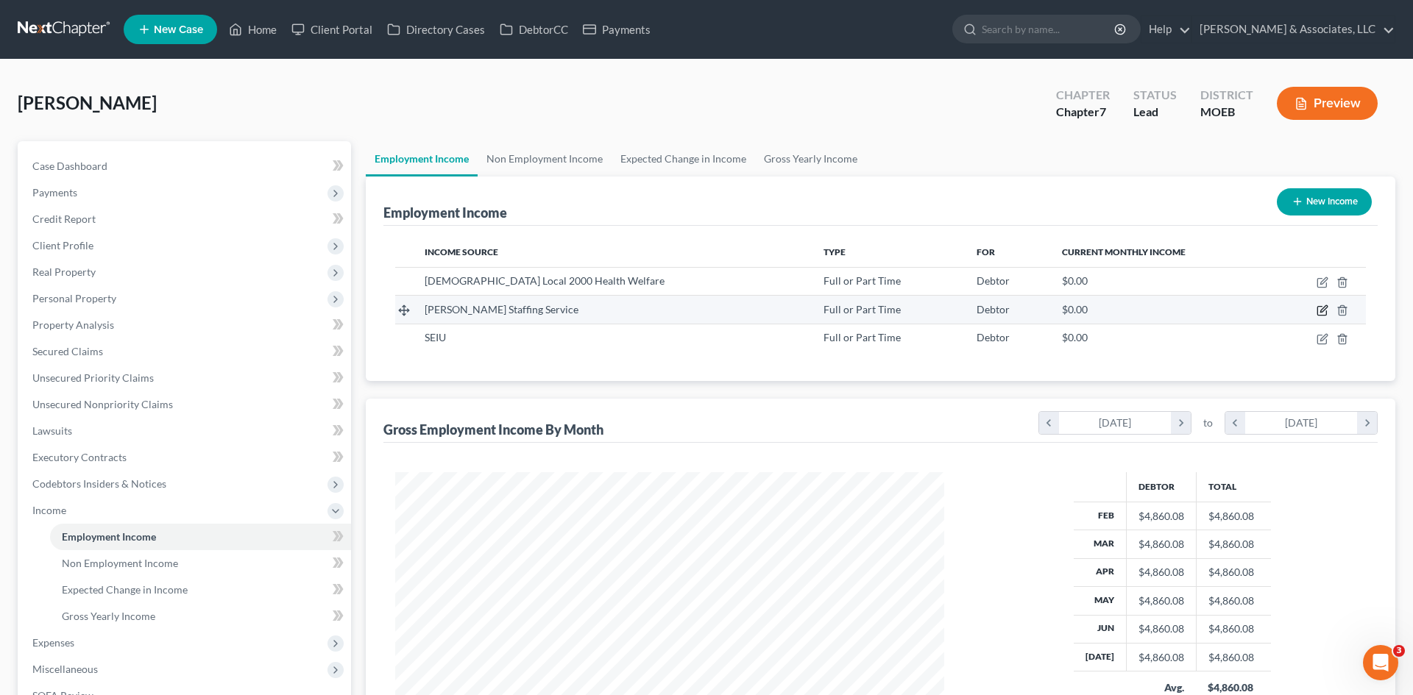
select select "0"
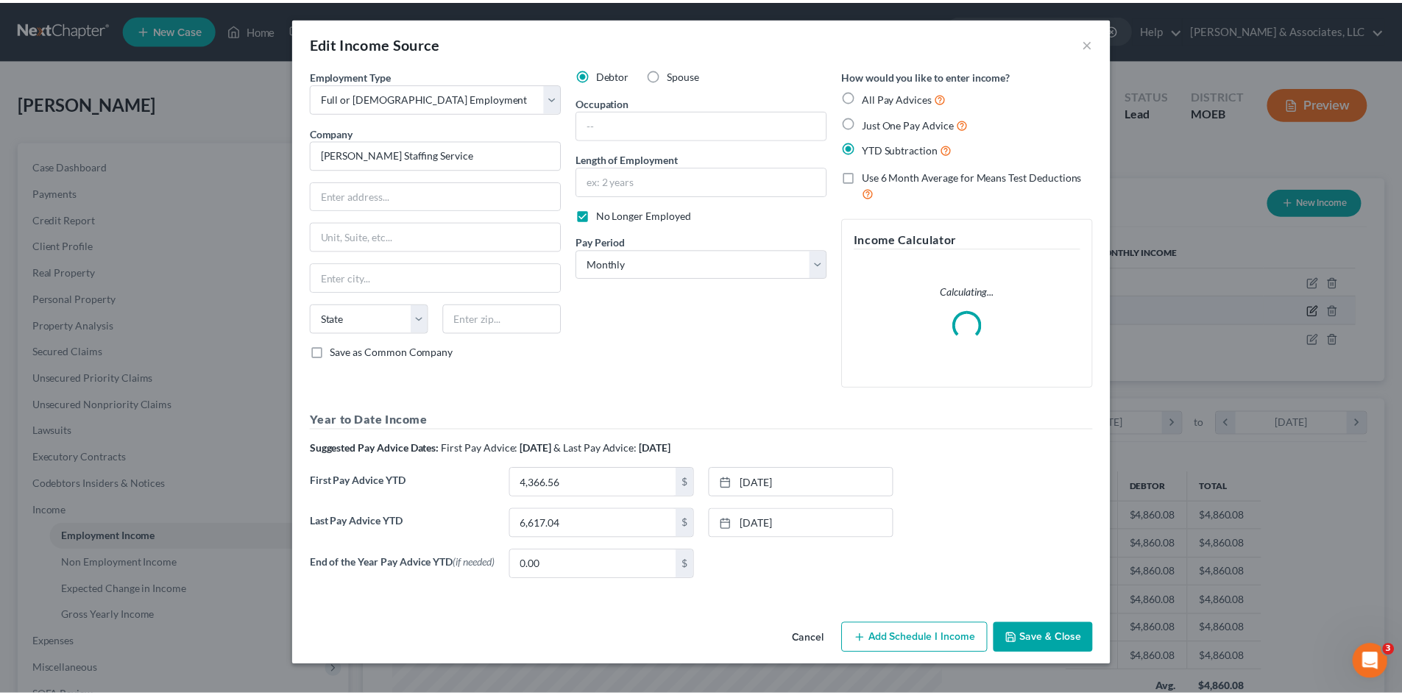
scroll to position [277, 584]
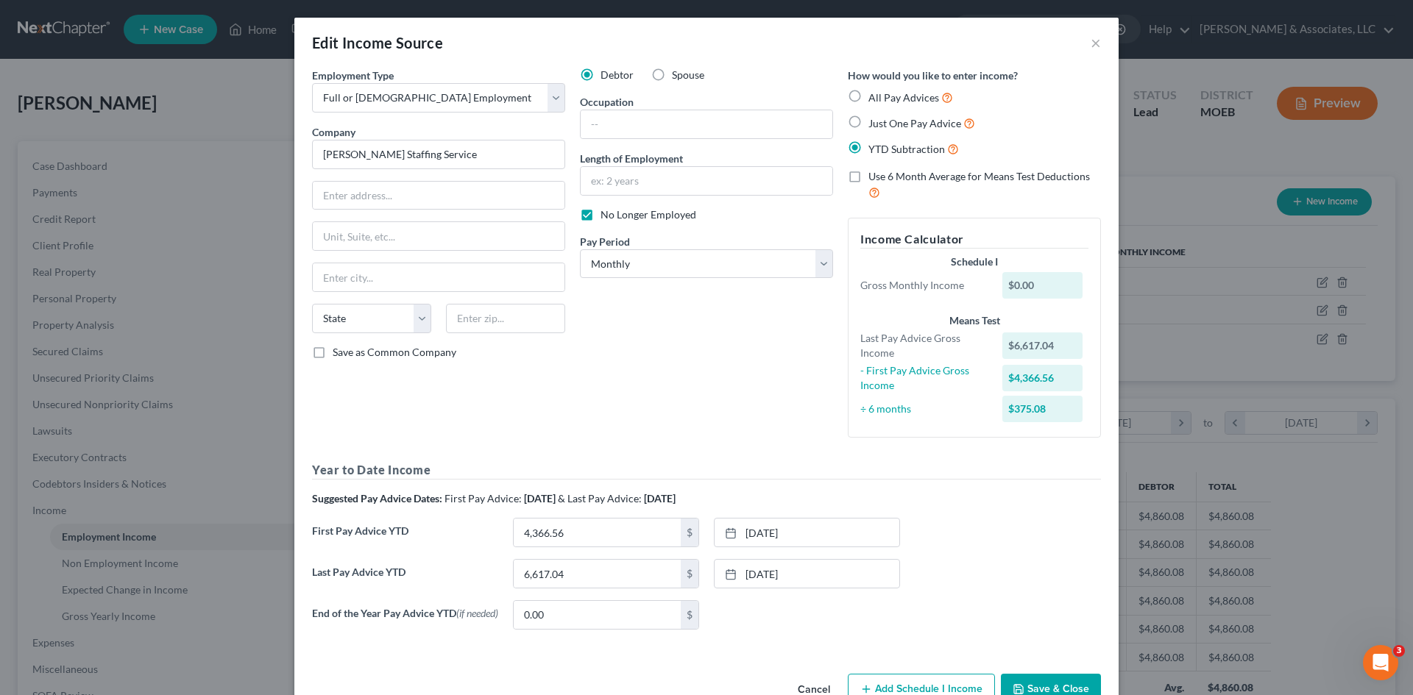
click at [1082, 49] on div "Edit Income Source ×" at bounding box center [706, 43] width 824 height 50
click at [1093, 40] on button "×" at bounding box center [1096, 43] width 10 height 18
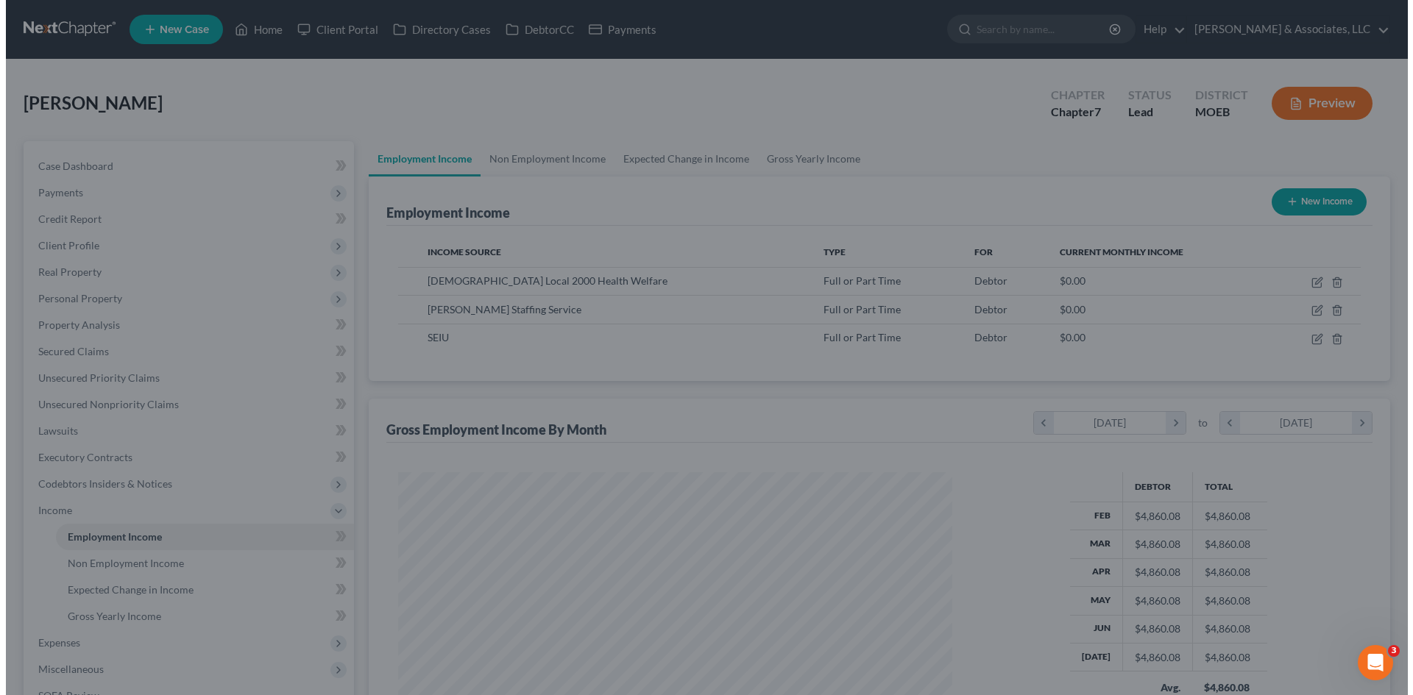
scroll to position [735563, 735259]
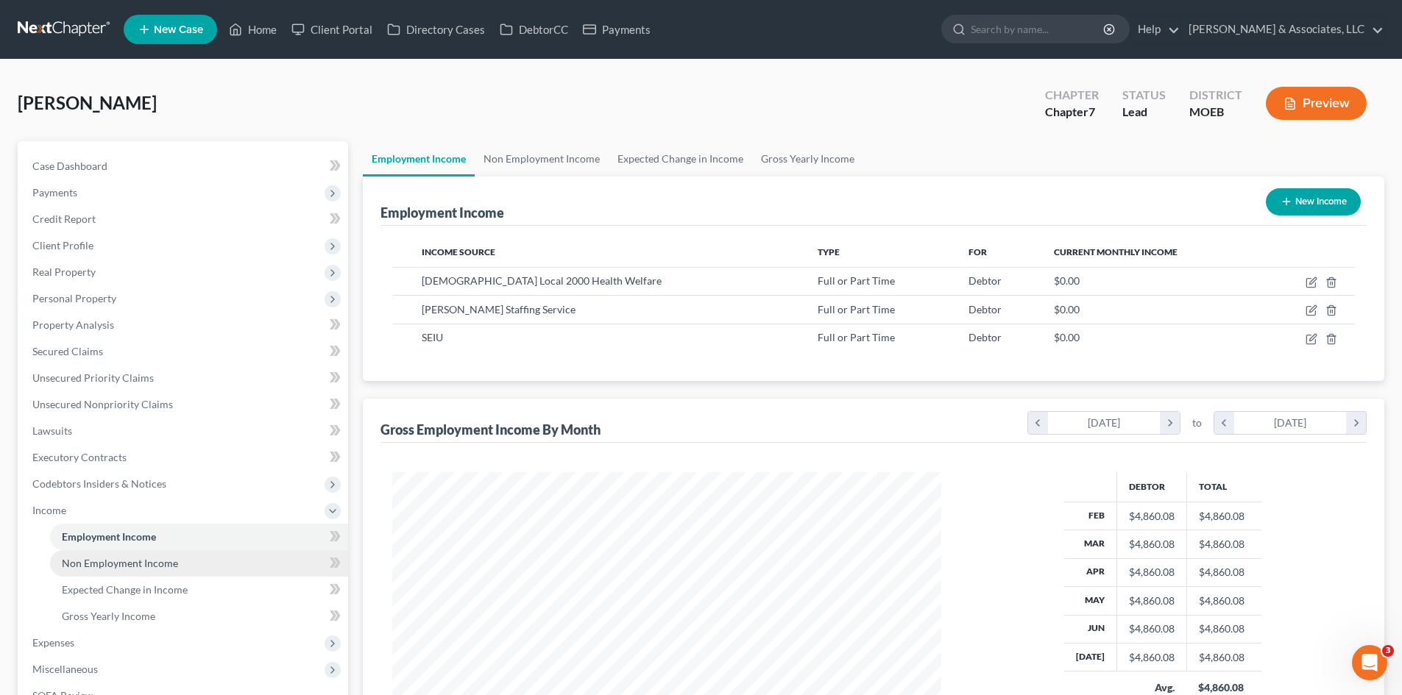
click at [90, 562] on span "Non Employment Income" at bounding box center [120, 563] width 116 height 13
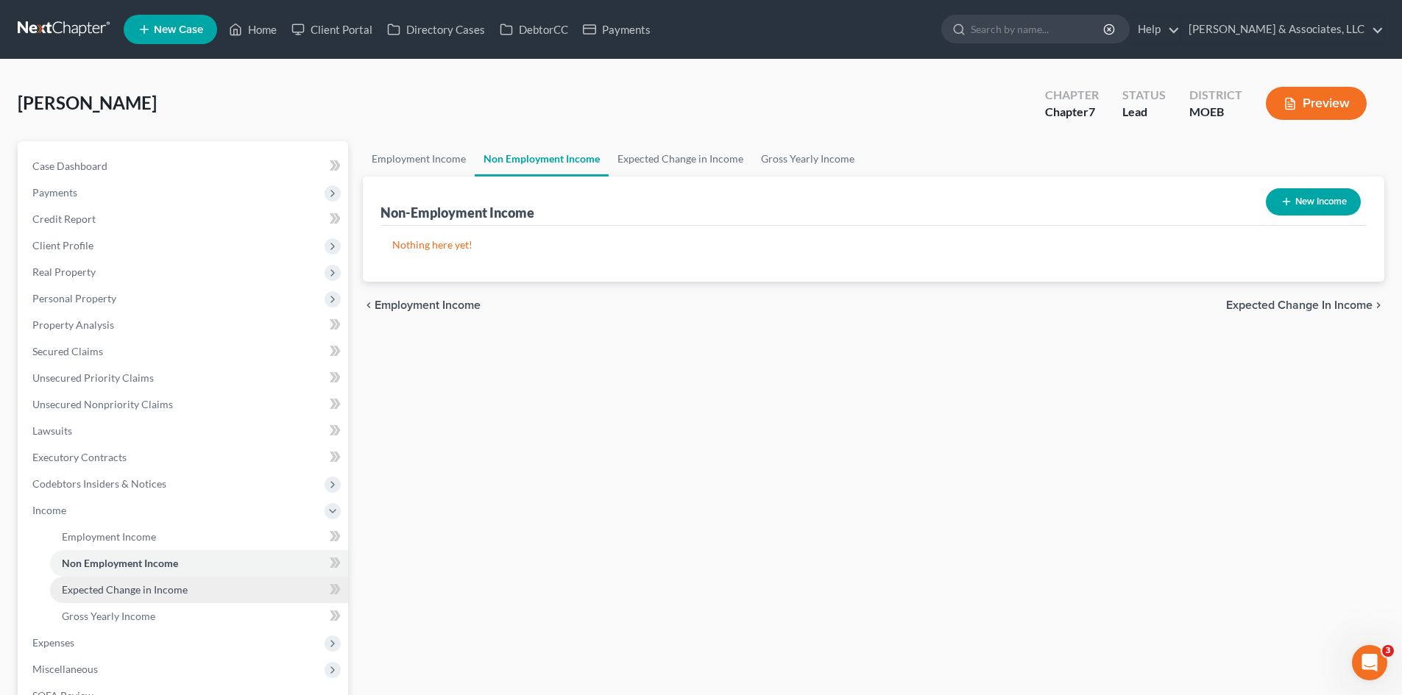
click at [95, 600] on link "Expected Change in Income" at bounding box center [199, 590] width 298 height 26
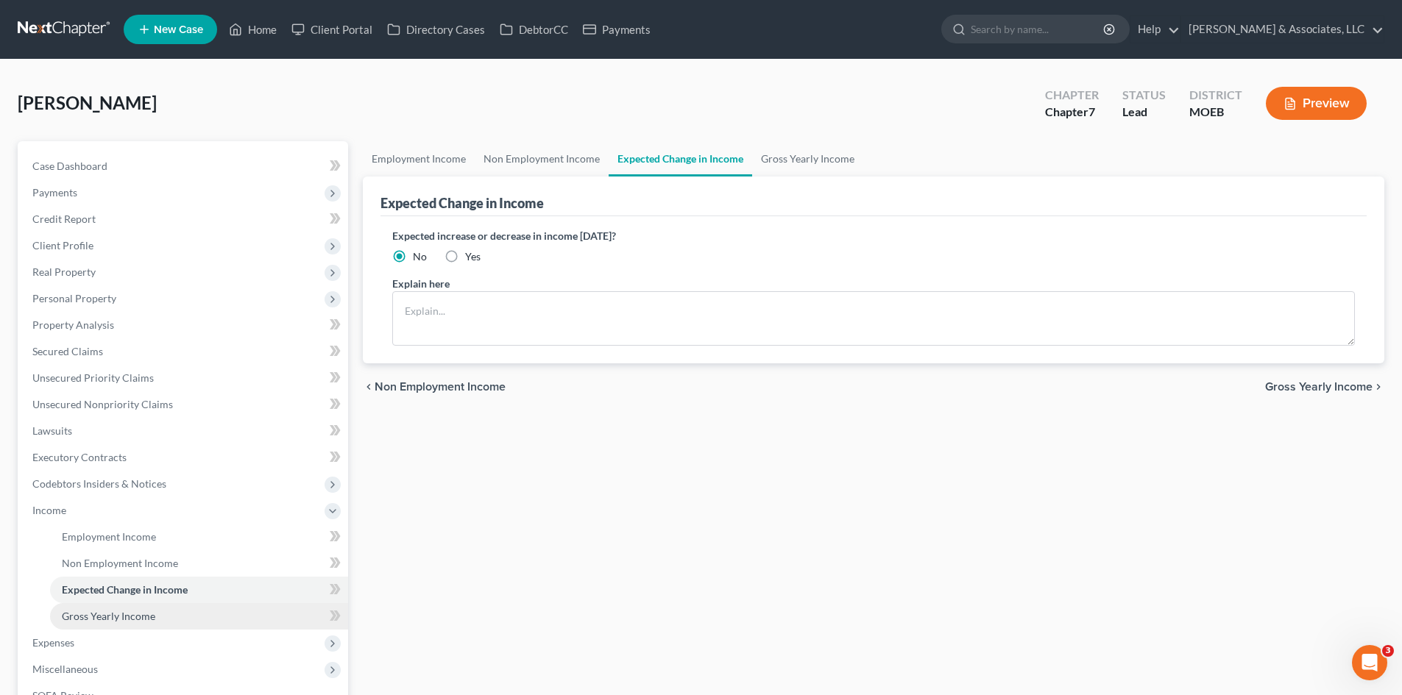
click at [130, 623] on link "Gross Yearly Income" at bounding box center [199, 616] width 298 height 26
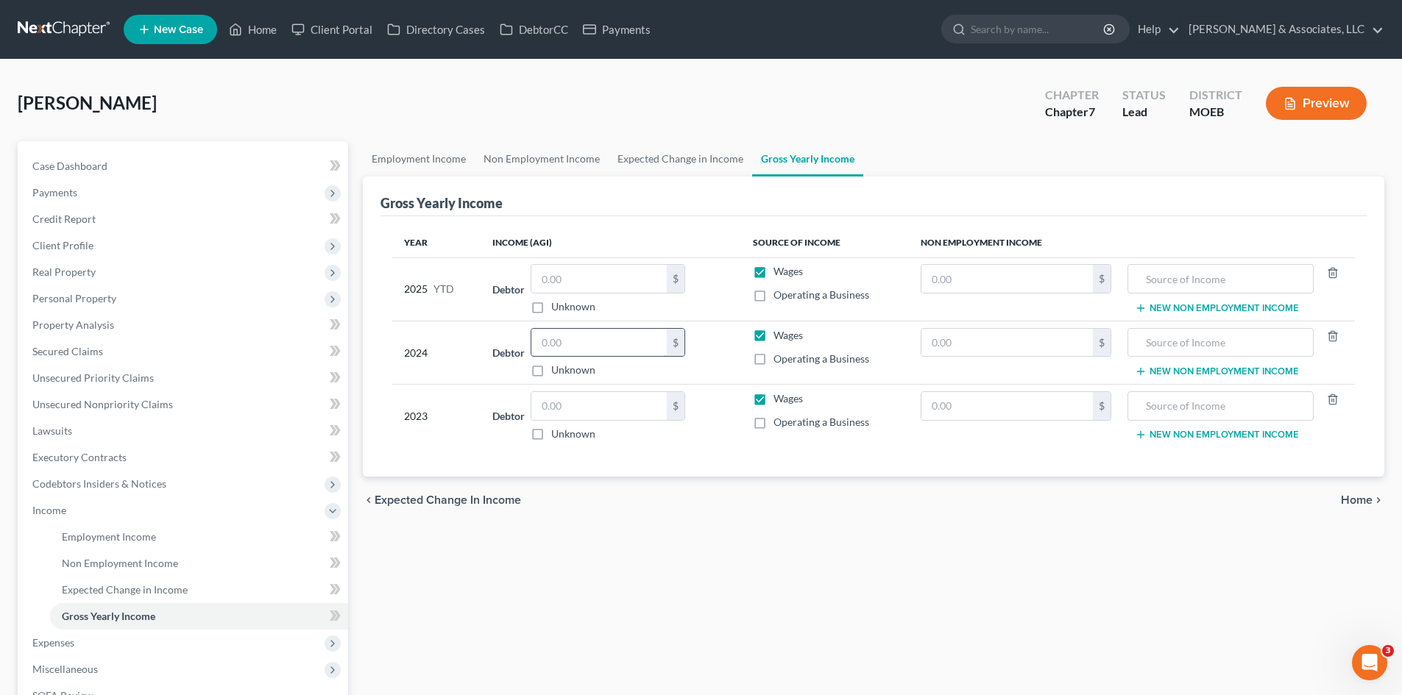
click at [597, 350] on input "text" at bounding box center [598, 343] width 135 height 28
click at [567, 346] on input "text" at bounding box center [598, 343] width 135 height 28
type input "25,127.00"
click at [756, 534] on div "Employment Income Non Employment Income Expected Change in Income Gross Yearly …" at bounding box center [873, 499] width 1036 height 717
click at [1332, 270] on polyline "button" at bounding box center [1332, 270] width 9 height 0
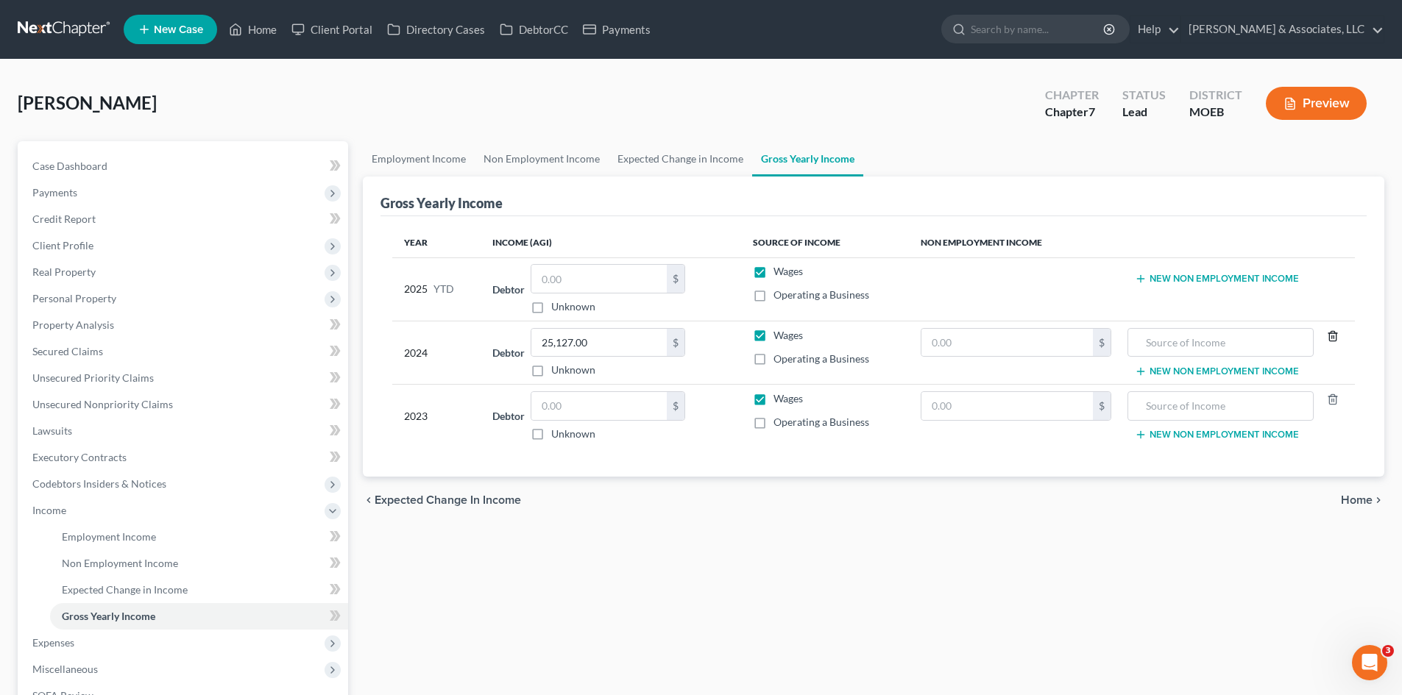
click at [1333, 337] on icon "button" at bounding box center [1333, 336] width 12 height 12
click at [1330, 403] on icon "button" at bounding box center [1333, 400] width 12 height 12
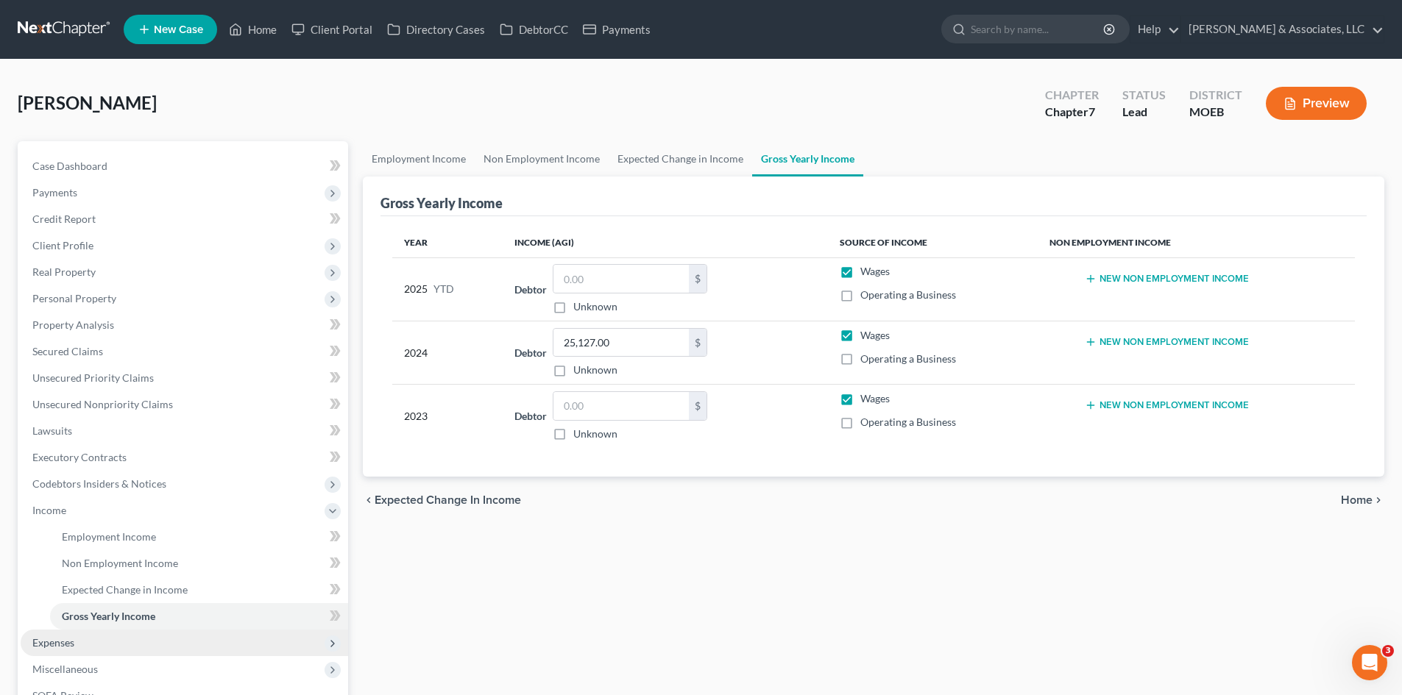
click at [82, 642] on span "Expenses" at bounding box center [184, 643] width 327 height 26
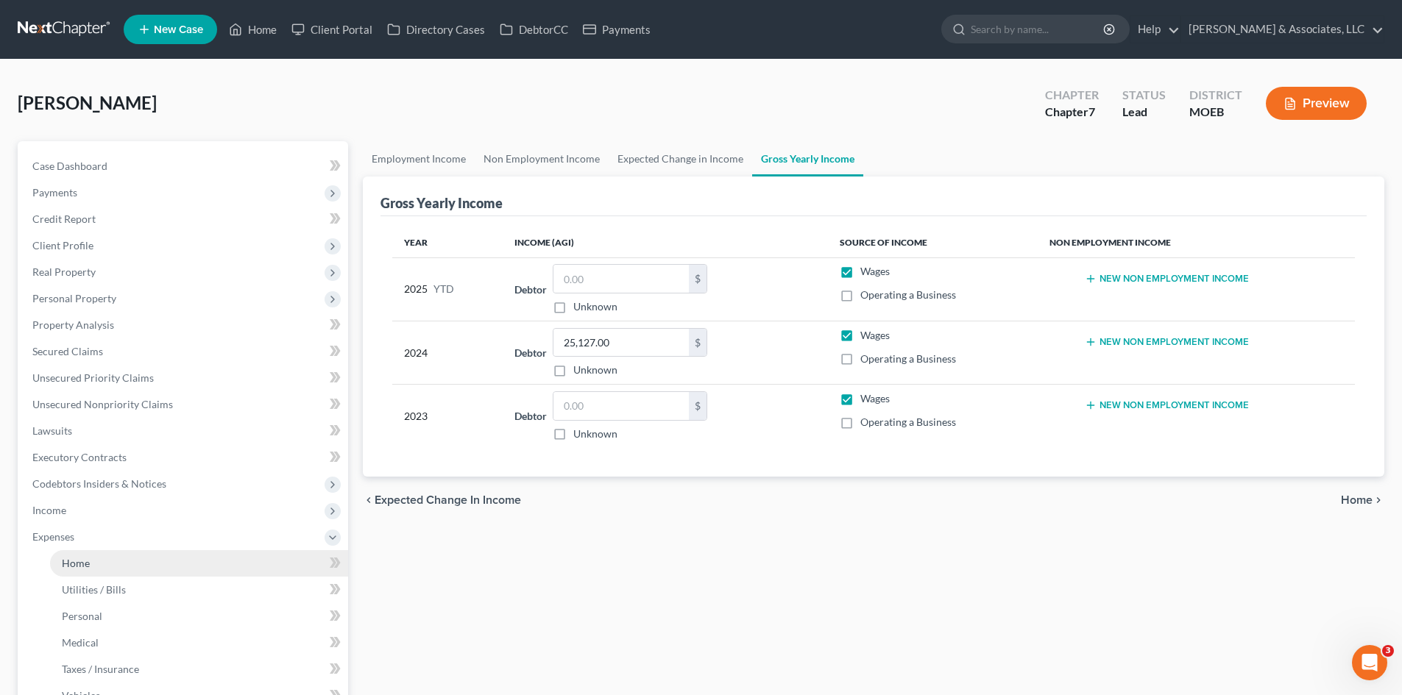
click at [75, 561] on span "Home" at bounding box center [76, 563] width 28 height 13
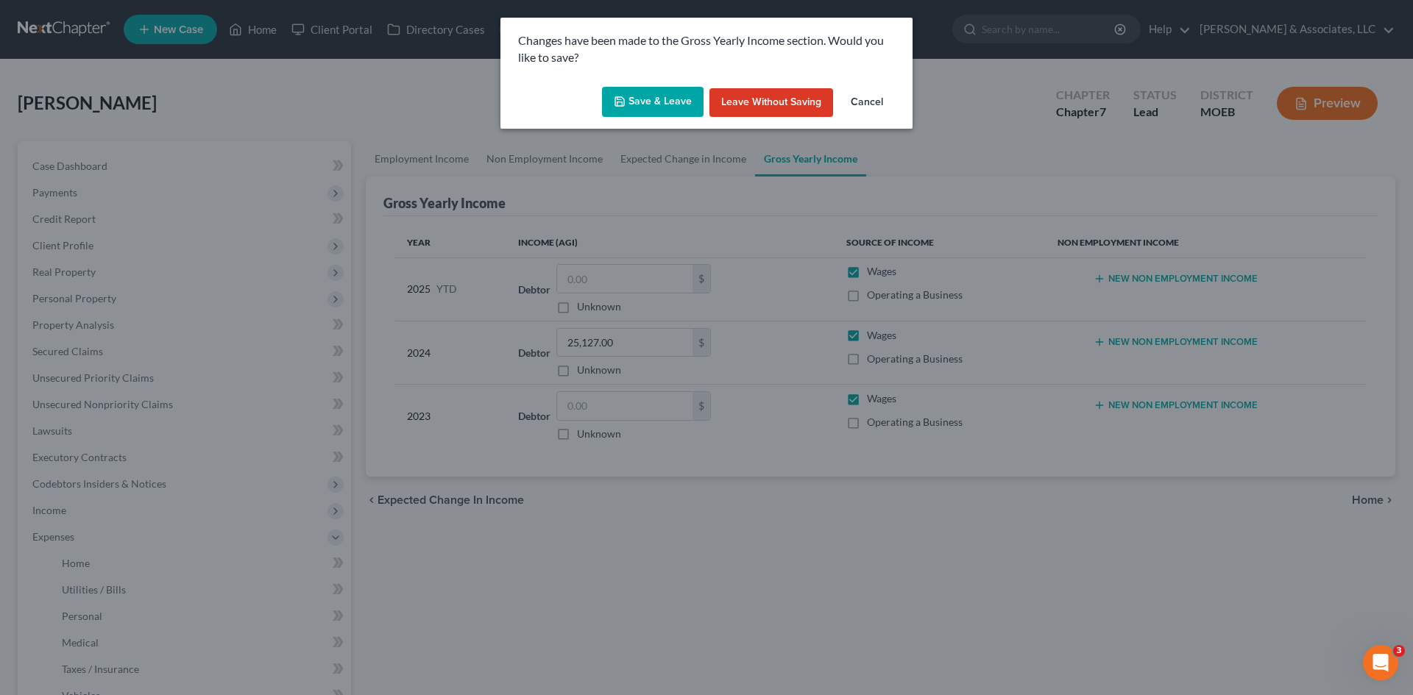
click at [671, 93] on button "Save & Leave" at bounding box center [653, 102] width 102 height 31
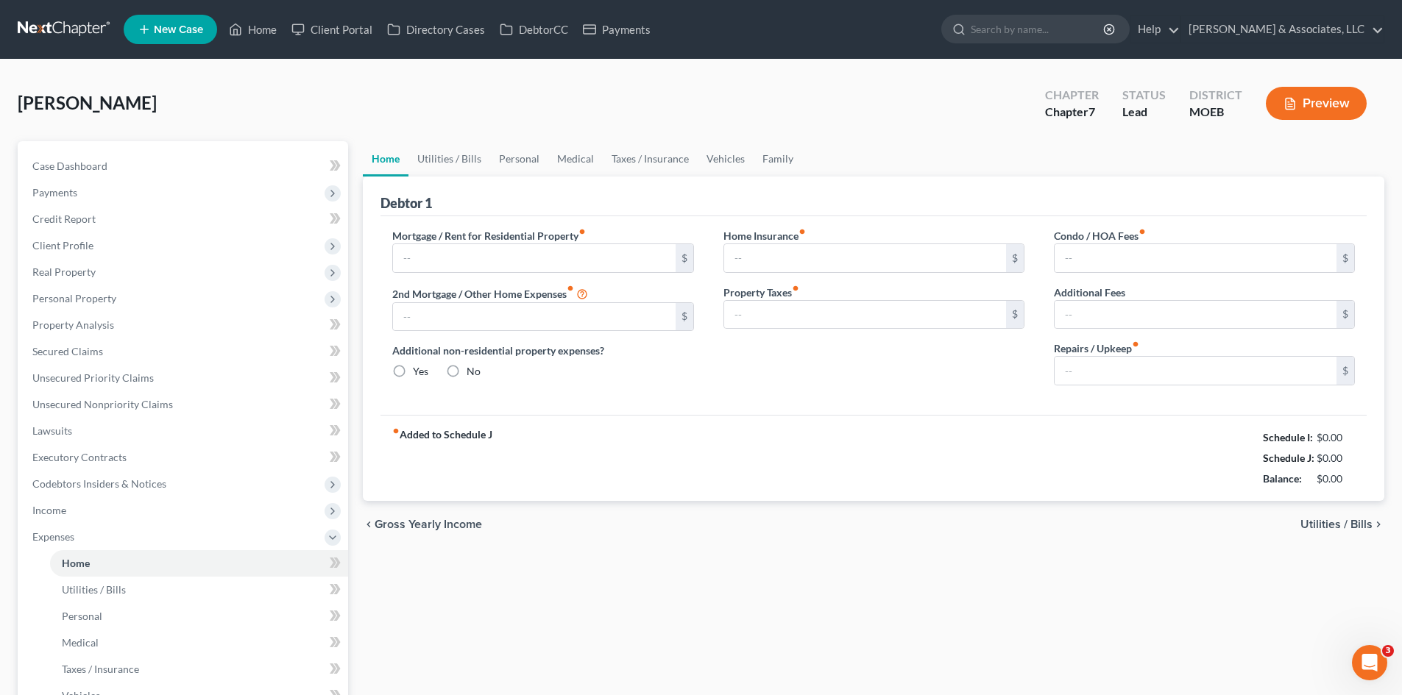
type input "2,033.00"
type input "0.00"
radio input "true"
type input "16.75"
type input "25.00"
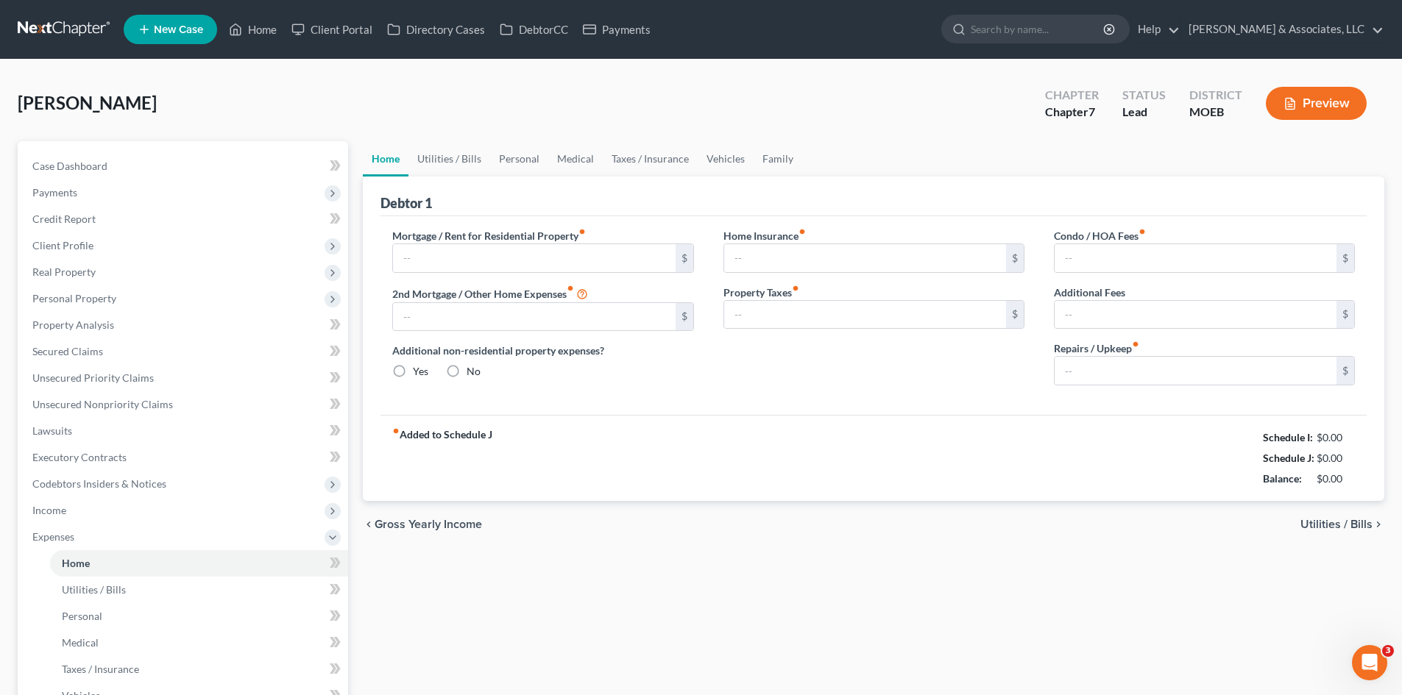
type input "0.00"
click at [430, 157] on link "Utilities / Bills" at bounding box center [449, 158] width 82 height 35
click at [452, 150] on link "Utilities / Bills" at bounding box center [449, 158] width 82 height 35
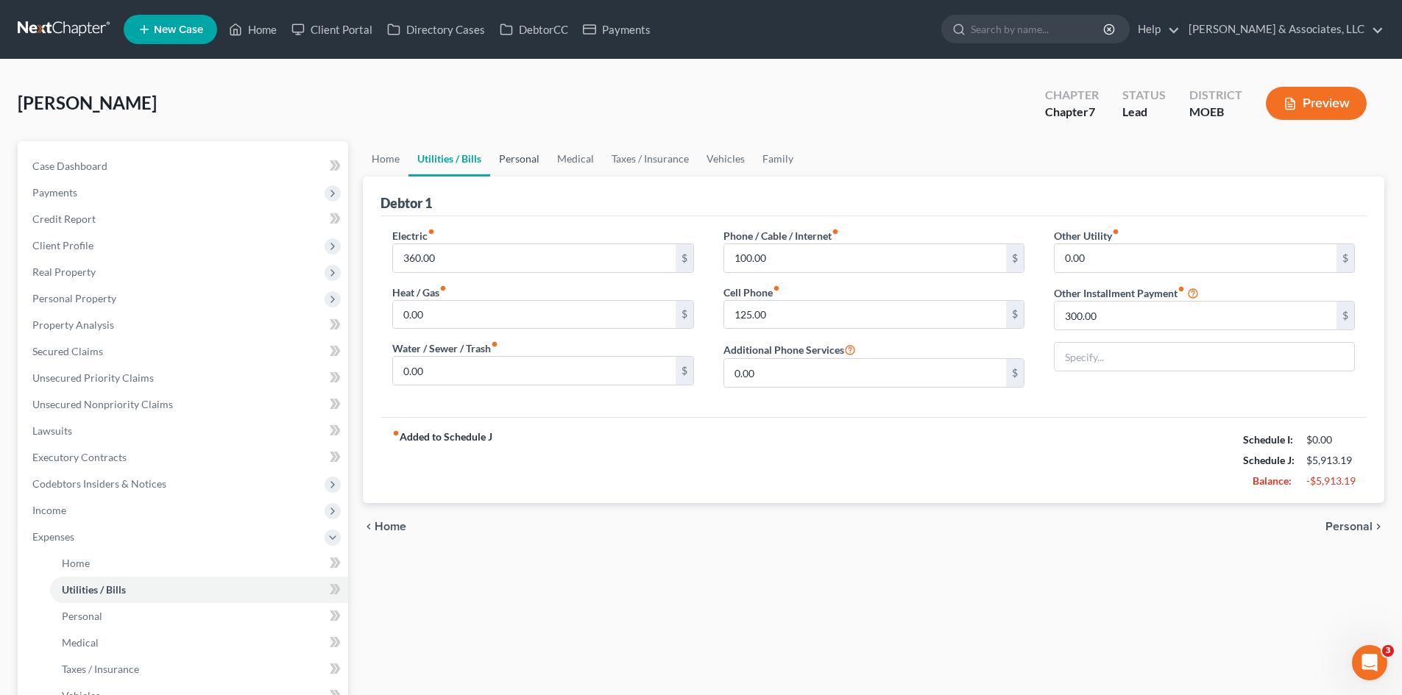
click at [513, 154] on link "Personal" at bounding box center [519, 158] width 58 height 35
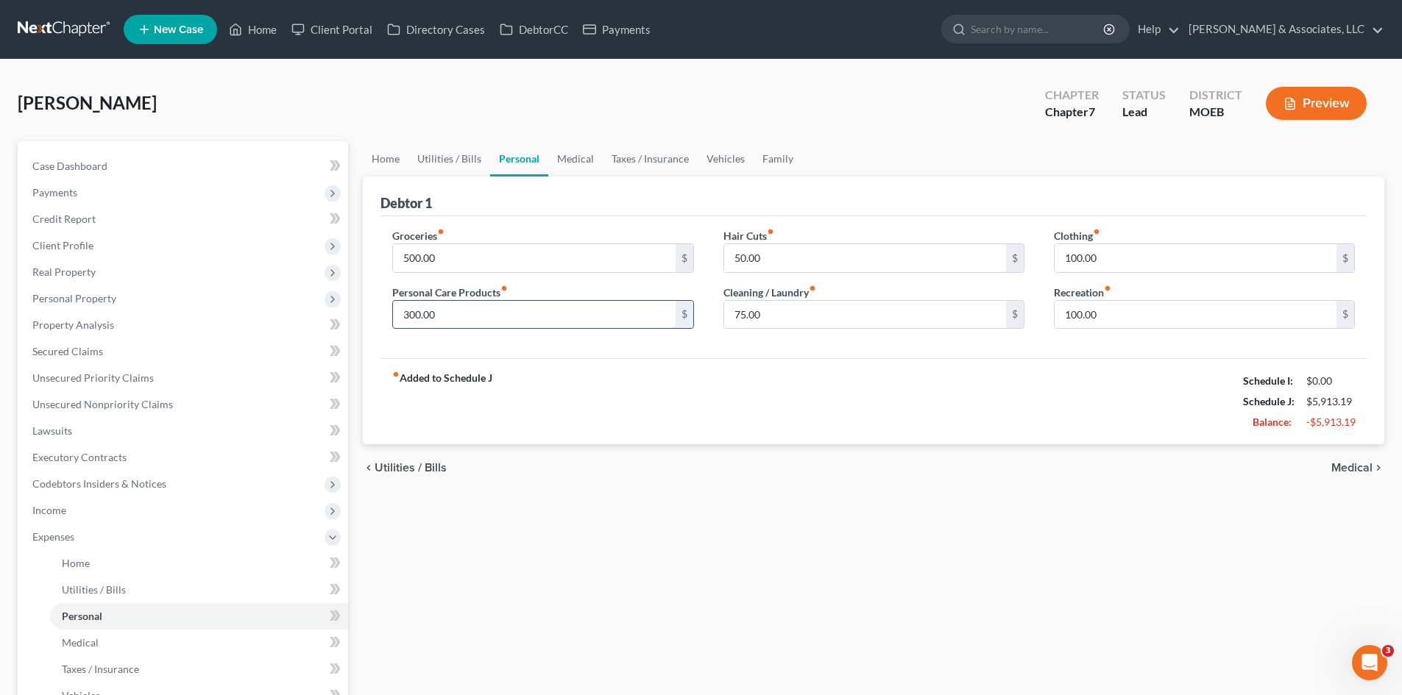
click at [438, 315] on input "300.00" at bounding box center [534, 315] width 282 height 28
type input "1"
type input "100.00"
click at [461, 262] on input "500.00" at bounding box center [534, 258] width 282 height 28
type input "300.00"
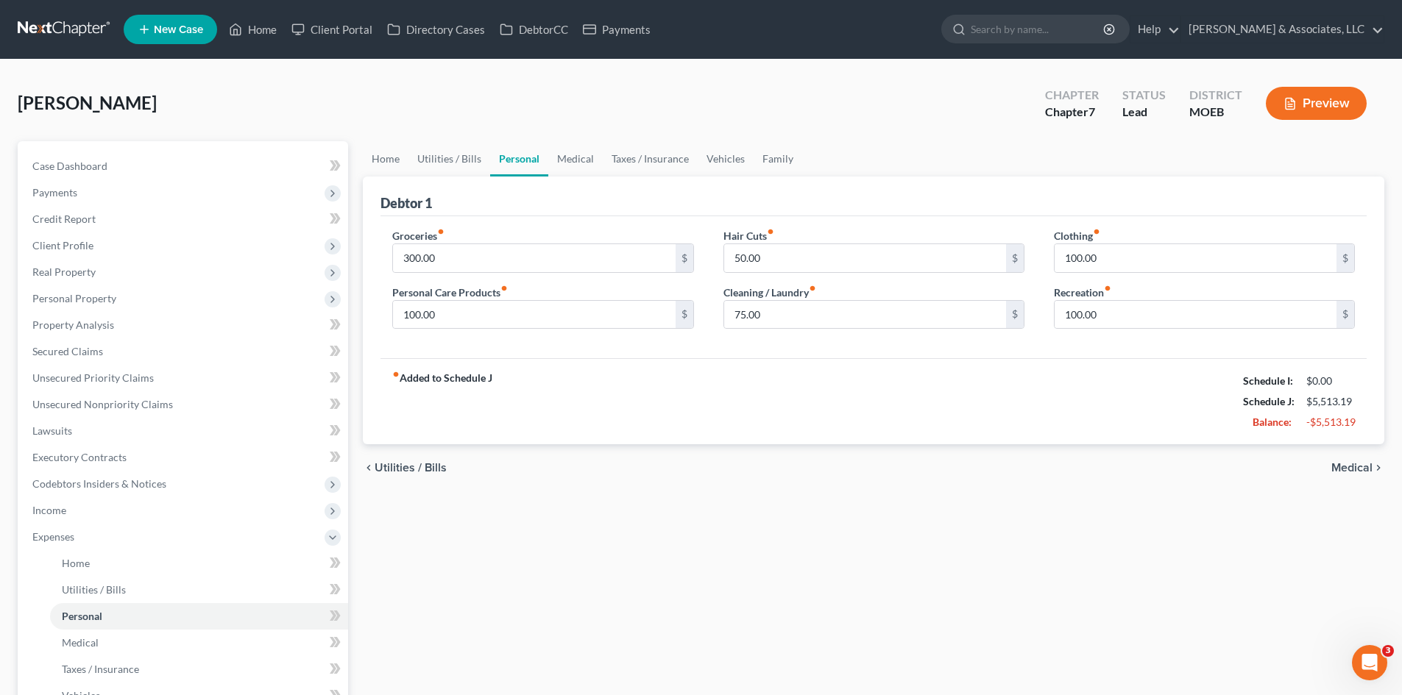
click at [890, 364] on div "fiber_manual_record Added to Schedule J Schedule I: $0.00 Schedule J: $5,513.19…" at bounding box center [873, 401] width 986 height 86
click at [558, 156] on link "Medical" at bounding box center [575, 158] width 54 height 35
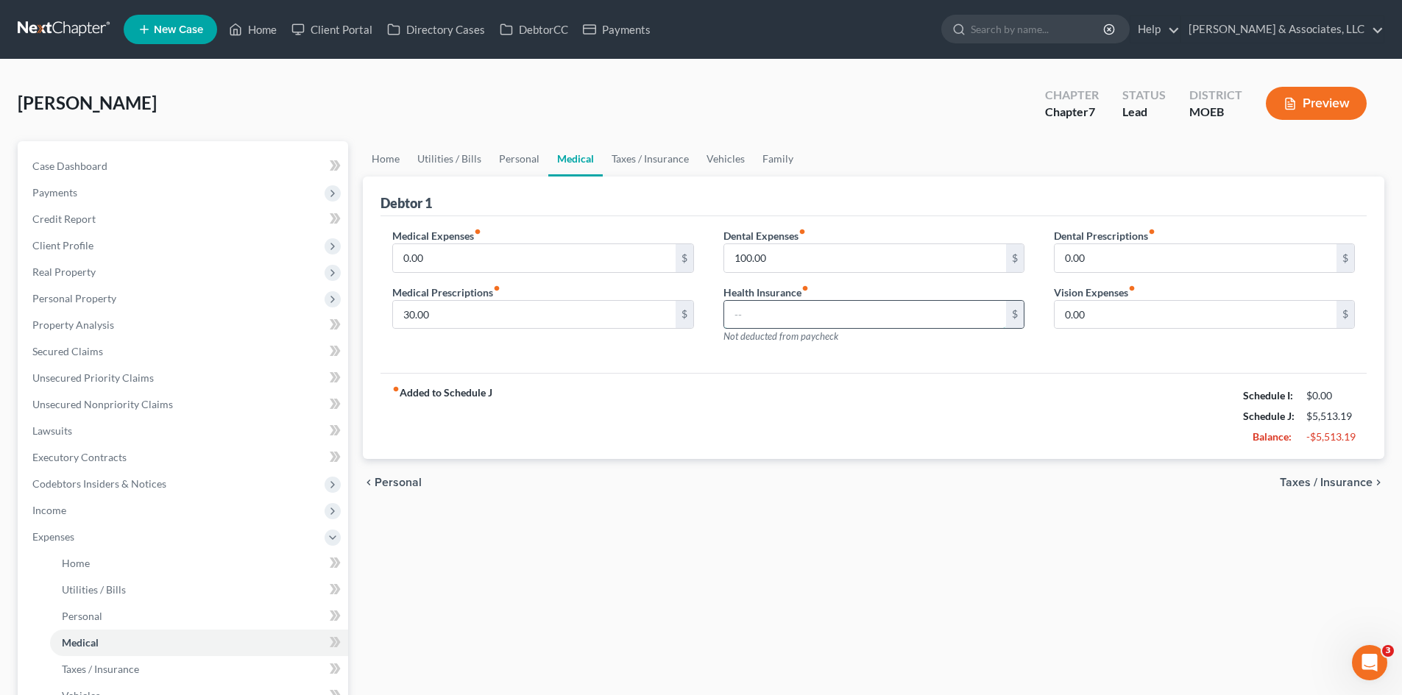
click at [790, 313] on input "text" at bounding box center [865, 315] width 282 height 28
type input "0.00"
click at [639, 167] on link "Taxes / Insurance" at bounding box center [650, 158] width 95 height 35
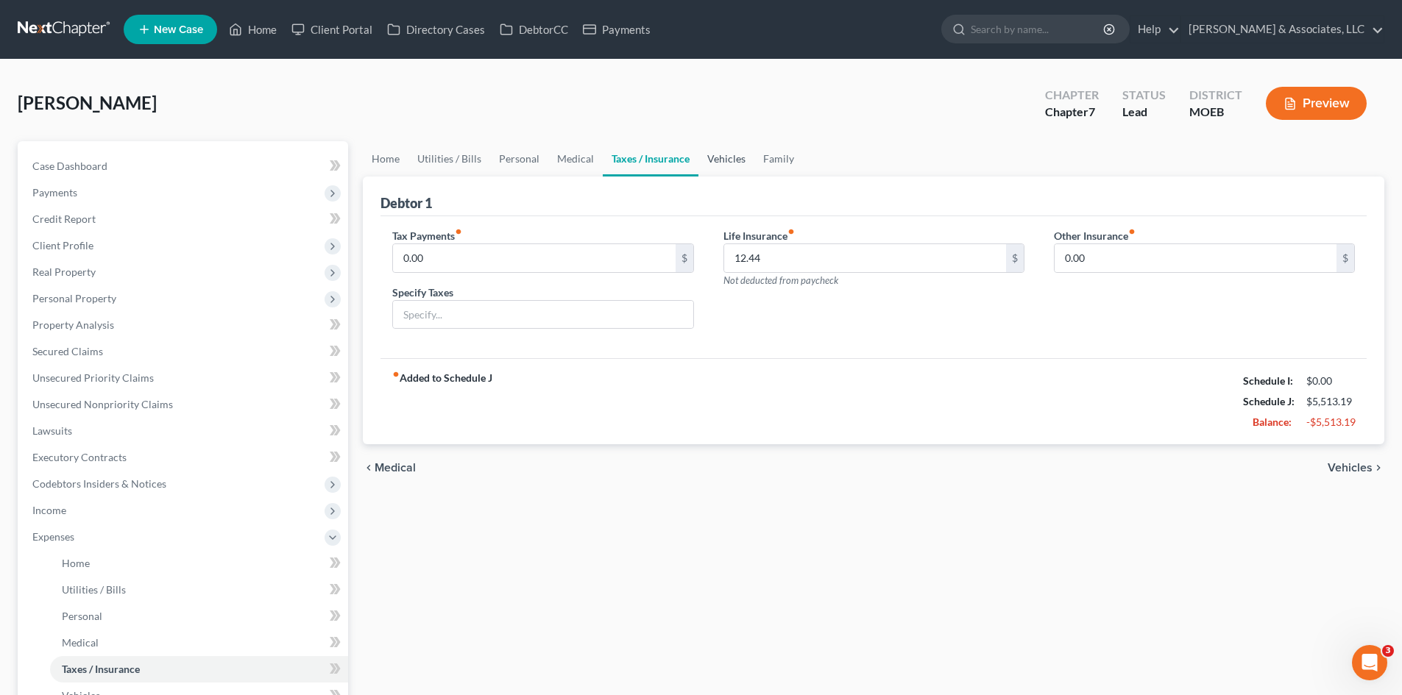
click at [723, 158] on link "Vehicles" at bounding box center [726, 158] width 56 height 35
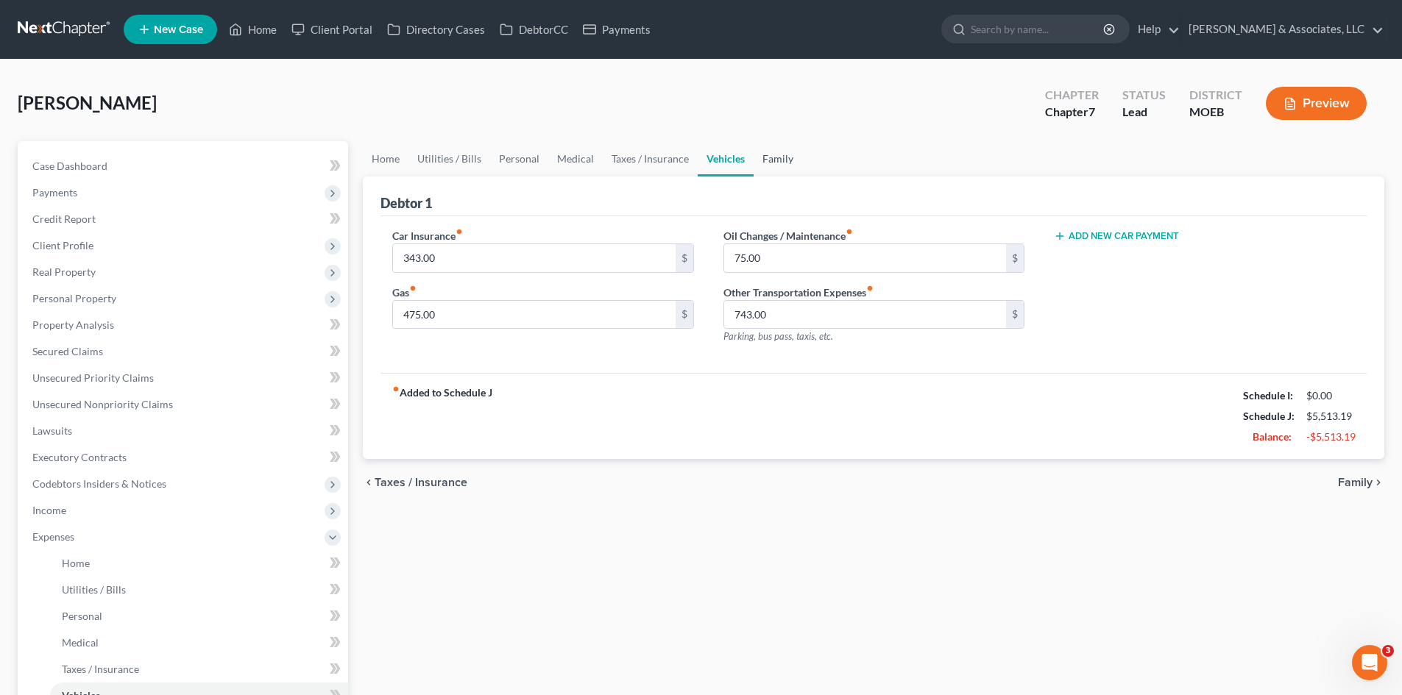
click at [765, 164] on link "Family" at bounding box center [777, 158] width 49 height 35
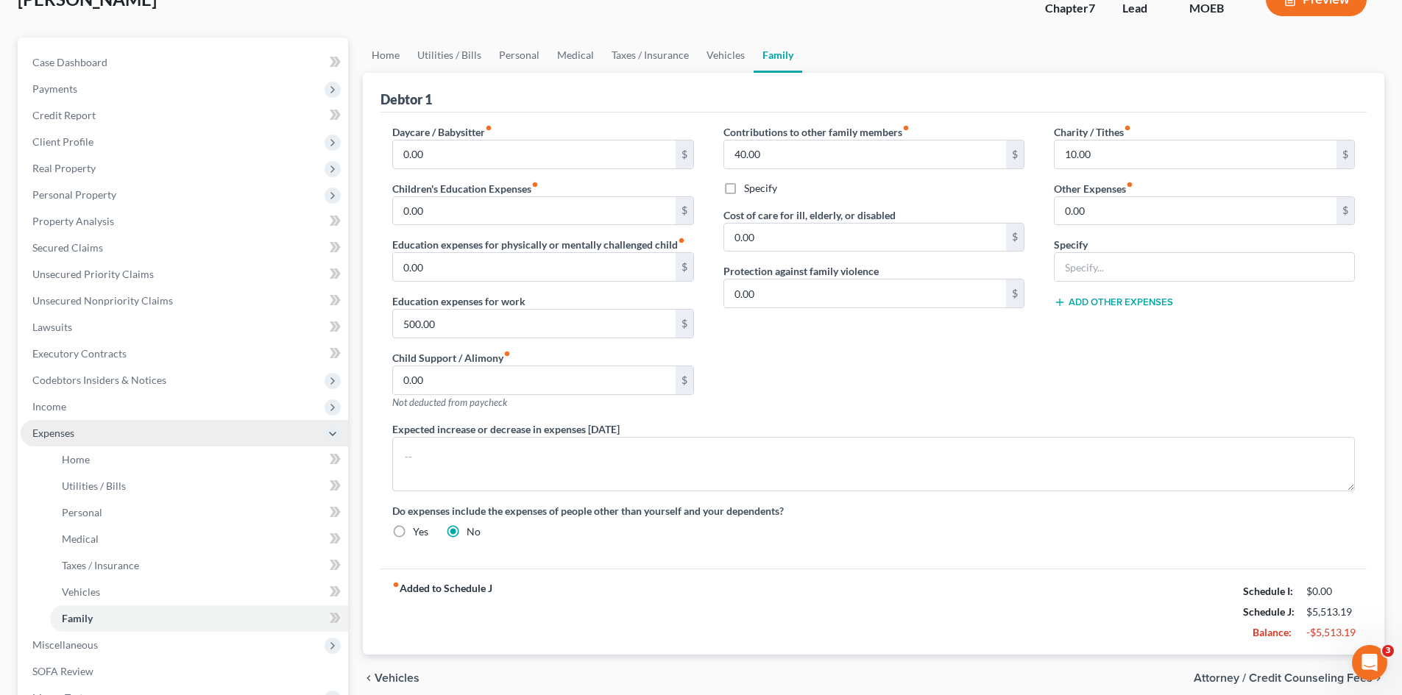
scroll to position [294, 0]
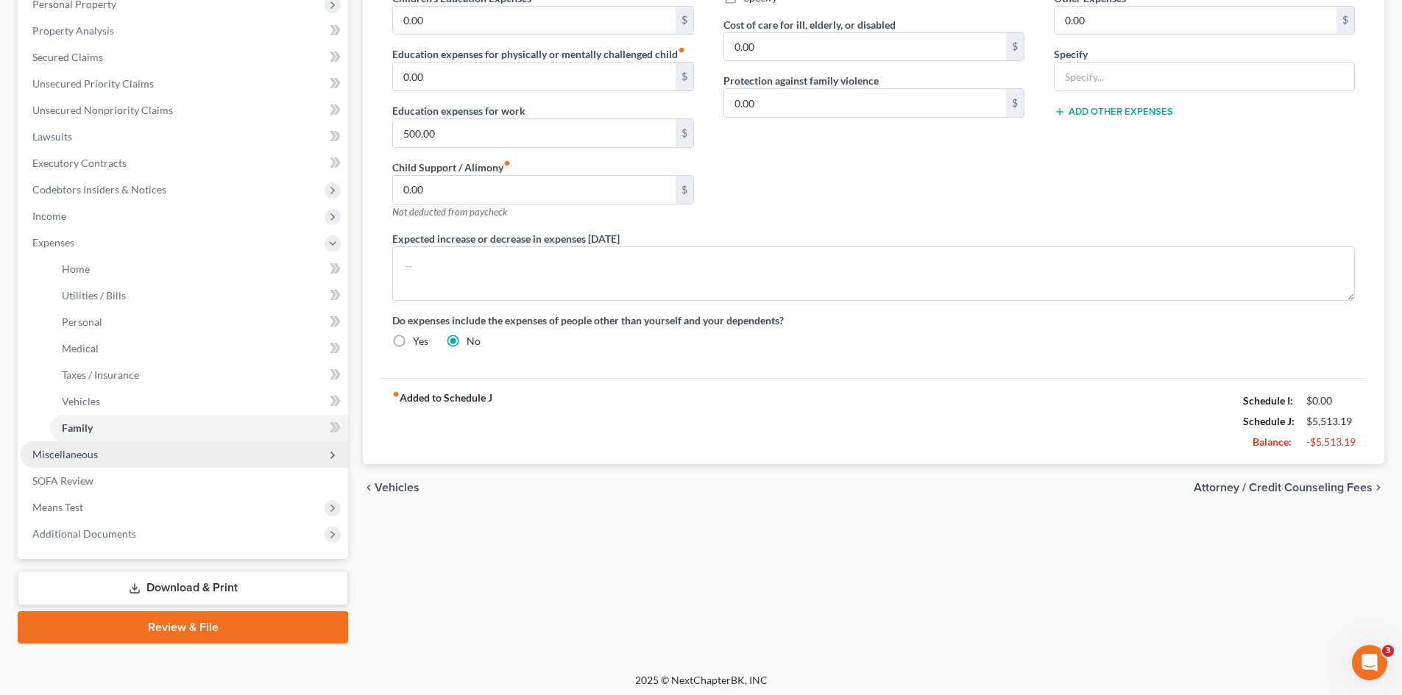
click at [75, 463] on span "Miscellaneous" at bounding box center [184, 455] width 327 height 26
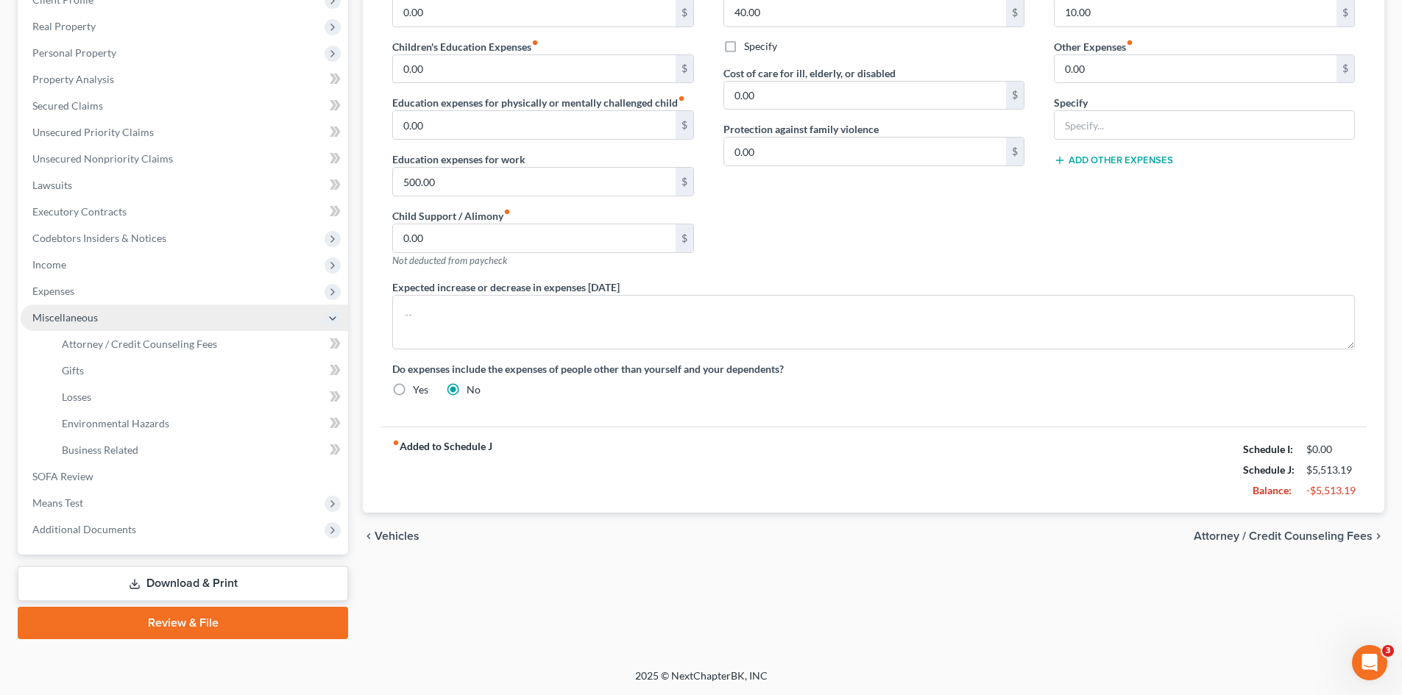
scroll to position [246, 0]
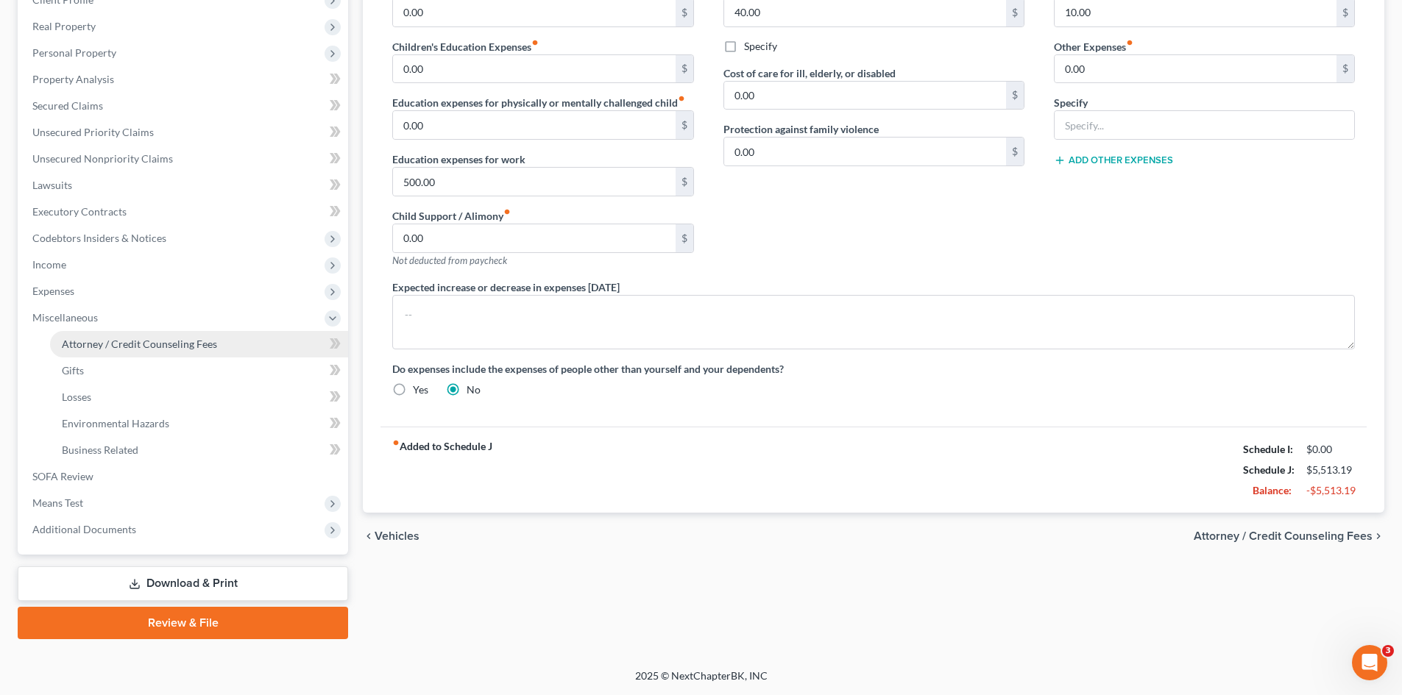
click at [97, 355] on link "Attorney / Credit Counseling Fees" at bounding box center [199, 344] width 298 height 26
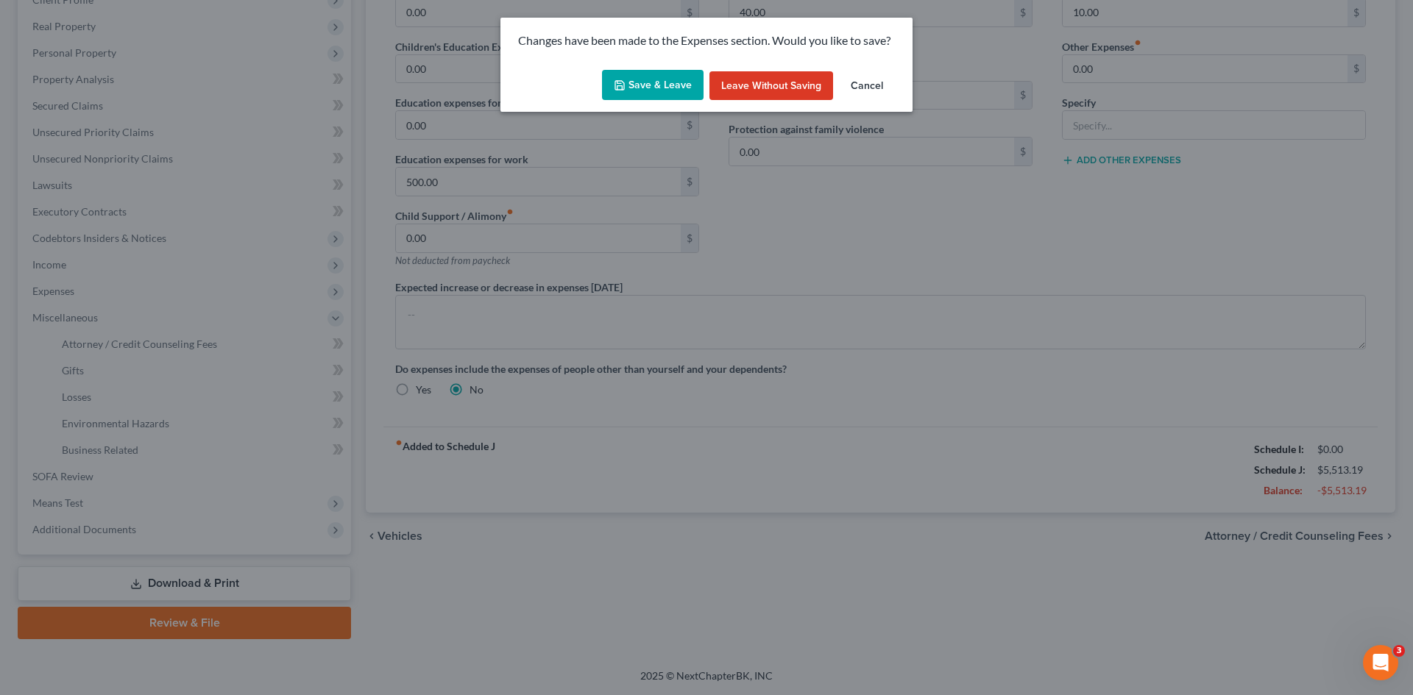
click at [643, 88] on button "Save & Leave" at bounding box center [653, 85] width 102 height 31
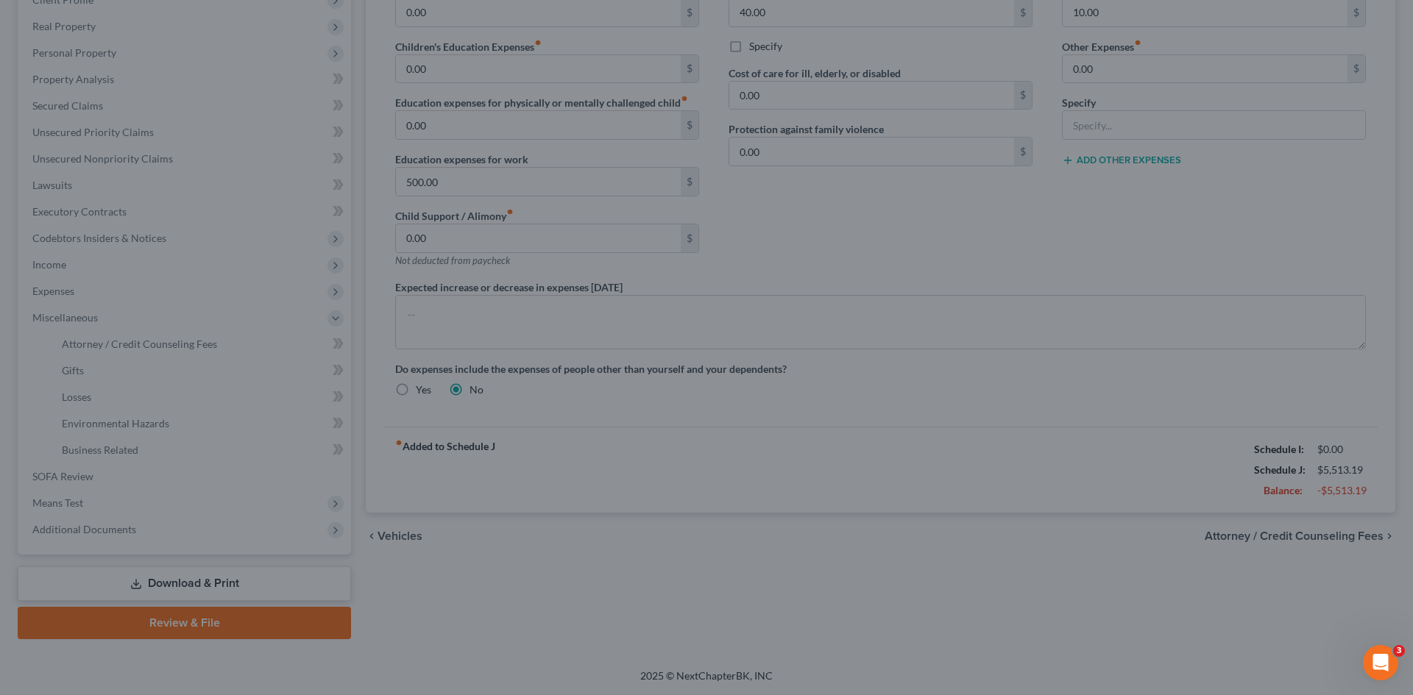
select select "0"
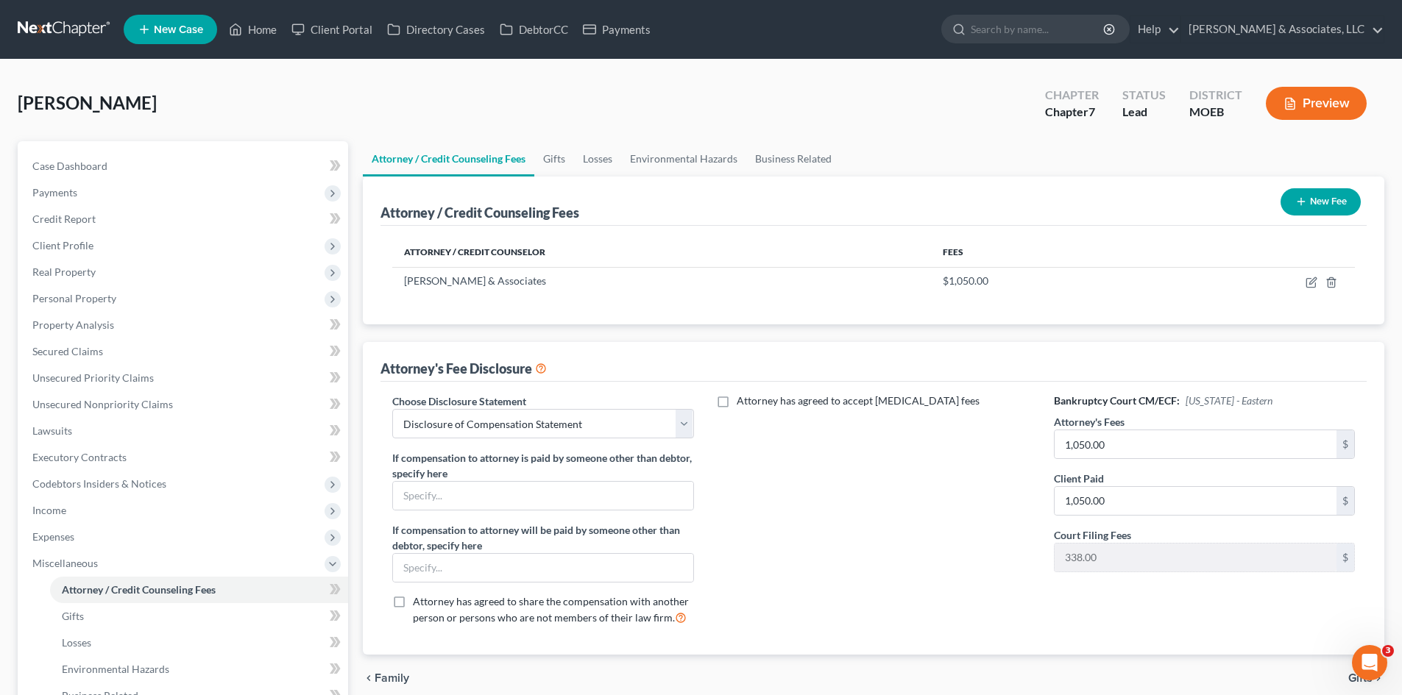
scroll to position [246, 0]
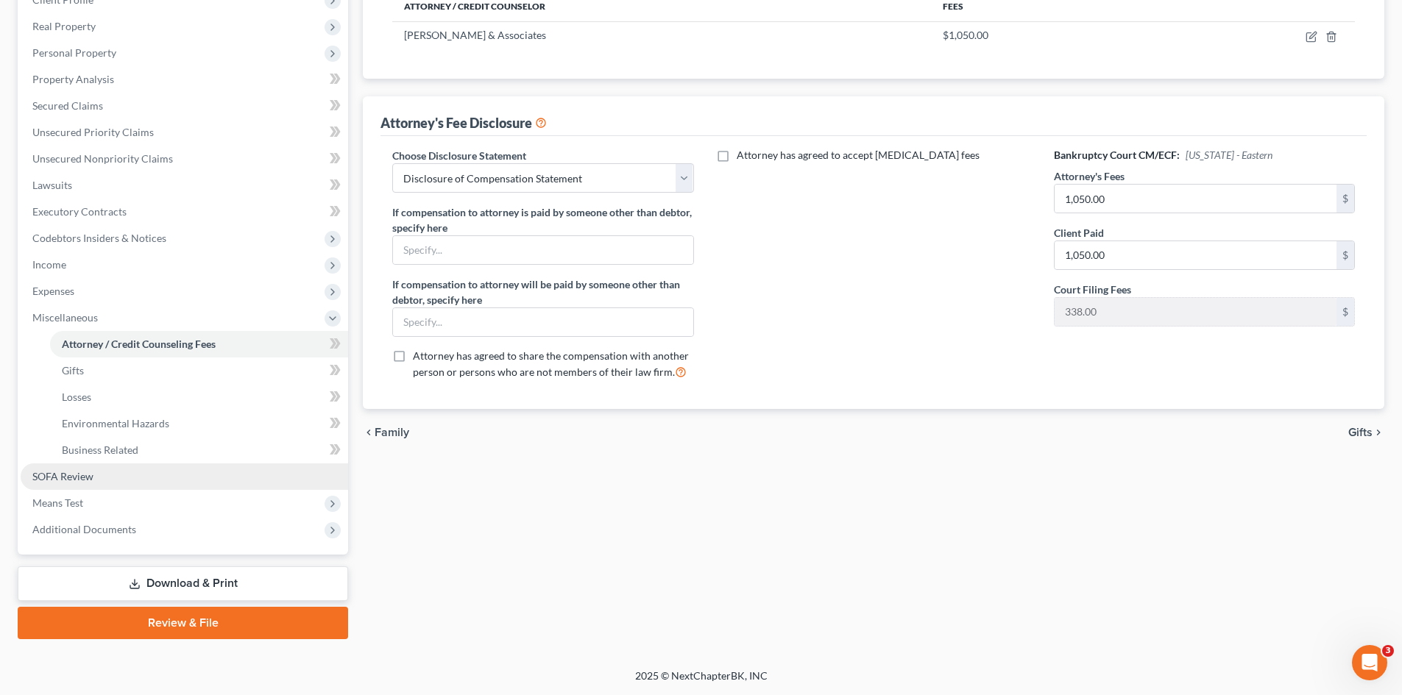
click at [59, 472] on span "SOFA Review" at bounding box center [62, 476] width 61 height 13
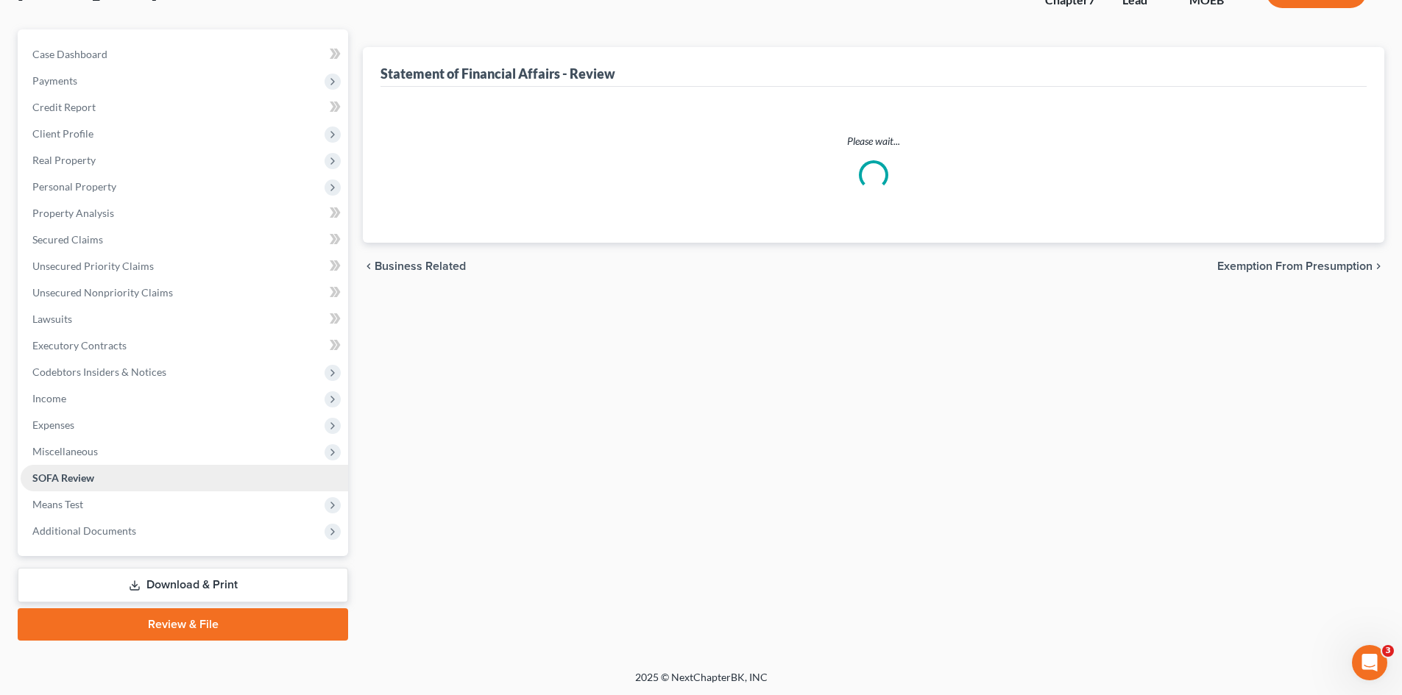
scroll to position [113, 0]
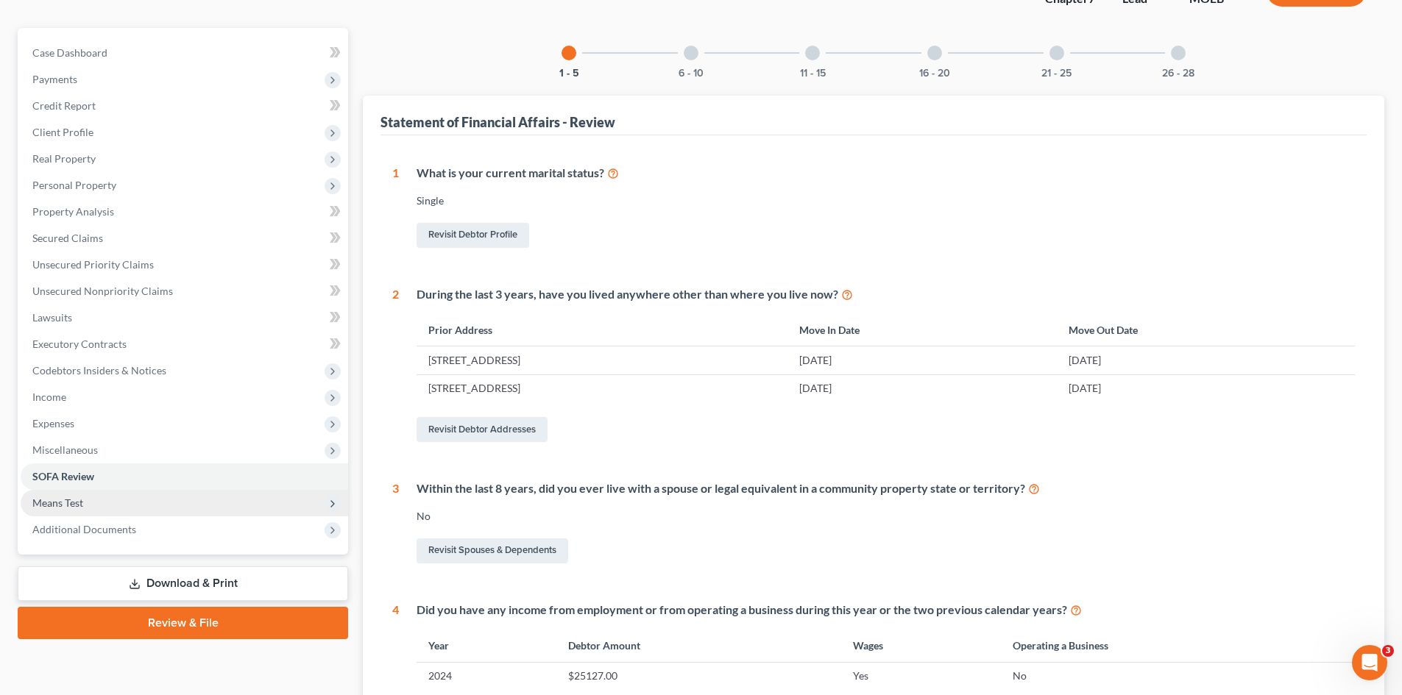
click at [116, 502] on span "Means Test" at bounding box center [184, 503] width 327 height 26
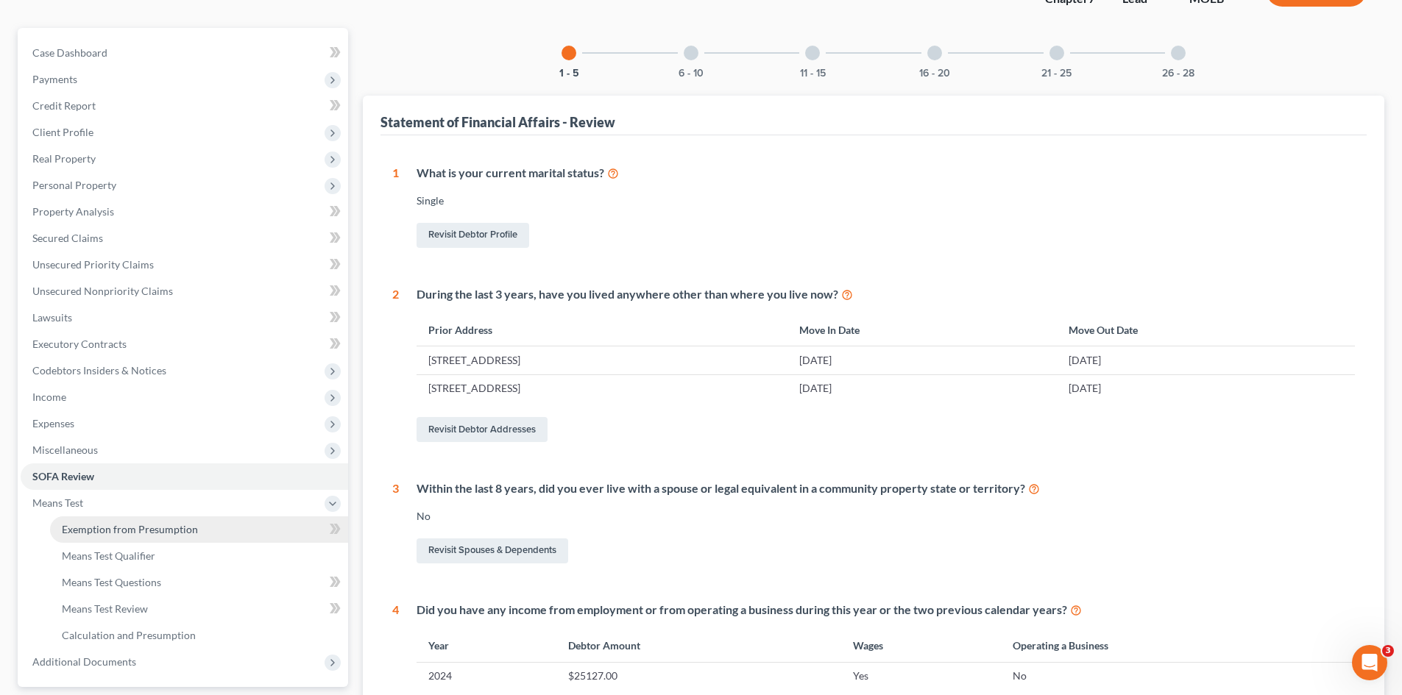
click at [126, 535] on span "Exemption from Presumption" at bounding box center [130, 529] width 136 height 13
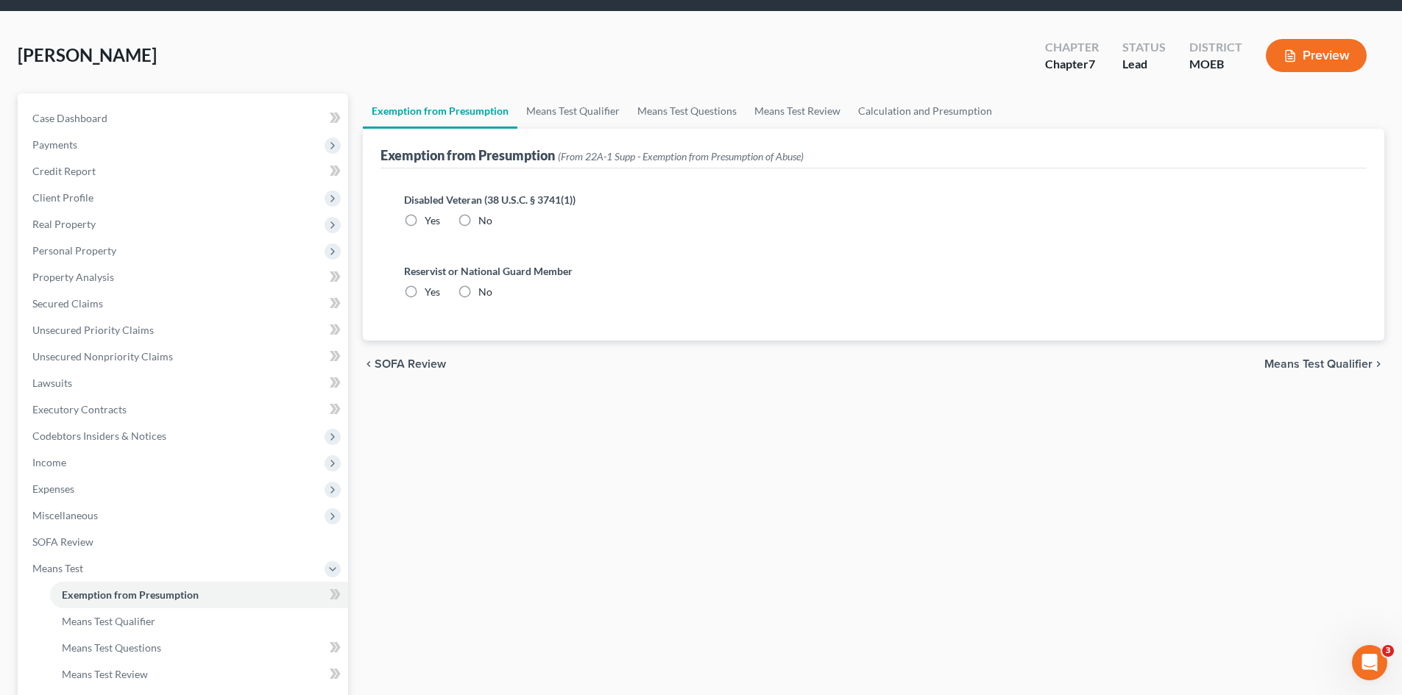
scroll to position [74, 0]
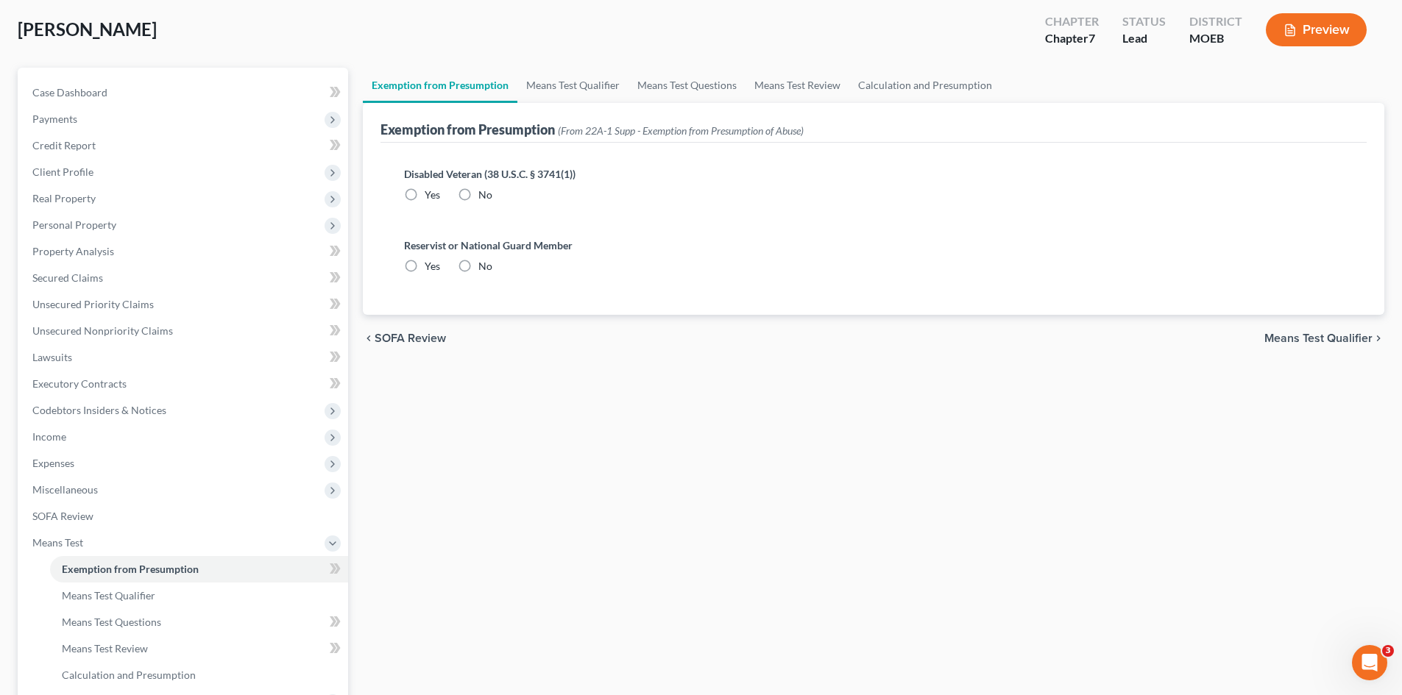
drag, startPoint x: 465, startPoint y: 196, endPoint x: 472, endPoint y: 212, distance: 17.8
click at [478, 196] on label "No" at bounding box center [485, 195] width 14 height 15
click at [484, 196] on input "No" at bounding box center [489, 193] width 10 height 10
radio input "true"
click at [478, 266] on label "No" at bounding box center [485, 266] width 14 height 15
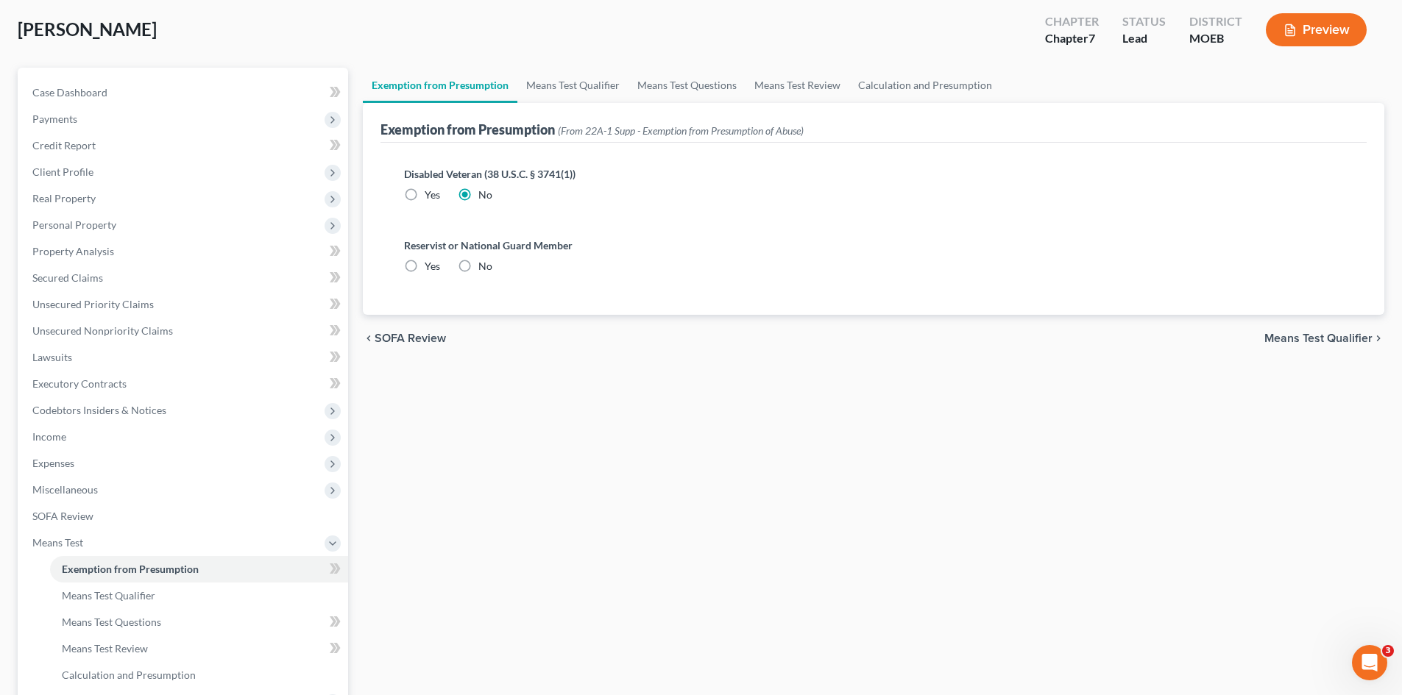
click at [484, 266] on input "No" at bounding box center [489, 264] width 10 height 10
radio input "true"
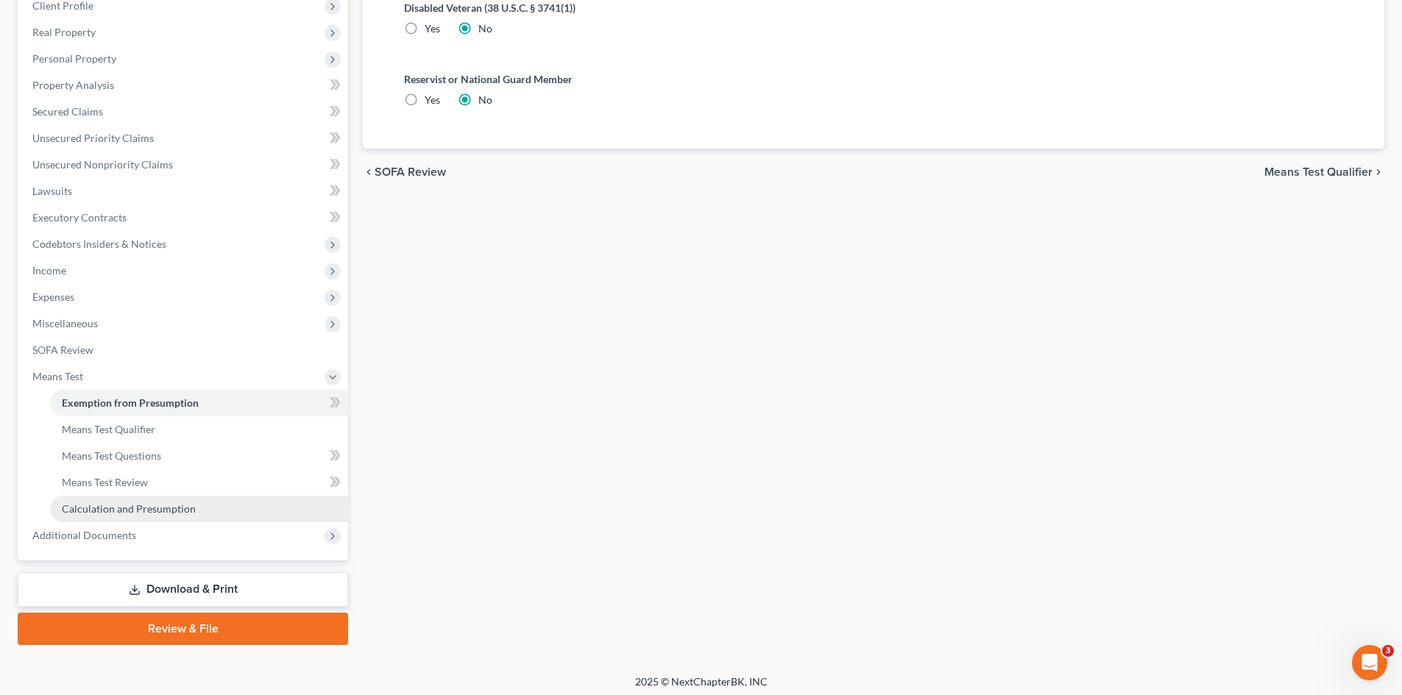
scroll to position [246, 0]
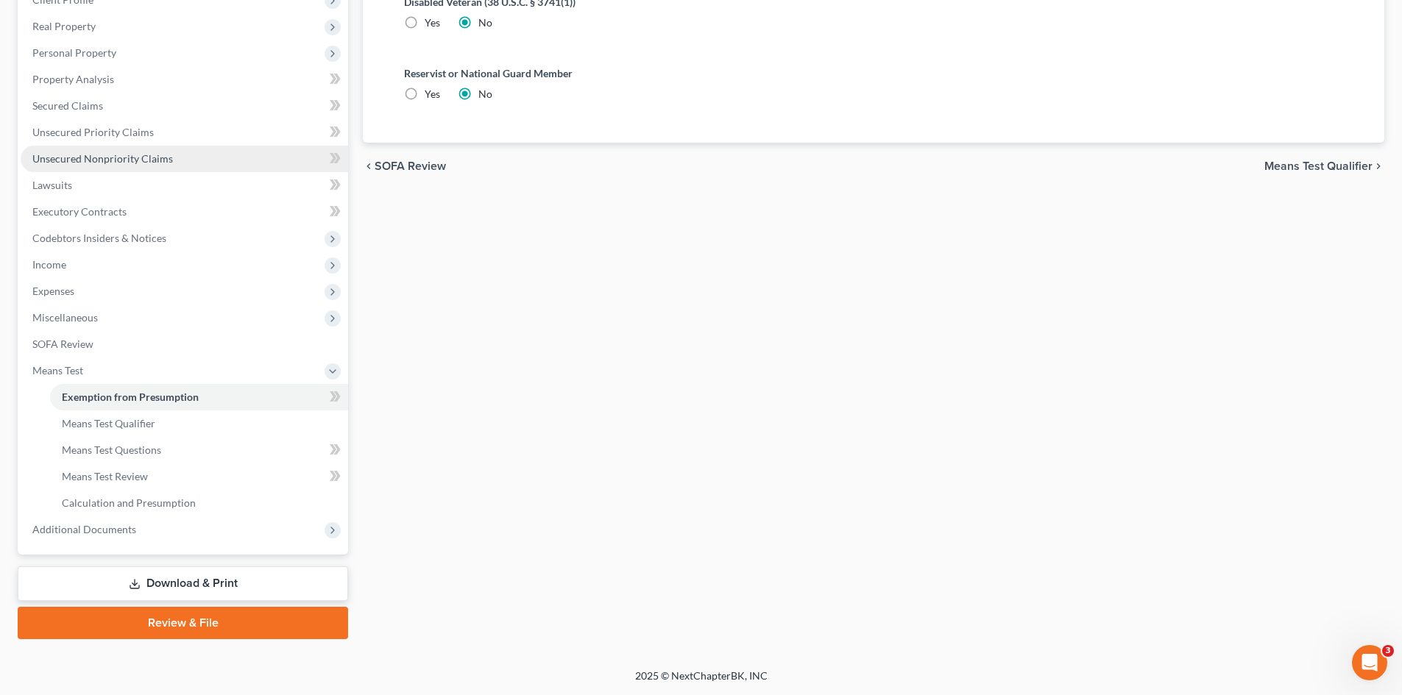
click at [113, 155] on span "Unsecured Nonpriority Claims" at bounding box center [102, 158] width 141 height 13
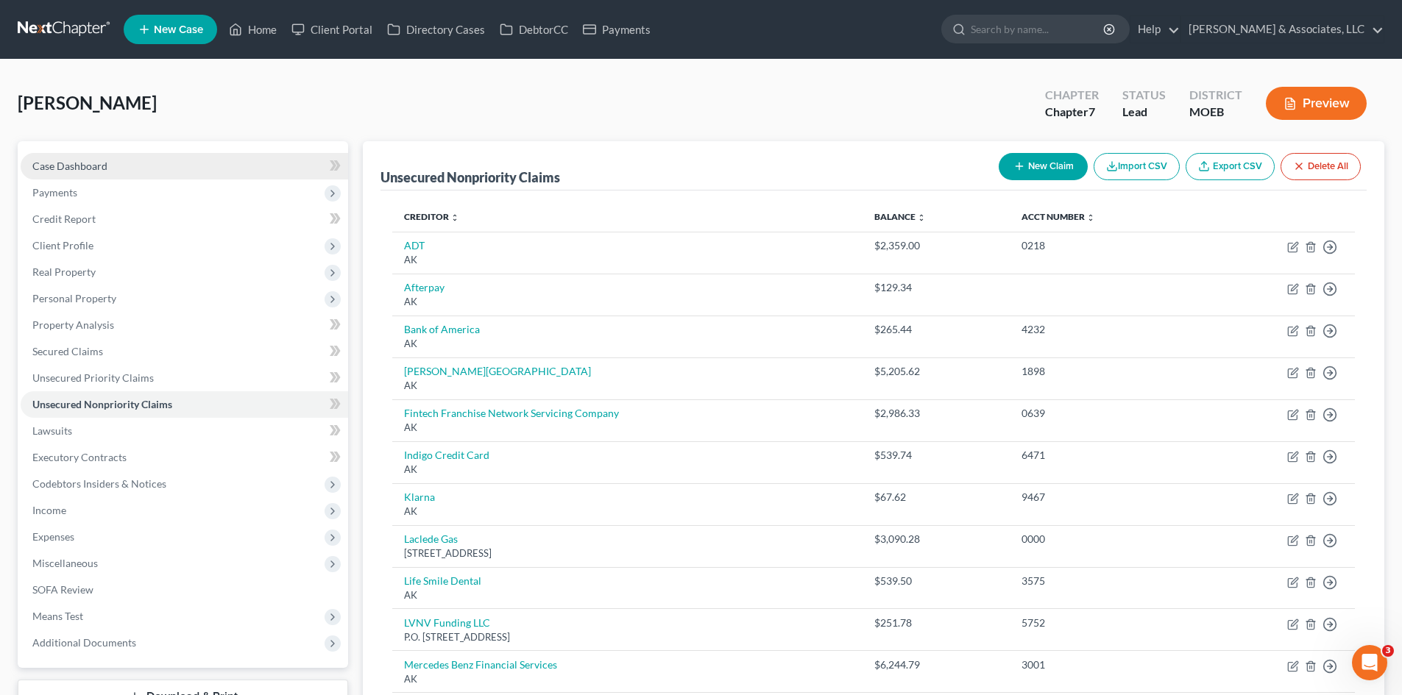
click at [72, 162] on span "Case Dashboard" at bounding box center [69, 166] width 75 height 13
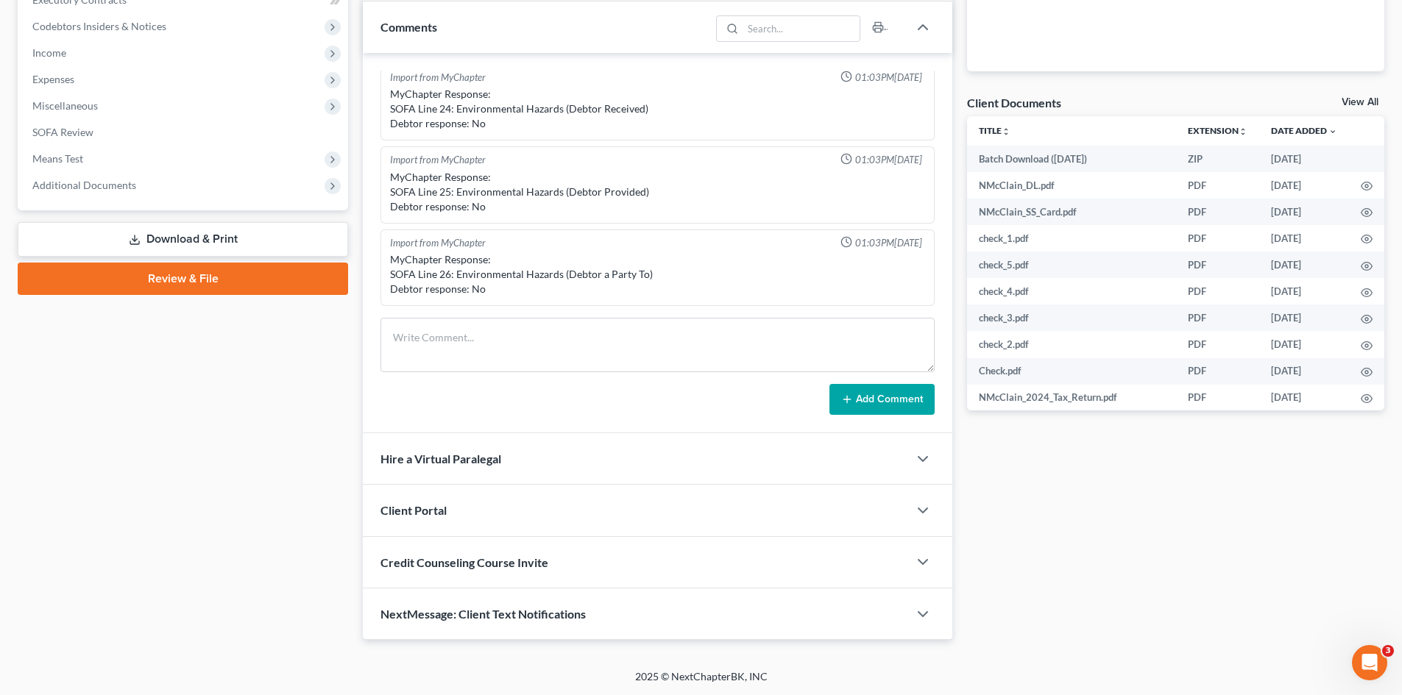
scroll to position [458, 0]
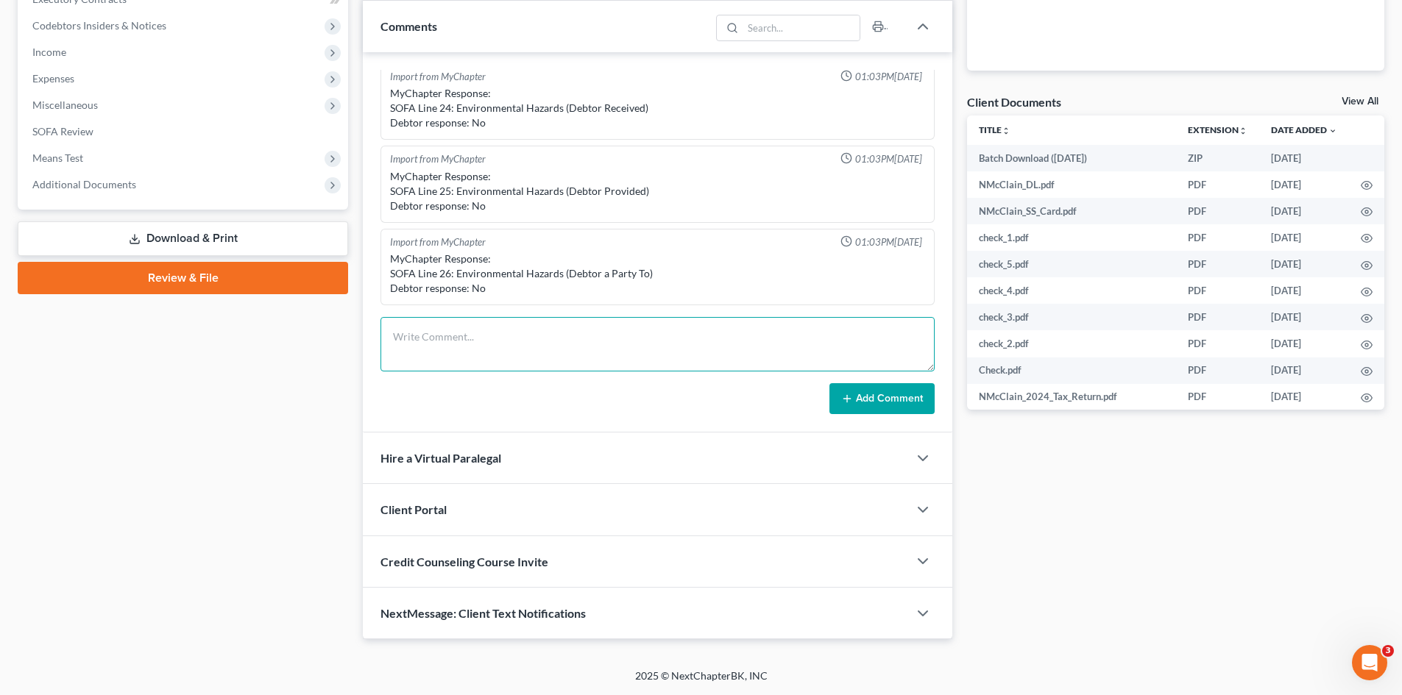
click at [443, 334] on textarea at bounding box center [657, 344] width 554 height 54
click at [432, 361] on textarea "STILL NEEDED as of 8/18/25: 1. Can you tell me more about your housing situatio…" at bounding box center [657, 344] width 554 height 54
paste textarea "Need CC Course Certificate"
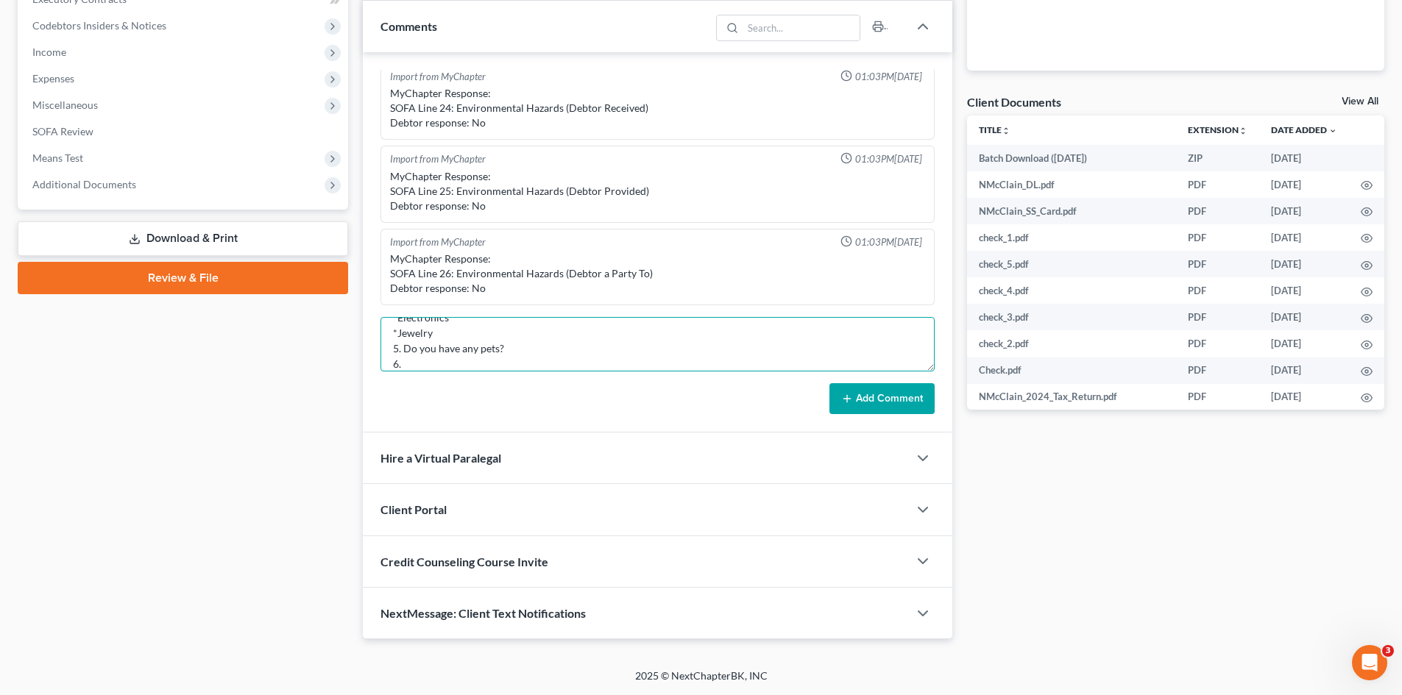
click at [412, 364] on textarea "STILL NEEDED as of 8/18/25: 1. Can you tell me more about your housing situatio…" at bounding box center [657, 344] width 554 height 54
paste textarea "Any additional accounts, Cash App, Venmo, etc.?"
click at [434, 366] on textarea "STILL NEEDED as of 8/18/25: 1. Can you tell me more about your housing situatio…" at bounding box center [657, 344] width 554 height 54
paste textarea "401K or retirement acct? Life insurance? Cash value?"
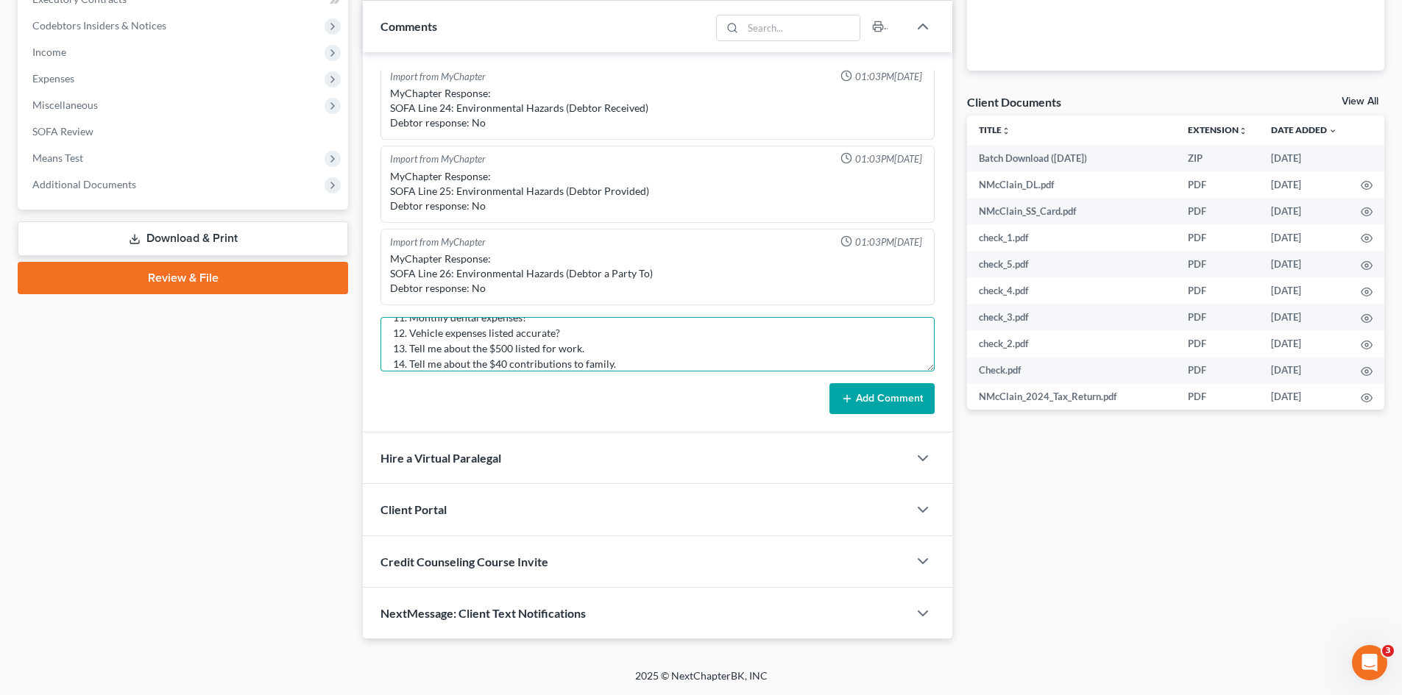
scroll to position [251, 0]
drag, startPoint x: 410, startPoint y: 364, endPoint x: 417, endPoint y: 366, distance: 7.5
click at [410, 364] on textarea "STILL NEEDED as of 8/18/25: 1. Can you tell me more about your housing situatio…" at bounding box center [657, 344] width 554 height 54
paste textarea "Disabled veteran? Reservist/National Guard member?"
drag, startPoint x: 406, startPoint y: 361, endPoint x: 413, endPoint y: 372, distance: 12.2
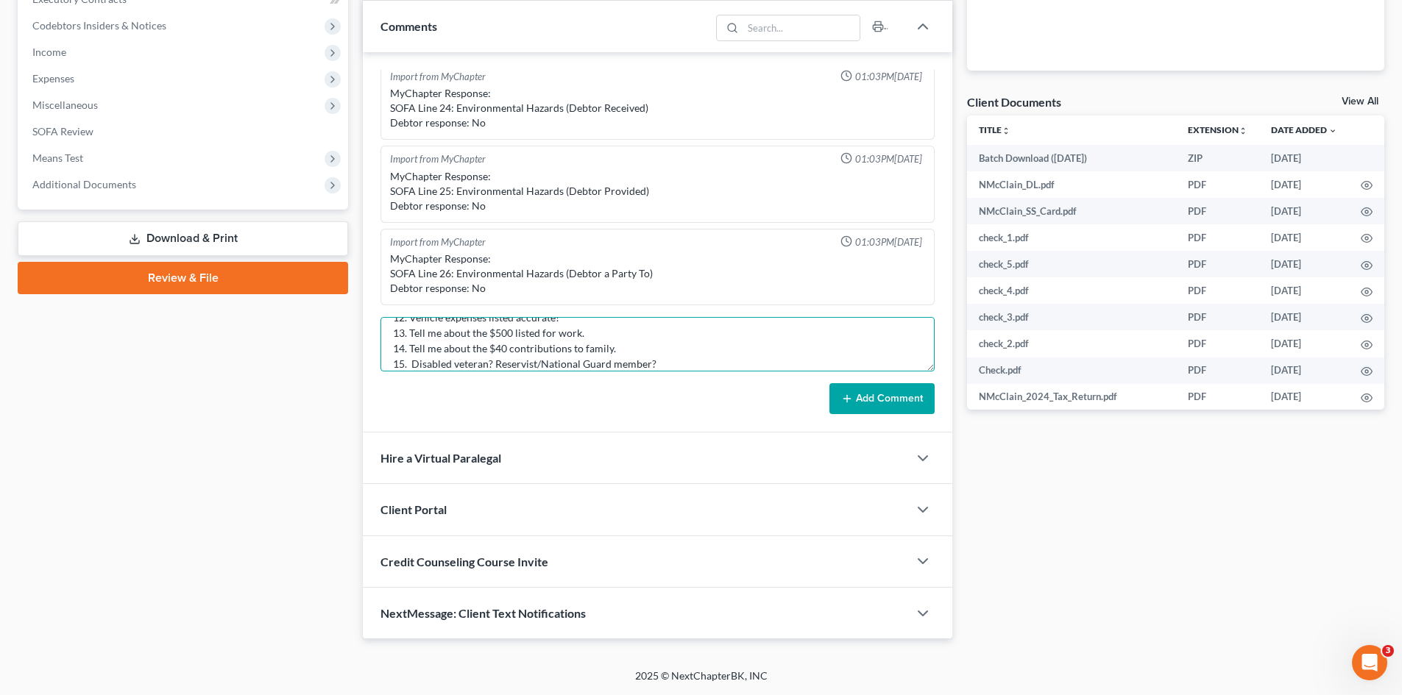
click at [407, 361] on textarea "STILL NEEDED as of 8/18/25: 1. Can you tell me more about your housing situatio…" at bounding box center [657, 344] width 554 height 54
type textarea "STILL NEEDED as of 8/18/25: 1. Can you tell me more about your housing situatio…"
click at [887, 397] on button "Add Comment" at bounding box center [881, 398] width 105 height 31
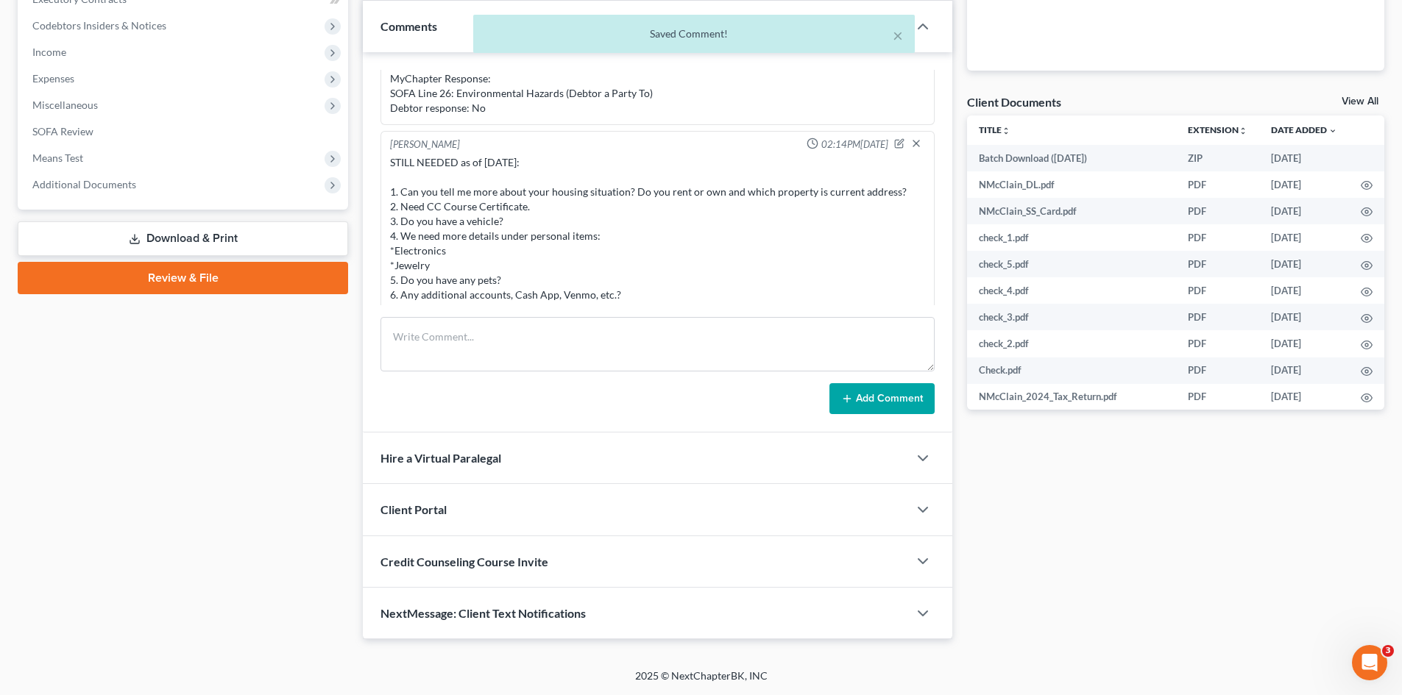
scroll to position [432, 0]
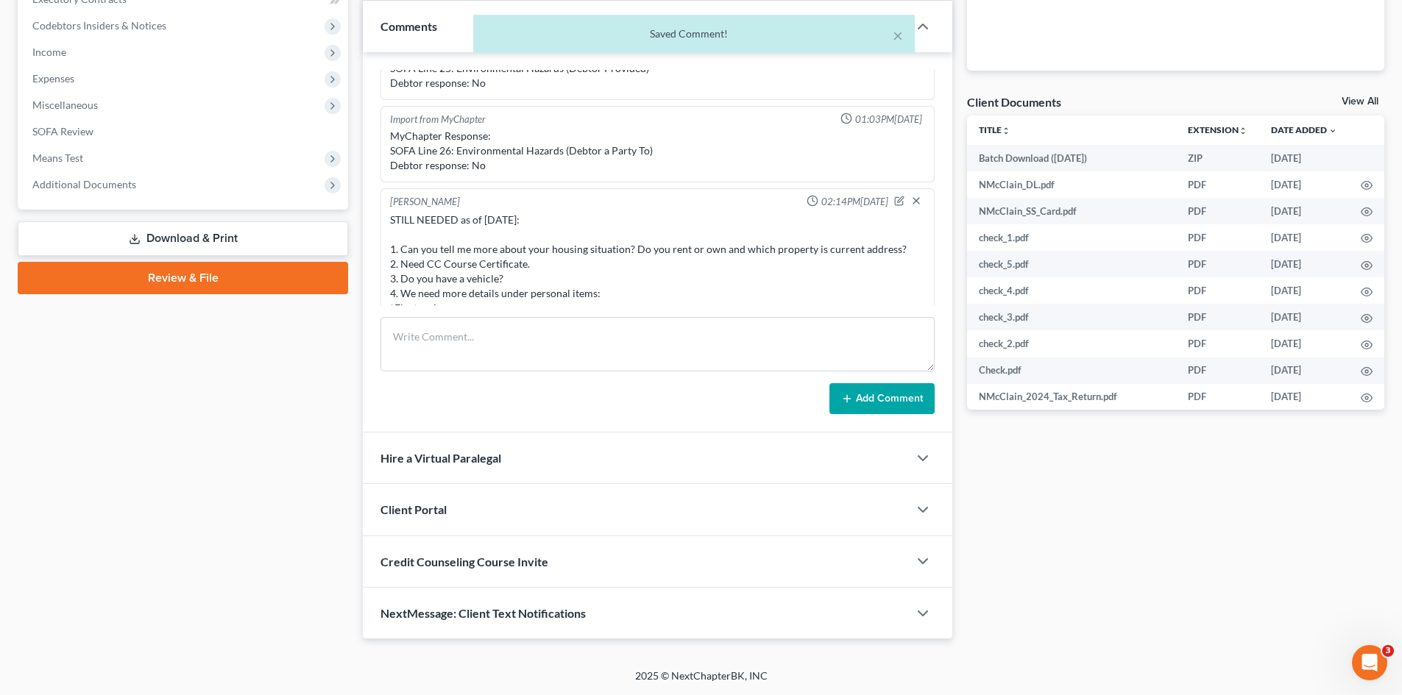
drag, startPoint x: 671, startPoint y: 294, endPoint x: 394, endPoint y: 249, distance: 280.4
click at [389, 246] on div "STILL NEEDED as of 8/18/25: 1. Can you tell me more about your housing situatio…" at bounding box center [657, 353] width 541 height 286
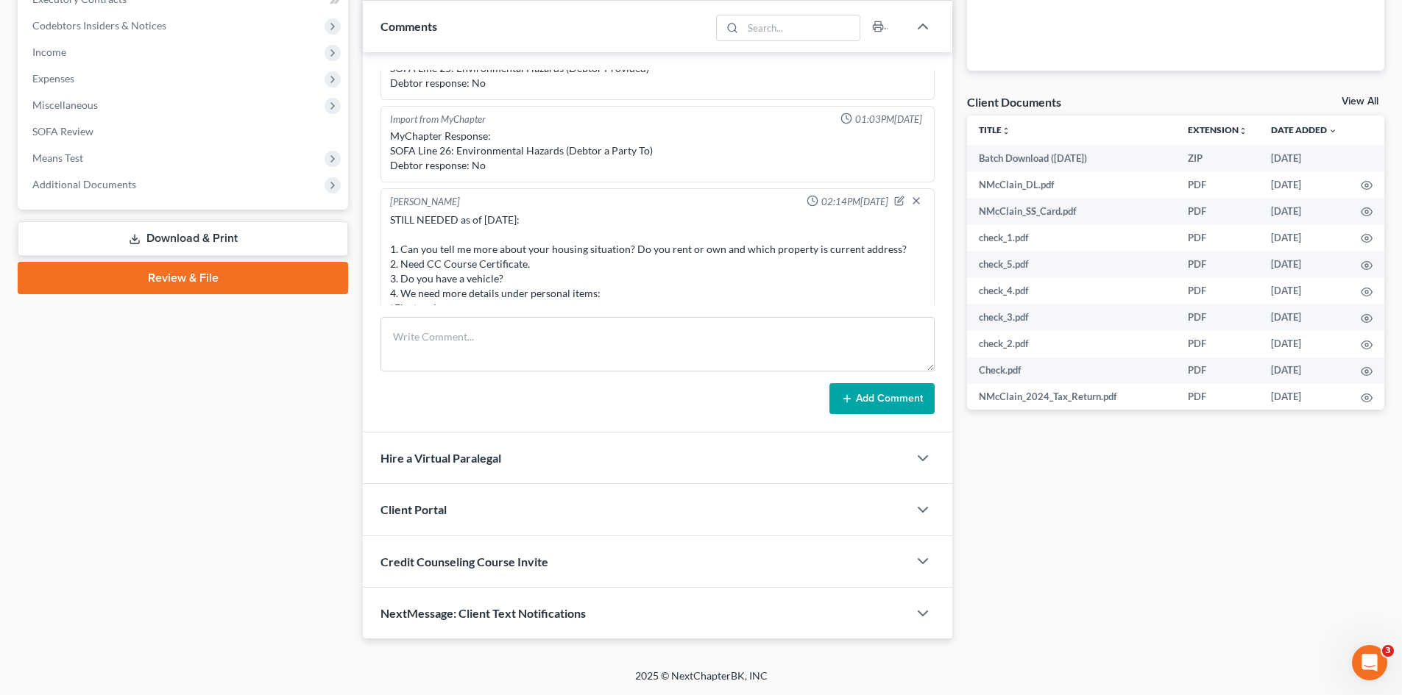
copy div "1. Can you tell me more about your housing situation? Do you rent or own and wh…"
drag, startPoint x: 1401, startPoint y: 538, endPoint x: 1412, endPoint y: 533, distance: 11.9
click at [1401, 538] on div "McClain, Nancy Upgraded Chapter Chapter 7 Status Lead District MOEB Preview Pet…" at bounding box center [701, 135] width 1402 height 1068
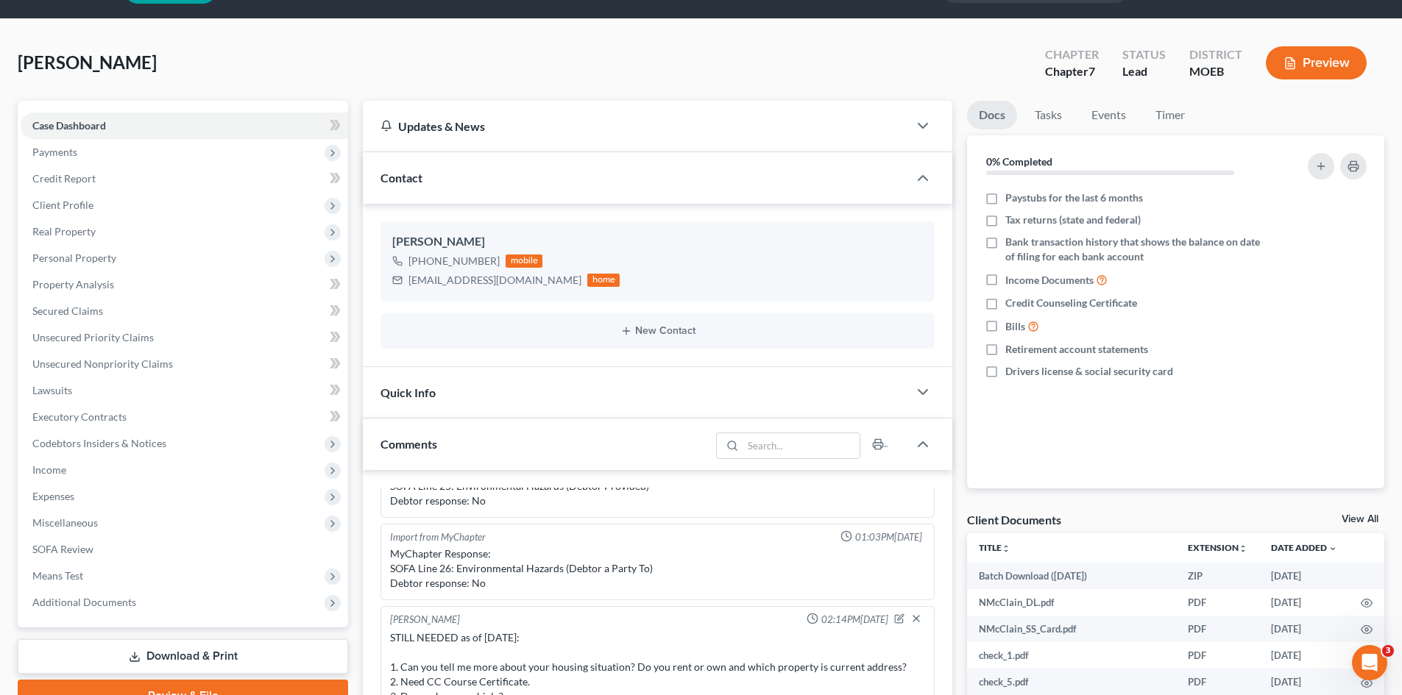
scroll to position [0, 0]
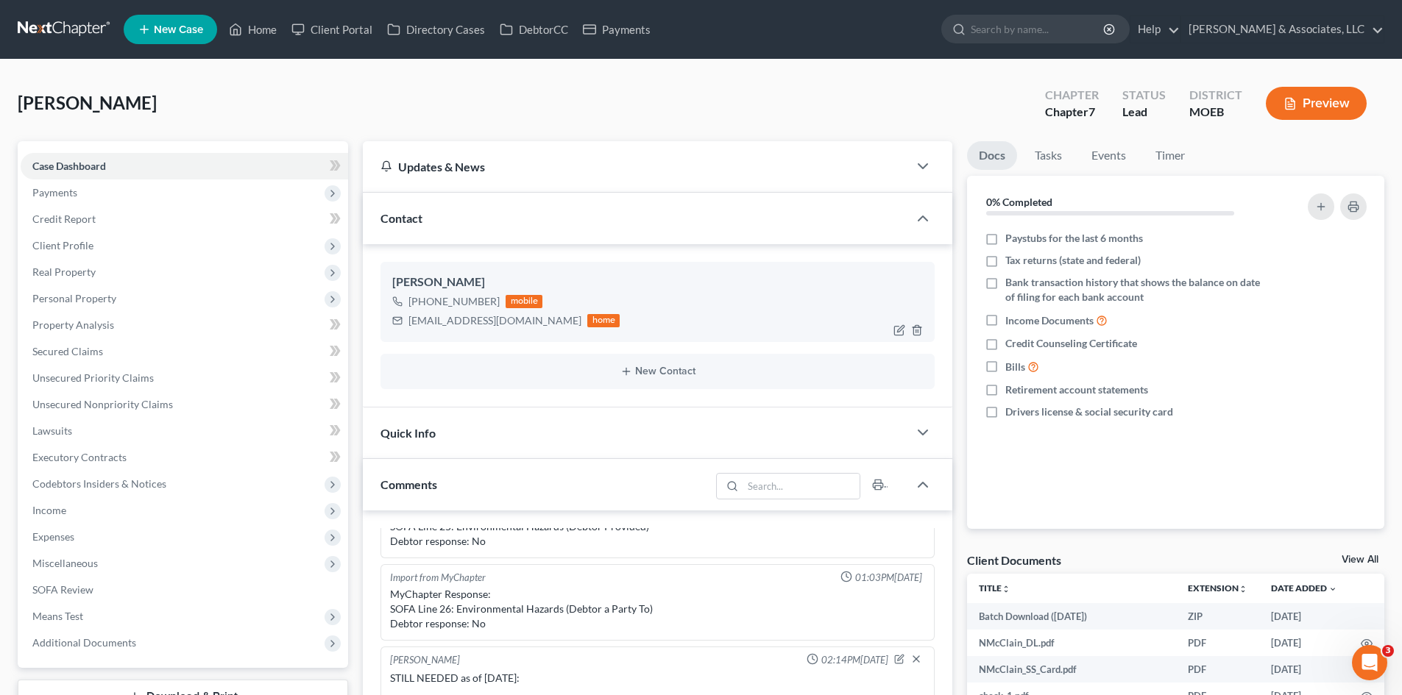
drag, startPoint x: 495, startPoint y: 303, endPoint x: 424, endPoint y: 304, distance: 71.4
click at [424, 304] on div "+1 (314) 374-6884 mobile" at bounding box center [505, 301] width 227 height 19
copy div "(314) 374-6884"
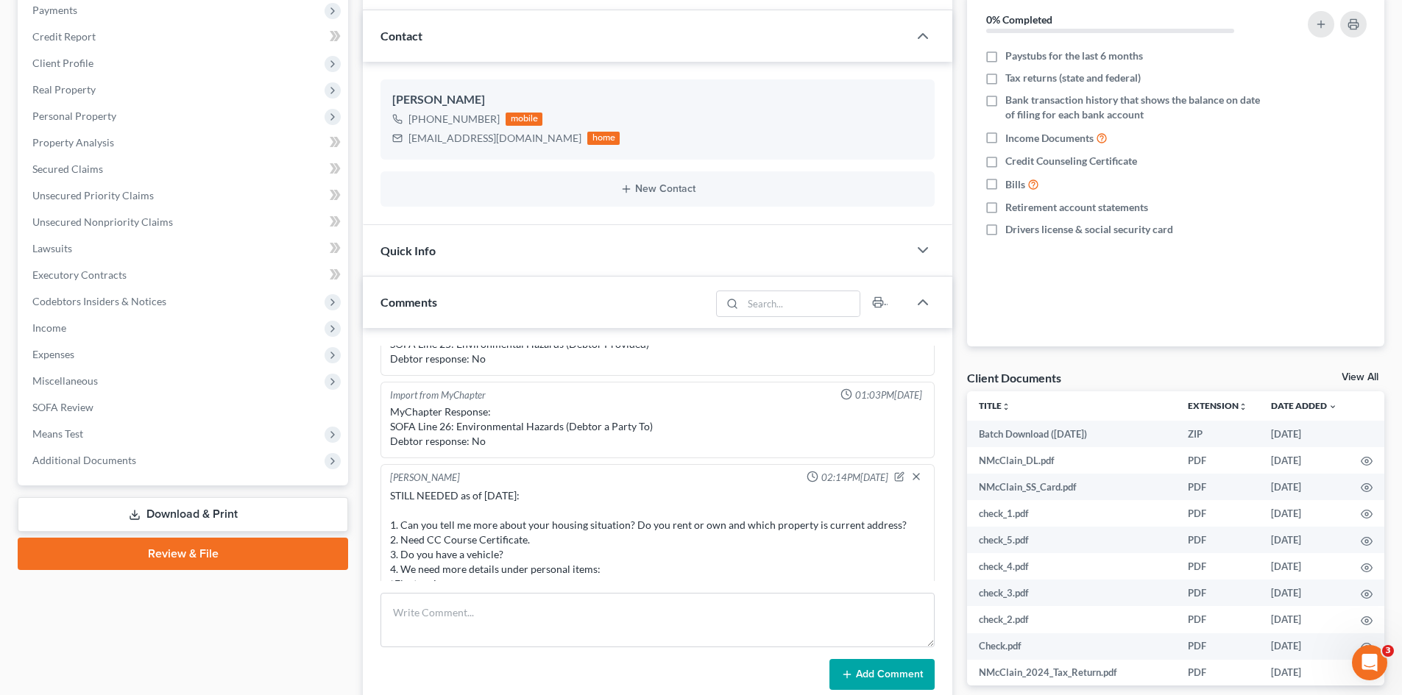
scroll to position [221, 0]
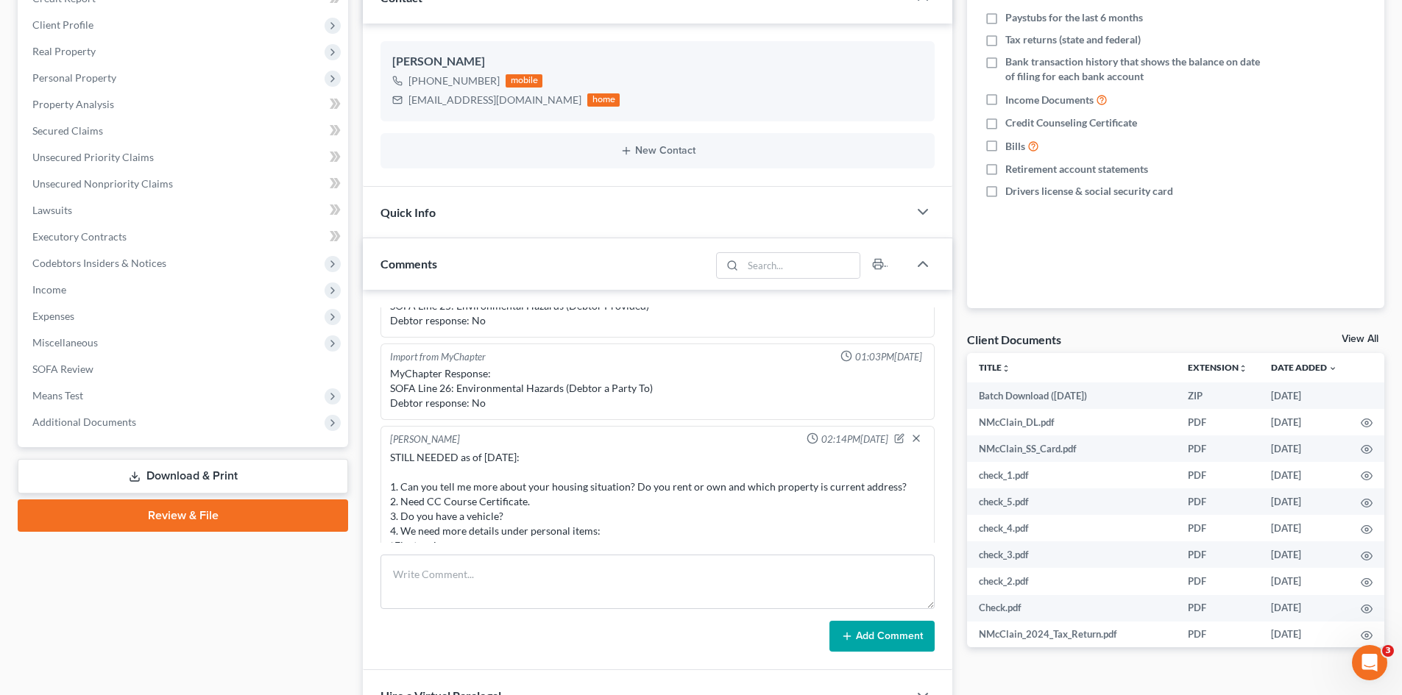
click at [241, 593] on div "Case Dashboard Payments Invoices Payments Payments Credit Report Client Profile" at bounding box center [182, 399] width 345 height 957
click at [618, 636] on div "Add Comment" at bounding box center [657, 636] width 554 height 31
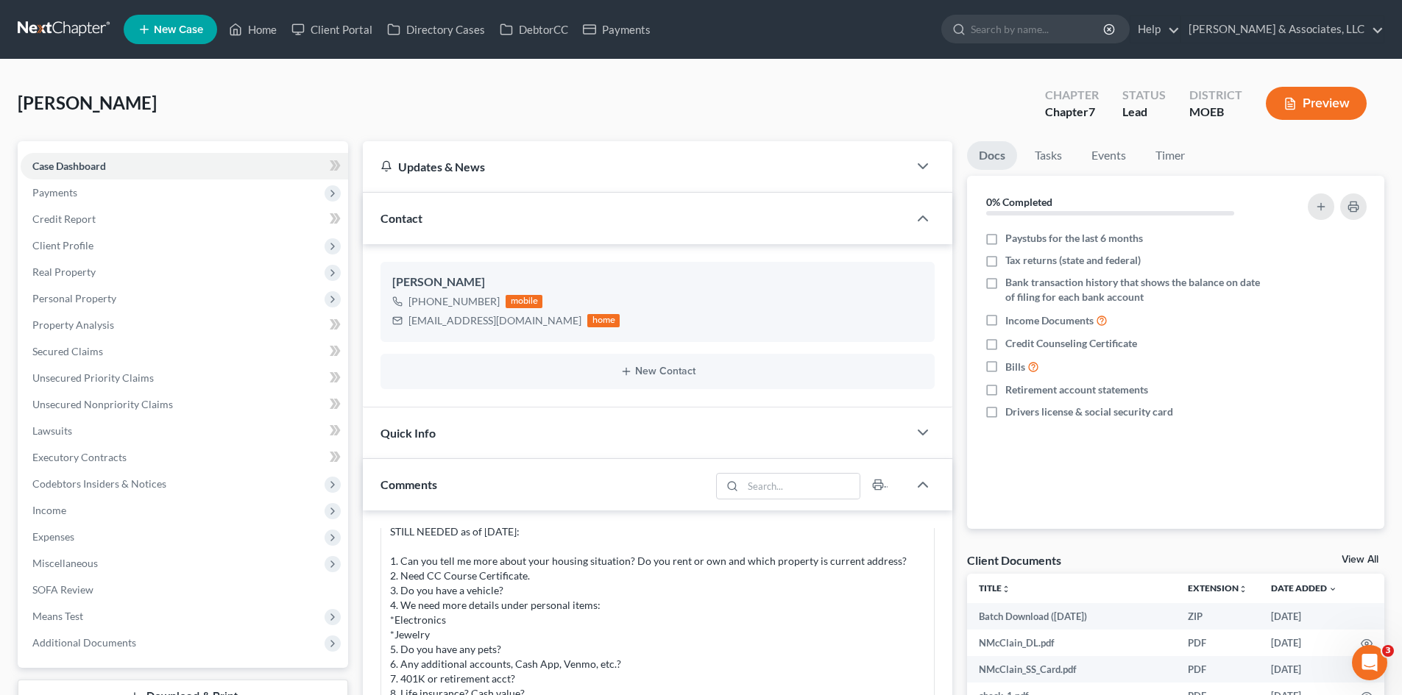
scroll to position [579, 0]
click at [260, 24] on link "Home" at bounding box center [252, 29] width 63 height 26
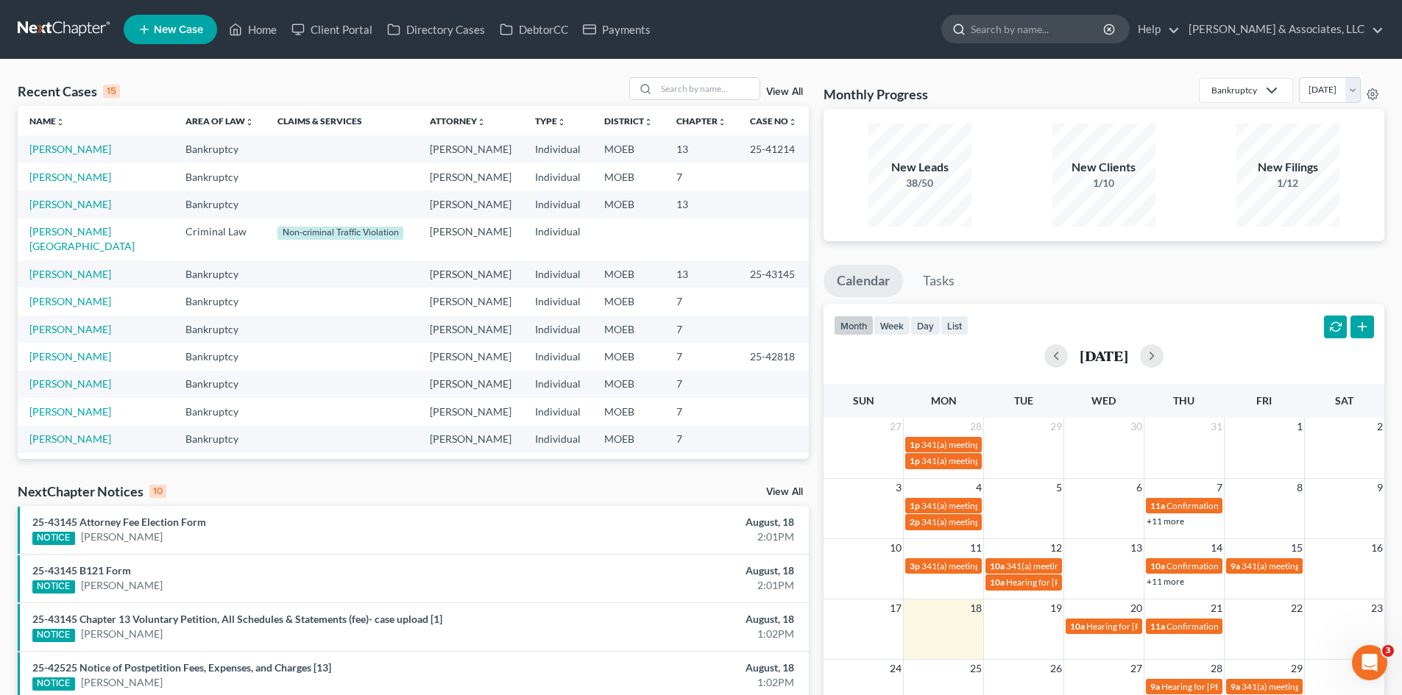
click at [1068, 30] on input "search" at bounding box center [1038, 28] width 135 height 27
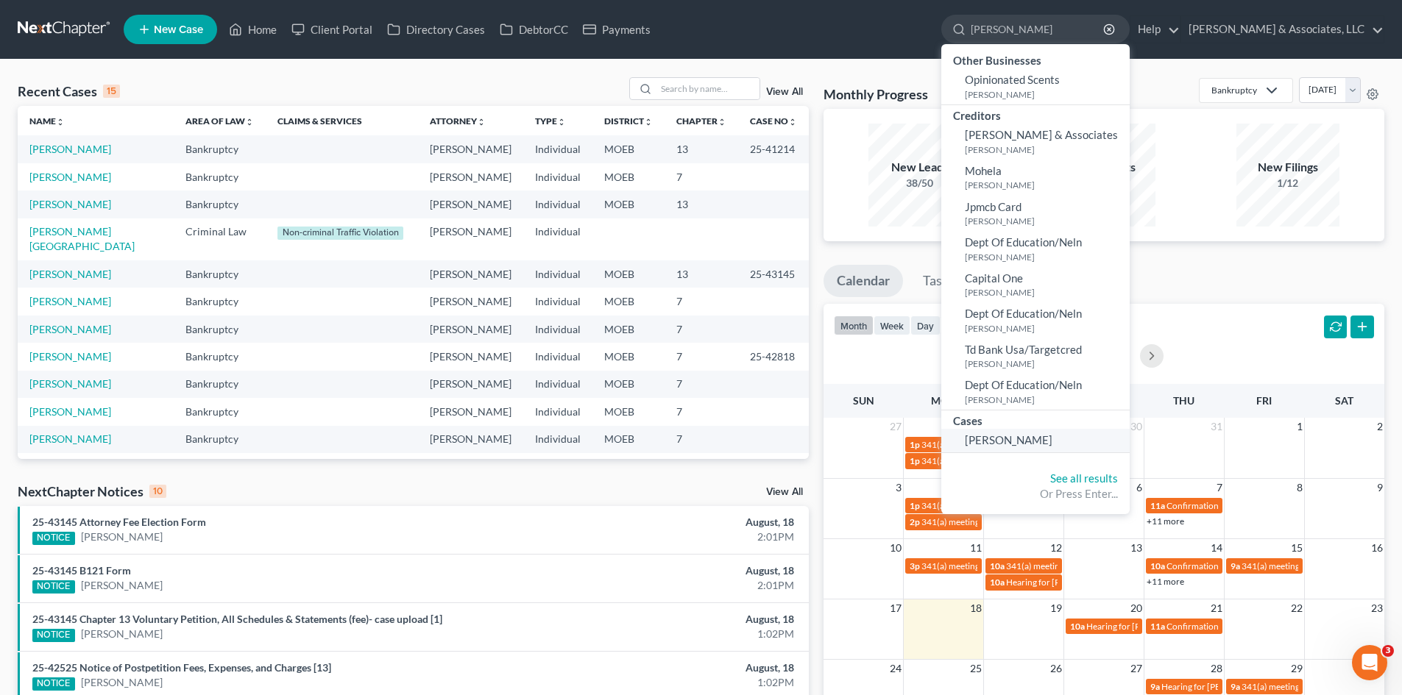
type input "Boyland"
click at [1052, 436] on span "Boyland, Tera" at bounding box center [1009, 439] width 88 height 13
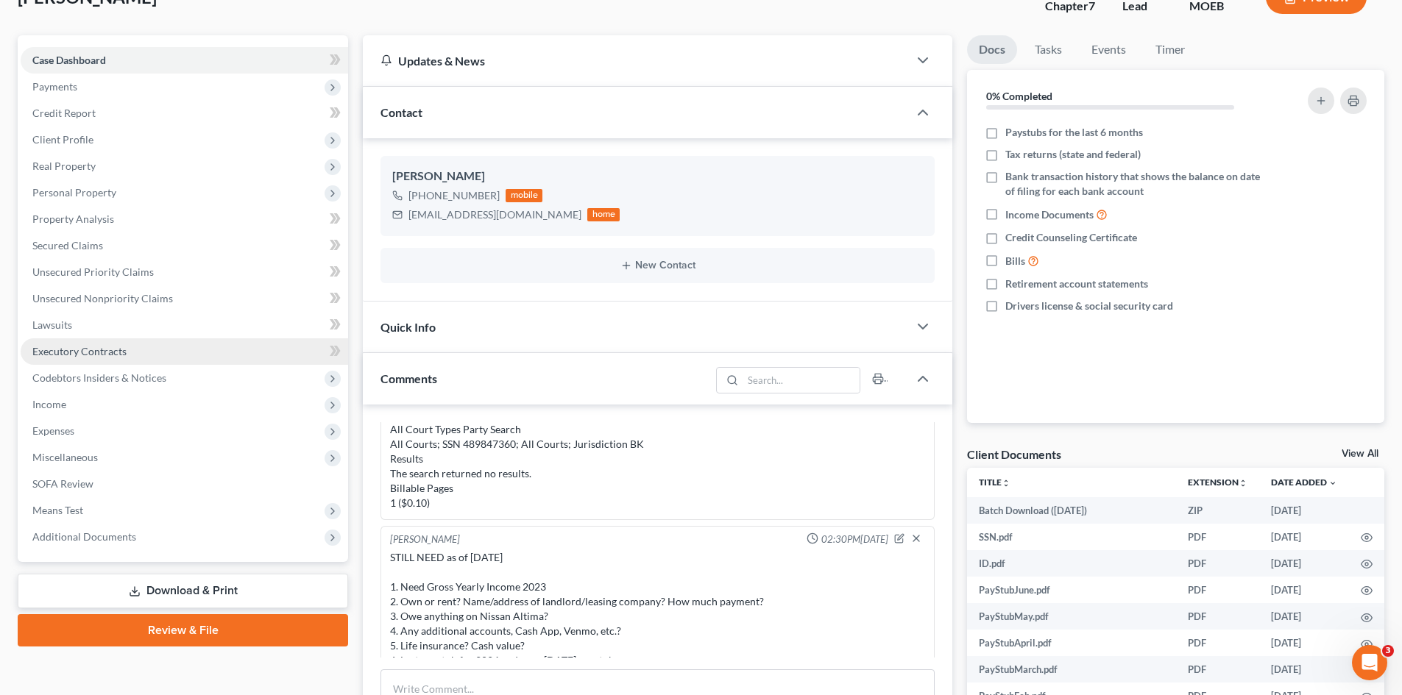
scroll to position [74, 0]
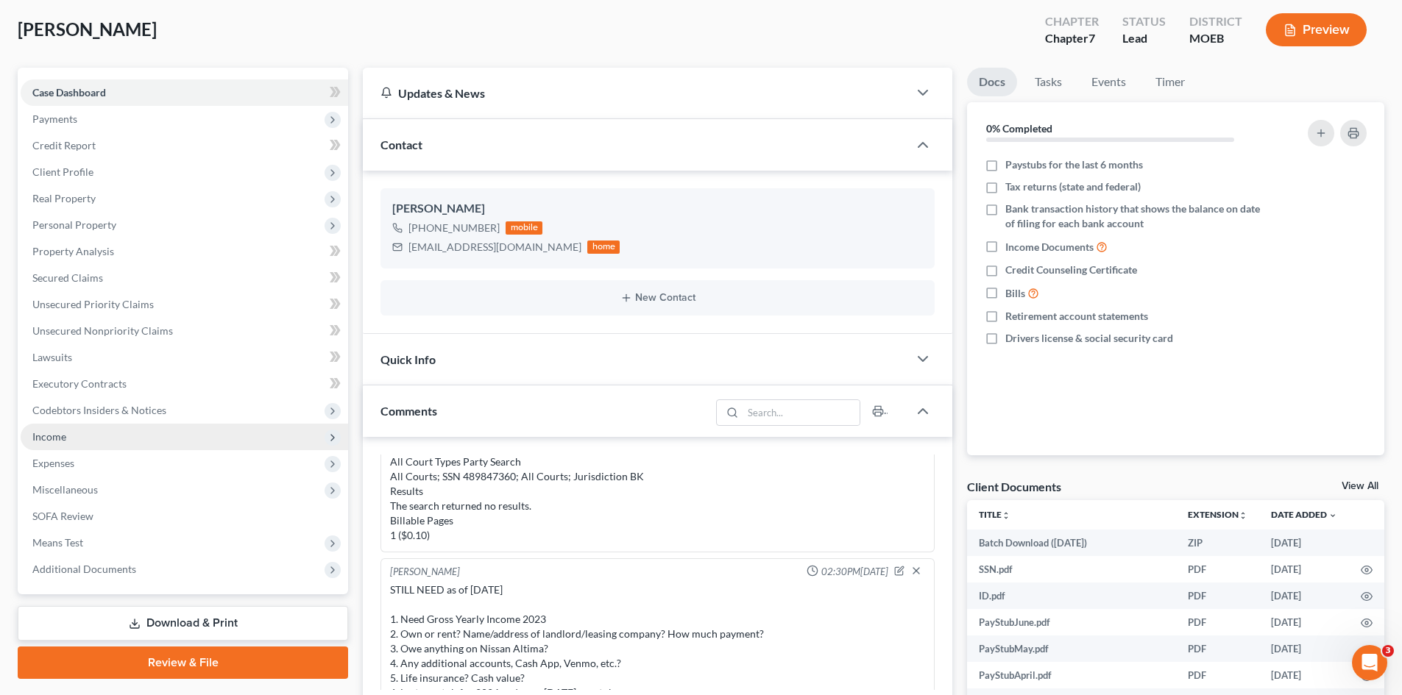
click at [60, 440] on span "Income" at bounding box center [49, 436] width 34 height 13
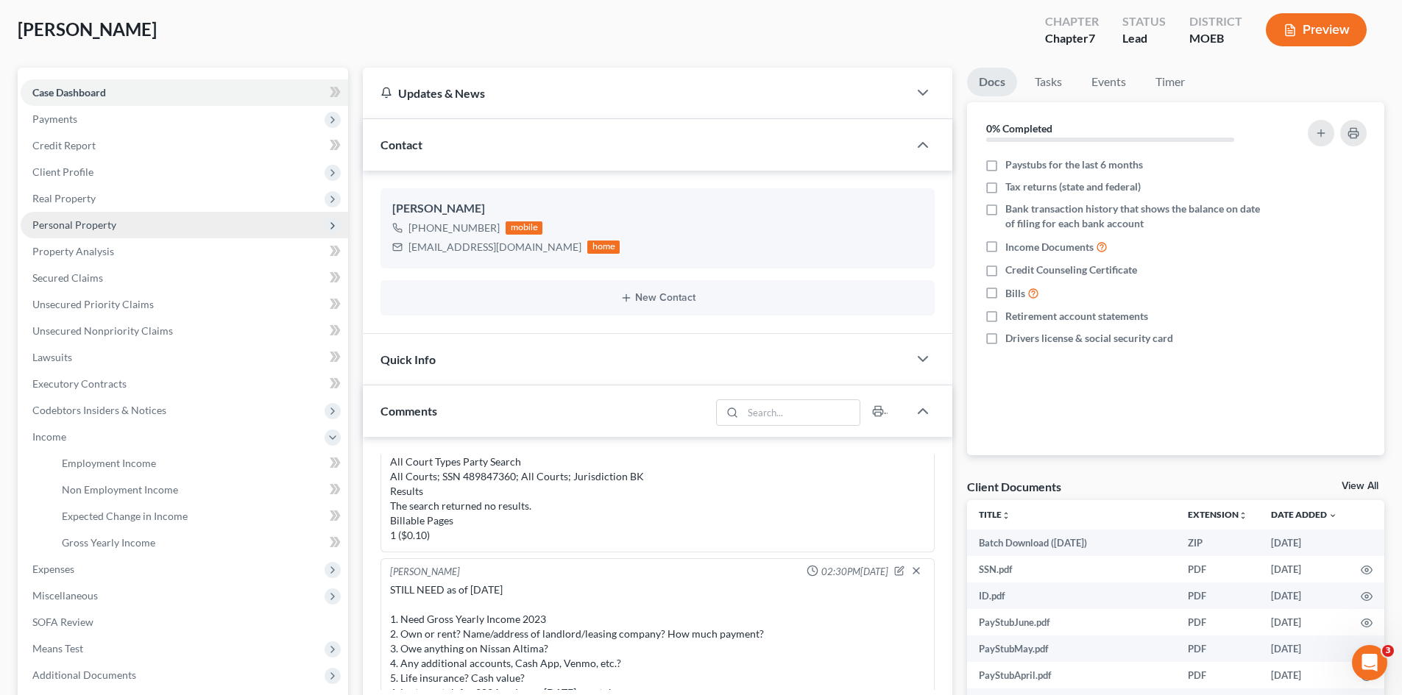
click at [68, 230] on span "Personal Property" at bounding box center [74, 225] width 84 height 13
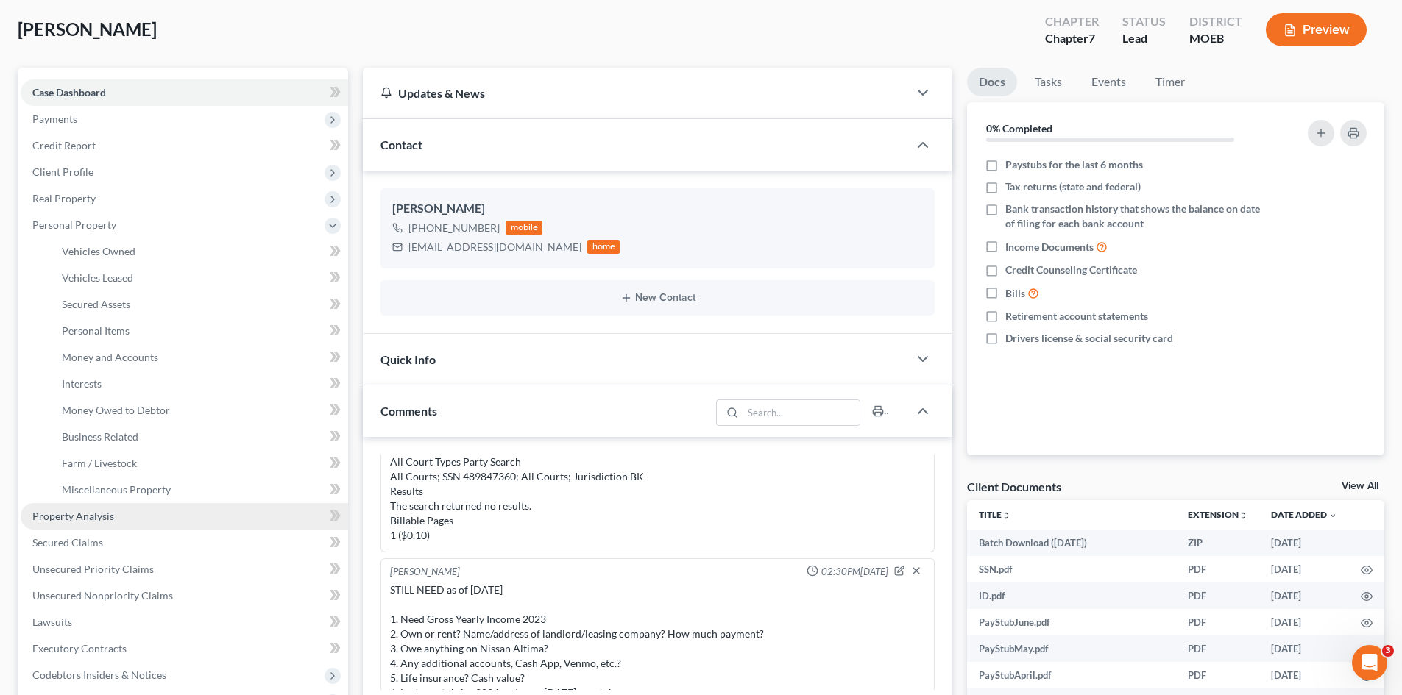
drag, startPoint x: 71, startPoint y: 515, endPoint x: 84, endPoint y: 514, distance: 13.3
click at [71, 514] on span "Property Analysis" at bounding box center [73, 516] width 82 height 13
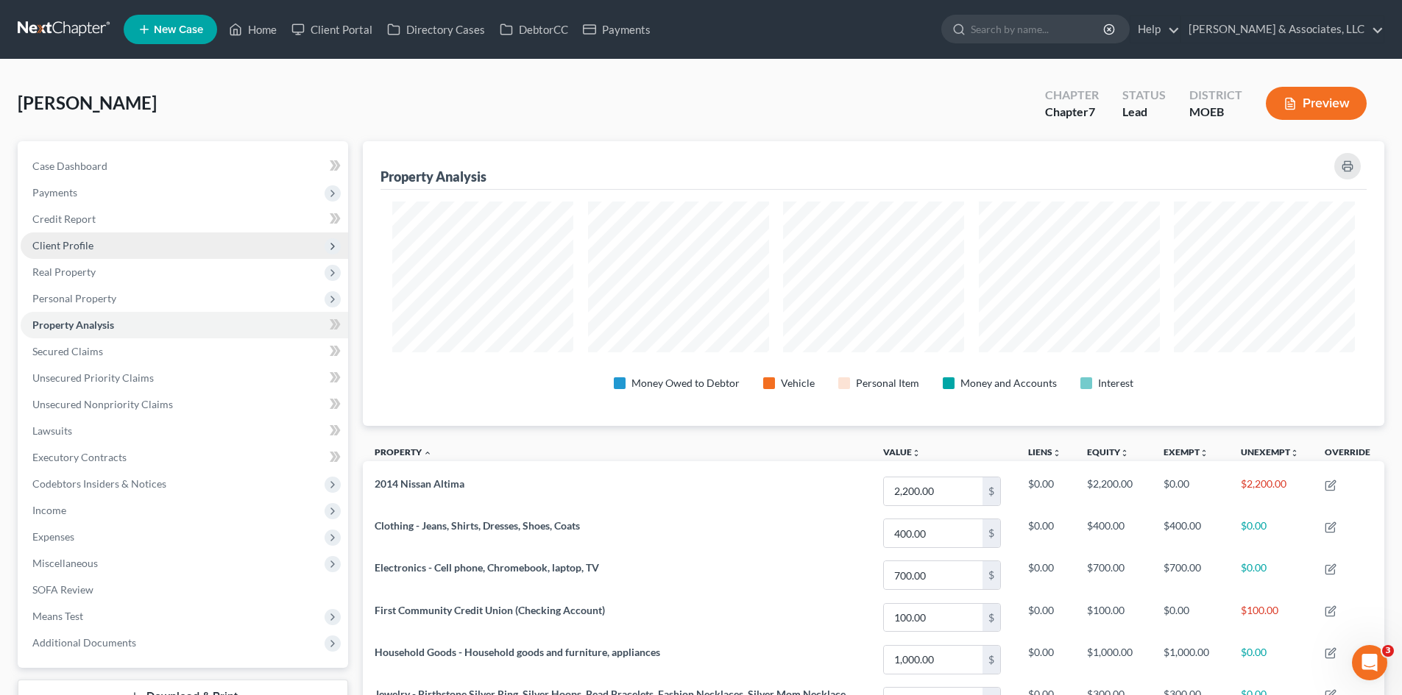
click at [63, 253] on span "Client Profile" at bounding box center [184, 246] width 327 height 26
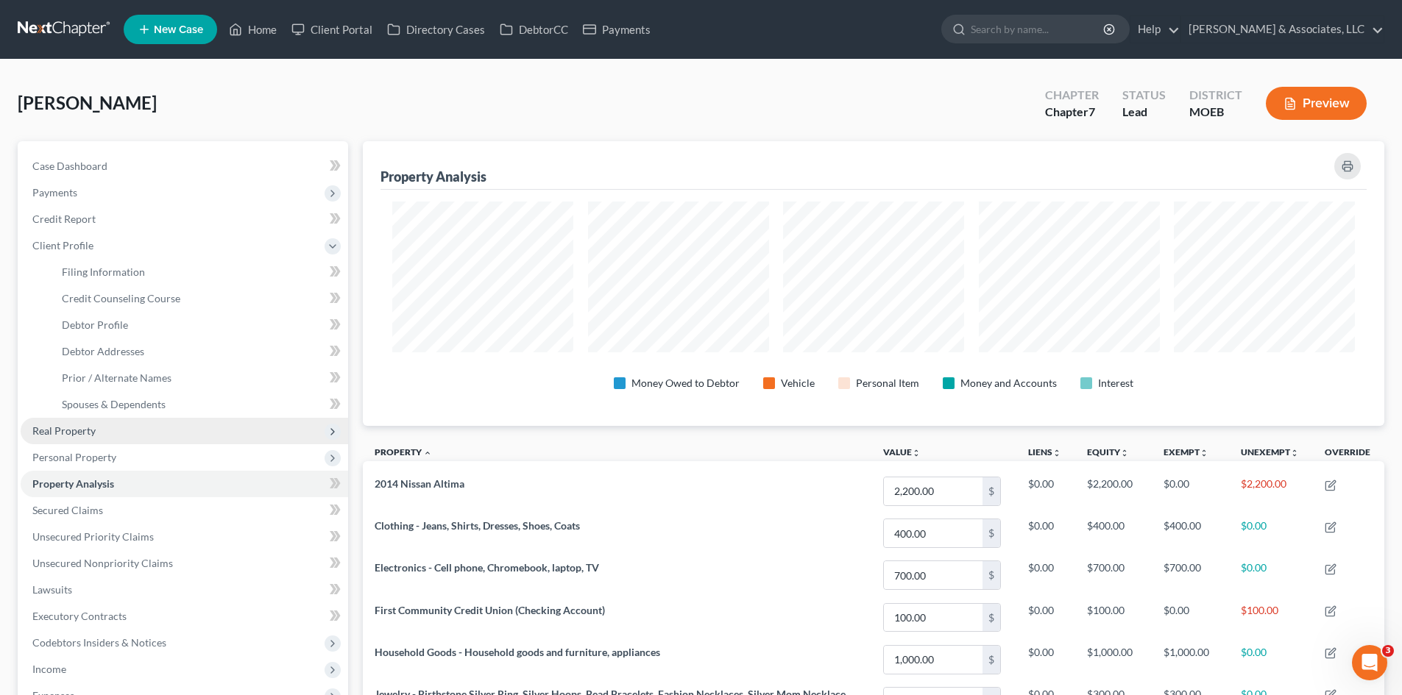
click at [93, 440] on span "Real Property" at bounding box center [184, 431] width 327 height 26
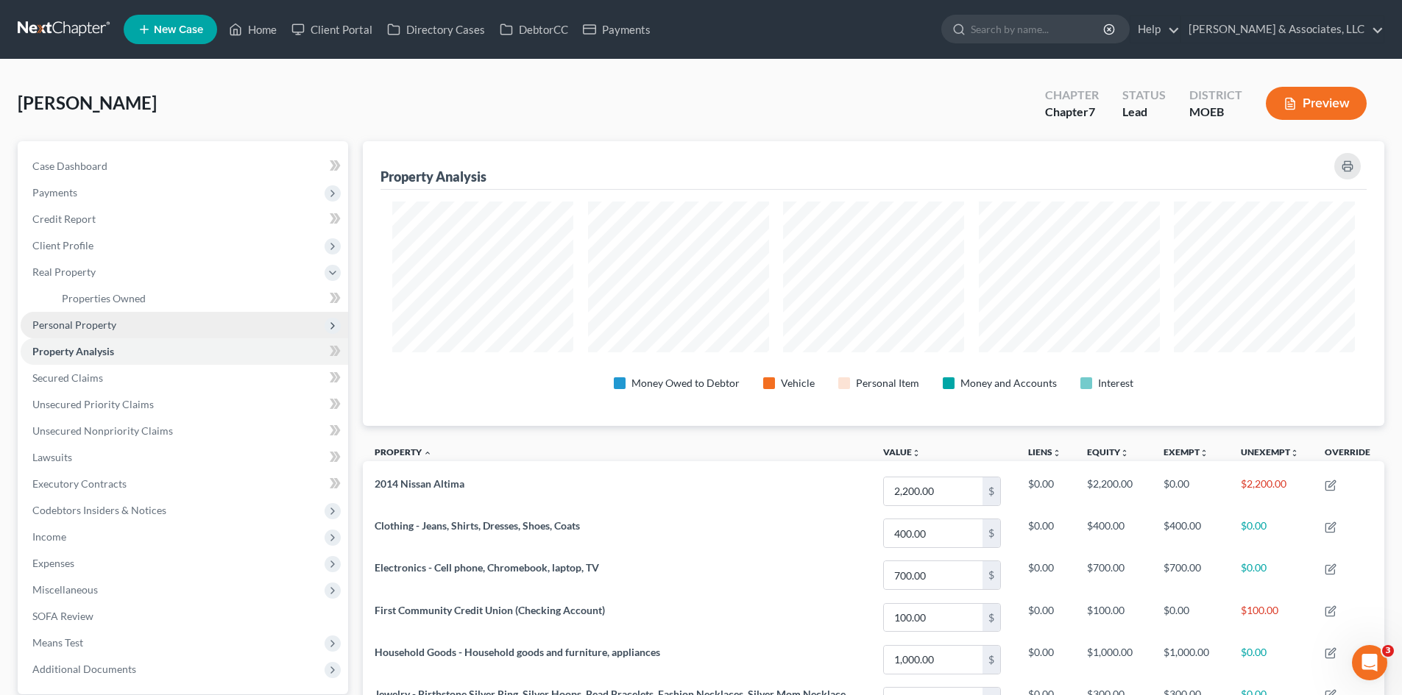
click at [74, 327] on span "Personal Property" at bounding box center [74, 325] width 84 height 13
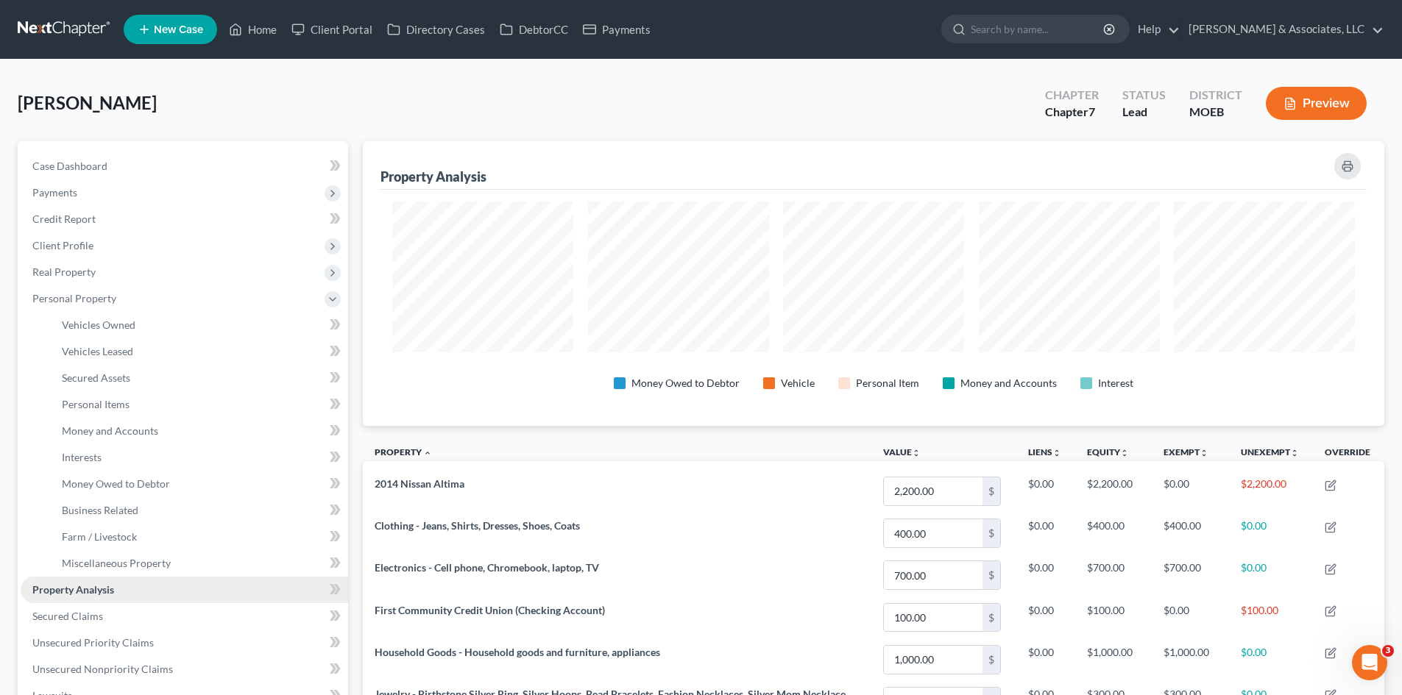
click at [88, 586] on span "Property Analysis" at bounding box center [73, 590] width 82 height 13
click at [81, 593] on span "Property Analysis" at bounding box center [73, 590] width 82 height 13
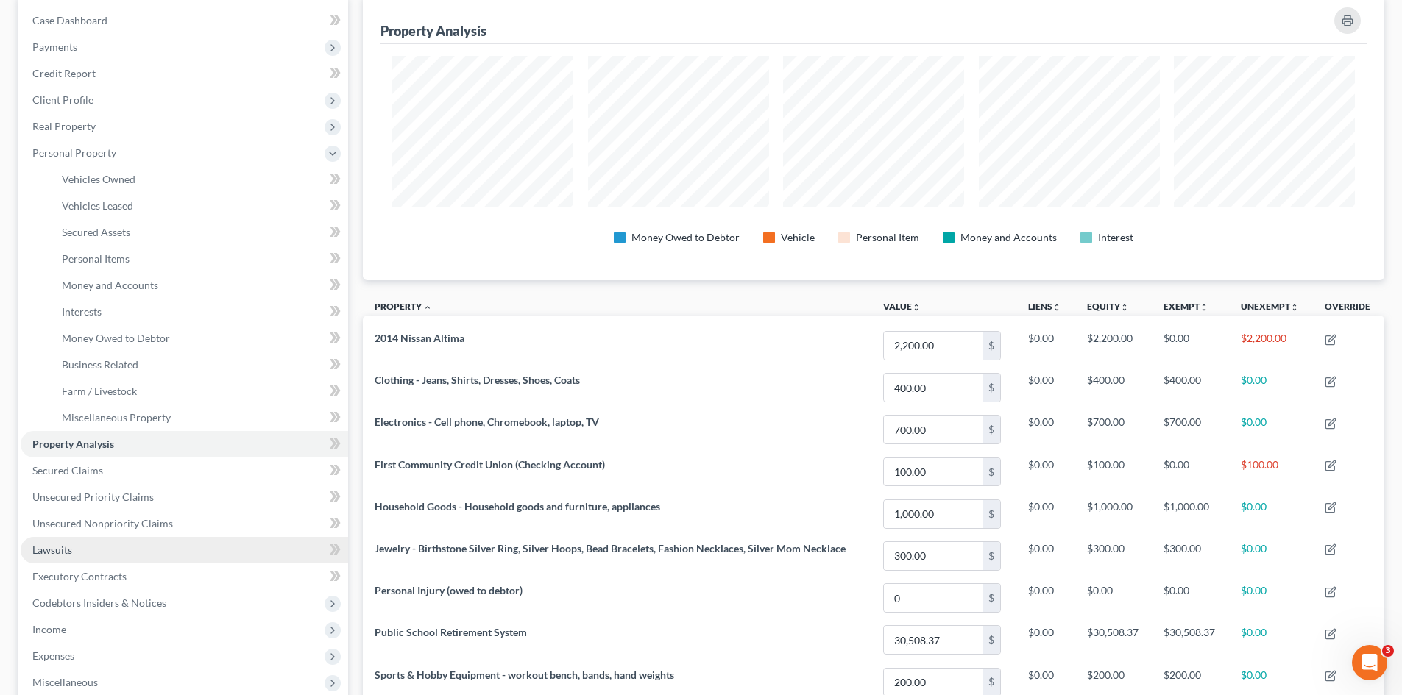
scroll to position [147, 0]
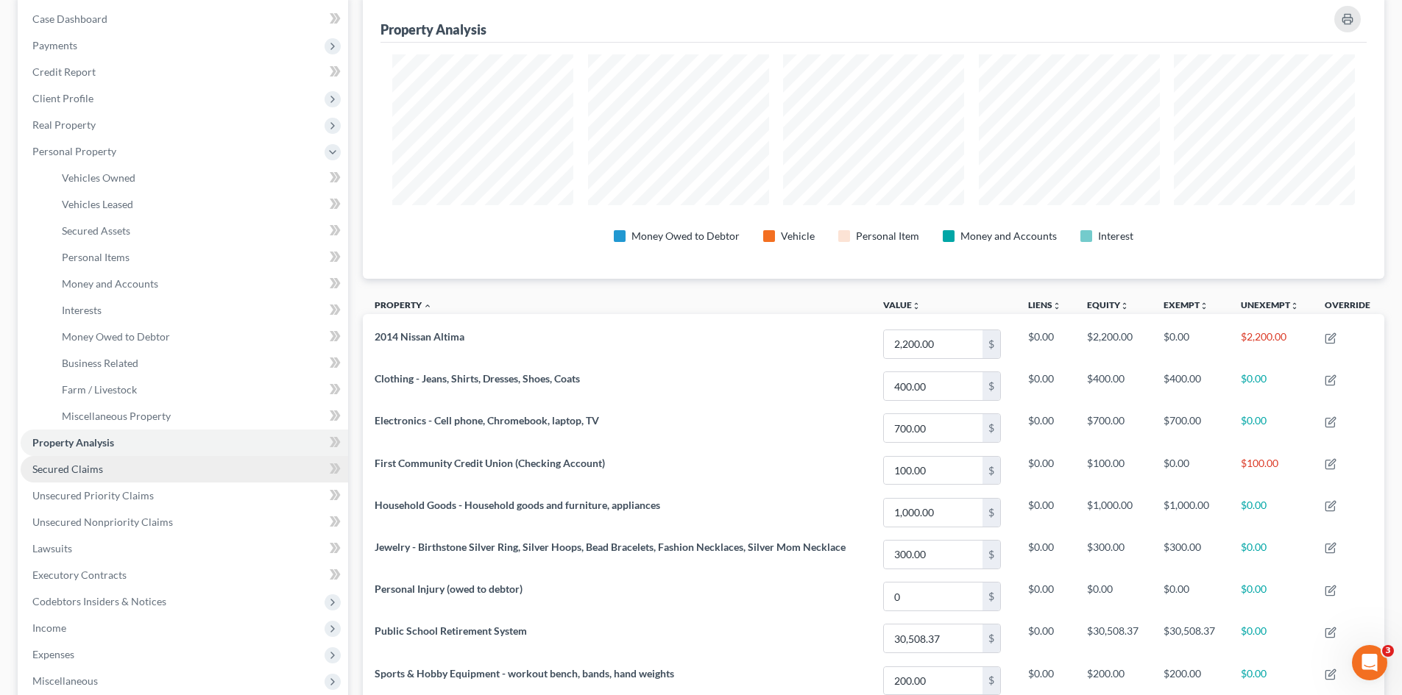
click at [57, 475] on link "Secured Claims" at bounding box center [184, 469] width 327 height 26
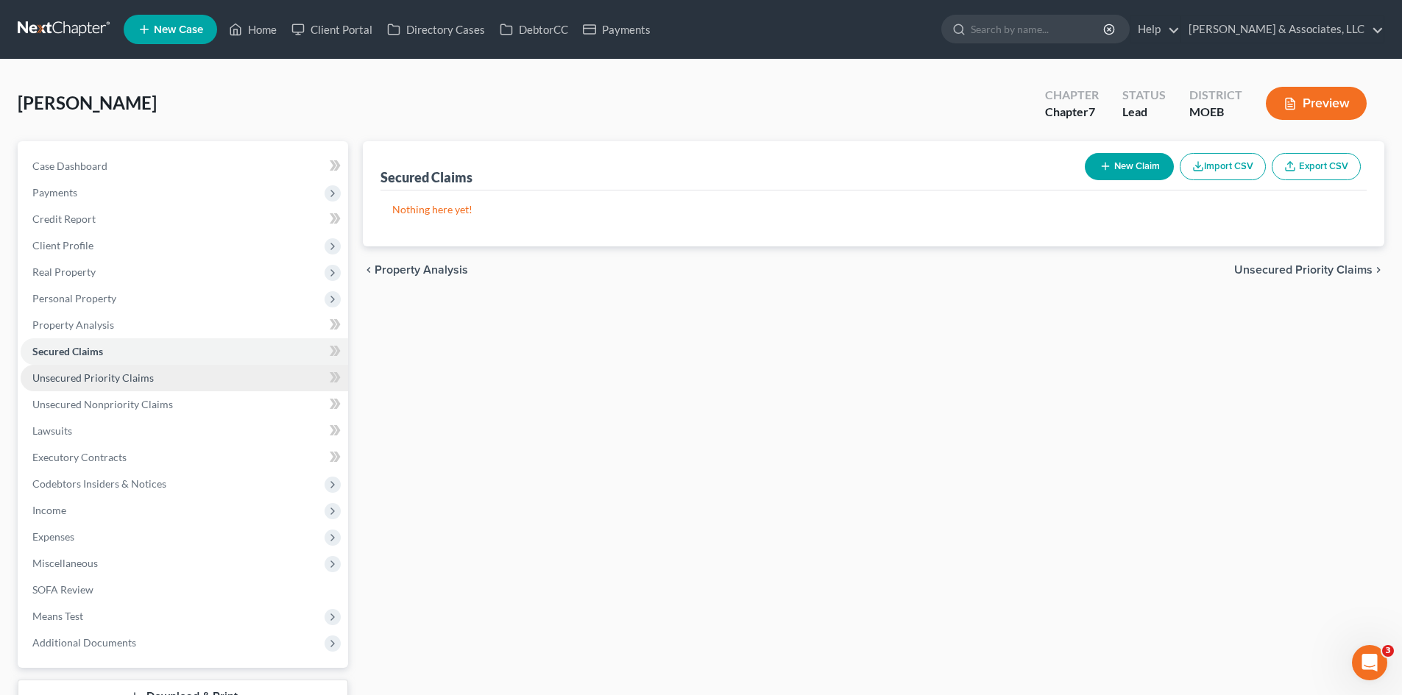
click at [75, 380] on span "Unsecured Priority Claims" at bounding box center [92, 378] width 121 height 13
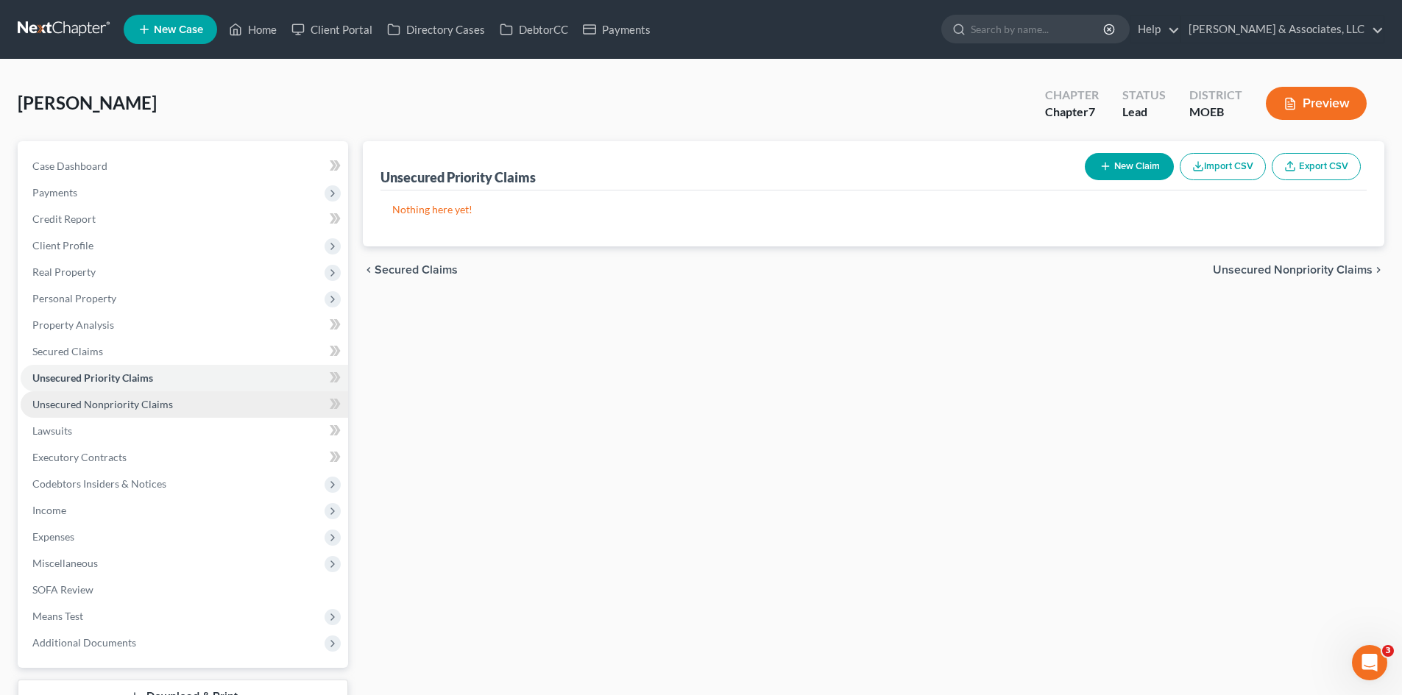
click at [102, 408] on span "Unsecured Nonpriority Claims" at bounding box center [102, 404] width 141 height 13
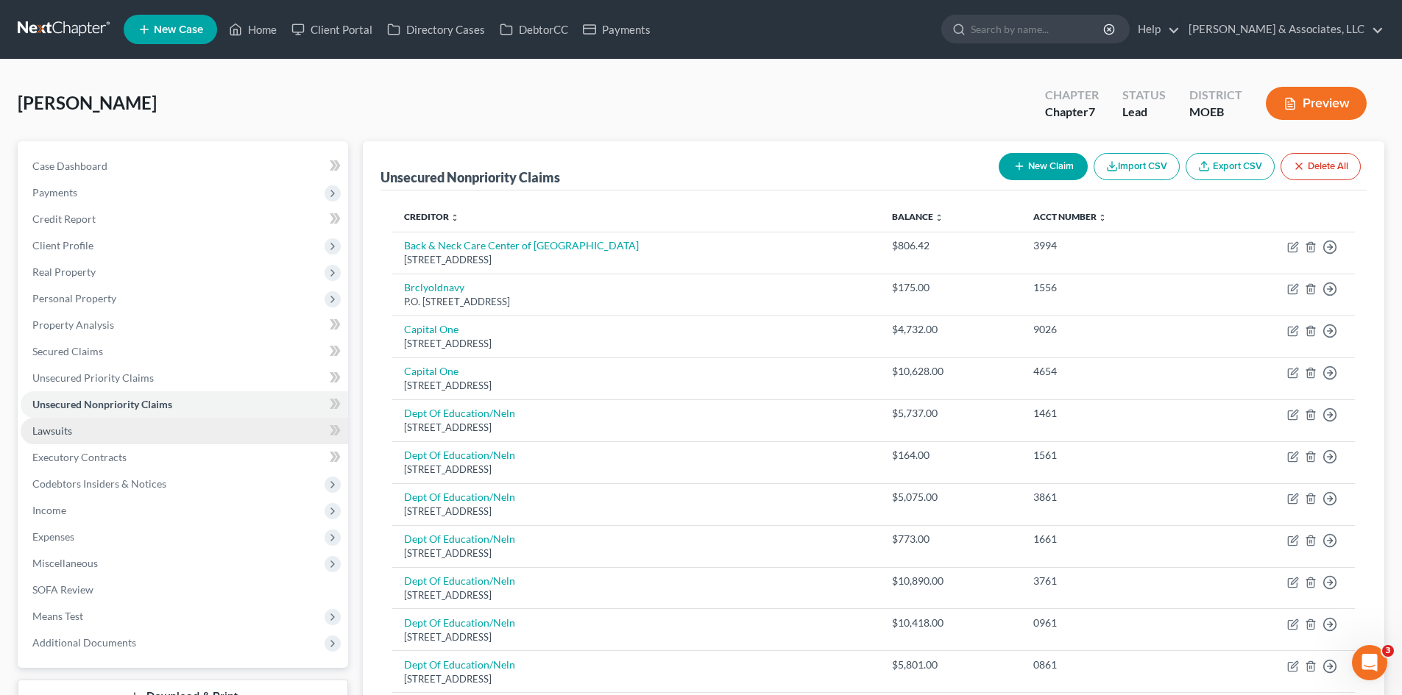
click at [51, 429] on span "Lawsuits" at bounding box center [52, 431] width 40 height 13
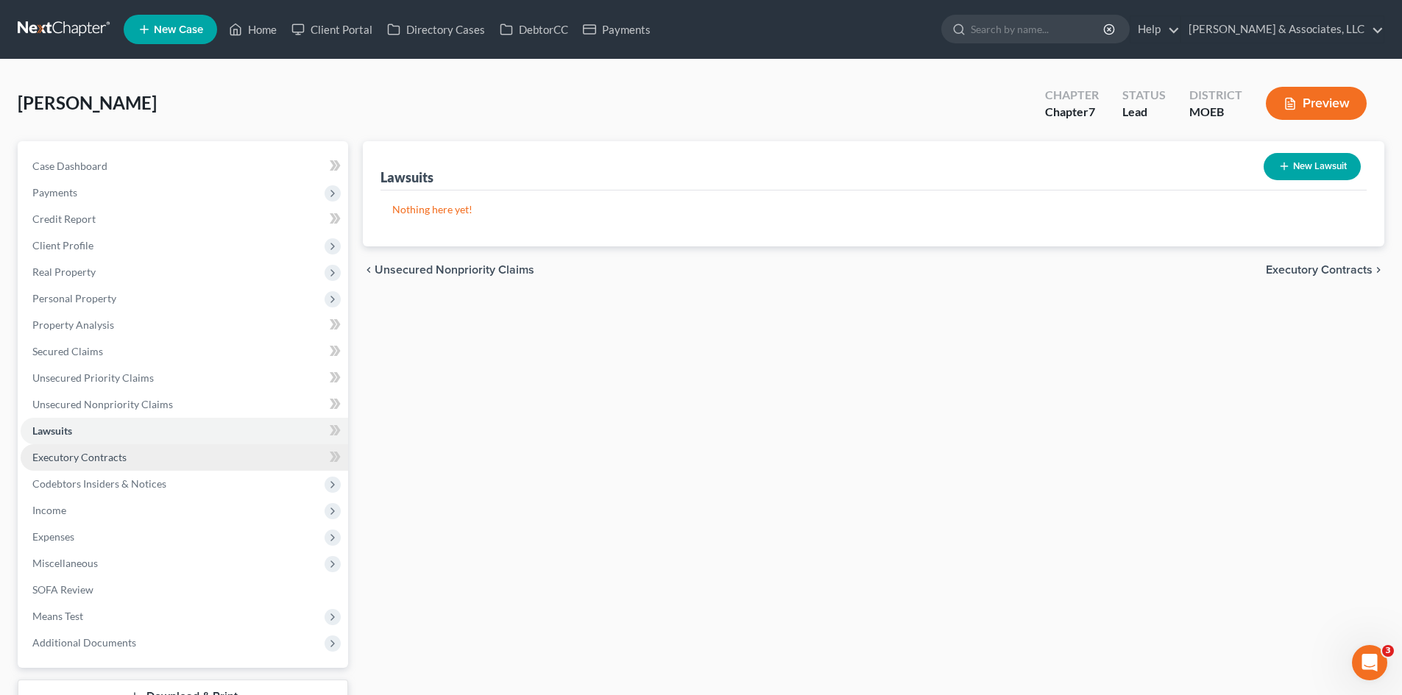
click at [91, 458] on span "Executory Contracts" at bounding box center [79, 457] width 94 height 13
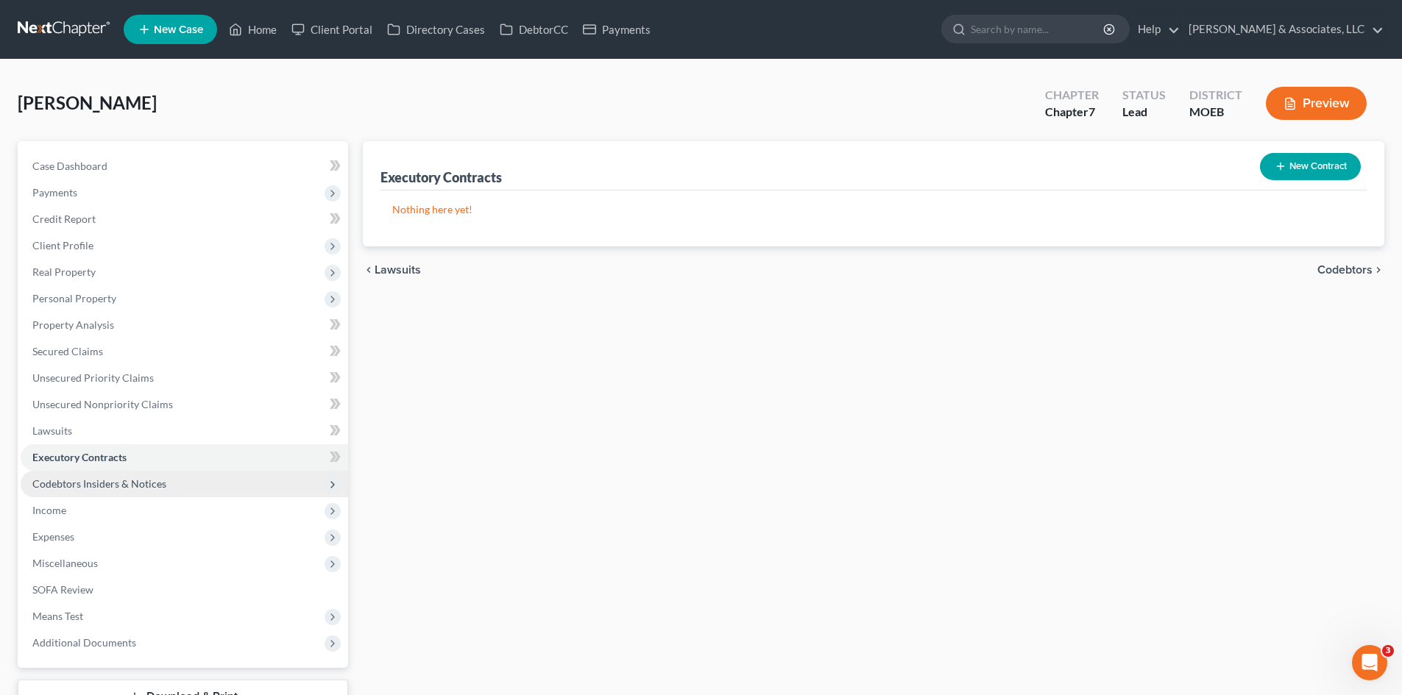
click at [72, 488] on span "Codebtors Insiders & Notices" at bounding box center [99, 484] width 134 height 13
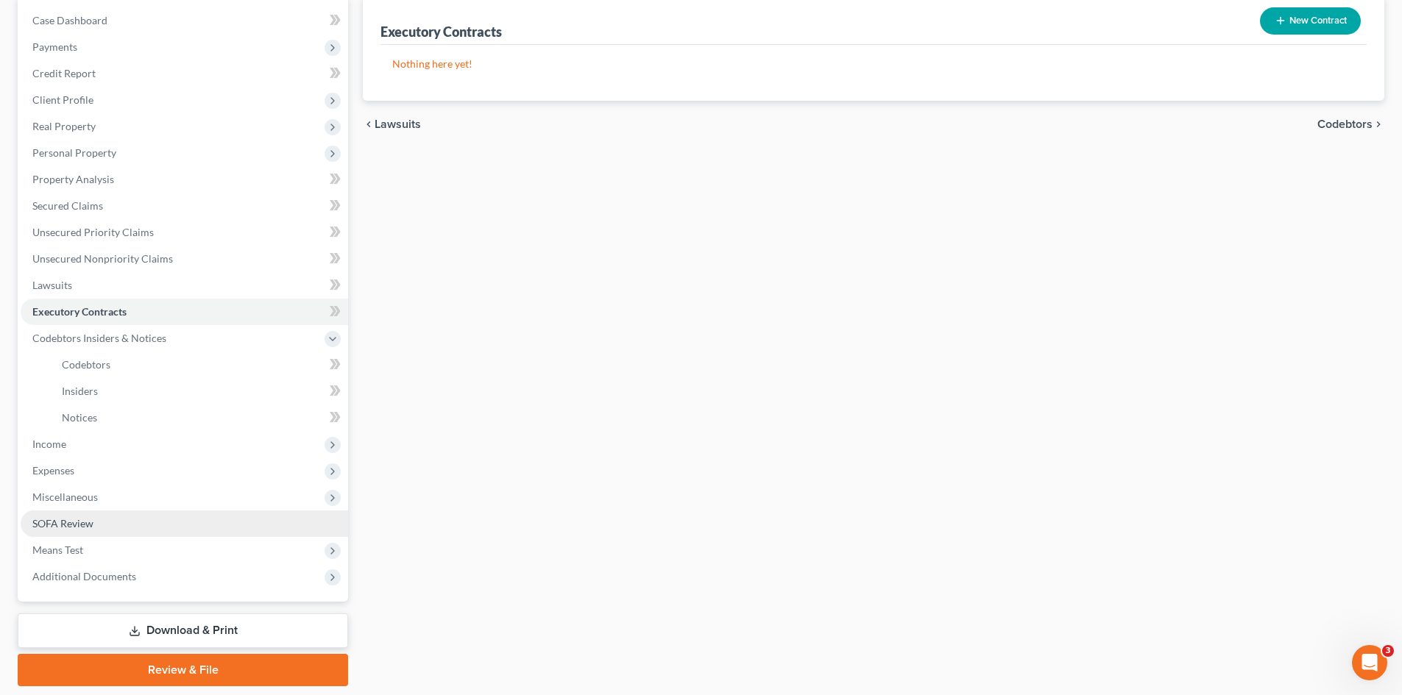
scroll to position [147, 0]
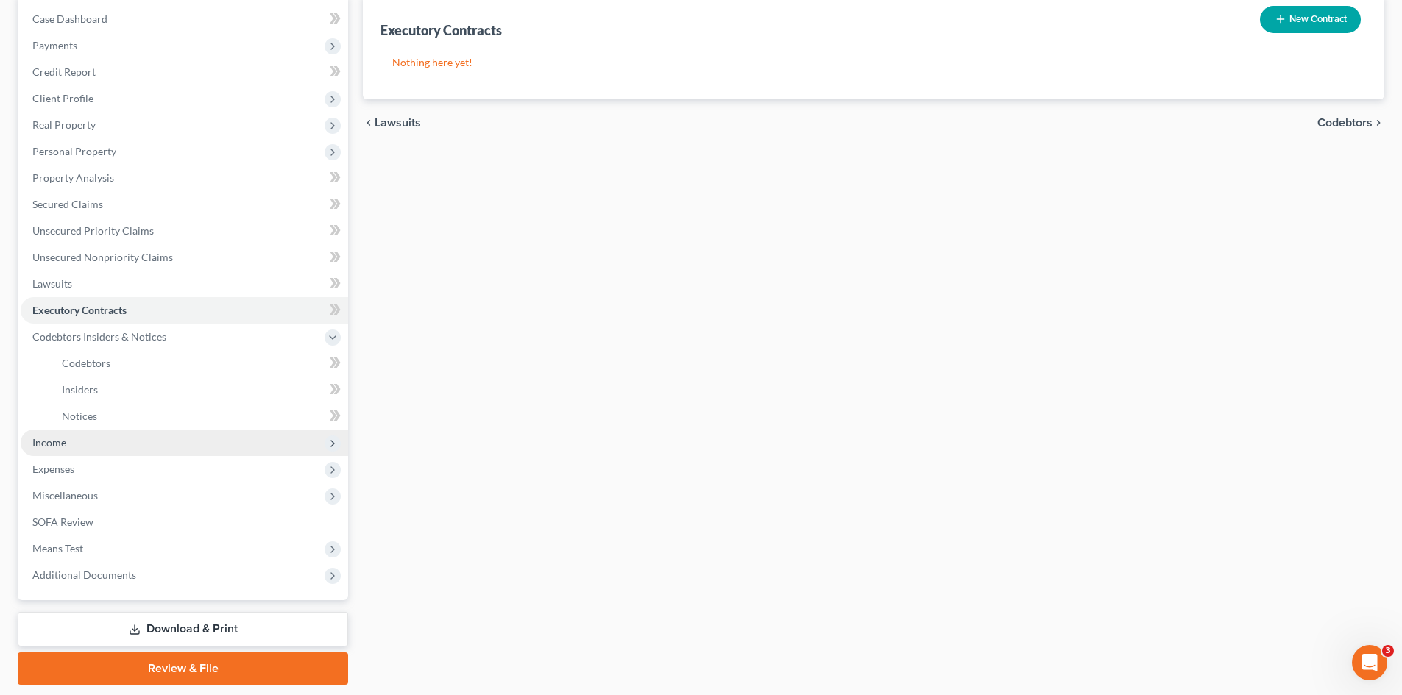
click at [53, 443] on span "Income" at bounding box center [49, 442] width 34 height 13
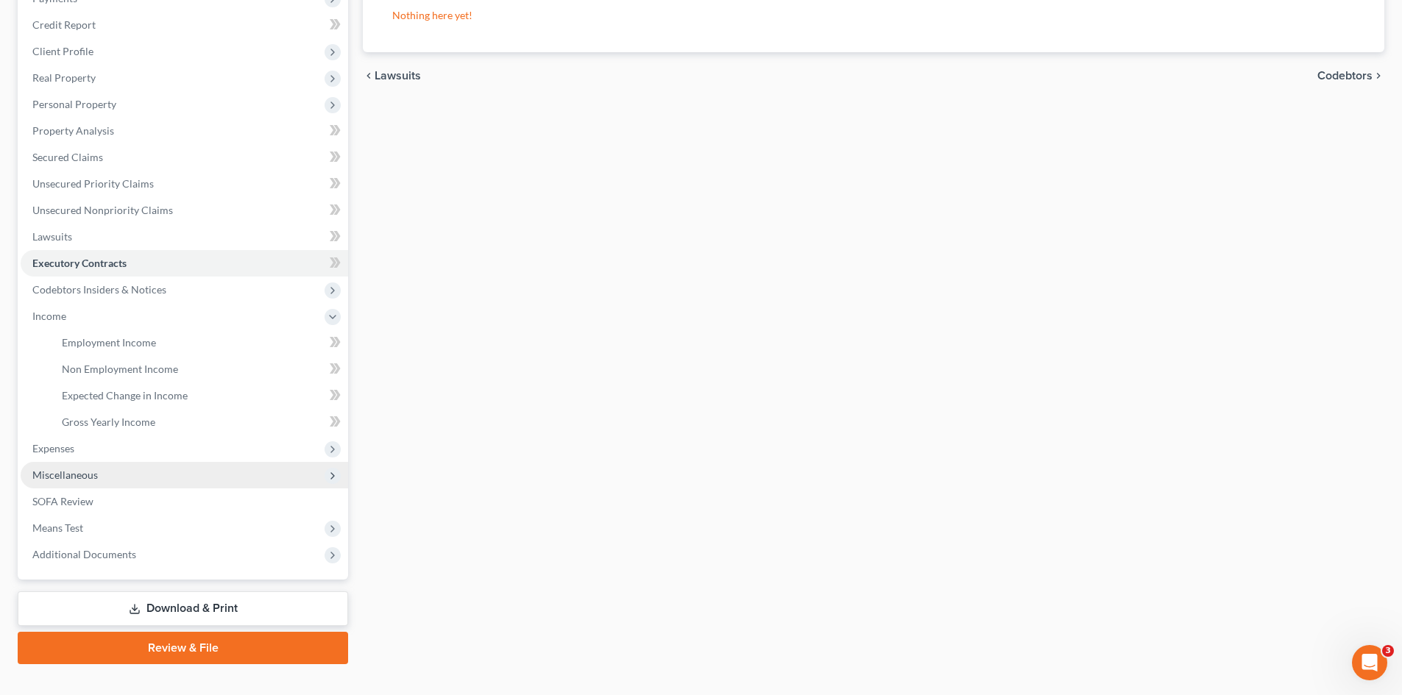
scroll to position [219, 0]
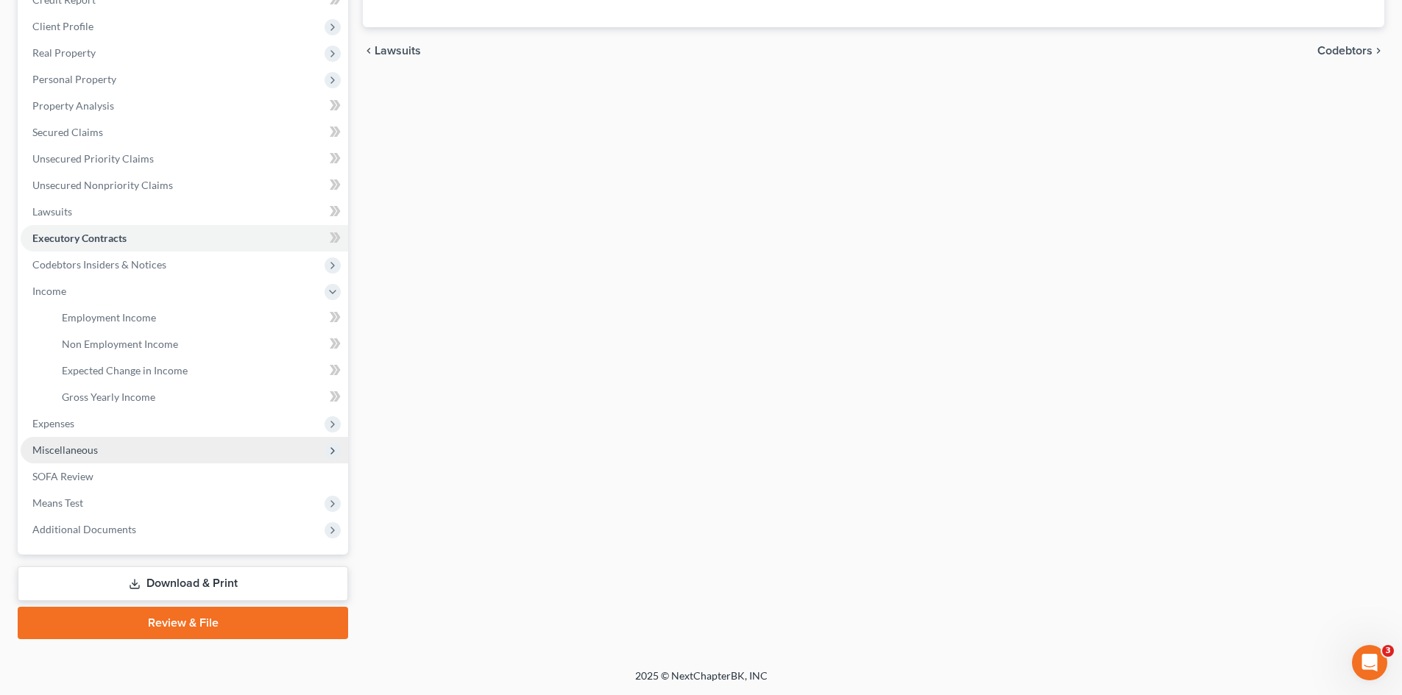
click at [74, 452] on span "Miscellaneous" at bounding box center [64, 450] width 65 height 13
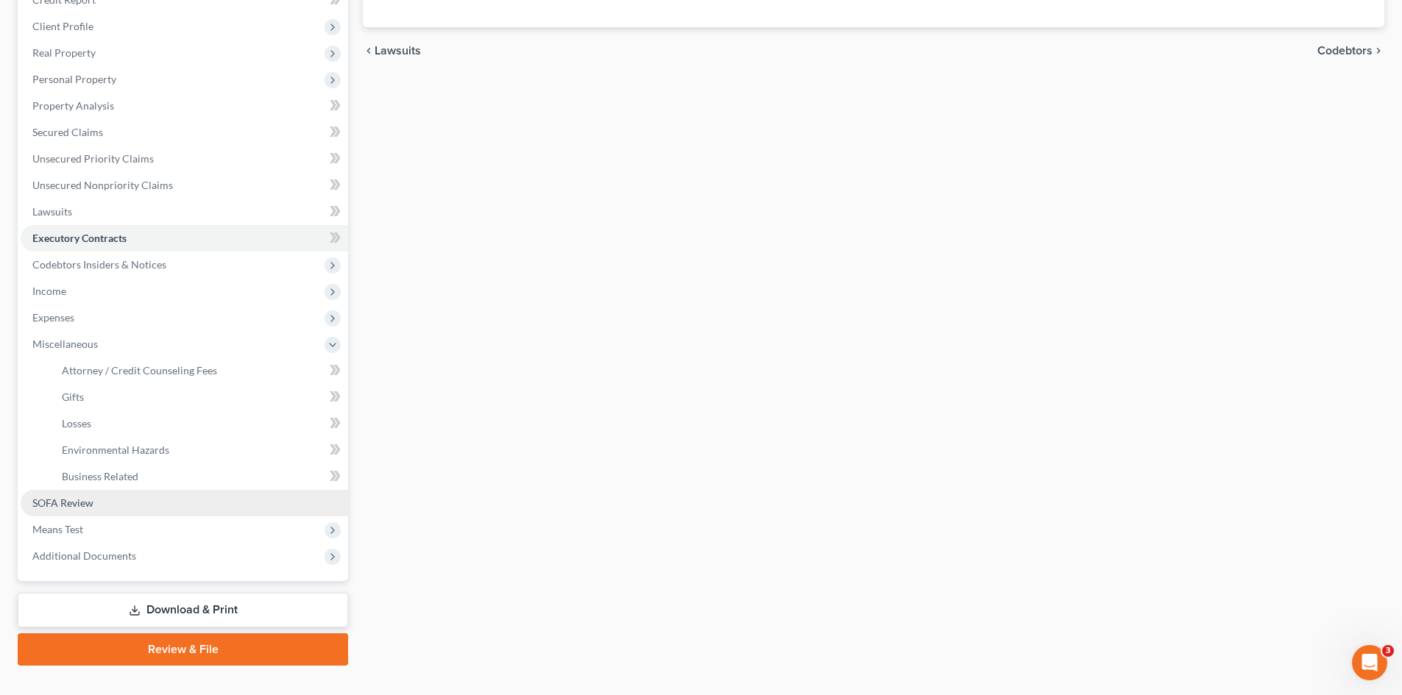
click at [80, 503] on span "SOFA Review" at bounding box center [62, 503] width 61 height 13
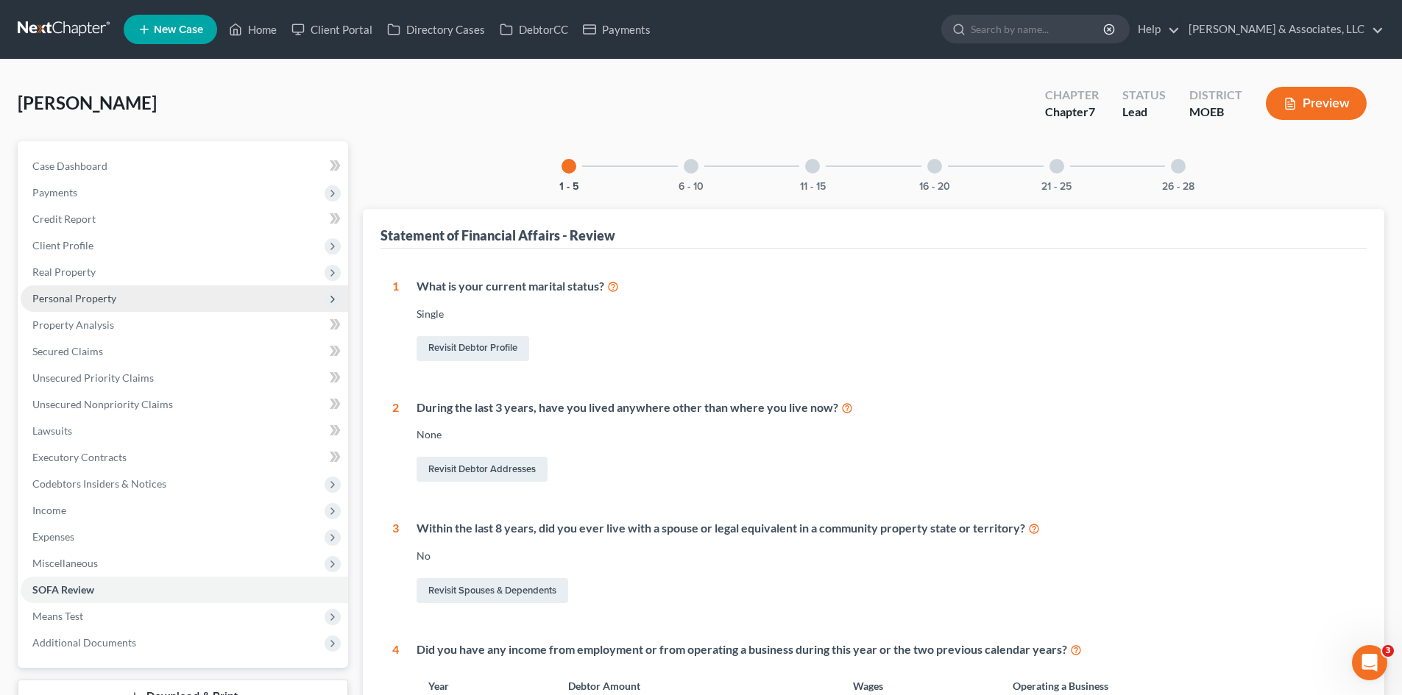
click at [85, 301] on span "Personal Property" at bounding box center [74, 298] width 84 height 13
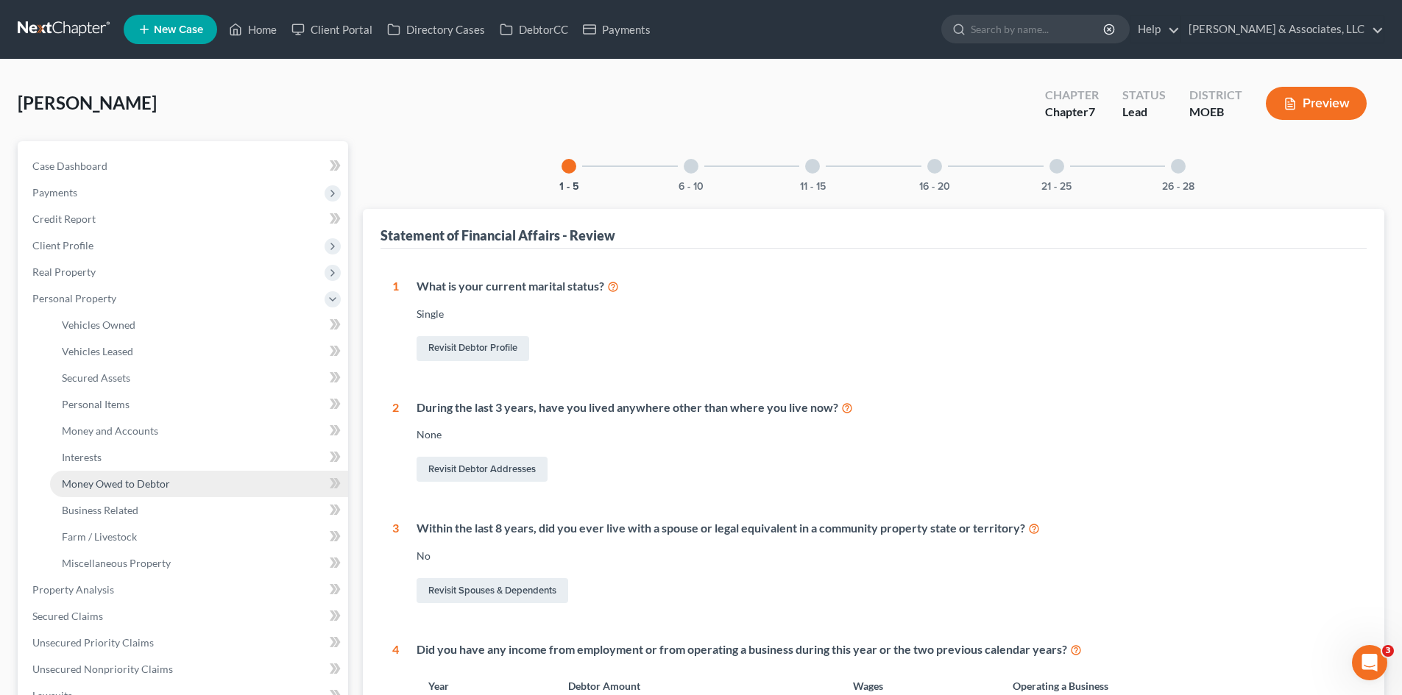
click at [115, 485] on span "Money Owed to Debtor" at bounding box center [116, 484] width 108 height 13
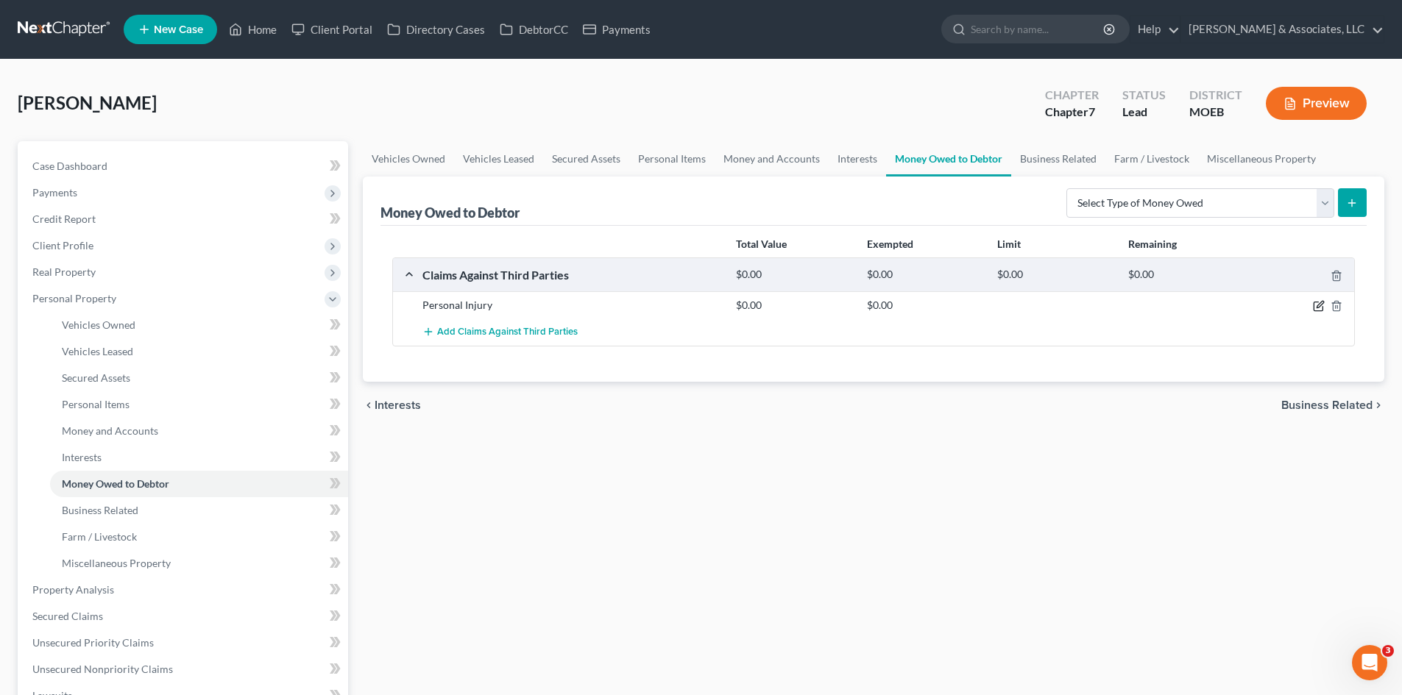
click at [1317, 304] on icon "button" at bounding box center [1319, 306] width 12 height 12
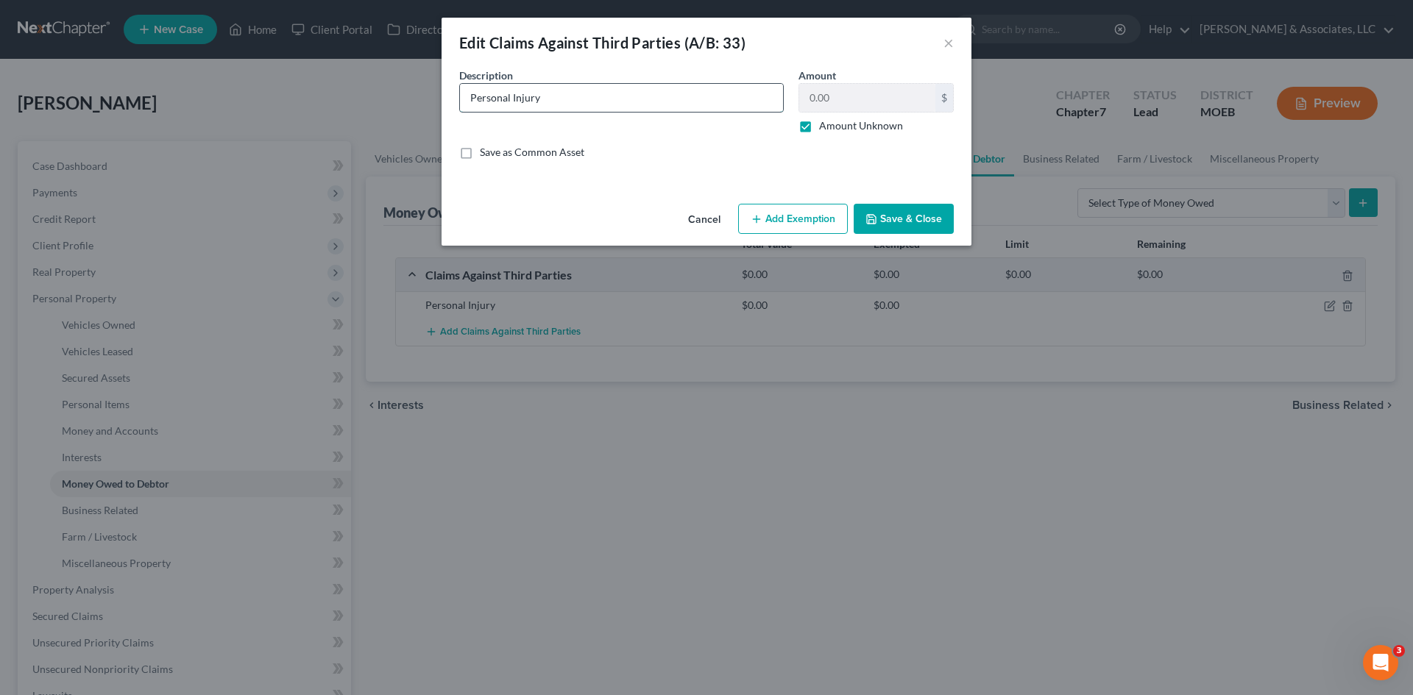
click at [549, 95] on input "Personal Injury" at bounding box center [621, 98] width 323 height 28
type input "Personal Injury due to Car Accident"
click at [892, 215] on button "Save & Close" at bounding box center [904, 219] width 100 height 31
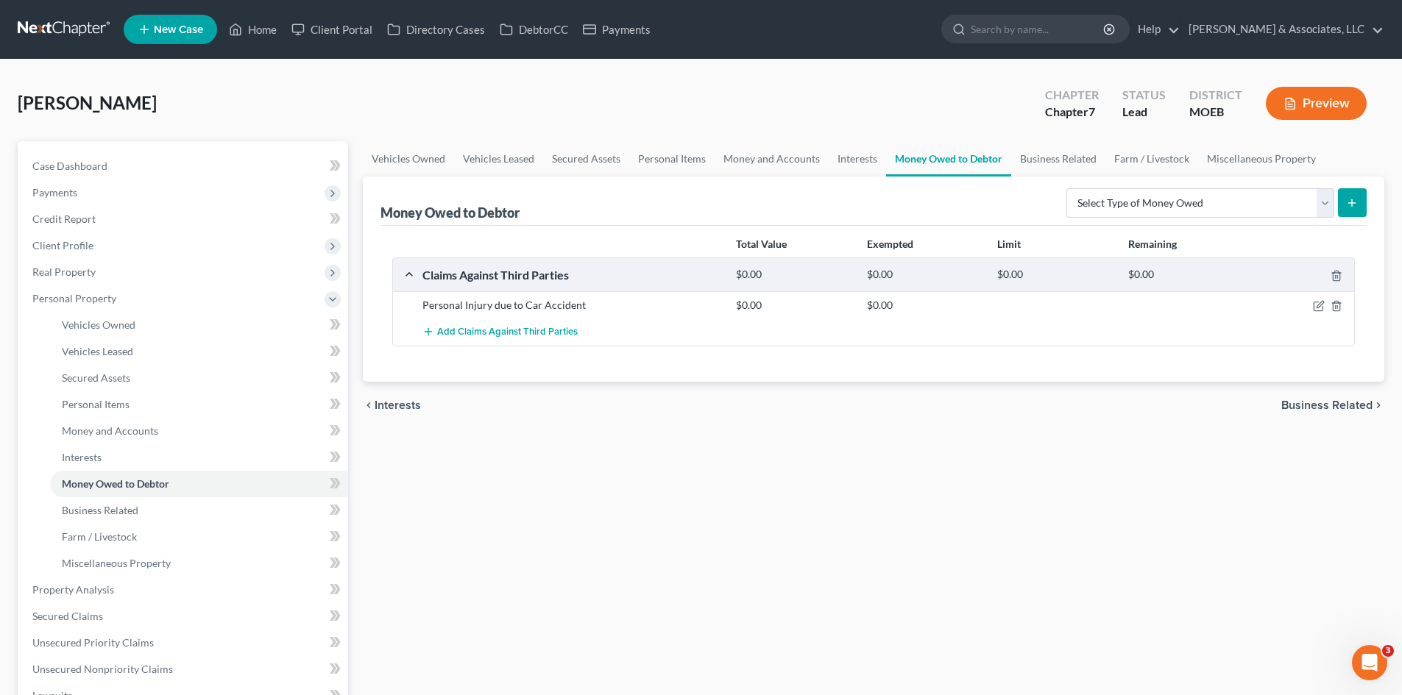
drag, startPoint x: 513, startPoint y: 483, endPoint x: 477, endPoint y: 483, distance: 36.1
click at [513, 483] on div "Vehicles Owned Vehicles Leased Secured Assets Personal Items Money and Accounts…" at bounding box center [873, 579] width 1036 height 876
click at [135, 505] on span "Business Related" at bounding box center [100, 510] width 77 height 13
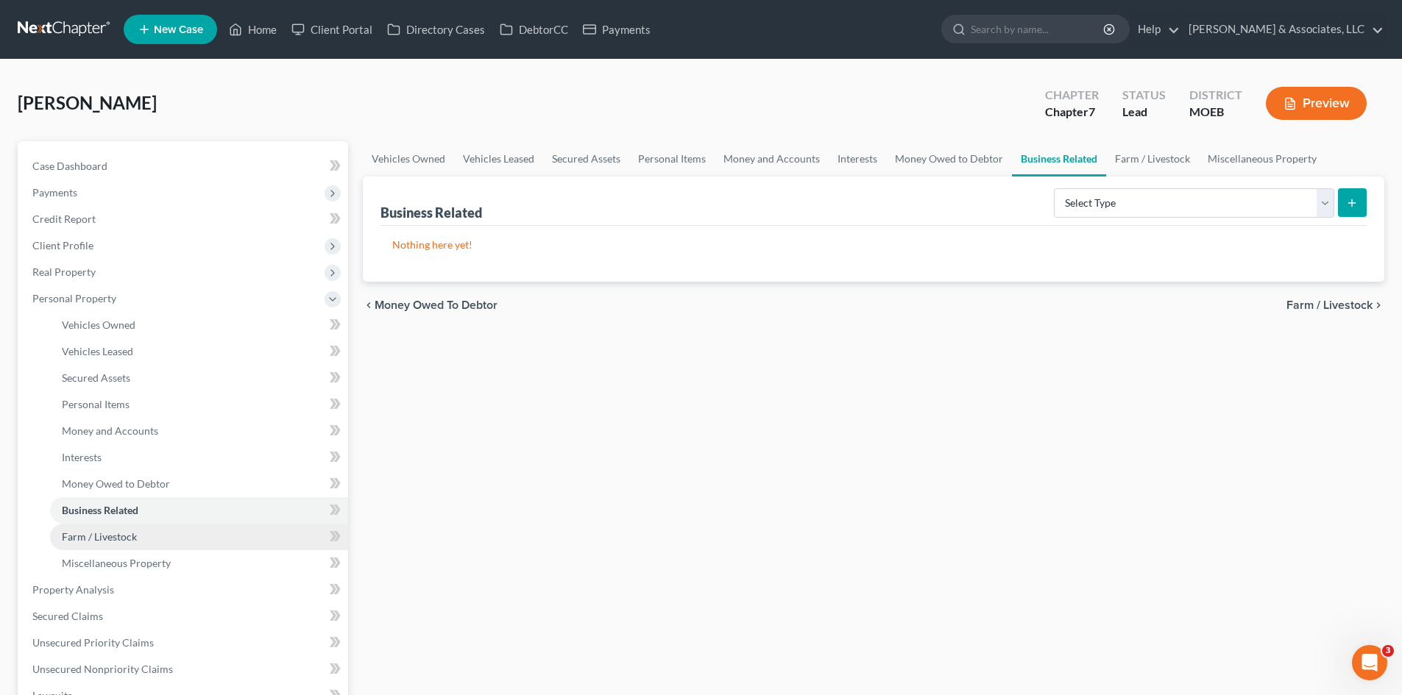
click at [121, 531] on span "Farm / Livestock" at bounding box center [99, 537] width 75 height 13
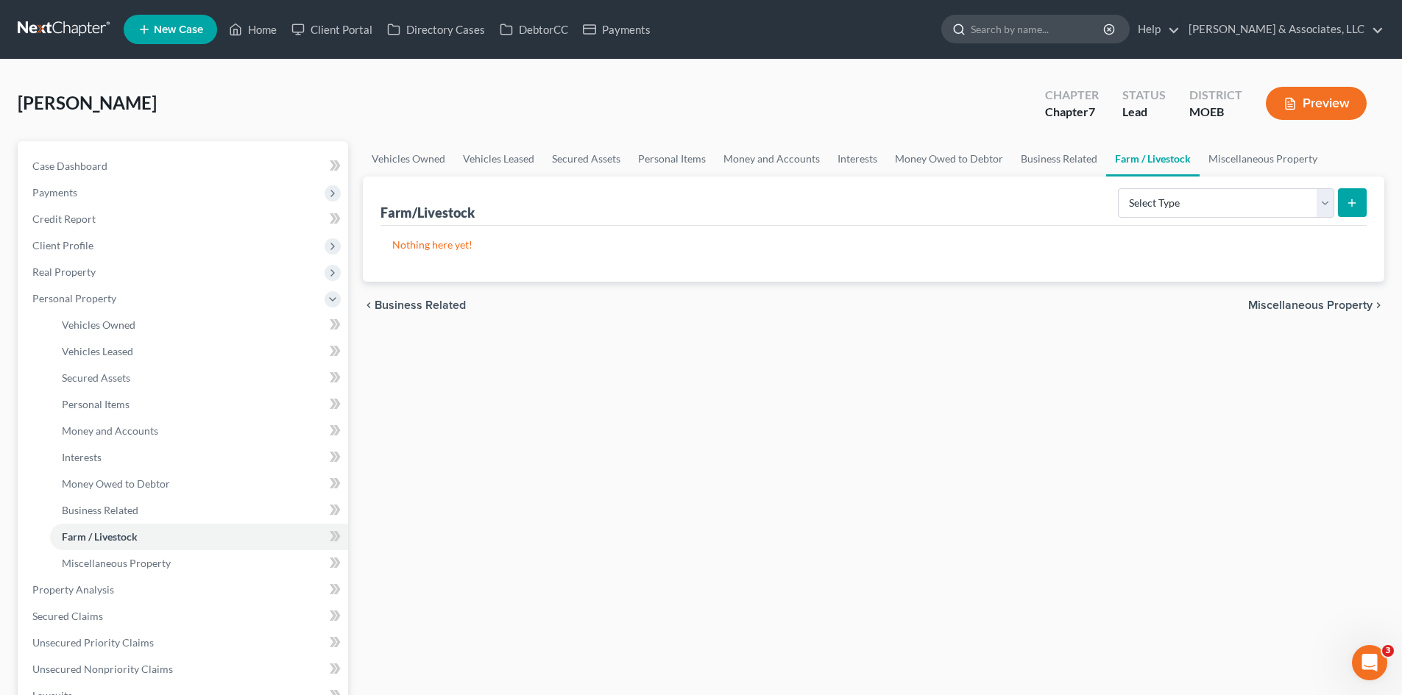
click at [1105, 24] on input "search" at bounding box center [1038, 28] width 135 height 27
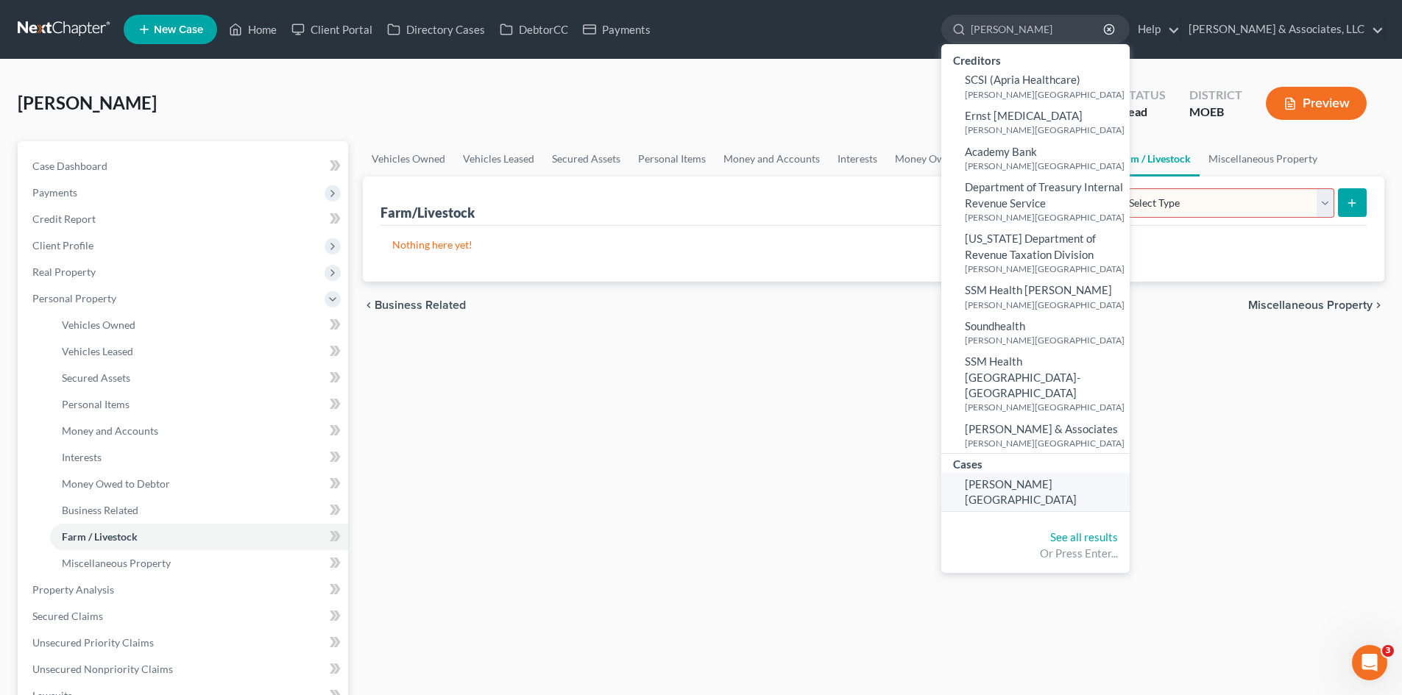
type input "Schriever"
click at [1057, 478] on span "Schriever, Chad" at bounding box center [1021, 492] width 112 height 29
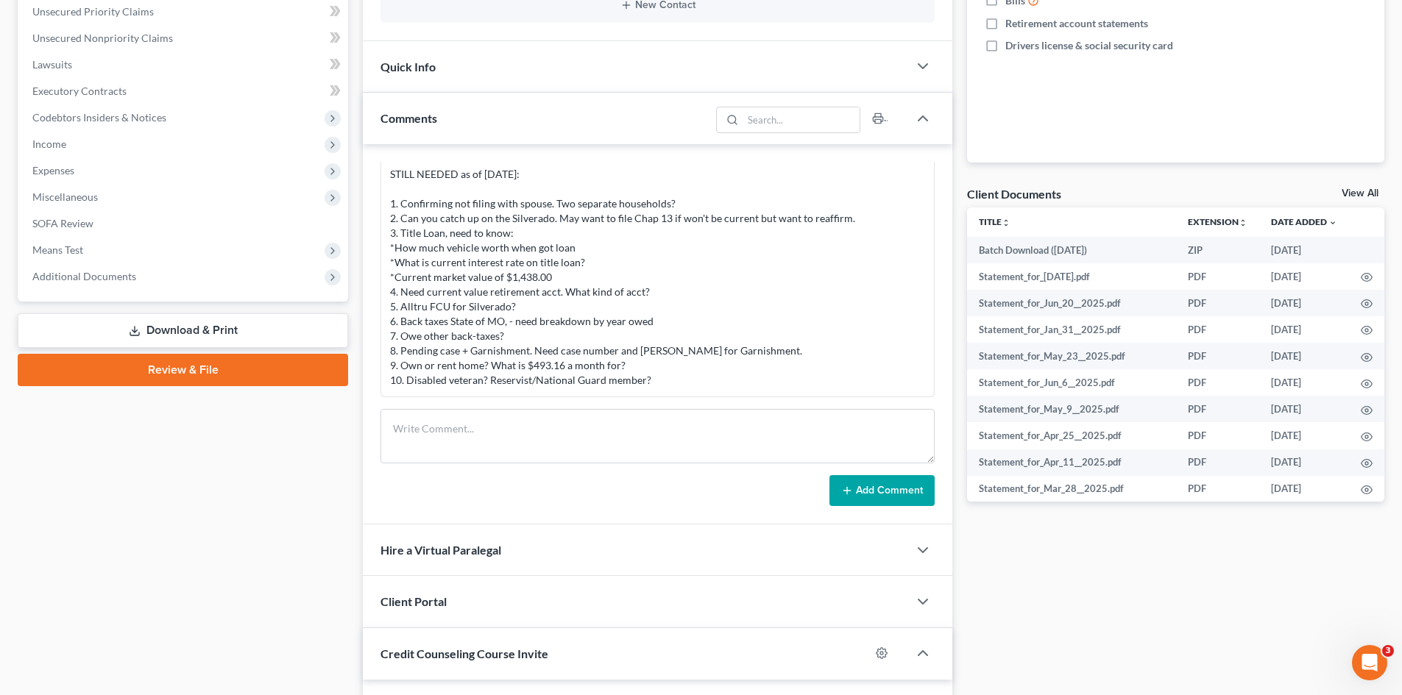
scroll to position [368, 0]
click at [657, 443] on textarea at bounding box center [657, 435] width 554 height 54
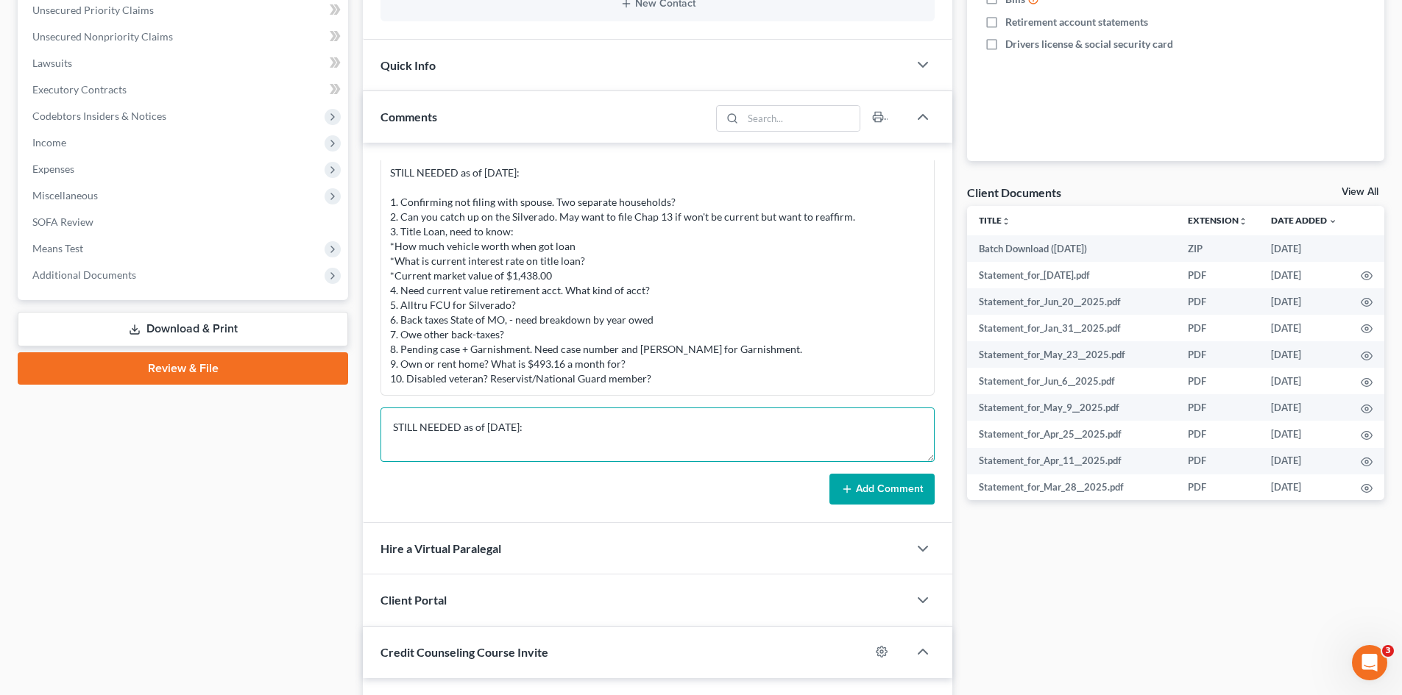
scroll to position [4, 0]
click at [408, 454] on textarea "STILL NEEDED as of 8/16/25: 1." at bounding box center [657, 435] width 554 height 54
type textarea "STILL NEEDED as of 8/16/25: 1. What is the balance on the title loan? 2. Need b…"
click at [865, 495] on button "Add Comment" at bounding box center [881, 489] width 105 height 31
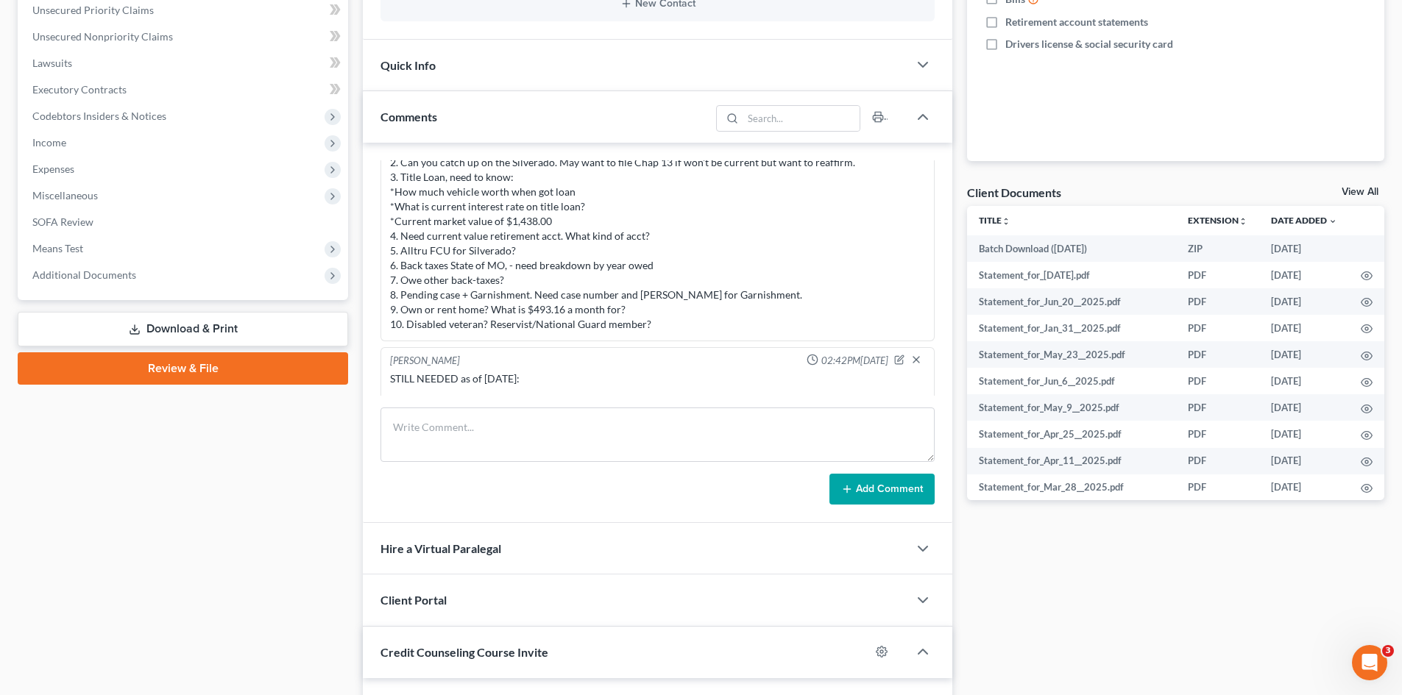
scroll to position [1210, 0]
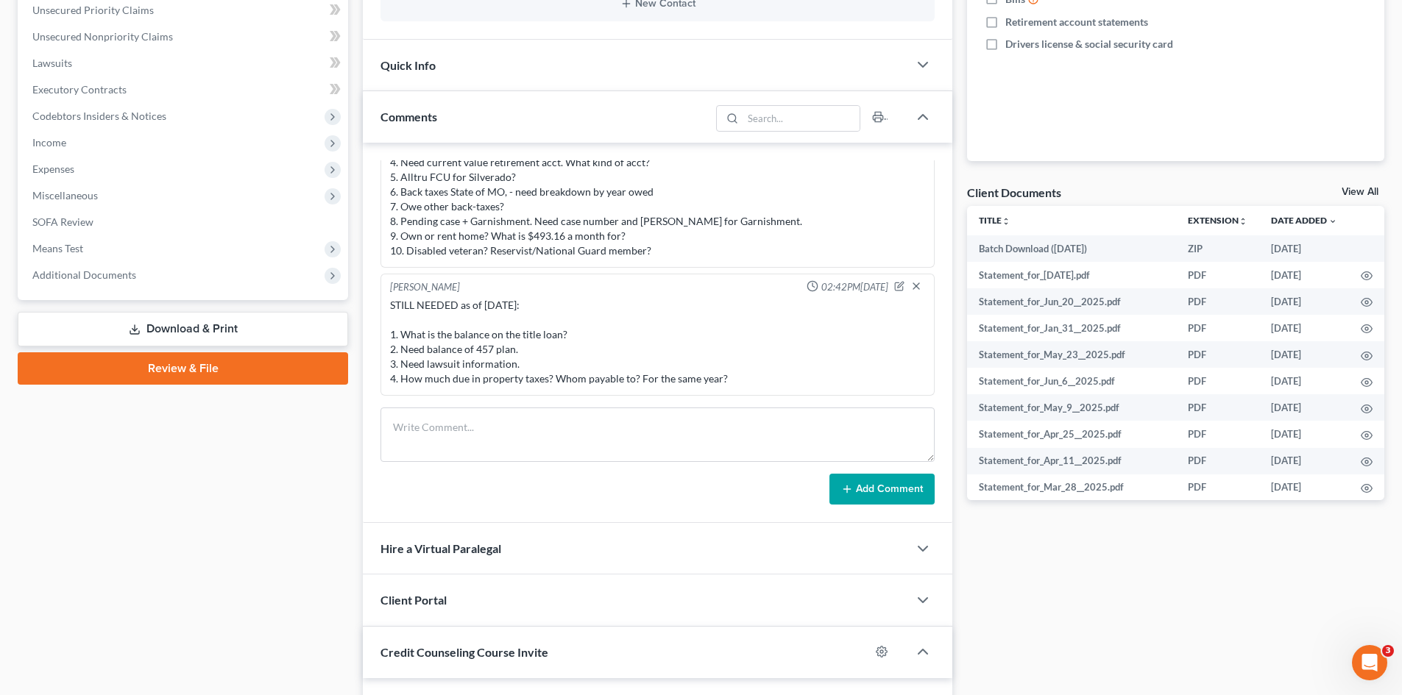
drag, startPoint x: 755, startPoint y: 377, endPoint x: 373, endPoint y: 338, distance: 383.9
click at [373, 338] on div "Lori Haire 09:08AM, 07/01/2025 Ch 7, separated. Import from MyChapter 11:25PM, …" at bounding box center [657, 333] width 589 height 380
copy div "1. What is the balance on the title loan? 2. Need balance of 457 plan. 3. Need …"
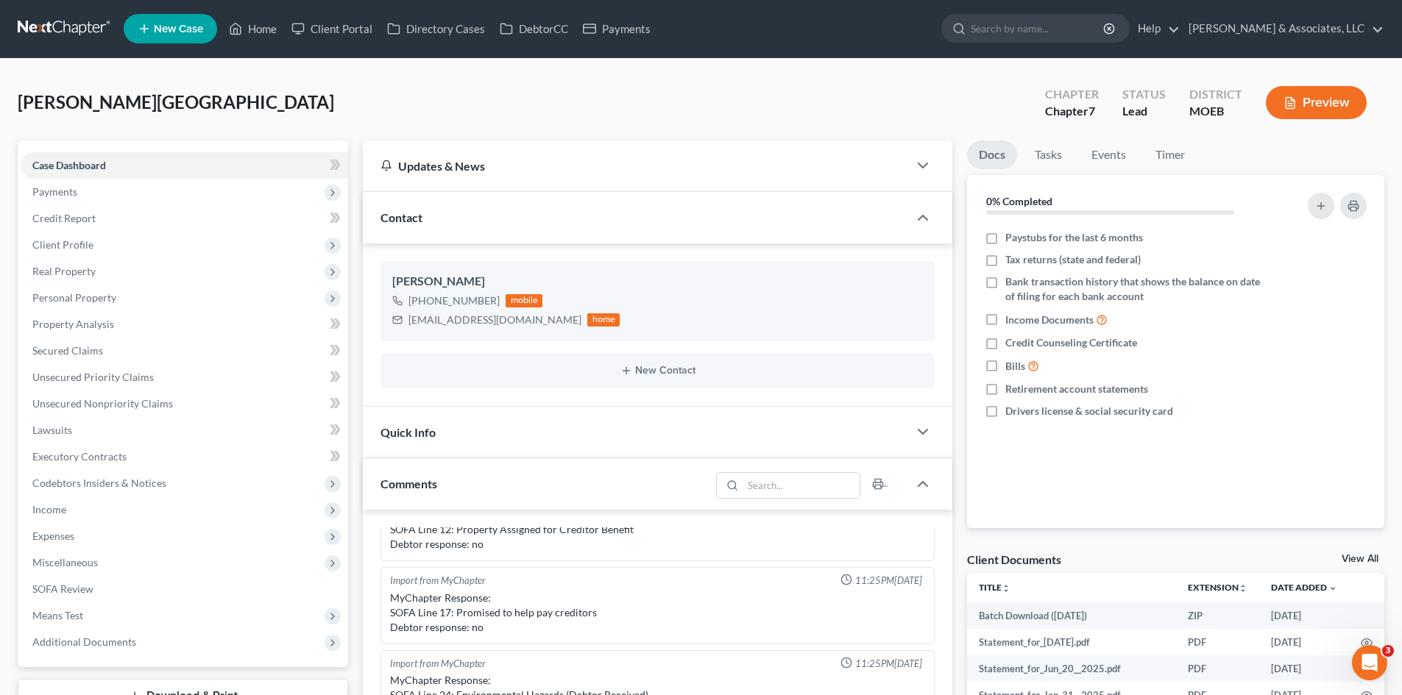
scroll to position [0, 0]
drag, startPoint x: 498, startPoint y: 297, endPoint x: 427, endPoint y: 306, distance: 72.0
click at [427, 306] on div "+1 (314) 698-6646 mobile" at bounding box center [505, 301] width 227 height 19
copy div "314) 698-6646"
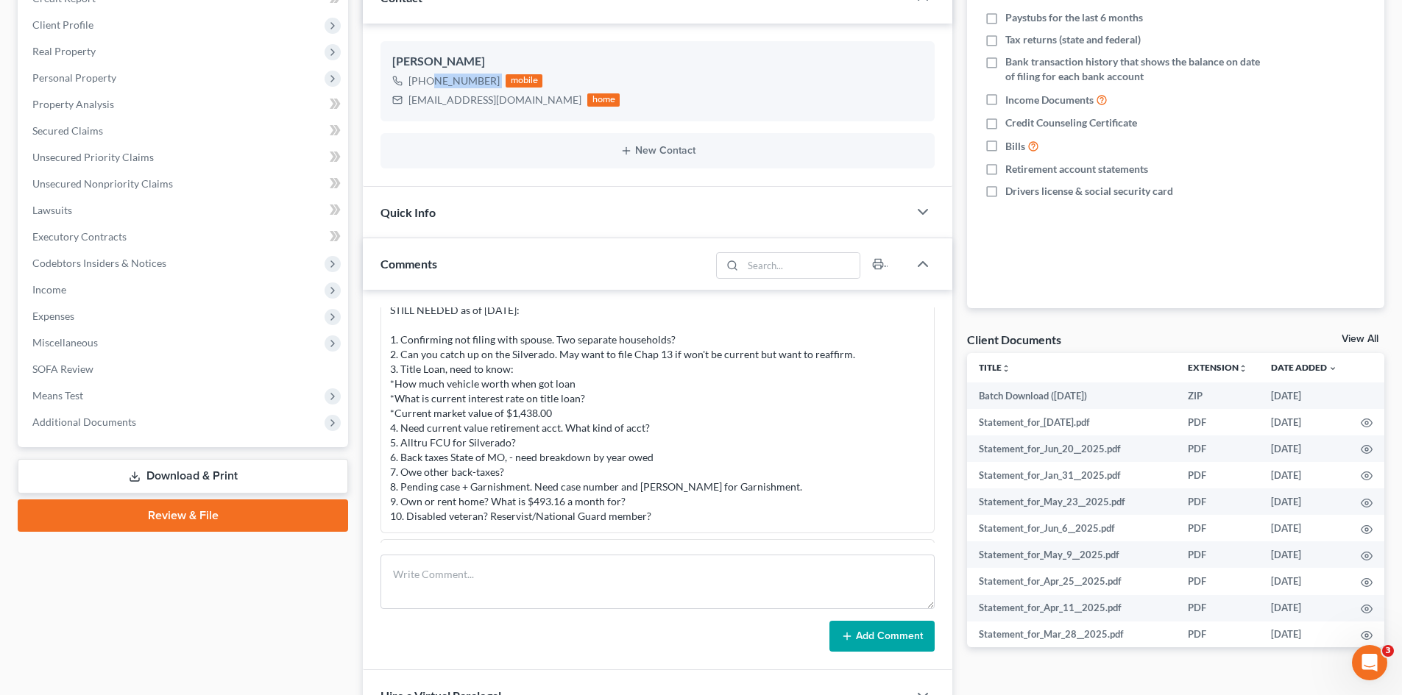
scroll to position [1210, 0]
